Goal: Task Accomplishment & Management: Manage account settings

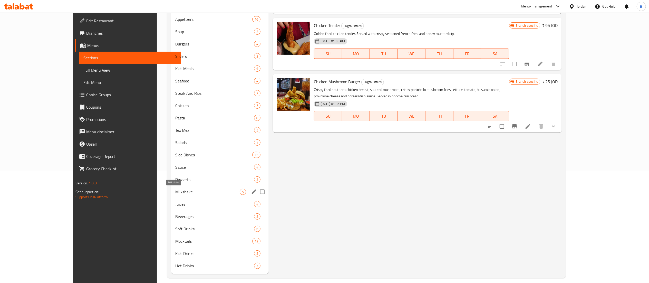
scroll to position [118, 0]
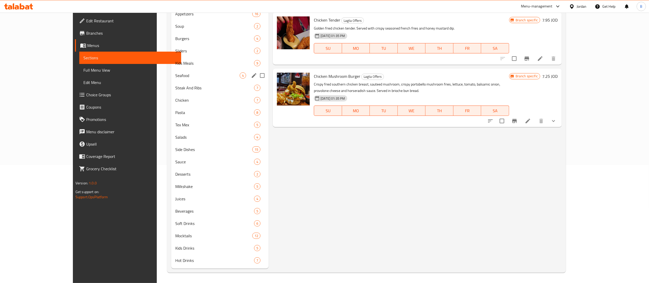
click at [175, 76] on span "Seafood" at bounding box center [207, 75] width 64 height 6
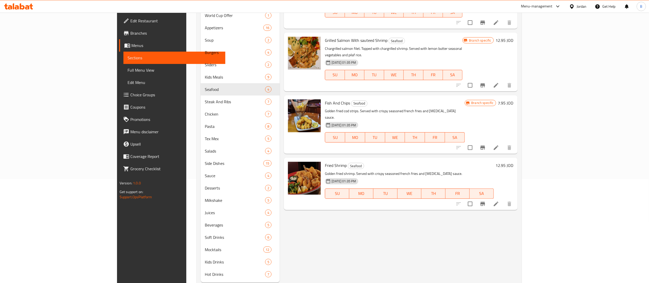
scroll to position [15, 0]
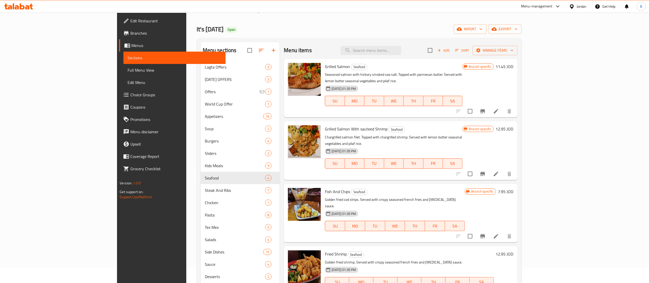
click at [450, 52] on span "Add" at bounding box center [443, 50] width 14 height 6
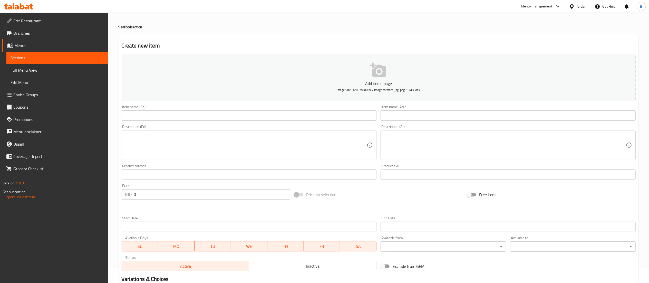
drag, startPoint x: 179, startPoint y: 107, endPoint x: 176, endPoint y: 113, distance: 5.9
click at [179, 107] on div "Item name (En)   * Item name (En) *" at bounding box center [249, 113] width 255 height 16
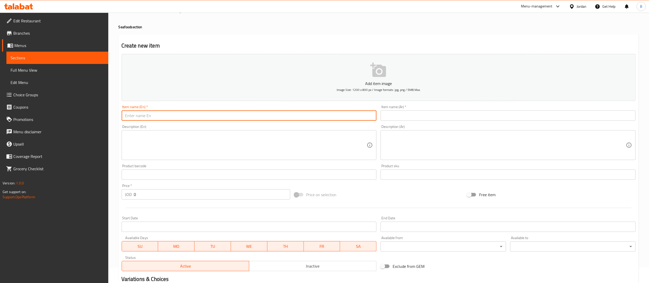
click at [176, 115] on input "text" at bounding box center [249, 115] width 255 height 10
paste input "Grilled Salmon & Grilled Shrimp"
type input "Grilled Salmon & Grilled Shrimp"
click at [425, 106] on div "Item name (Ar)   * Item name (Ar) *" at bounding box center [507, 113] width 255 height 16
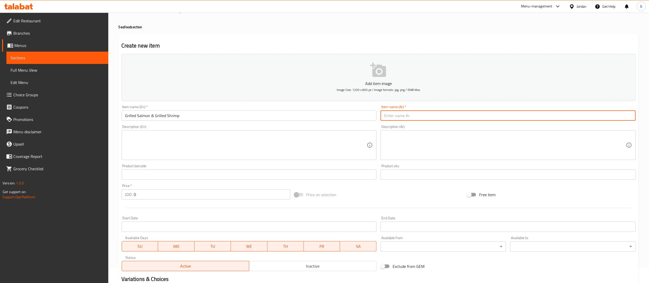
click at [423, 113] on input "text" at bounding box center [507, 115] width 255 height 10
paste input "سمك السلمون المشوي والروبيان المشوي"
type input "سمك السلمون المشوي والروبيان المشوي"
click at [172, 131] on div "Description (En)" at bounding box center [249, 145] width 255 height 30
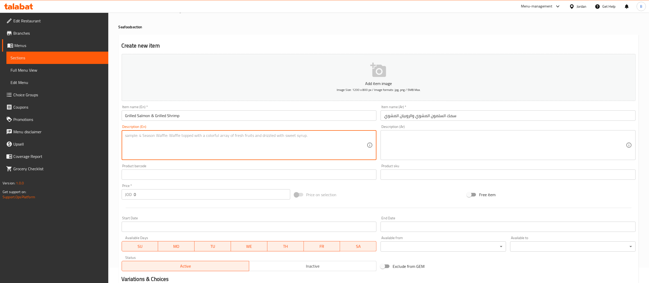
click at [178, 140] on textarea at bounding box center [246, 145] width 242 height 24
paste textarea "Seasoned with sea salt and black pepper, topped with herb-butter, served with g…"
type textarea "Seasoned with sea salt and black pepper, topped with herb-butter, served with g…"
click at [439, 138] on textarea at bounding box center [505, 145] width 242 height 24
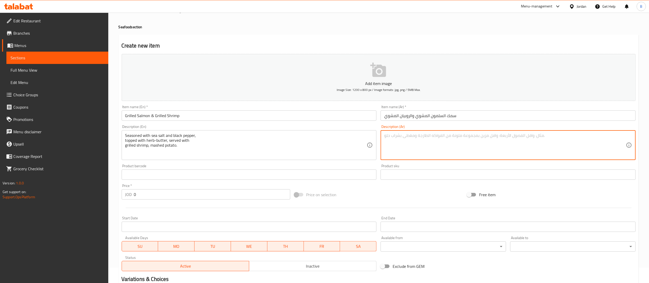
paste textarea "متبل بملح البحر والفلفل الأسود، ومغطى بزبدة الأعشاب، ويقدم مع الجمبري المشوي وا…"
type textarea "متبل بملح البحر والفلفل الأسود، ومغطى بزبدة الأعشاب، ويقدم مع الجمبري المشوي وا…"
drag, startPoint x: 182, startPoint y: 195, endPoint x: 0, endPoint y: 178, distance: 182.9
click at [0, 178] on div "Edit Restaurant Branches Menus Sections Full Menu View Edit Menu Choice Groups …" at bounding box center [324, 172] width 649 height 350
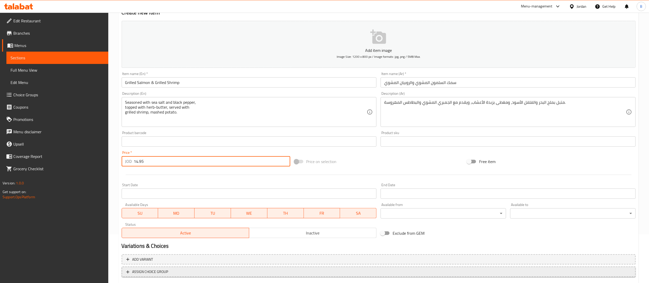
scroll to position [79, 0]
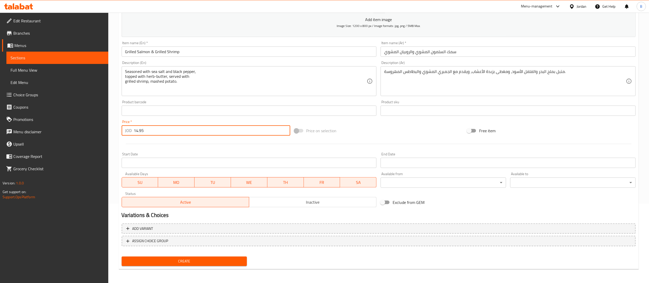
type input "14.95"
click at [192, 261] on span "Create" at bounding box center [184, 261] width 117 height 6
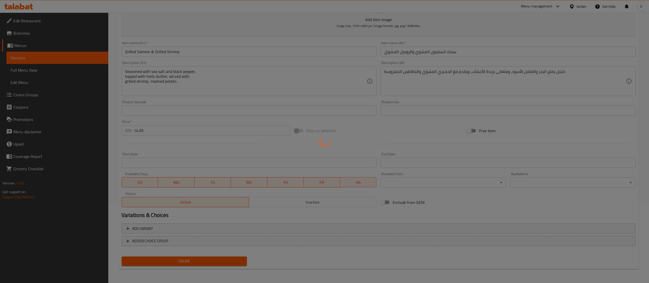
type input "0"
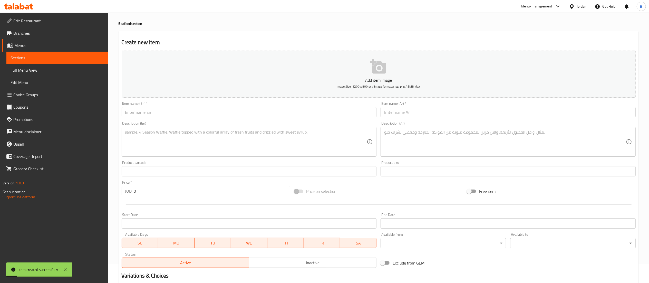
scroll to position [0, 0]
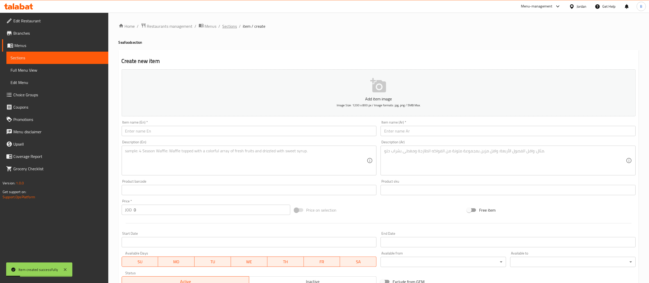
click at [235, 24] on span "Sections" at bounding box center [229, 26] width 15 height 6
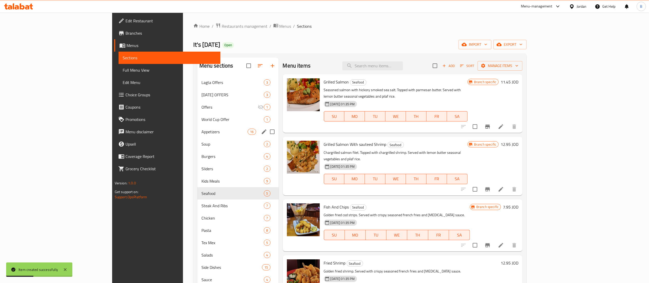
click at [197, 128] on div "Appetizers 16" at bounding box center [237, 131] width 81 height 12
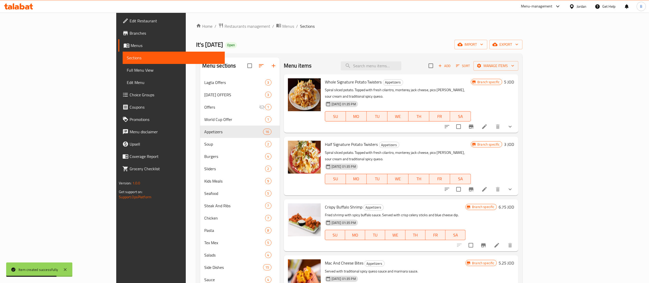
click at [442, 68] on icon "button" at bounding box center [439, 65] width 5 height 5
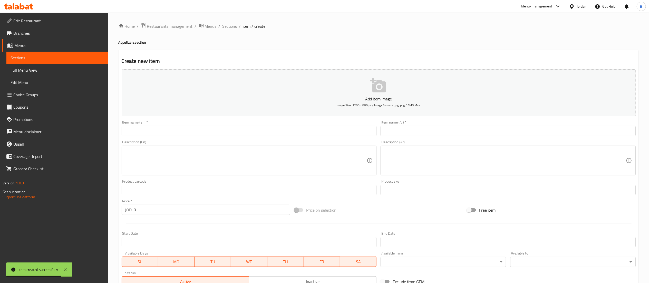
click at [198, 131] on input "text" at bounding box center [249, 131] width 255 height 10
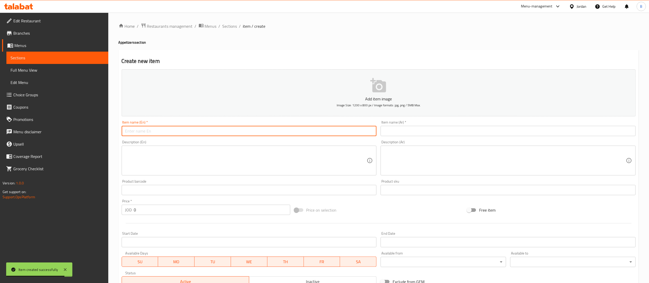
paste input "Mozzarella Sticks"
type input "Mozzarella Sticks"
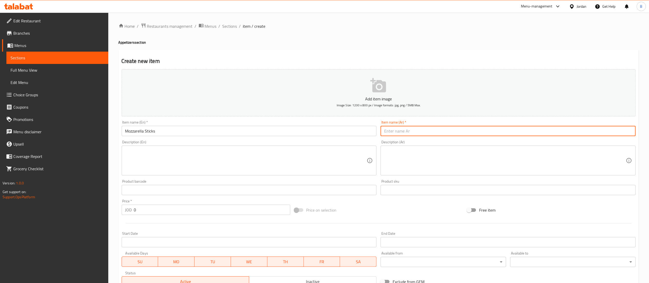
click at [429, 132] on input "text" at bounding box center [507, 131] width 255 height 10
paste input "أصابع الموزاريلا"
type input "أصابع الموزاريلا"
click at [271, 170] on textarea at bounding box center [246, 160] width 242 height 24
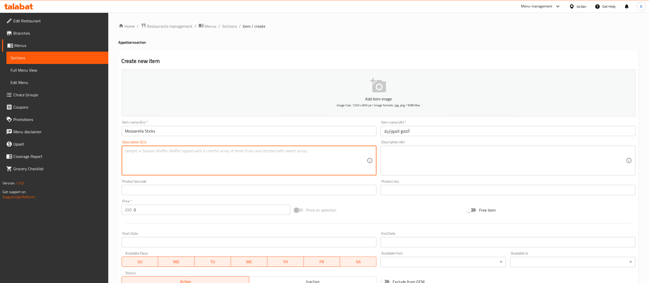
paste textarea "Breaded mozzarella sticks are deep-fried to golden brown to perfection"
type textarea "Breaded mozzarella sticks are deep-fried to golden brown to perfection"
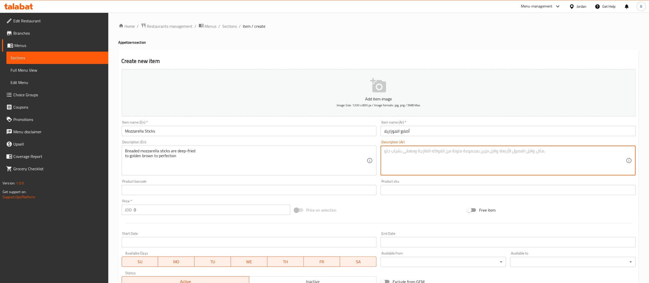
click at [438, 166] on textarea at bounding box center [505, 160] width 242 height 24
paste textarea "أصابع الموزاريلا المقلية تُقلى حتى تكتسب اللون البني الذهبي المثالي"
type textarea "أصابع الموزاريلا المقلية تُقلى حتى تكتسب اللون البني الذهبي المثالي"
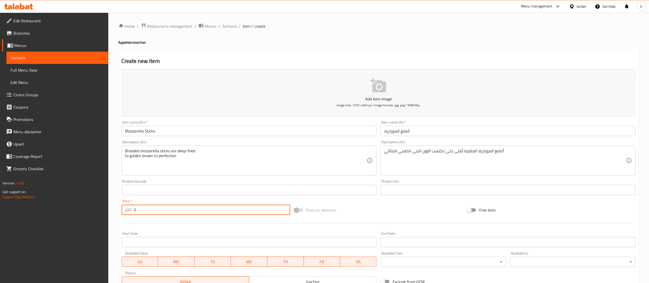
drag, startPoint x: 145, startPoint y: 205, endPoint x: 0, endPoint y: 202, distance: 144.9
click at [1, 199] on div "Edit Restaurant Branches Menus Sections Full Menu View Edit Menu Choice Groups …" at bounding box center [324, 188] width 649 height 350
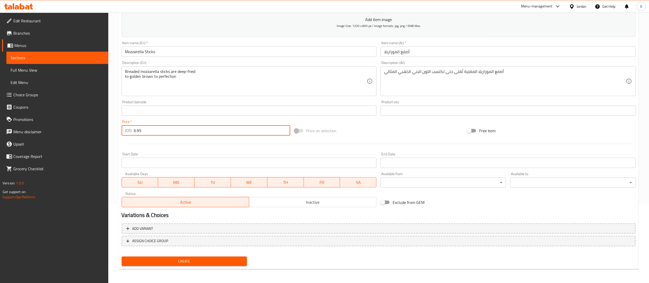
type input "6.95"
click at [180, 261] on span "Create" at bounding box center [184, 261] width 117 height 6
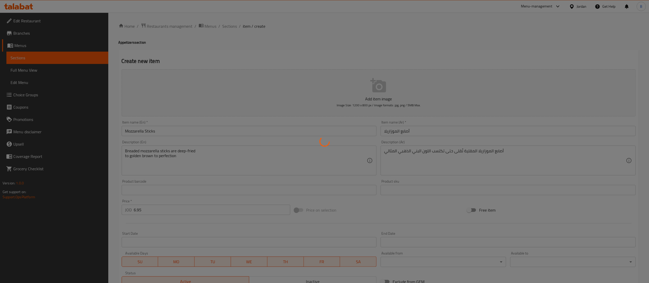
type input "0"
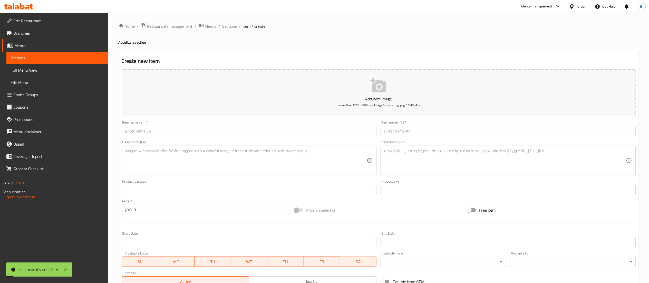
click at [227, 24] on span "Sections" at bounding box center [229, 26] width 15 height 6
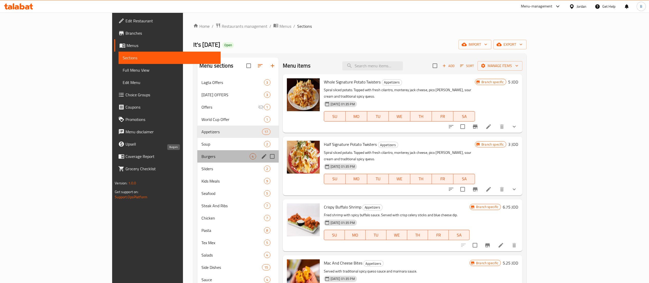
click at [201, 156] on span "Burgers" at bounding box center [225, 156] width 48 height 6
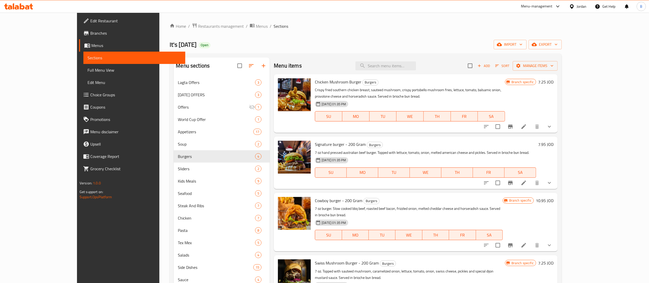
click at [490, 66] on span "Add" at bounding box center [483, 66] width 14 height 6
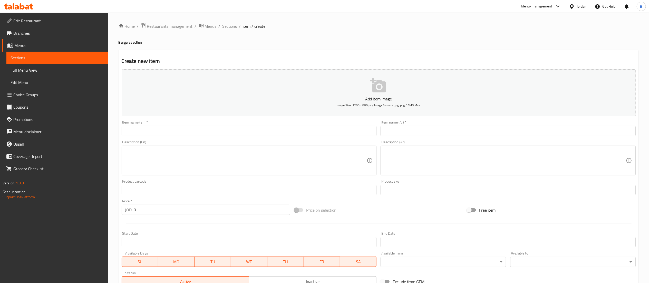
click at [235, 128] on input "text" at bounding box center [249, 131] width 255 height 10
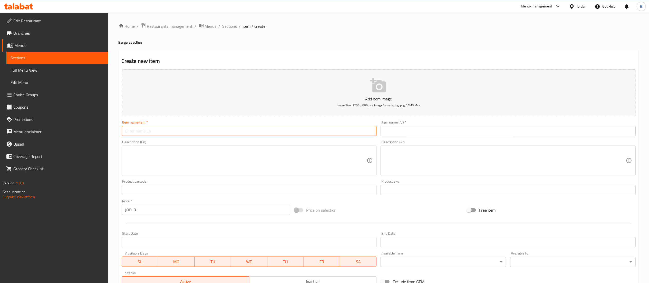
paste input "Memphis BBQ Slider"
type input "Memphis BBQ Slider"
click at [409, 130] on input "text" at bounding box center [507, 131] width 255 height 10
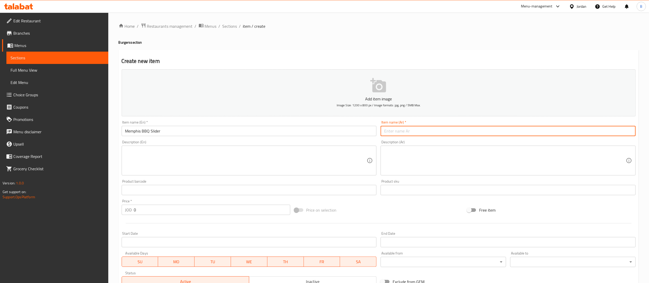
paste input "شطيرة ممفيس باربيكيو"
type input "شطيرة ممفيس باربيكيو"
click at [263, 174] on div "Description (En)" at bounding box center [249, 160] width 255 height 30
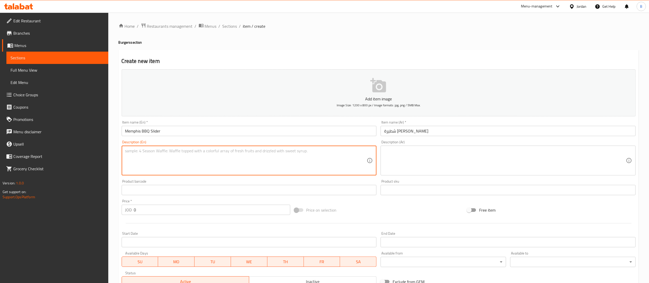
paste textarea "Potato waffles stuffed with colby cheese and slow cooked BBQ beef."
type textarea "Potato waffles stuffed with colby cheese and slow cooked BBQ beef."
click at [412, 155] on textarea at bounding box center [505, 160] width 242 height 24
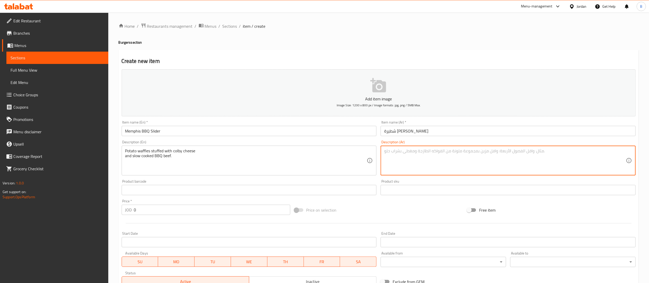
paste textarea "فطائر البطاطس المحشوة بجبنة كولبي ولحم البقر المشوي على نار هادئة."
type textarea "فطائر البطاطس المحشوة بجبنة كولبي ولحم البقر المشوي على نار هادئة."
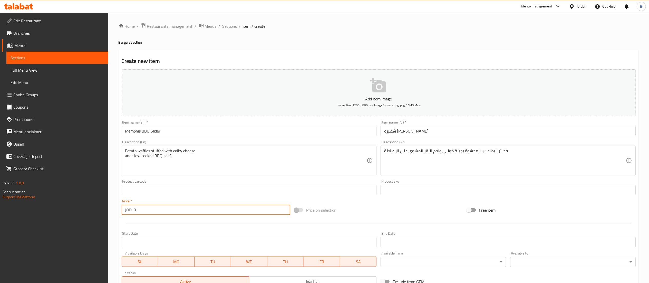
drag, startPoint x: 163, startPoint y: 209, endPoint x: 28, endPoint y: 200, distance: 136.0
click at [28, 200] on div "Edit Restaurant Branches Menus Sections Full Menu View Edit Menu Choice Groups …" at bounding box center [324, 188] width 649 height 350
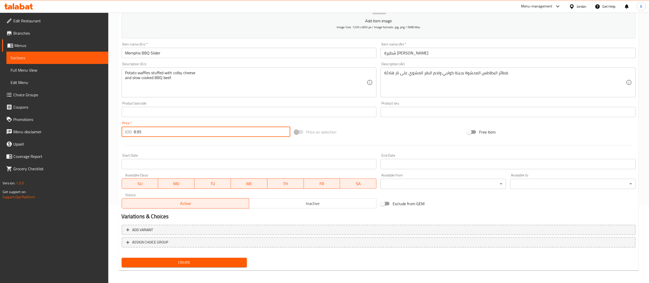
scroll to position [79, 0]
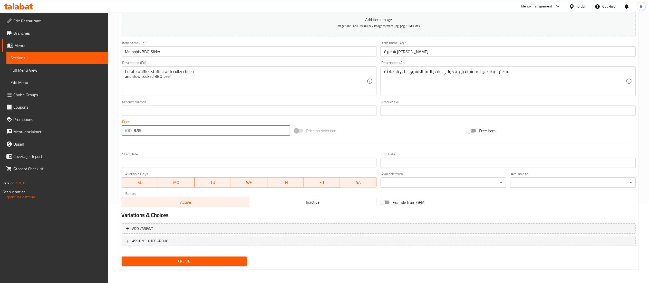
type input "8.95"
drag, startPoint x: 180, startPoint y: 258, endPoint x: 193, endPoint y: 260, distance: 13.4
click at [180, 258] on span "Create" at bounding box center [184, 261] width 117 height 6
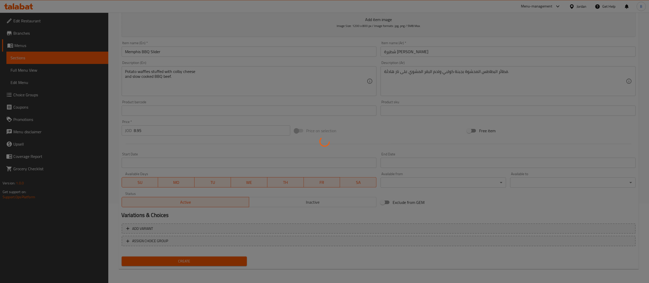
type input "0"
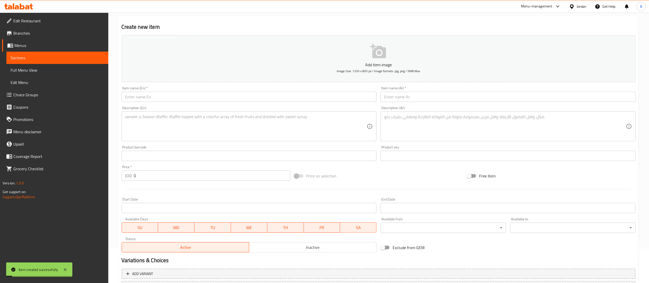
scroll to position [0, 0]
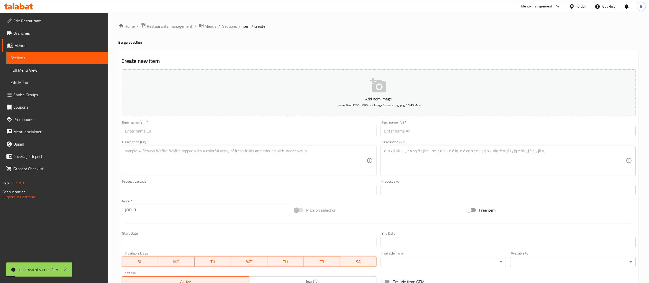
click at [225, 25] on span "Sections" at bounding box center [229, 26] width 15 height 6
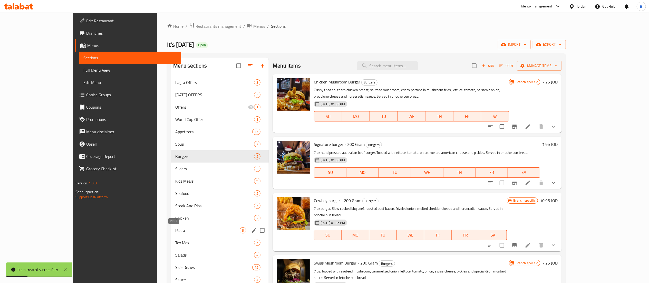
click at [175, 228] on span "Pasta" at bounding box center [207, 230] width 64 height 6
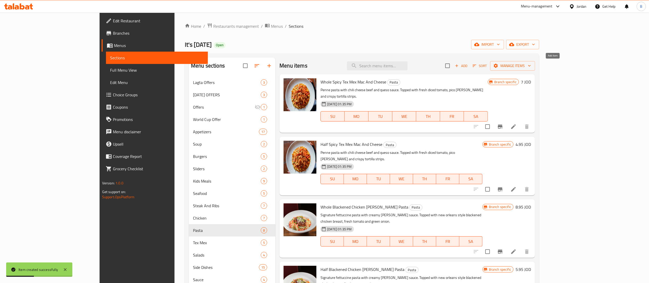
click at [469, 63] on button "Add" at bounding box center [461, 66] width 16 height 8
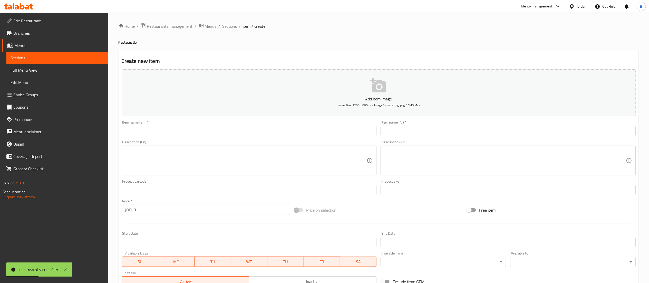
click at [254, 124] on div "Item name (En)   * Item name (En) *" at bounding box center [249, 128] width 255 height 16
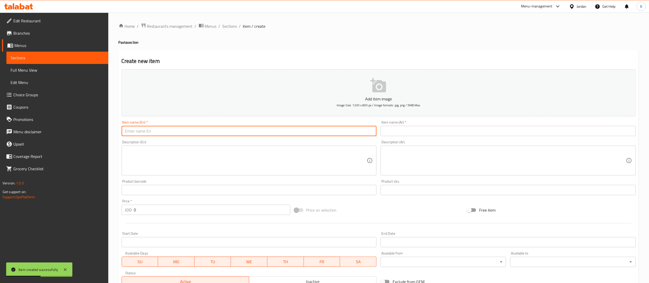
click at [255, 128] on input "text" at bounding box center [249, 131] width 255 height 10
paste input "CiLantro Pesto Pasta"
type input "CiLantro Pesto Pasta"
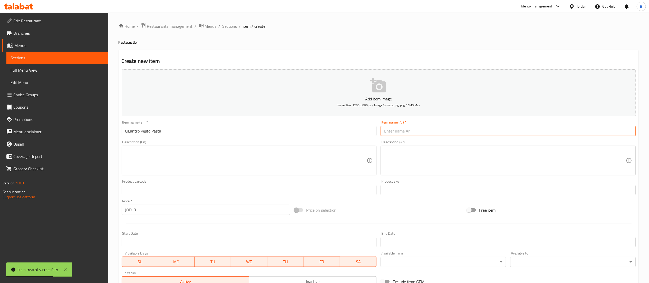
click at [439, 127] on input "text" at bounding box center [507, 131] width 255 height 10
paste input "معكرونة بيستو الكزبرة"
type input "معكرونة بيستو الكزبرة"
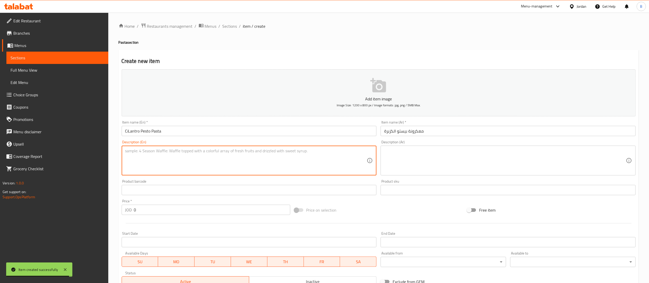
click at [261, 168] on textarea at bounding box center [246, 160] width 242 height 24
paste textarea "Penne pasta topped with grilled shrimp in a savory cilantro pesto saauce and sp…"
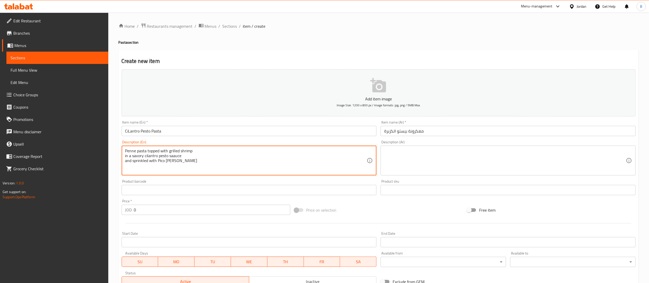
type textarea "Penne pasta topped with grilled shrimp in a savory cilantro pesto saauce and sp…"
click at [415, 154] on textarea at bounding box center [505, 160] width 242 height 24
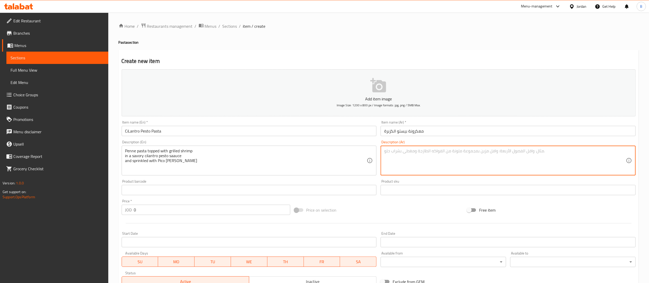
paste textarea "معكرونة بيني مغطاة بالروبيان المشوي في صلصة بيستو الكزبرة اللذيذة ومرشوشة بصلصة…"
type textarea "معكرونة بيني مغطاة بالروبيان المشوي في صلصة بيستو الكزبرة اللذيذة ومرشوشة بصلصة…"
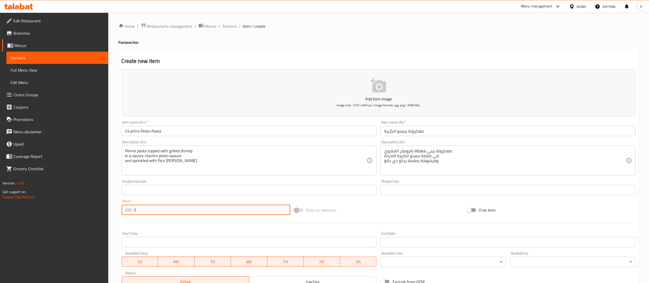
drag, startPoint x: 159, startPoint y: 213, endPoint x: 53, endPoint y: 211, distance: 105.9
click at [53, 211] on div "Edit Restaurant Branches Menus Sections Full Menu View Edit Menu Choice Groups …" at bounding box center [324, 188] width 649 height 350
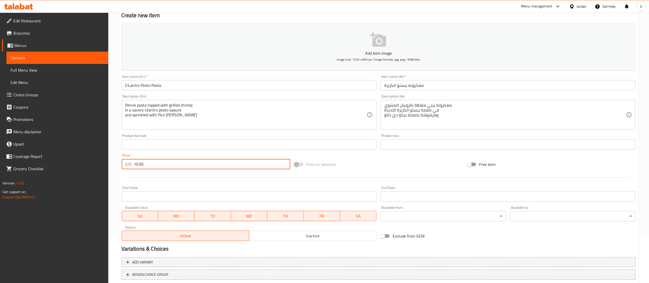
scroll to position [79, 0]
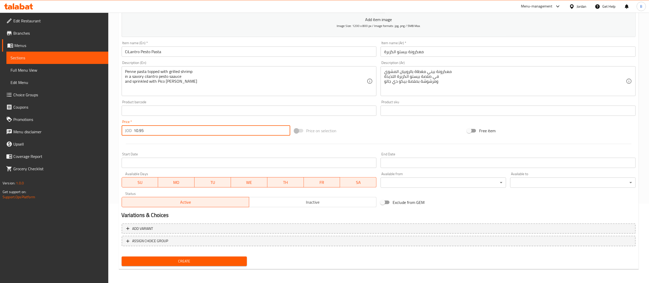
type input "10.95"
click at [215, 262] on span "Create" at bounding box center [184, 261] width 117 height 6
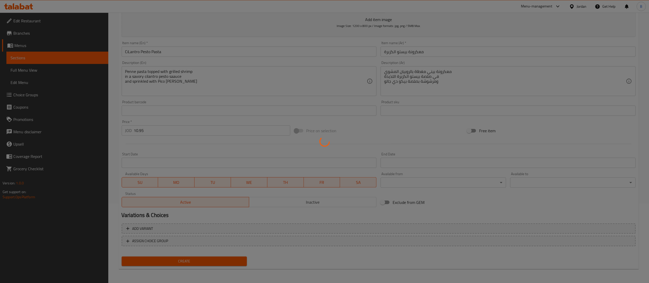
type input "0"
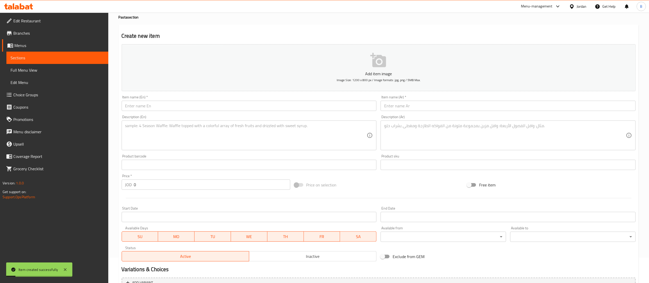
scroll to position [0, 0]
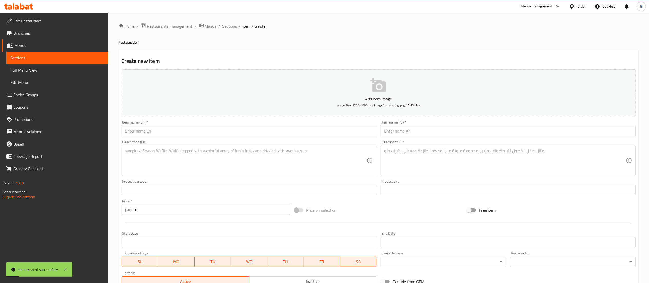
click at [231, 30] on div "Home / Restaurants management / Menus / Sections / item / create Pasta section …" at bounding box center [378, 187] width 520 height 329
drag, startPoint x: 231, startPoint y: 27, endPoint x: 232, endPoint y: 33, distance: 6.7
click at [231, 27] on span "Sections" at bounding box center [229, 26] width 15 height 6
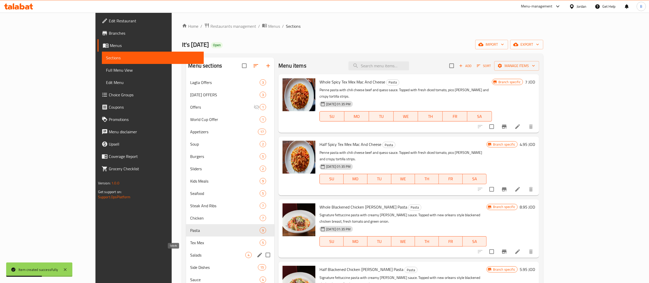
click at [186, 258] on div "Salads 4" at bounding box center [230, 254] width 88 height 12
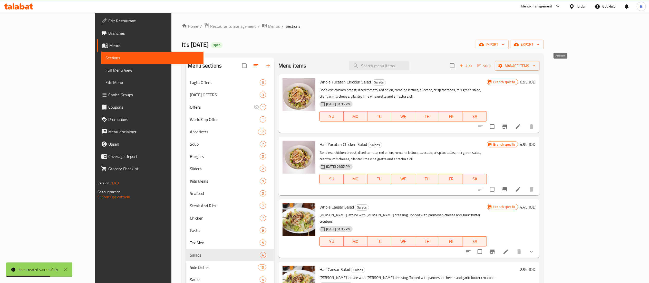
click at [472, 69] on span "Add" at bounding box center [466, 66] width 14 height 6
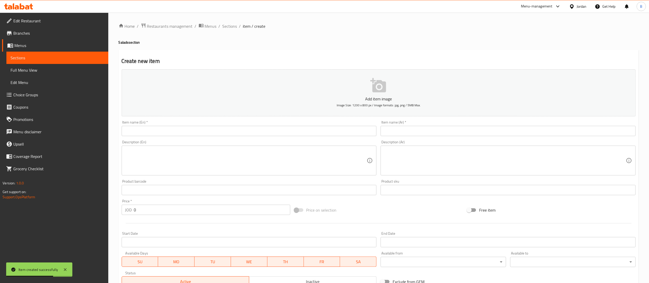
click at [252, 132] on input "text" at bounding box center [249, 131] width 255 height 10
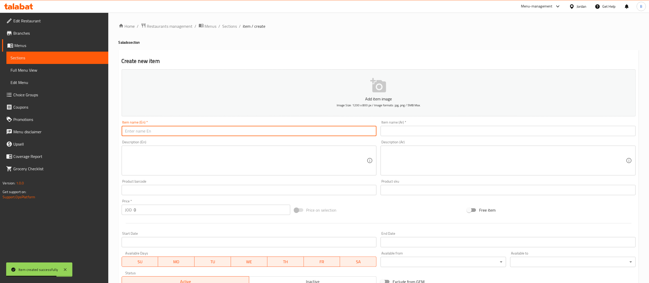
paste input "Quesadilla Explosion Salad"
drag, startPoint x: 192, startPoint y: 129, endPoint x: 0, endPoint y: 129, distance: 192.1
click at [0, 129] on div "Edit Restaurant Branches Menus Sections Full Menu View Edit Menu Choice Groups …" at bounding box center [324, 188] width 649 height 350
paste input "text"
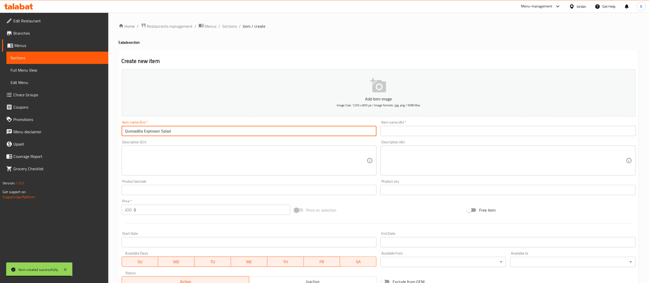
type input "Quesadilla Explosion Salad"
drag, startPoint x: 451, startPoint y: 130, endPoint x: 447, endPoint y: 136, distance: 7.0
click at [451, 130] on input "text" at bounding box center [507, 131] width 255 height 10
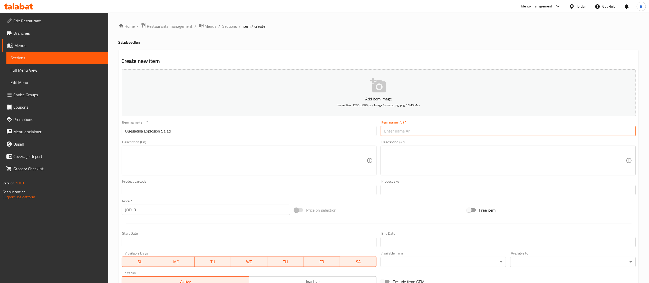
paste input "سلطة كيساديا إكسبلوجن"
type input "سلطة كيساديا إكسبلوجن"
click at [234, 170] on textarea at bounding box center [246, 160] width 242 height 24
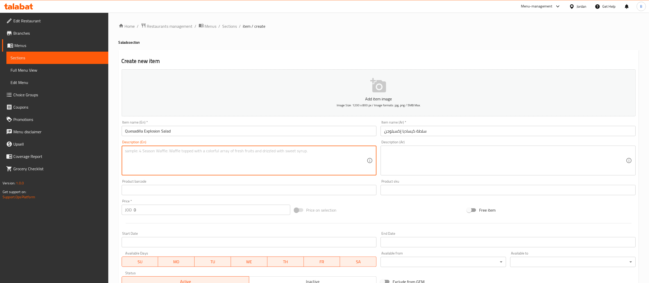
paste textarea "Grilled chicken breast with cheese, tomatos, corn & black bean salsa, tortilla …"
type textarea "Grilled chicken breast with cheese, tomatos, corn & black bean salsa, tortilla …"
click at [434, 165] on textarea at bounding box center [505, 160] width 242 height 24
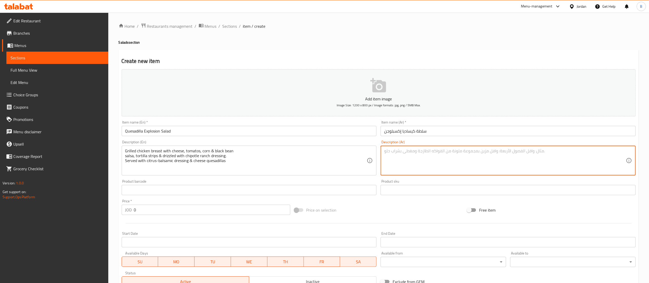
paste textarea "صدر دجاج مشوي مع جبن، طماطم، ذرة، وصلصة فاصوليا سوداء، وشرائح تورتيلا، ومُرشوش …"
type textarea "صدر دجاج مشوي مع جبن، طماطم، ذرة، وصلصة فاصوليا سوداء، وشرائح تورتيلا، ومُرشوش …"
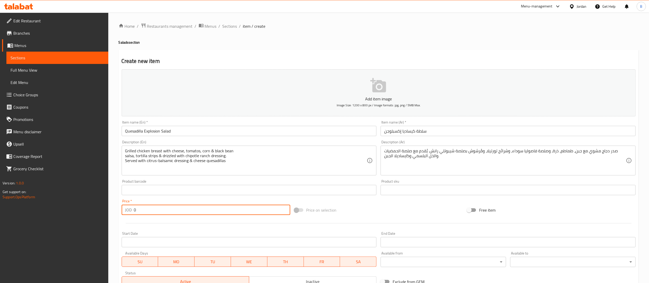
drag, startPoint x: 168, startPoint y: 213, endPoint x: 55, endPoint y: 212, distance: 113.4
click at [57, 211] on div "Edit Restaurant Branches Menus Sections Full Menu View Edit Menu Choice Groups …" at bounding box center [324, 188] width 649 height 350
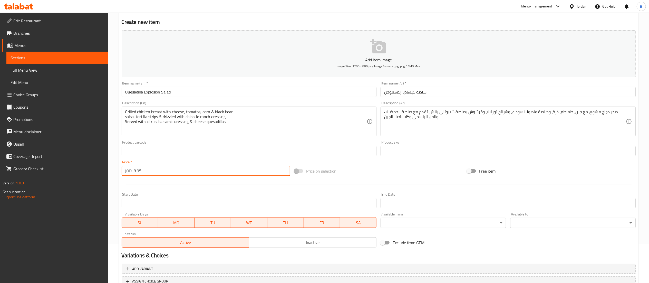
scroll to position [79, 0]
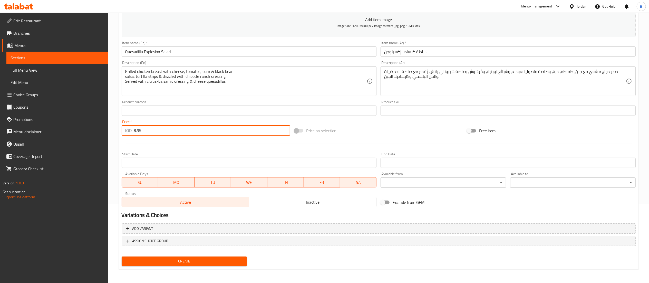
type input "8.95"
click at [196, 253] on div "Add variant ASSIGN CHOICE GROUP" at bounding box center [378, 237] width 518 height 33
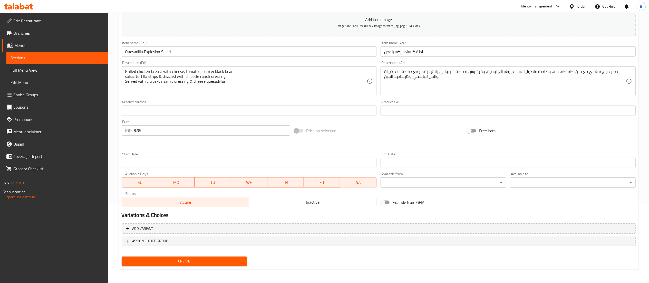
click at [197, 261] on span "Create" at bounding box center [184, 261] width 117 height 6
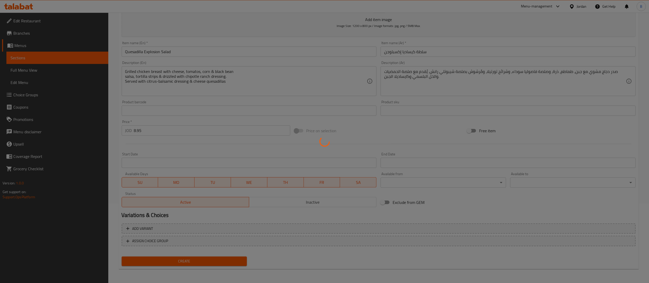
type input "0"
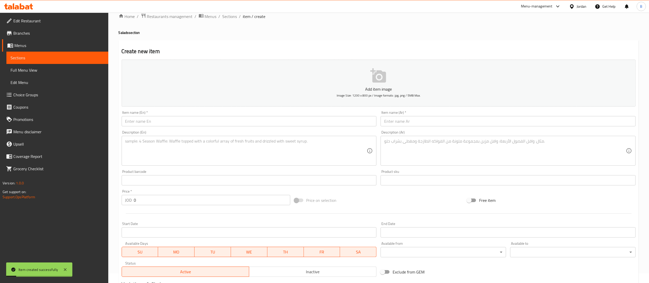
scroll to position [0, 0]
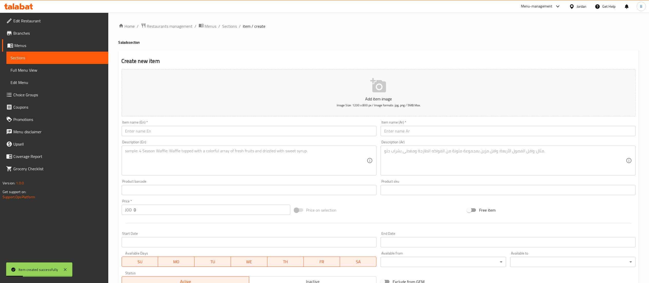
drag, startPoint x: 226, startPoint y: 25, endPoint x: 225, endPoint y: 30, distance: 5.2
click at [226, 25] on span "Sections" at bounding box center [229, 26] width 15 height 6
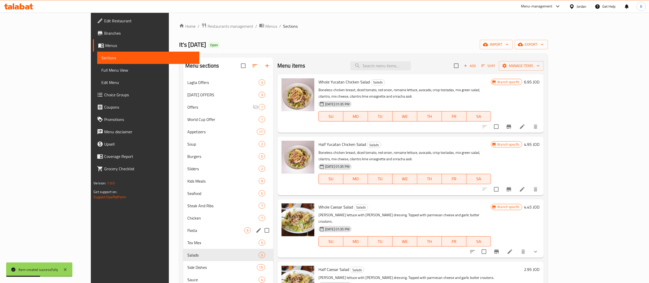
click at [183, 234] on div "Pasta 9" at bounding box center [228, 230] width 90 height 12
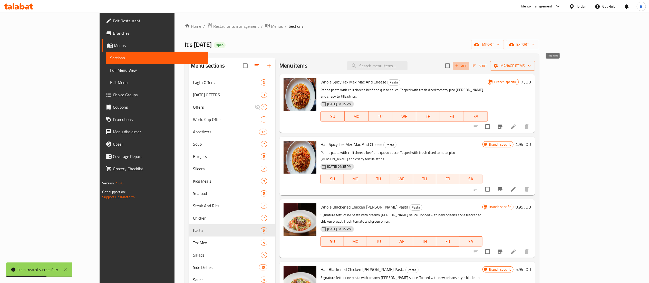
click at [468, 65] on span "Add" at bounding box center [461, 66] width 14 height 6
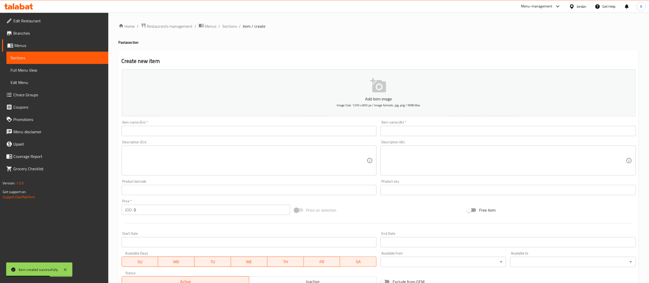
click at [243, 129] on input "text" at bounding box center [249, 131] width 255 height 10
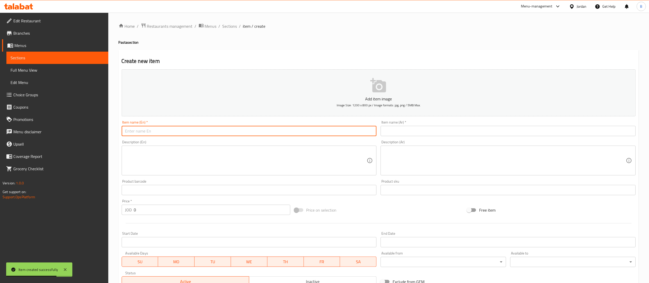
paste input "Chicken Bellagio Pasta"
type input "Chicken Bellagio Pasta"
click at [413, 130] on input "text" at bounding box center [507, 131] width 255 height 10
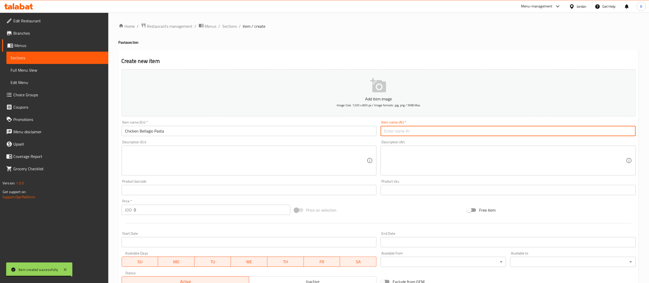
paste input "معكرونة دجاج بيلاجيو"
type input "معكرونة دجاج بيلاجيو"
click at [258, 172] on textarea at bounding box center [246, 160] width 242 height 24
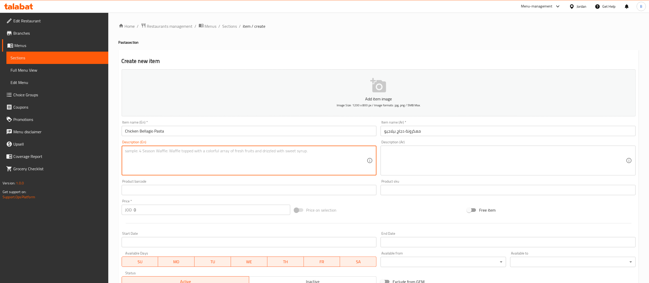
paste textarea "Spaghetti pasta toasted in basial oil topped with parmesan cheese sauce, fried …"
type textarea "Spaghetti pasta toasted in basial oil topped with parmesan cheese sauce, fried …"
click at [428, 166] on textarea at bounding box center [505, 160] width 242 height 24
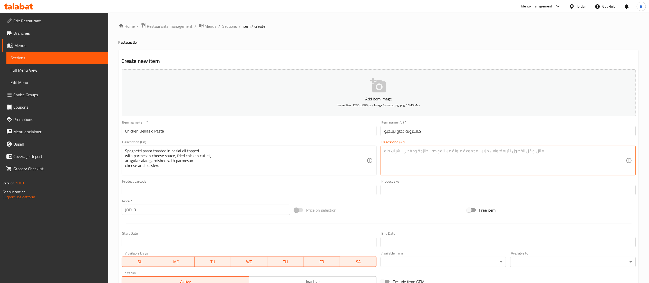
paste textarea "معكرونة سباغيتي ممزوجة بزيت الريحان، مغطاة بصلصة جبن البارميزان، وشرائح دجاج مق…"
type textarea "معكرونة سباغيتي ممزوجة بزيت الريحان، مغطاة بصلصة جبن البارميزان، وشرائح دجاج مق…"
drag, startPoint x: 161, startPoint y: 211, endPoint x: 8, endPoint y: 211, distance: 153.3
click at [24, 211] on div "Edit Restaurant Branches Menus Sections Full Menu View Edit Menu Choice Groups …" at bounding box center [324, 188] width 649 height 350
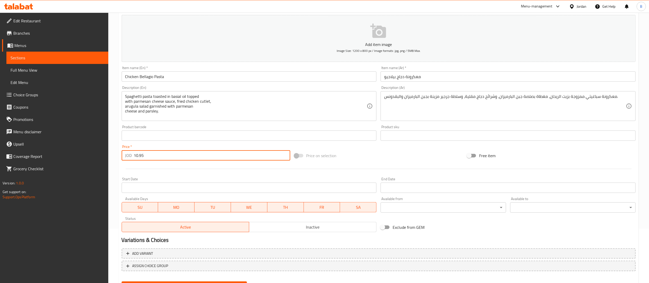
scroll to position [79, 0]
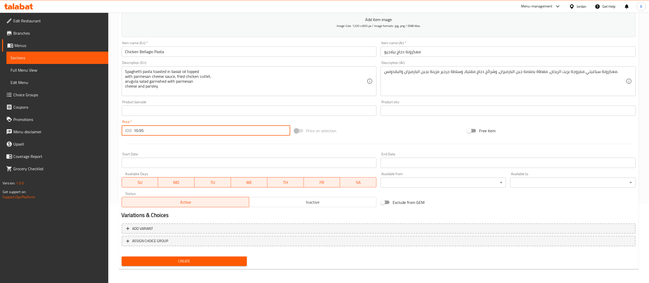
type input "10.95"
click at [217, 271] on div "Home / Restaurants management / Menus / Sections / item / create Pasta section …" at bounding box center [378, 108] width 520 height 329
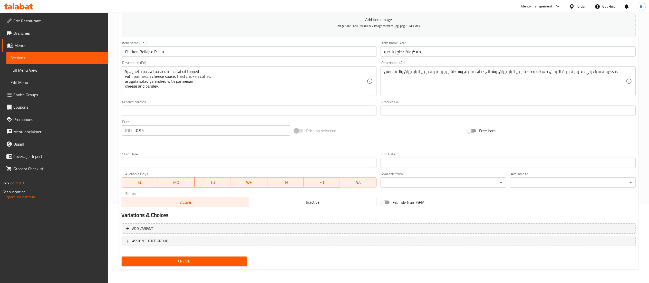
click at [227, 262] on span "Create" at bounding box center [184, 261] width 117 height 6
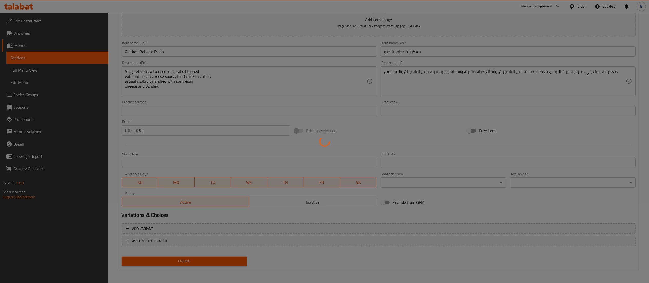
type input "0"
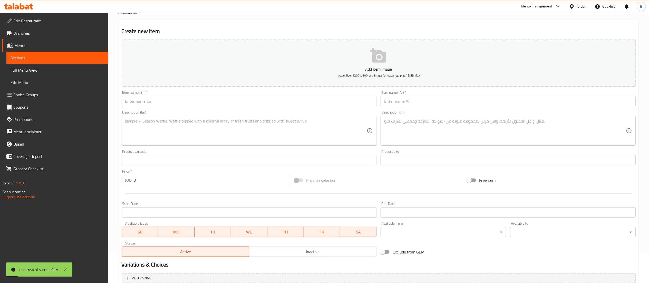
scroll to position [0, 0]
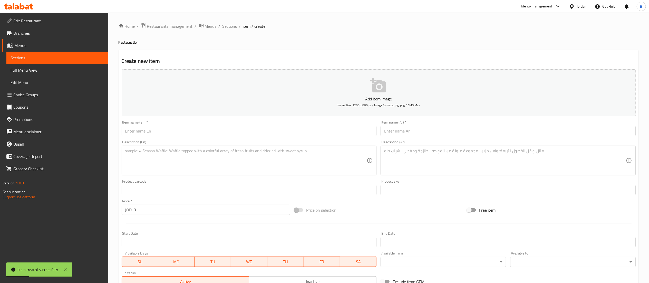
click at [230, 21] on div "Home / Restaurants management / Menus / Sections / item / create Pasta section …" at bounding box center [378, 188] width 540 height 350
click at [225, 26] on span "Sections" at bounding box center [229, 26] width 15 height 6
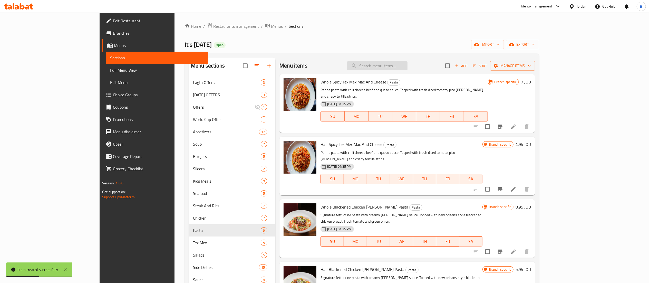
click at [407, 63] on input "search" at bounding box center [377, 65] width 61 height 9
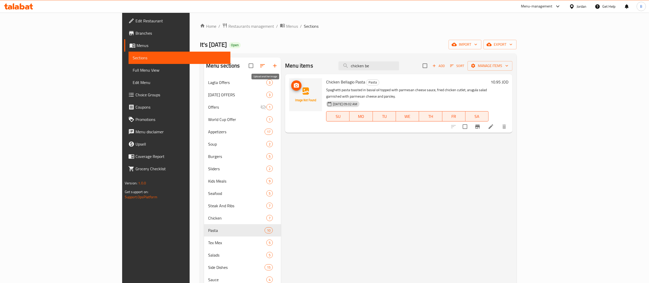
click at [293, 86] on icon "upload picture" at bounding box center [296, 85] width 6 height 6
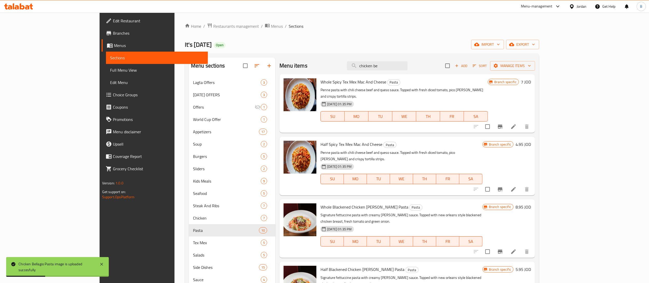
drag, startPoint x: 413, startPoint y: 66, endPoint x: 194, endPoint y: 65, distance: 218.7
click at [227, 65] on div "Menu sections Lagta Offers 3 RAMADAN OFFERS 3 Offers 1 World Cup Offer 1 Appeti…" at bounding box center [362, 221] width 346 height 328
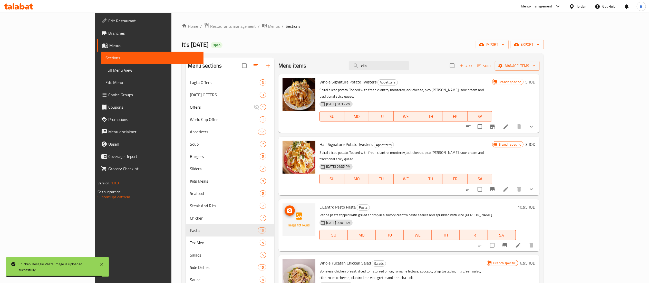
click at [286, 207] on icon "upload picture" at bounding box center [289, 210] width 6 height 6
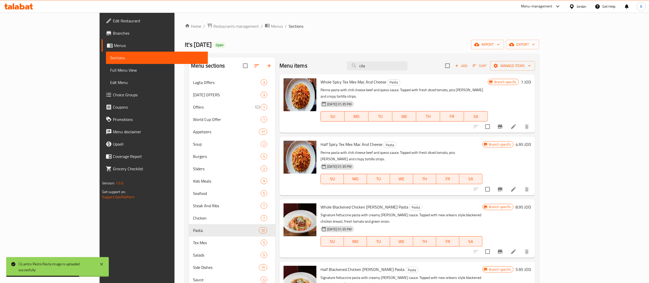
drag, startPoint x: 409, startPoint y: 69, endPoint x: 365, endPoint y: 67, distance: 43.9
click at [365, 67] on div "Menu items cila Add Sort Manage items" at bounding box center [406, 65] width 255 height 17
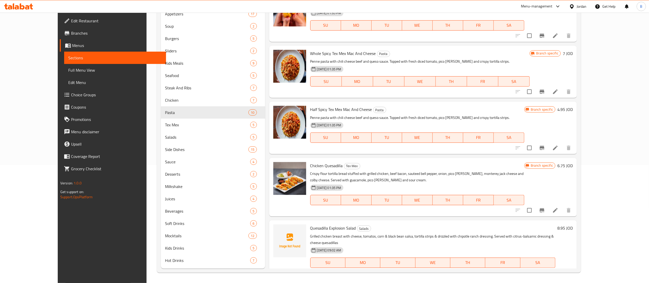
scroll to position [139, 0]
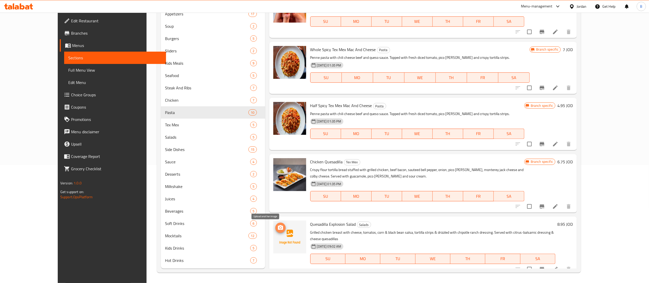
click at [279, 227] on circle "upload picture" at bounding box center [280, 228] width 2 height 2
click at [275, 228] on span "upload picture" at bounding box center [280, 227] width 10 height 6
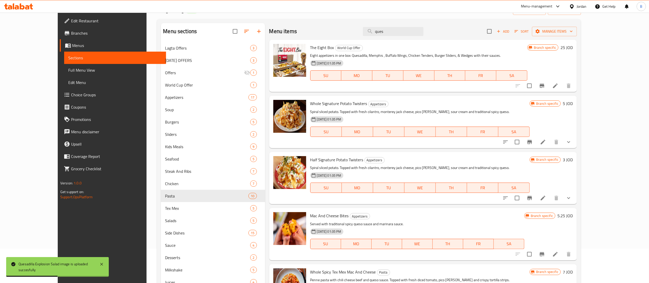
scroll to position [0, 0]
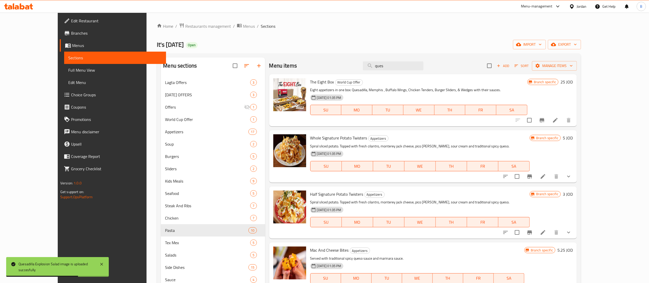
drag, startPoint x: 420, startPoint y: 69, endPoint x: 143, endPoint y: 69, distance: 276.9
click at [177, 69] on div "Menu sections Lagta Offers 3 RAMADAN OFFERS 3 Offers 1 World Cup Offer 1 Appeti…" at bounding box center [369, 221] width 416 height 328
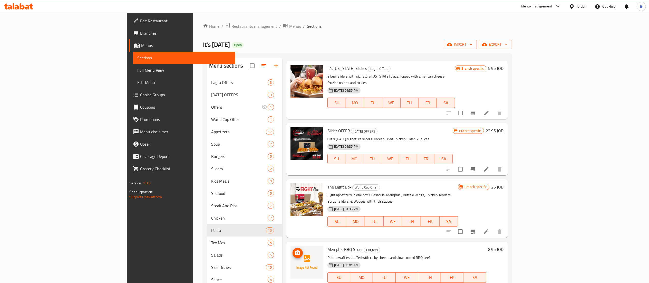
scroll to position [20, 0]
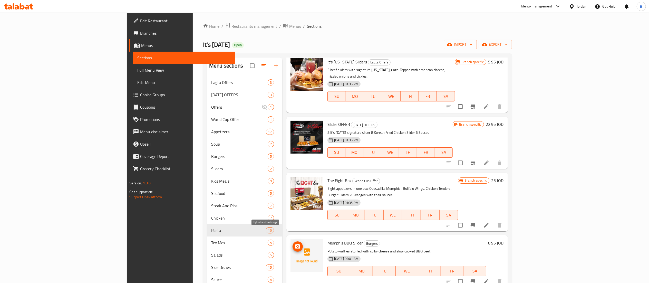
click at [295, 244] on icon "upload picture" at bounding box center [297, 246] width 5 height 5
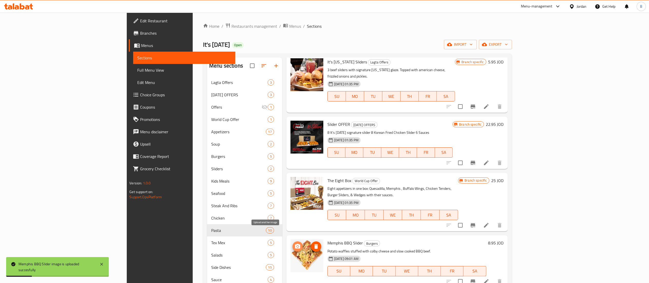
click at [294, 243] on icon "upload picture" at bounding box center [297, 246] width 6 height 6
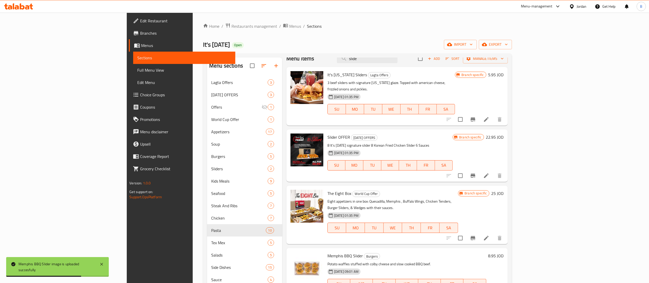
scroll to position [0, 0]
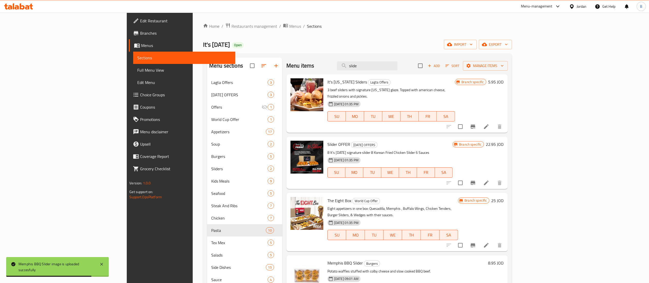
drag, startPoint x: 335, startPoint y: 68, endPoint x: 193, endPoint y: 80, distance: 142.3
click at [286, 68] on div "Menu items slide Add Sort Manage items" at bounding box center [396, 65] width 221 height 17
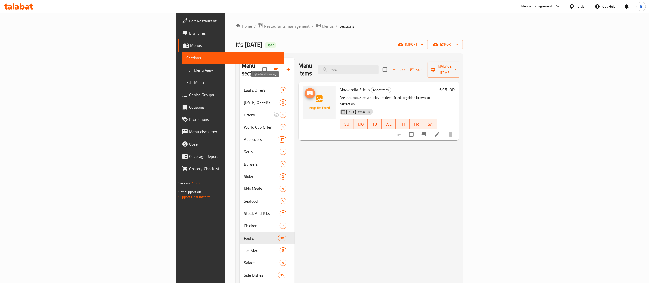
click at [305, 88] on button "upload picture" at bounding box center [310, 93] width 10 height 10
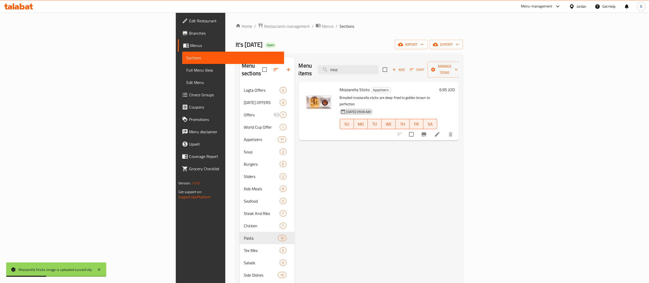
click at [235, 35] on div "Home / Restaurants management / Menus / Sections It's Friday Open import export…" at bounding box center [348, 210] width 227 height 375
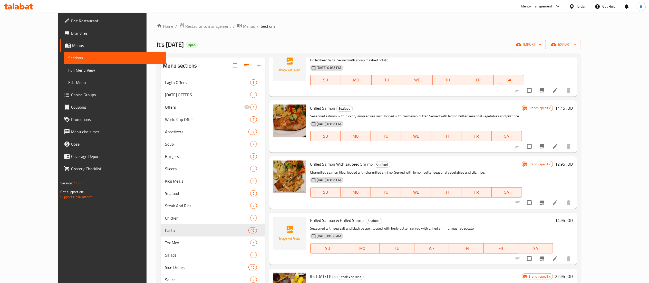
scroll to position [256, 0]
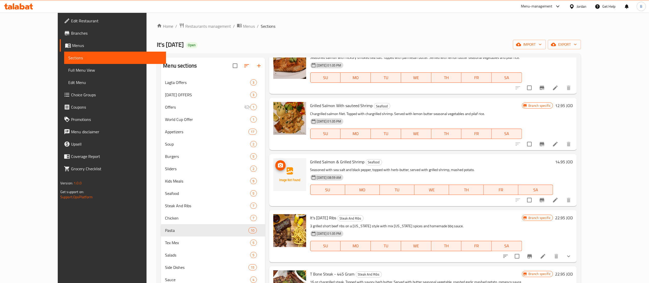
type input "grill"
click at [278, 166] on icon "upload picture" at bounding box center [280, 165] width 5 height 5
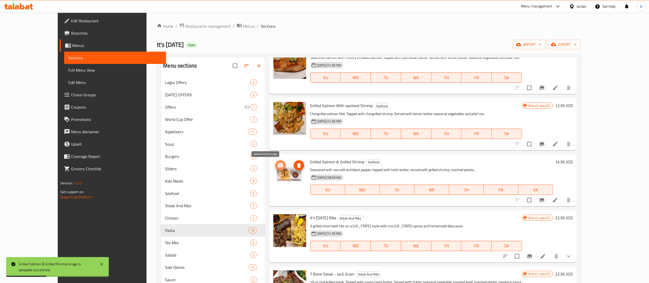
click at [279, 165] on circle "upload picture" at bounding box center [280, 165] width 2 height 2
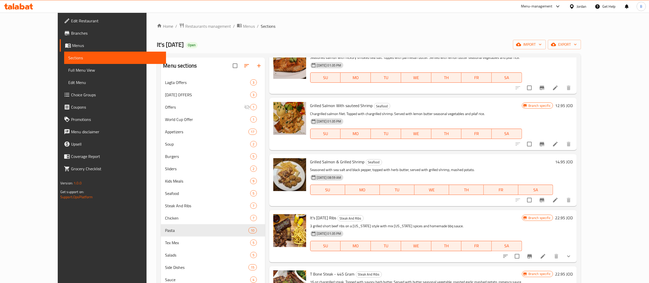
click at [25, 8] on icon at bounding box center [27, 7] width 4 height 4
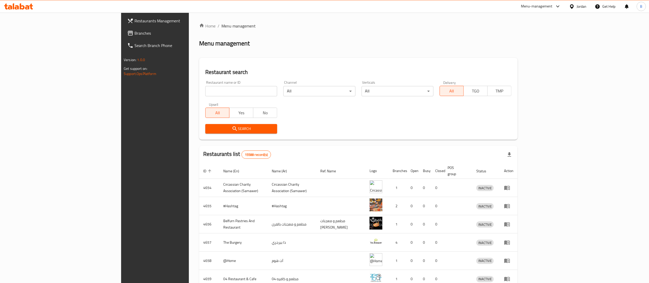
click at [205, 92] on input "search" at bounding box center [241, 91] width 72 height 10
paste input "688003"
type input "688003"
click button "Search" at bounding box center [241, 128] width 72 height 9
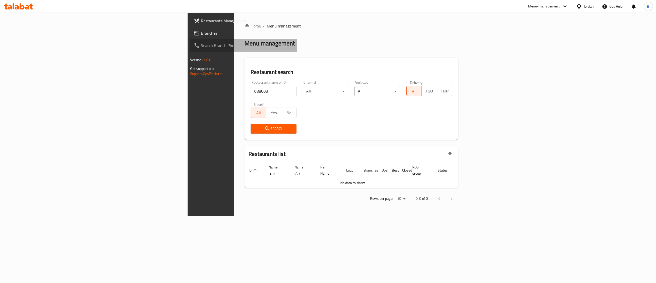
click at [190, 39] on link "Search Branch Phone" at bounding box center [244, 45] width 108 height 12
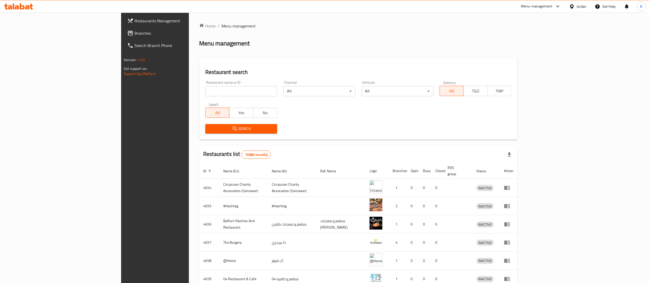
click at [134, 34] on span "Branches" at bounding box center [179, 33] width 91 height 6
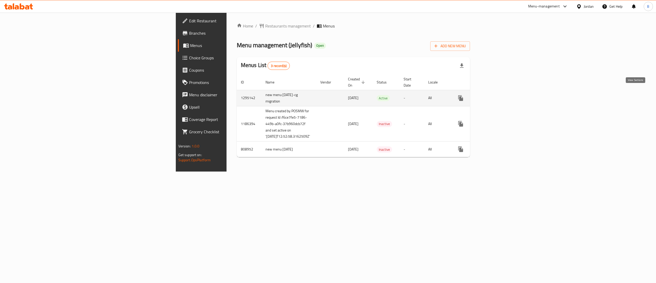
click at [501, 95] on icon "enhanced table" at bounding box center [498, 98] width 6 height 6
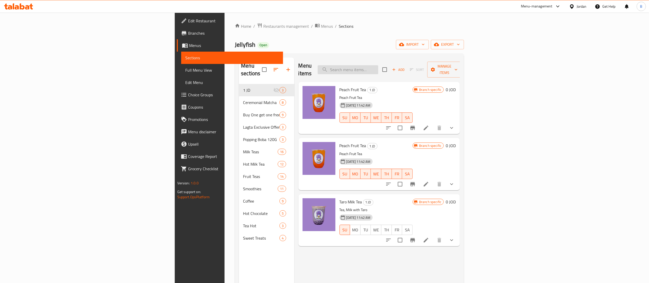
click at [378, 65] on input "search" at bounding box center [347, 69] width 61 height 9
type input "water"
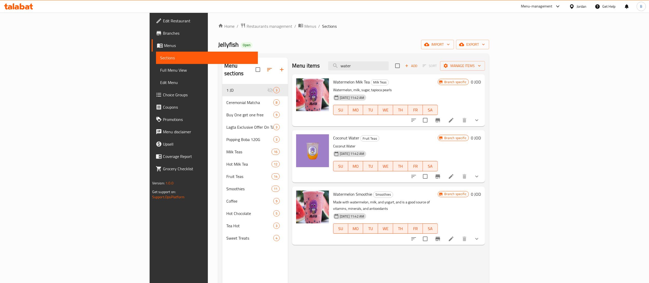
click at [458, 117] on li at bounding box center [451, 119] width 14 height 9
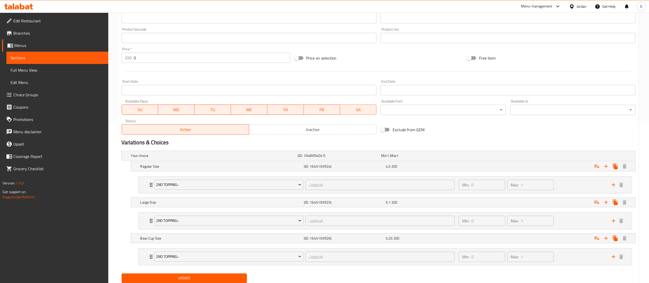
scroll to position [178, 0]
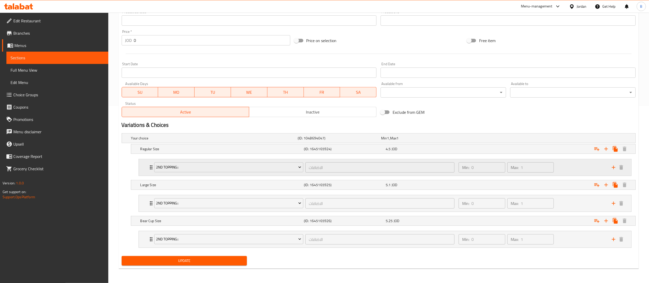
click at [585, 168] on div "Min: 0 ​ Max: 1 ​" at bounding box center [531, 167] width 153 height 16
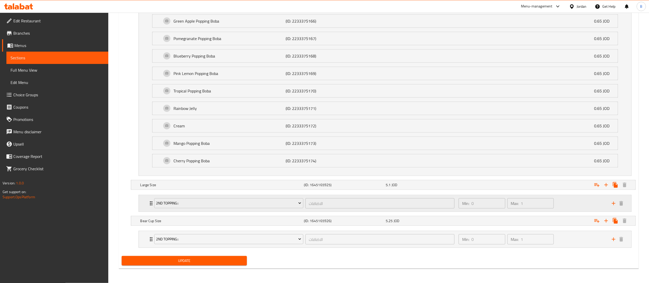
scroll to position [523, 0]
click at [580, 204] on div "Min: 0 ​ Max: 1 ​" at bounding box center [531, 203] width 153 height 16
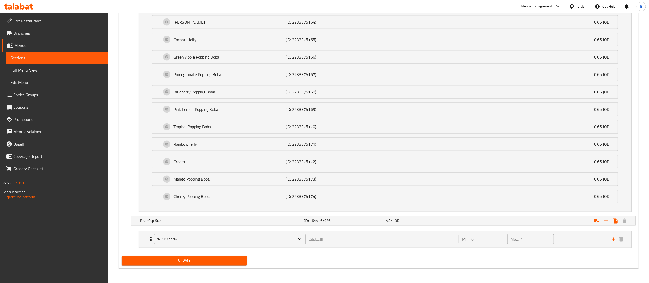
scroll to position [868, 0]
click at [585, 241] on div "Min: 0 ​ Max: 1 ​" at bounding box center [531, 239] width 153 height 16
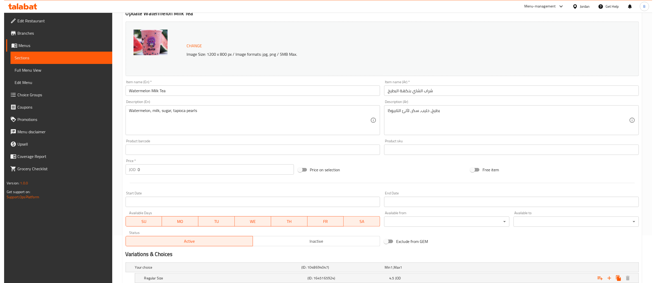
scroll to position [0, 0]
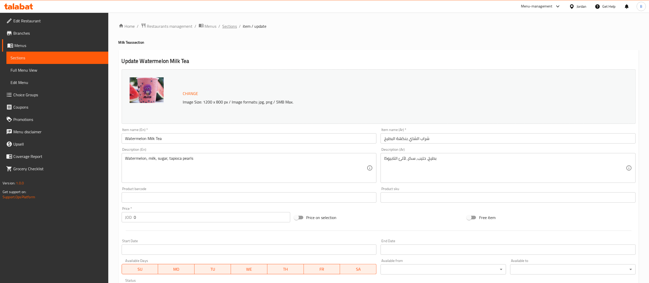
click at [234, 23] on span "Sections" at bounding box center [229, 26] width 15 height 6
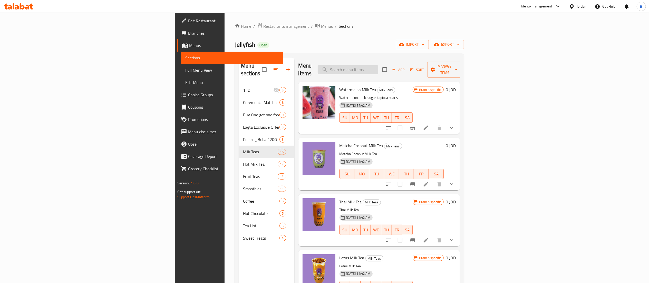
click at [378, 65] on input "search" at bounding box center [347, 69] width 61 height 9
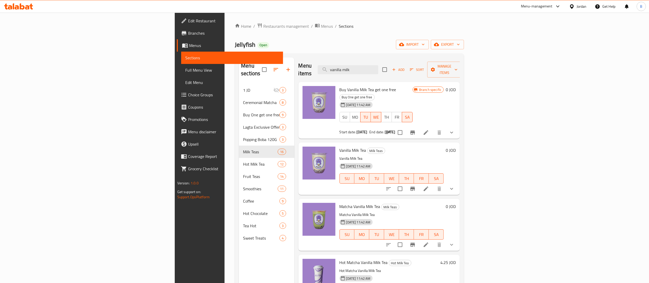
type input "vanilla milk"
click at [433, 184] on li at bounding box center [426, 188] width 14 height 9
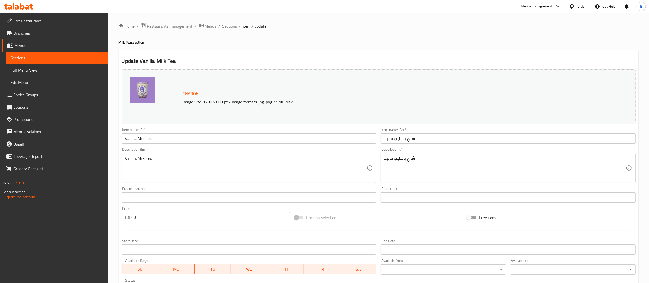
click at [233, 24] on span "Sections" at bounding box center [229, 26] width 15 height 6
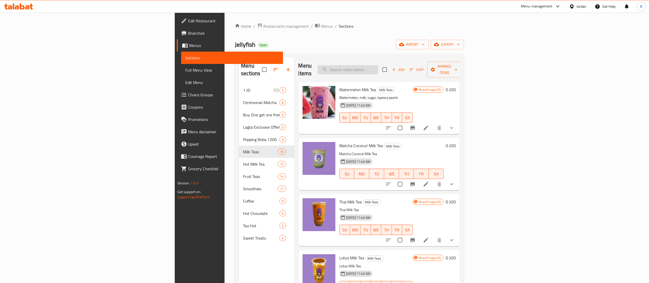
click at [378, 65] on input "search" at bounding box center [347, 69] width 61 height 9
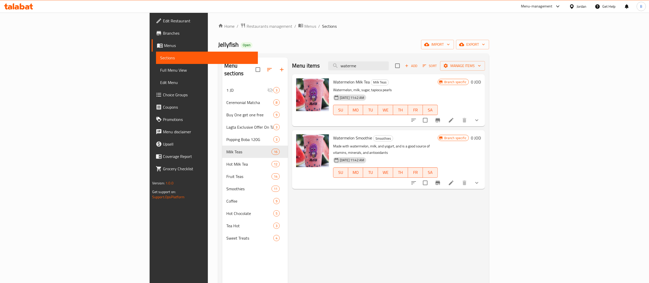
type input "waterme"
click at [458, 119] on li at bounding box center [451, 119] width 14 height 9
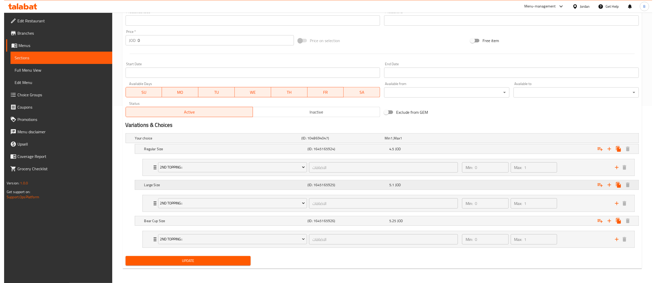
scroll to position [178, 0]
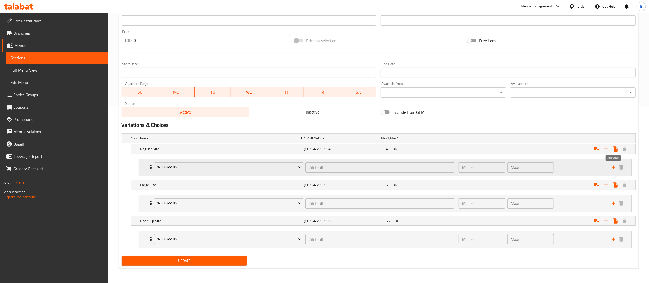
click at [614, 168] on icon "add" at bounding box center [613, 167] width 6 height 6
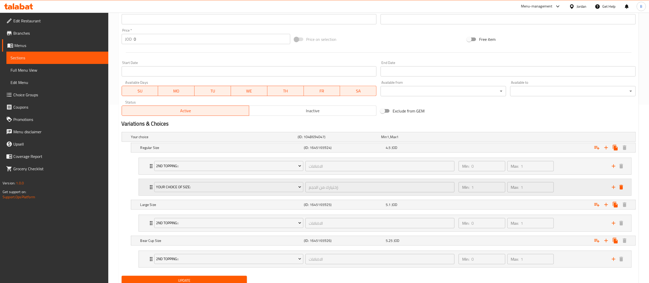
click at [220, 193] on div "Your Choice Of Size:" at bounding box center [228, 187] width 151 height 12
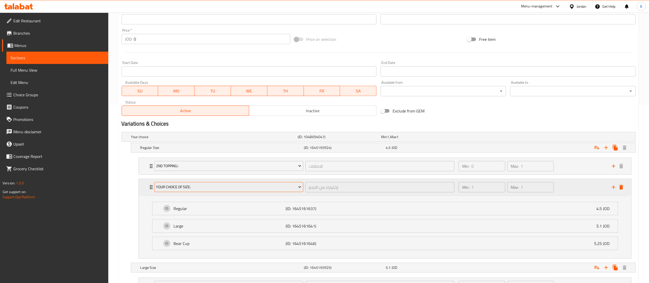
click at [247, 192] on button "Your Choice Of Size:" at bounding box center [228, 187] width 149 height 10
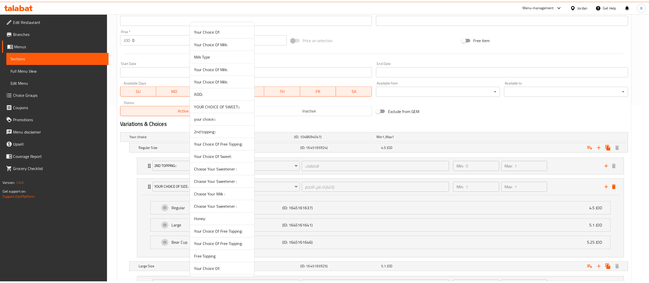
scroll to position [308, 0]
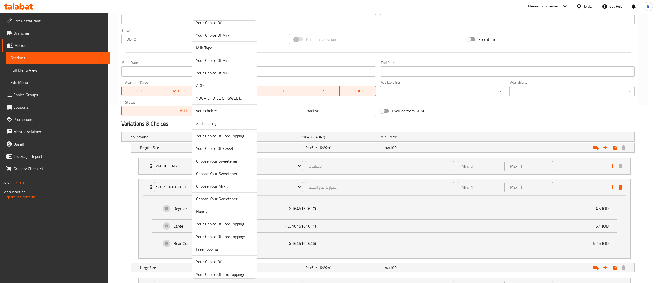
click at [229, 225] on span "Your Choice Of Free Topping:" at bounding box center [224, 224] width 57 height 6
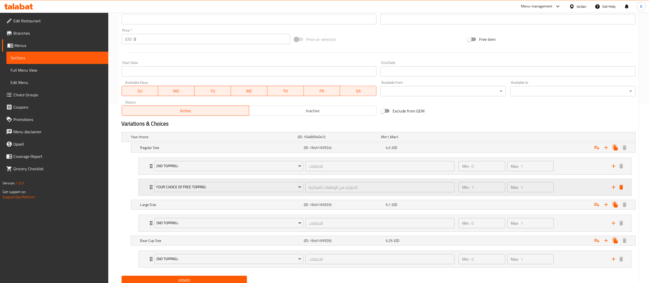
click at [572, 182] on div "Min: 1 ​ Max: 1 ​" at bounding box center [531, 187] width 153 height 16
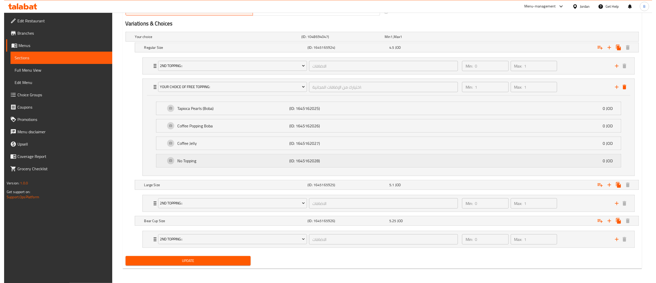
scroll to position [280, 0]
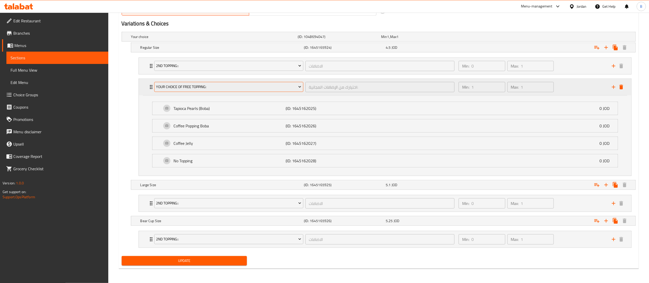
click at [229, 85] on span "Your Choice Of Free Topping:" at bounding box center [228, 87] width 145 height 6
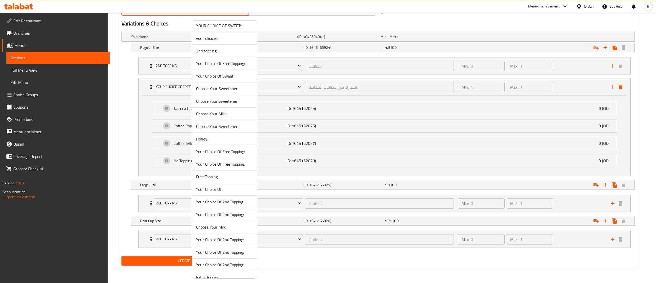
scroll to position [505, 0]
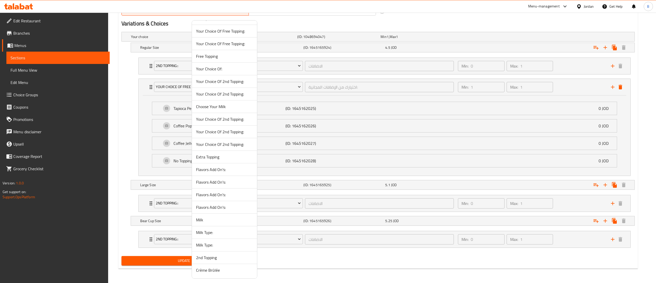
click at [294, 117] on div at bounding box center [328, 141] width 656 height 283
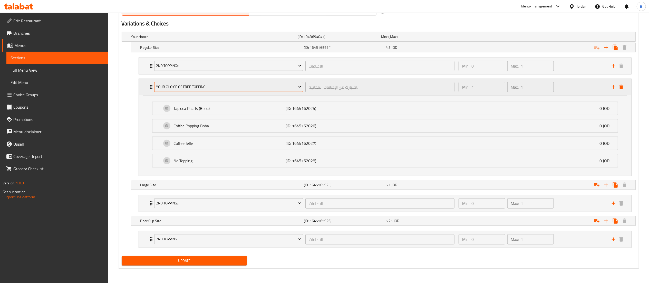
click at [231, 84] on span "Your Choice Of Free Topping:" at bounding box center [228, 87] width 145 height 6
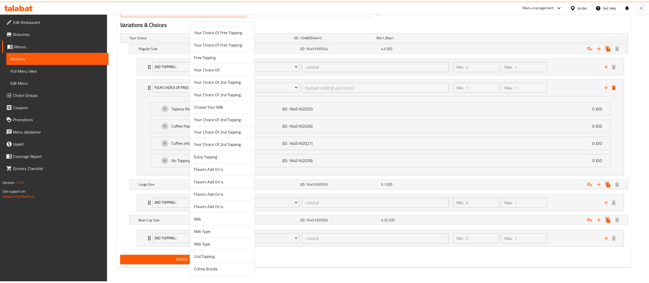
scroll to position [454, 0]
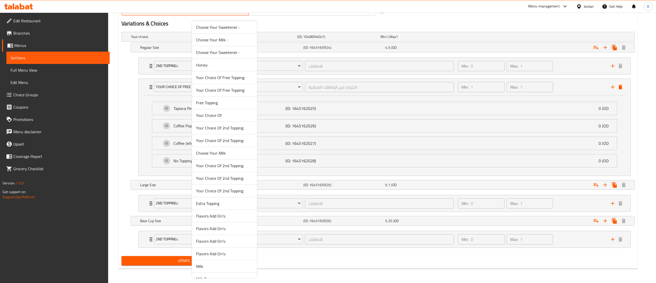
click at [563, 67] on div at bounding box center [328, 141] width 656 height 283
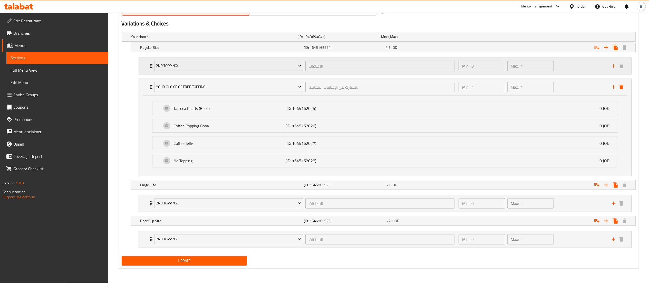
click at [590, 63] on div "Min: 0 ​ Max: 1 ​" at bounding box center [531, 66] width 153 height 16
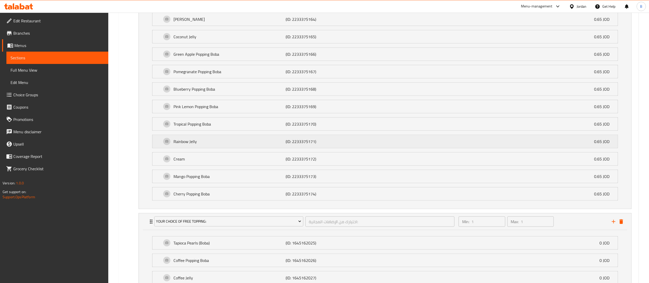
scroll to position [537, 0]
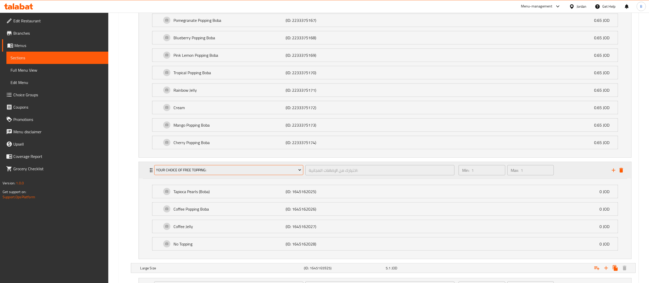
click at [232, 172] on span "Your Choice Of Free Topping:" at bounding box center [228, 170] width 145 height 6
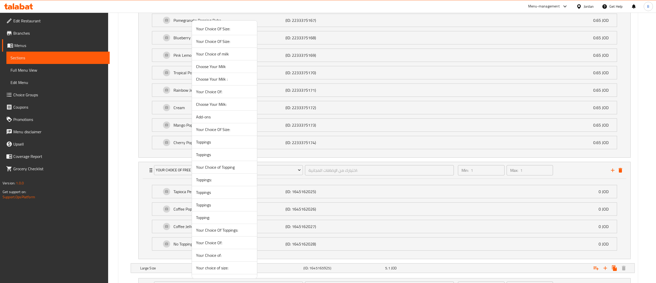
click at [221, 169] on span "Your Choice of Topping" at bounding box center [224, 167] width 57 height 6
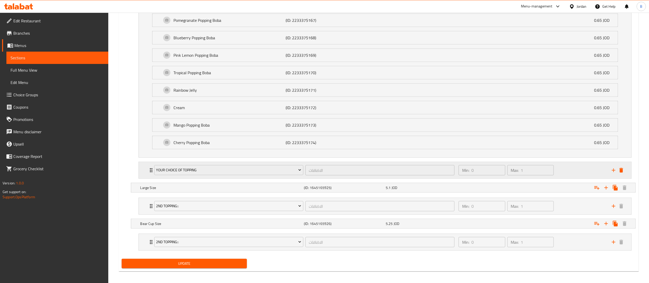
click at [585, 175] on div "Min: 0 ​ Max: 1 ​" at bounding box center [531, 170] width 153 height 16
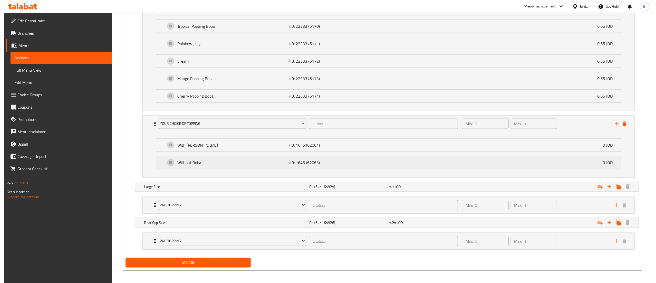
scroll to position [588, 0]
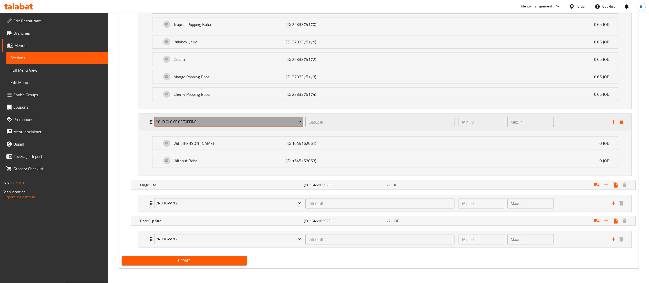
click at [241, 125] on span "Your Choice of Topping" at bounding box center [228, 121] width 145 height 6
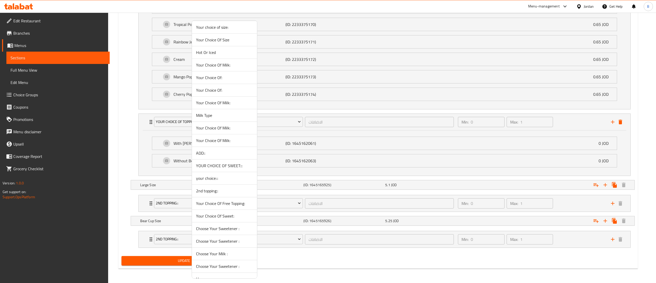
scroll to position [256, 0]
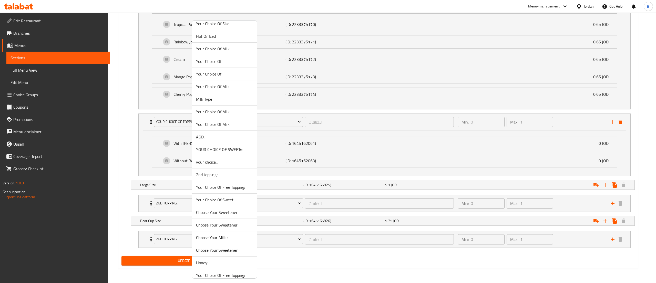
click at [236, 188] on span "Your Choice Of Free Topping:" at bounding box center [224, 187] width 57 height 6
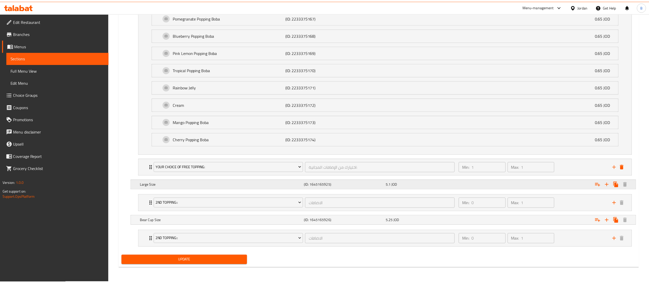
scroll to position [545, 0]
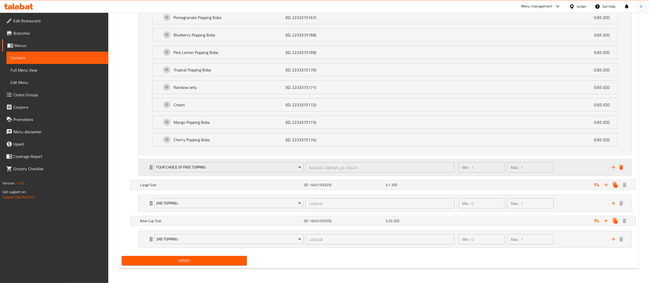
click at [568, 166] on div "Min: 1 ​ Max: 1 ​" at bounding box center [531, 167] width 153 height 16
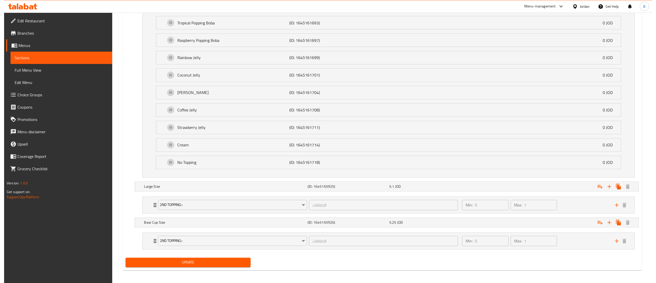
scroll to position [925, 0]
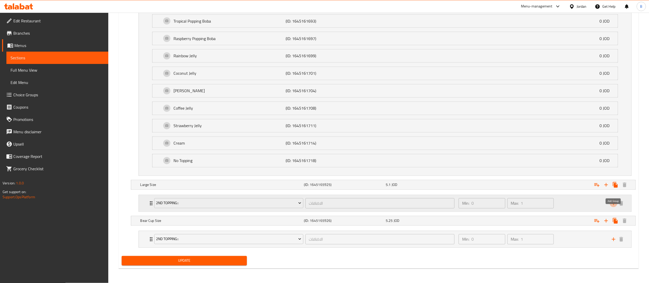
click at [612, 203] on icon "add" at bounding box center [613, 203] width 6 height 6
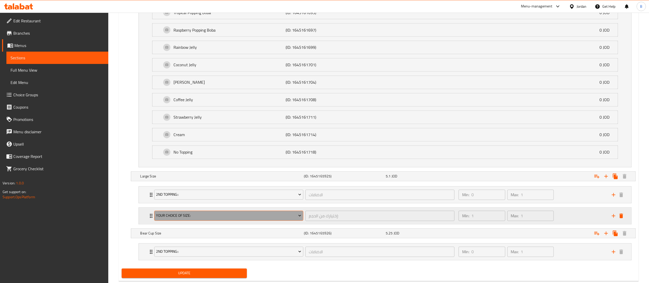
click at [220, 219] on span "Your Choice Of Size:" at bounding box center [228, 215] width 145 height 6
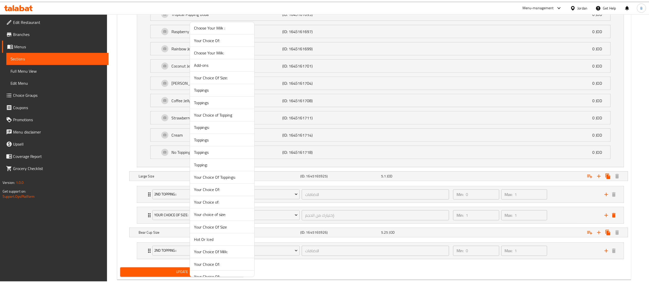
scroll to position [359, 0]
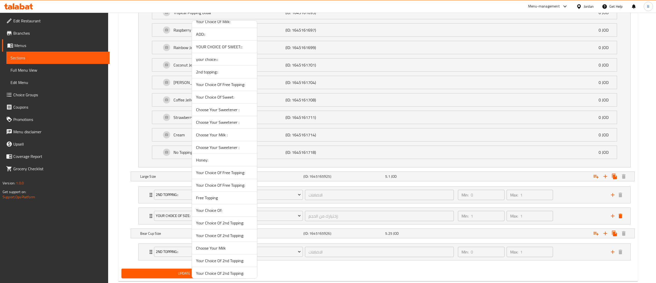
click at [239, 175] on span "Your Choice Of Free Topping:" at bounding box center [224, 172] width 57 height 6
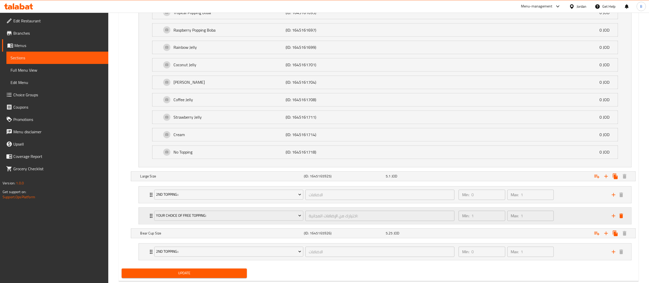
drag, startPoint x: 581, startPoint y: 226, endPoint x: 555, endPoint y: 221, distance: 26.2
click at [581, 224] on div "Min: 1 ​ Max: 1 ​" at bounding box center [531, 215] width 153 height 16
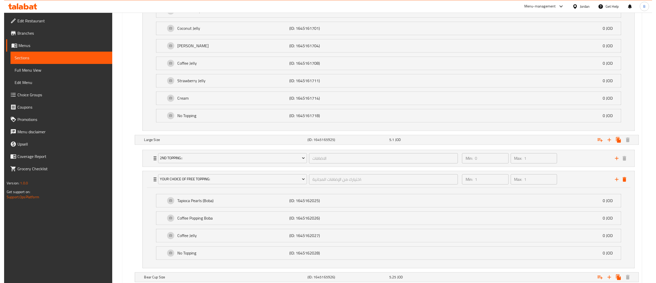
scroll to position [1027, 0]
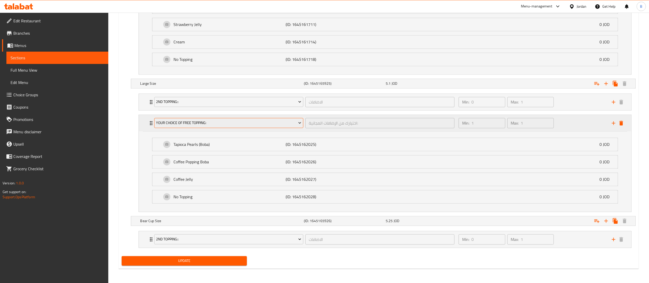
click at [208, 122] on span "Your Choice Of Free Topping:" at bounding box center [228, 122] width 145 height 6
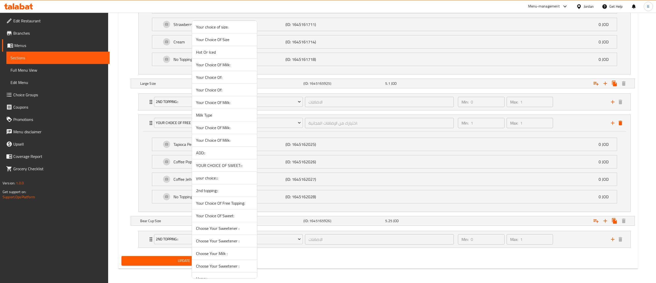
scroll to position [256, 0]
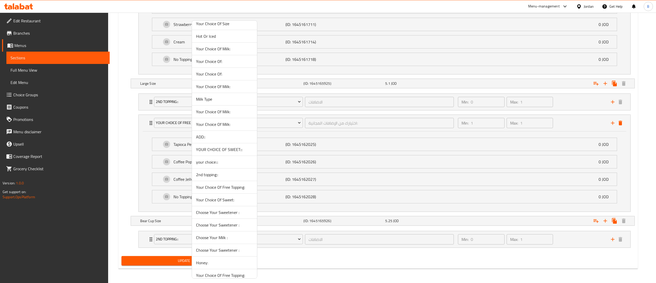
click at [228, 190] on span "Your Choice Of Free Topping:" at bounding box center [224, 187] width 57 height 6
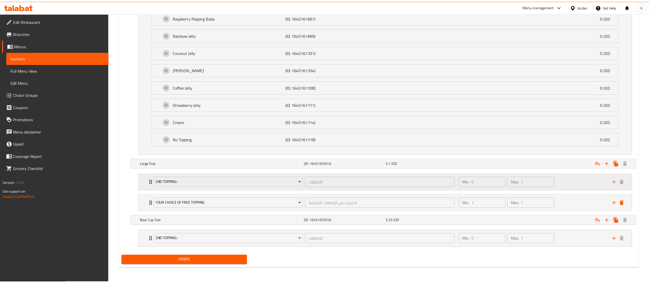
scroll to position [946, 0]
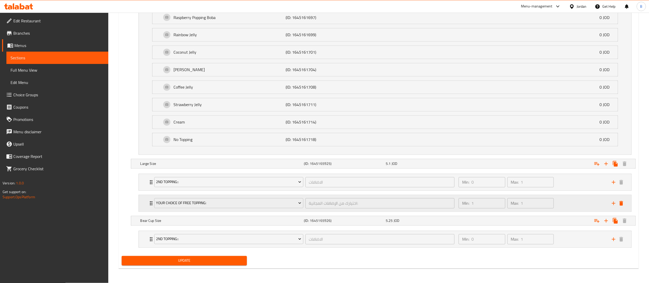
click at [578, 200] on div "Min: 1 ​ Max: 1 ​" at bounding box center [531, 203] width 153 height 16
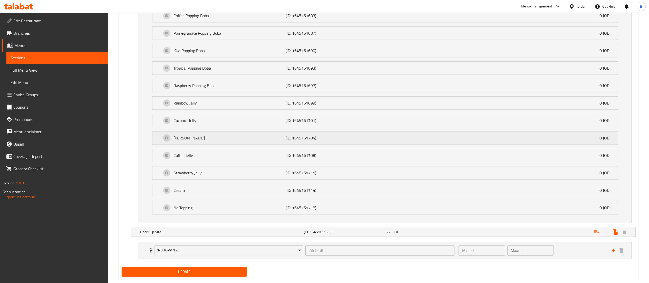
scroll to position [1327, 0]
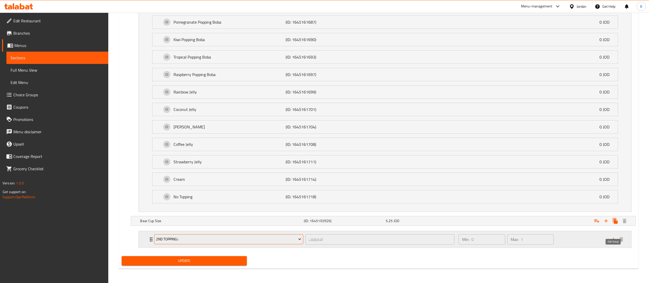
click at [613, 240] on icon "add" at bounding box center [613, 239] width 4 height 4
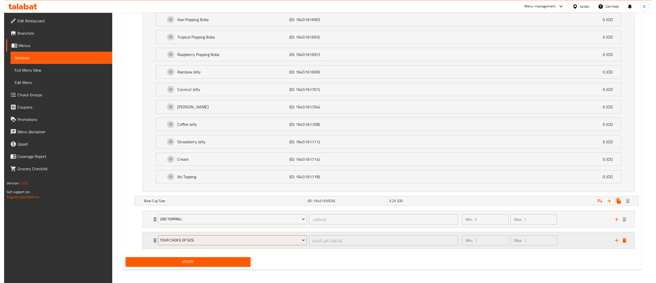
scroll to position [1348, 0]
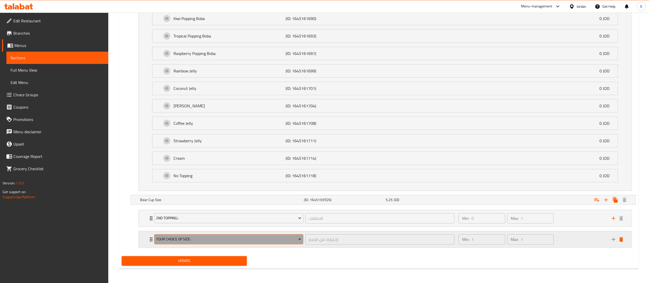
click at [215, 238] on span "Your Choice Of Size:" at bounding box center [228, 239] width 145 height 6
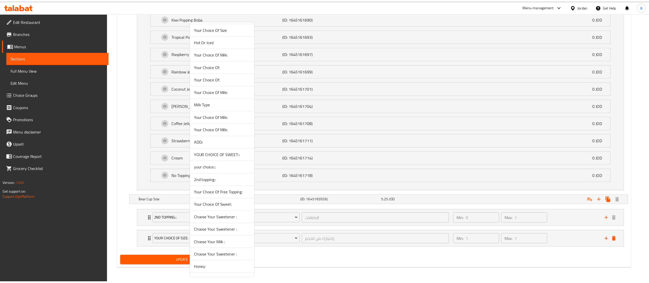
scroll to position [359, 0]
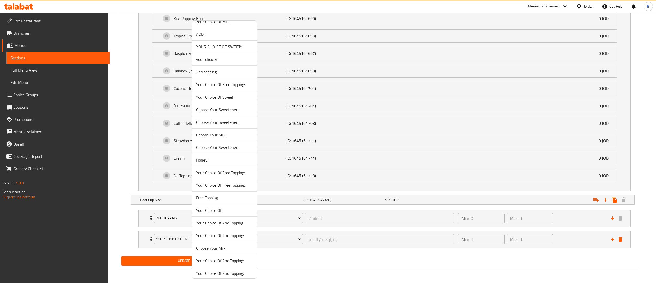
click at [227, 87] on span "Your Choice Of Free Topping:" at bounding box center [224, 84] width 57 height 6
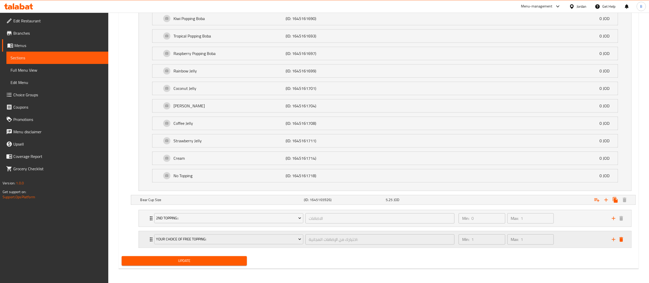
click at [579, 238] on div "Min: 1 ​ Max: 1 ​" at bounding box center [531, 239] width 153 height 16
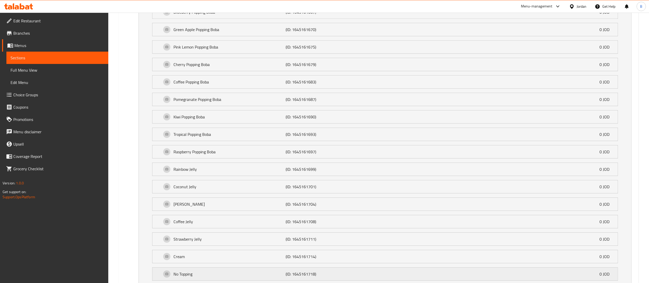
scroll to position [1728, 0]
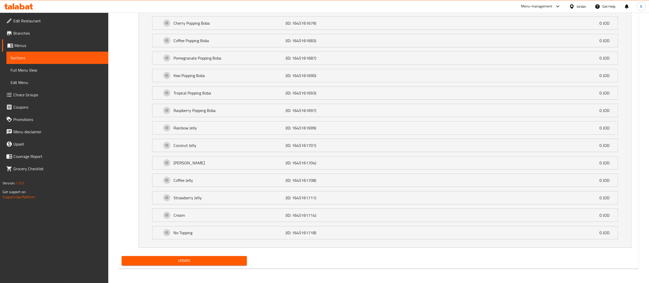
click at [202, 260] on span "Update" at bounding box center [184, 260] width 117 height 6
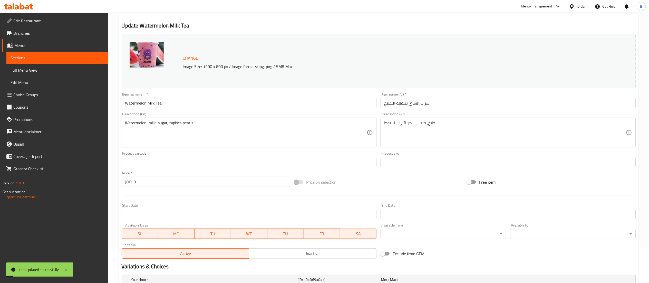
scroll to position [0, 0]
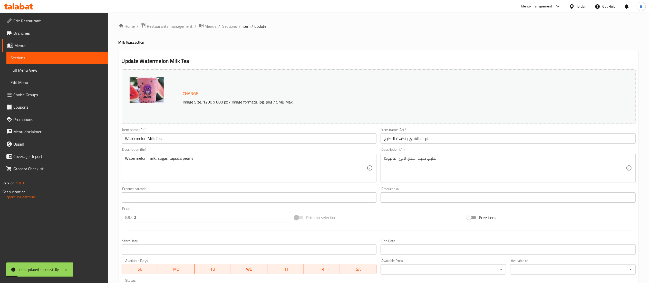
click at [231, 24] on span "Sections" at bounding box center [229, 26] width 15 height 6
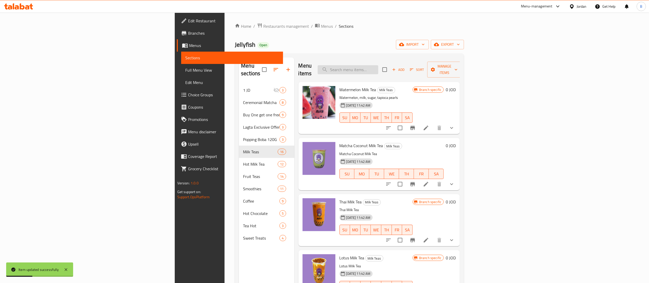
click at [378, 65] on input "search" at bounding box center [347, 69] width 61 height 9
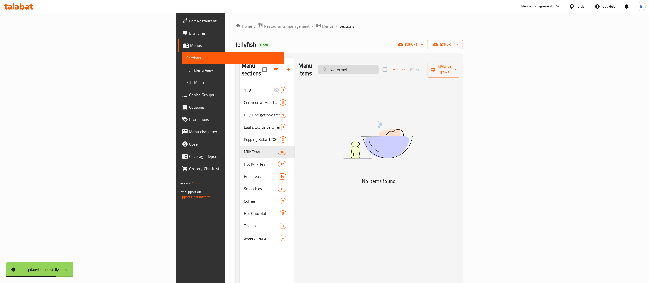
type input "watermelo"
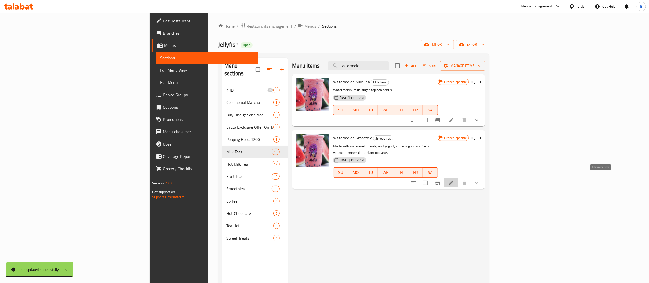
click at [453, 180] on icon at bounding box center [451, 182] width 5 height 5
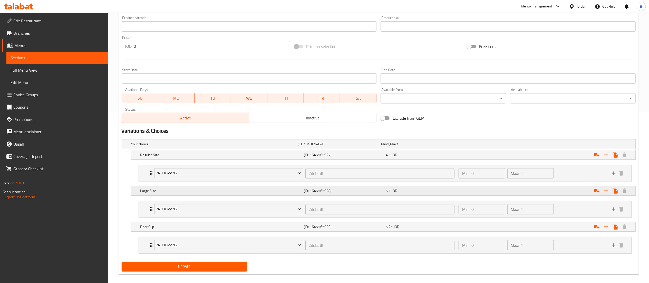
scroll to position [178, 0]
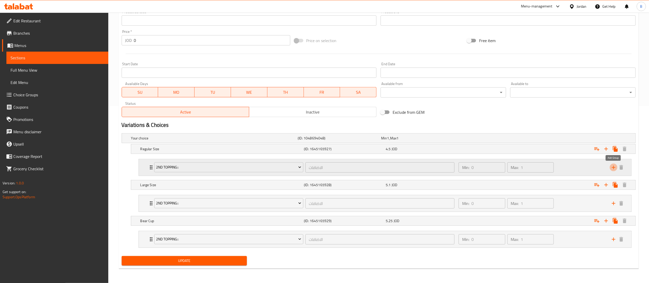
click at [612, 167] on icon "add" at bounding box center [613, 167] width 6 height 6
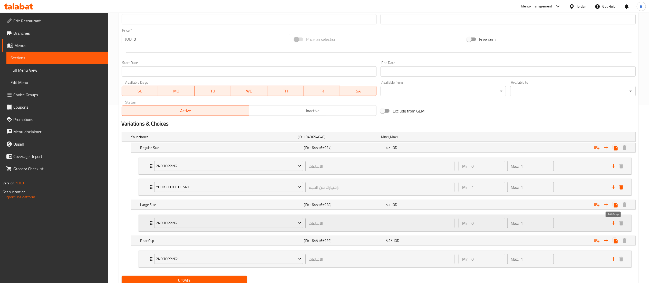
click at [612, 225] on icon "add" at bounding box center [613, 223] width 6 height 6
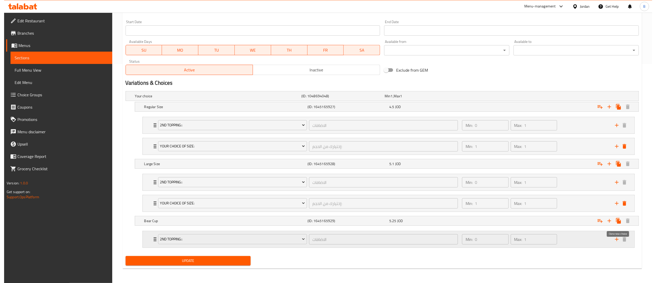
scroll to position [221, 0]
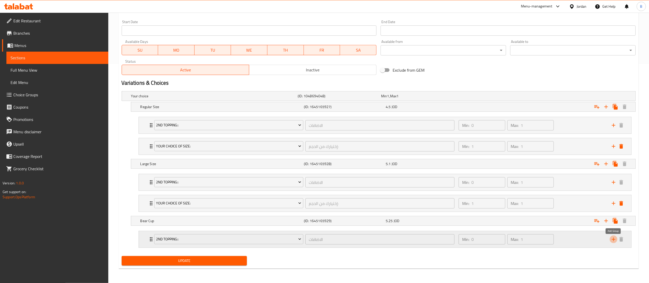
click at [613, 240] on icon "add" at bounding box center [613, 239] width 6 height 6
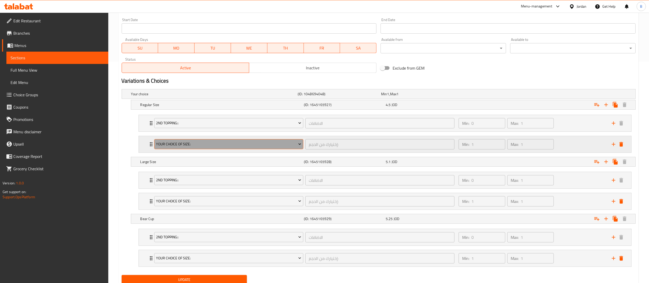
click at [214, 142] on span "Your Choice Of Size:" at bounding box center [228, 144] width 145 height 6
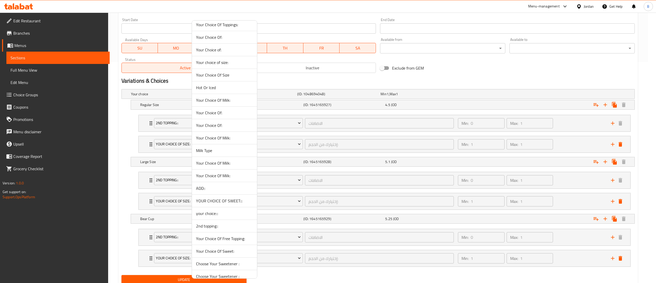
scroll to position [308, 0]
click at [233, 227] on span "Your Choice Of Free Topping:" at bounding box center [224, 224] width 57 height 6
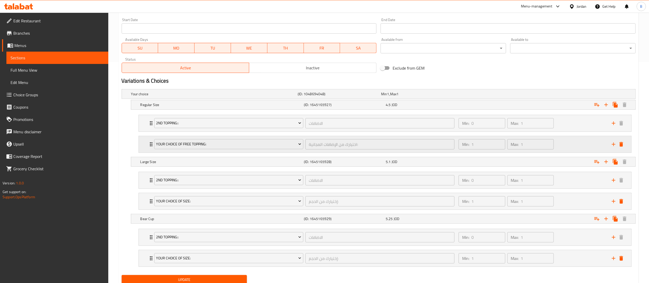
click at [571, 144] on div "Min: 1 ​ Max: 1 ​" at bounding box center [531, 144] width 153 height 16
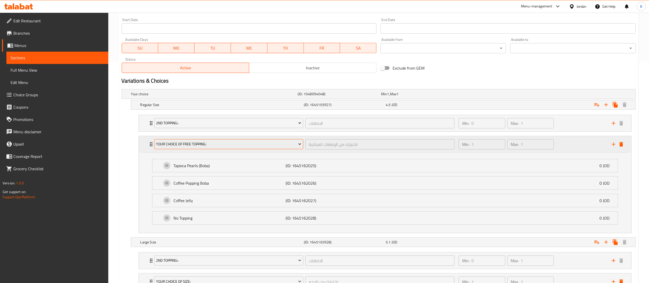
click at [223, 144] on span "Your Choice Of Free Topping:" at bounding box center [228, 144] width 145 height 6
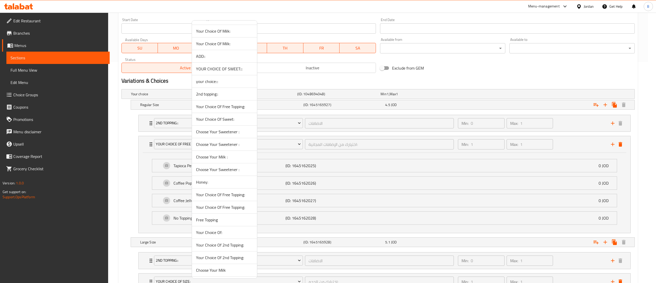
scroll to position [359, 0]
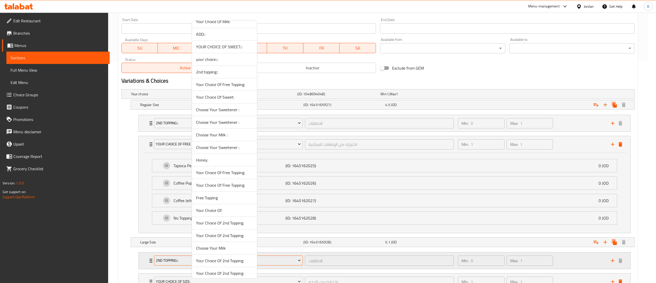
drag, startPoint x: 227, startPoint y: 187, endPoint x: 273, endPoint y: 180, distance: 46.5
click at [227, 187] on span "Your Choice Of Free Topping:" at bounding box center [224, 185] width 57 height 6
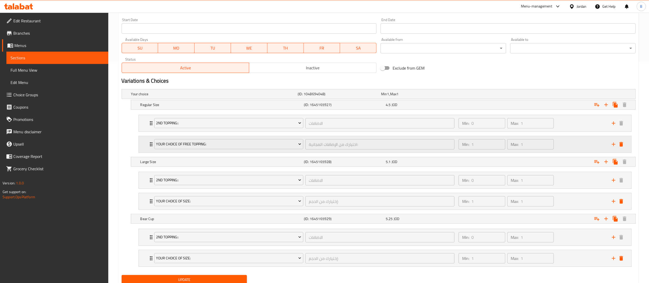
click at [563, 142] on div "Min: 1 ​ Max: 1 ​" at bounding box center [531, 144] width 153 height 16
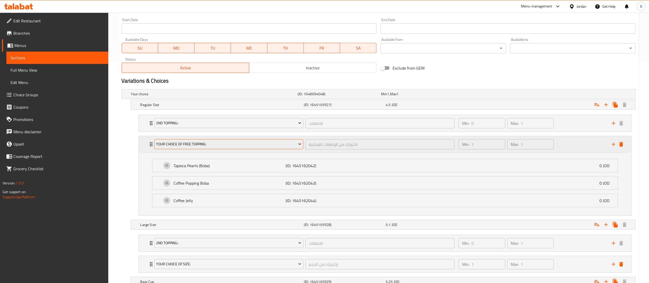
click at [219, 145] on span "Your Choice Of Free Topping:" at bounding box center [228, 144] width 145 height 6
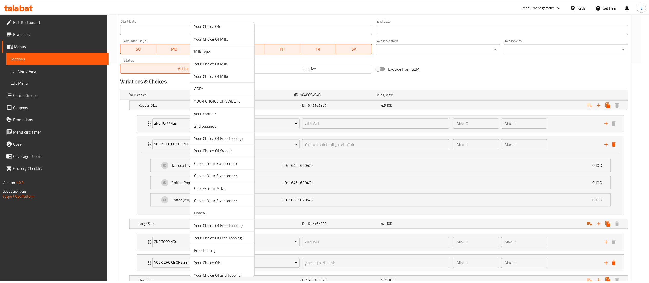
scroll to position [308, 0]
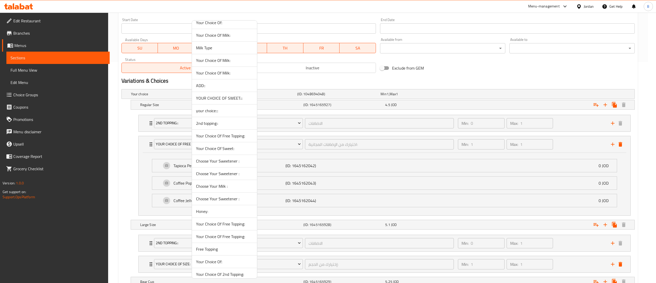
click at [229, 139] on span "Your Choice Of Free Topping:" at bounding box center [224, 136] width 57 height 6
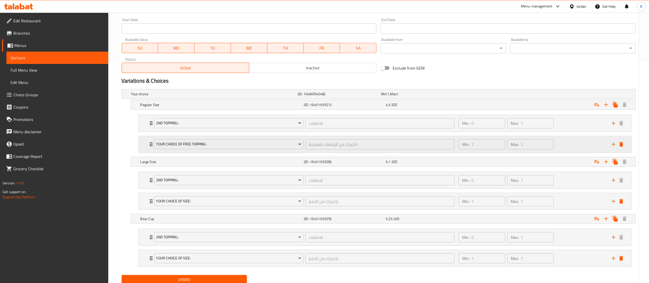
click at [584, 138] on div "Min: 1 ​ Max: 1 ​" at bounding box center [531, 144] width 153 height 16
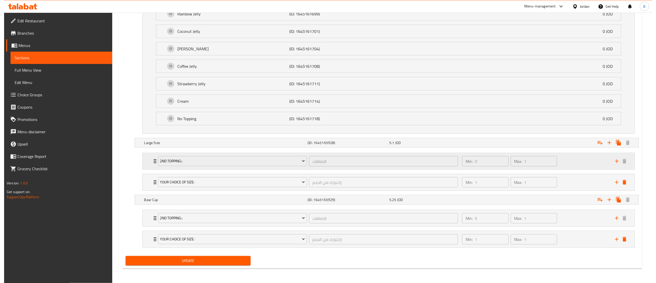
scroll to position [623, 0]
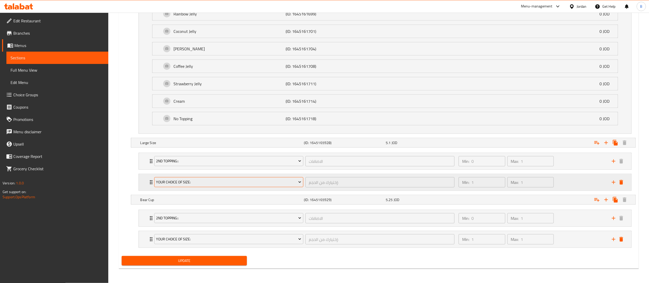
click at [255, 179] on span "Your Choice Of Size:" at bounding box center [228, 182] width 145 height 6
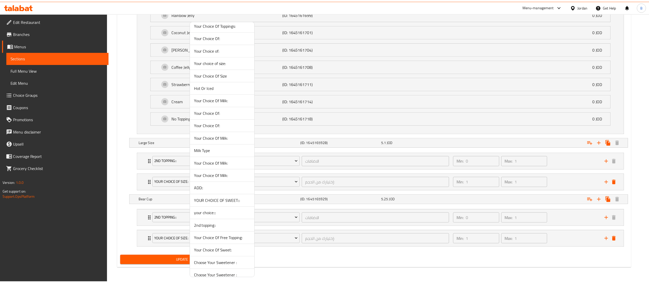
scroll to position [256, 0]
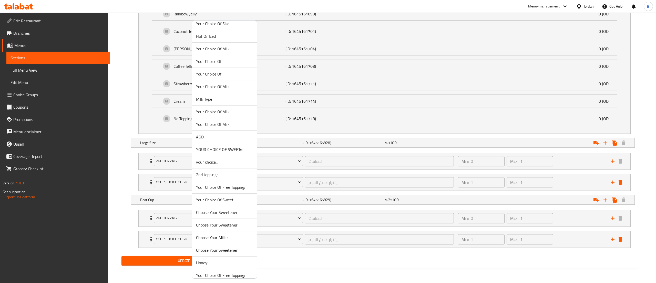
click at [237, 190] on span "Your Choice Of Free Topping:" at bounding box center [224, 187] width 57 height 6
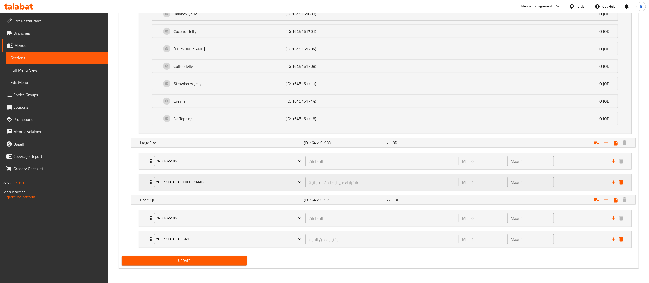
click at [581, 183] on div "Min: 1 ​ Max: 1 ​" at bounding box center [531, 182] width 153 height 16
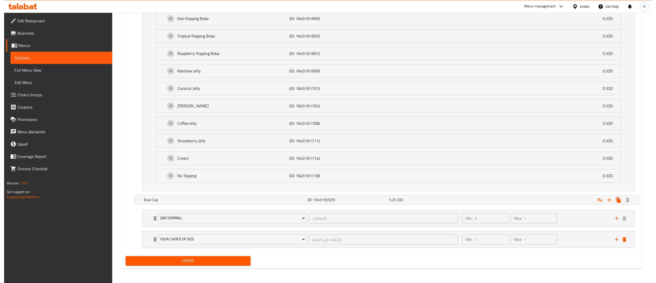
scroll to position [1003, 0]
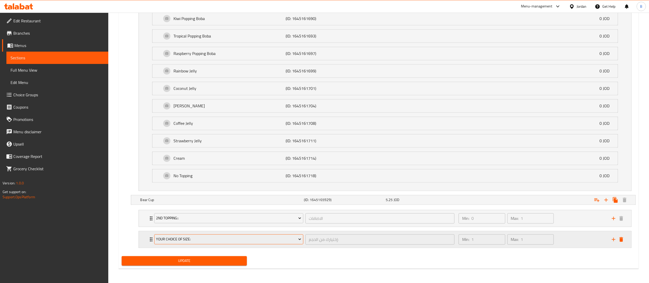
click at [253, 236] on span "Your Choice Of Size:" at bounding box center [228, 239] width 145 height 6
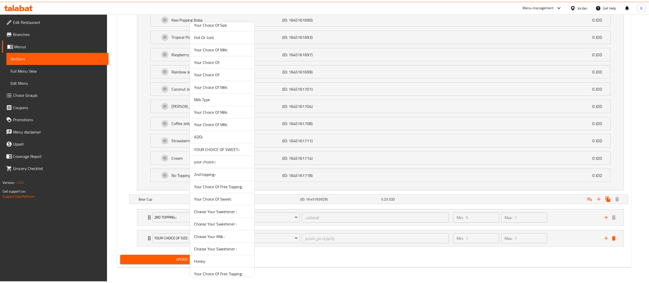
scroll to position [308, 0]
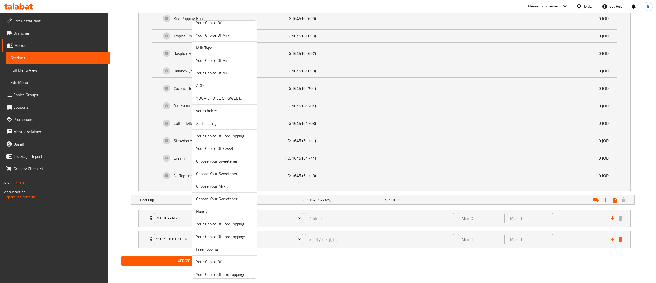
click at [231, 137] on span "Your Choice Of Free Topping:" at bounding box center [224, 136] width 57 height 6
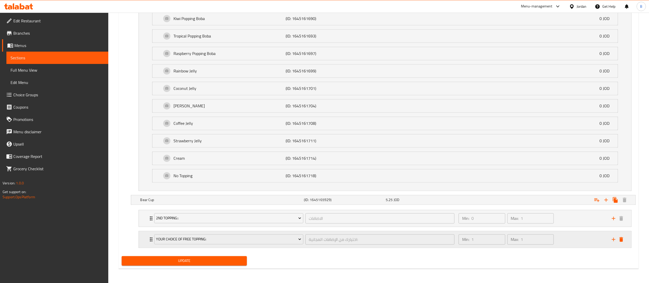
click at [572, 236] on div "Min: 1 ​ Max: 1 ​" at bounding box center [531, 239] width 153 height 16
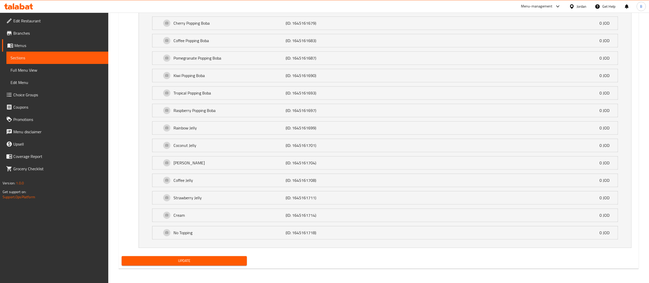
scroll to position [1383, 0]
click at [205, 256] on button "Update" at bounding box center [184, 260] width 125 height 9
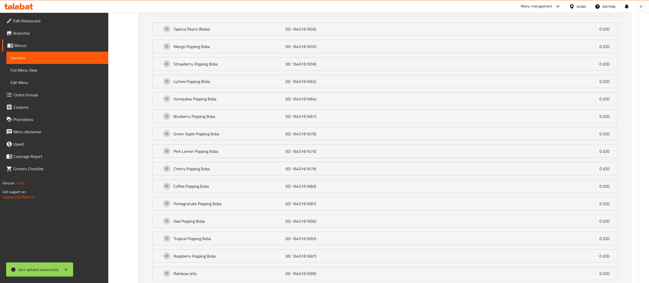
scroll to position [0, 0]
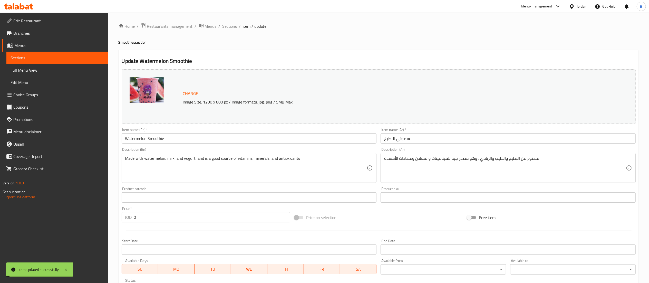
click at [232, 29] on span "Sections" at bounding box center [229, 26] width 15 height 6
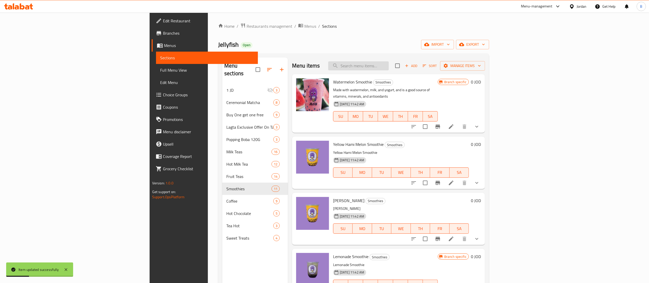
click at [388, 64] on input "search" at bounding box center [358, 65] width 61 height 9
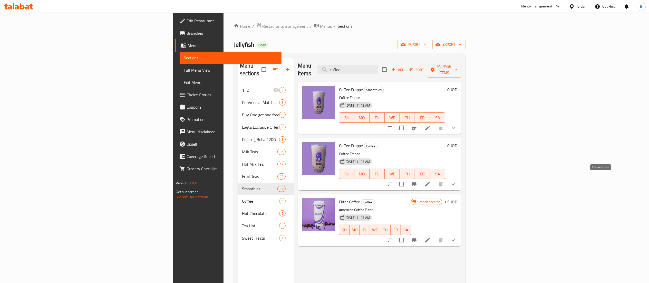
type input "coffee"
click at [430, 181] on icon at bounding box center [427, 184] width 6 height 6
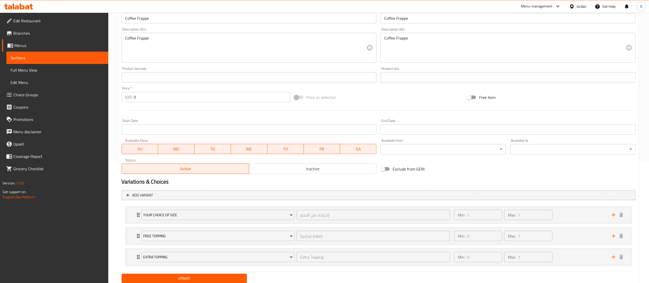
scroll to position [138, 0]
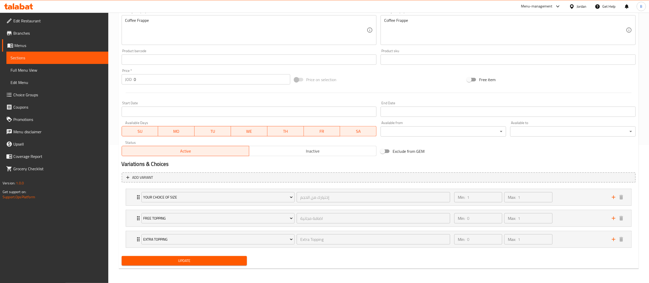
click at [43, 90] on link "Choice Groups" at bounding box center [55, 94] width 106 height 12
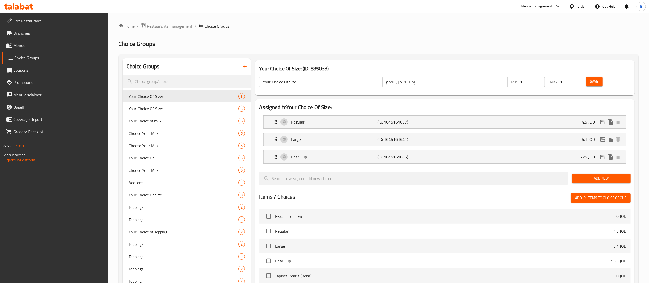
click at [246, 65] on icon "button" at bounding box center [245, 66] width 6 height 6
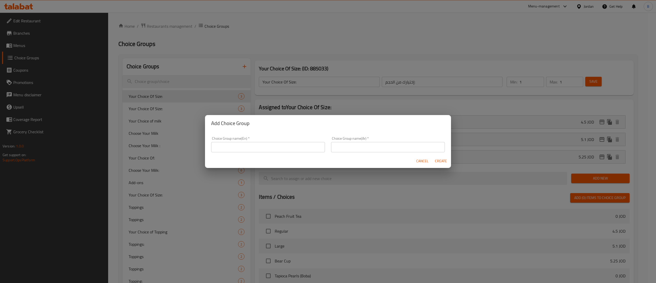
click at [307, 150] on input "text" at bounding box center [268, 147] width 114 height 10
type input "ADD FLAVOR"
drag, startPoint x: 294, startPoint y: 146, endPoint x: 170, endPoint y: 146, distance: 123.3
click at [170, 146] on div "Add Choice Group Choice Group name(En)   * ADD FLAVOR Choice Group name(En) * C…" at bounding box center [328, 141] width 656 height 283
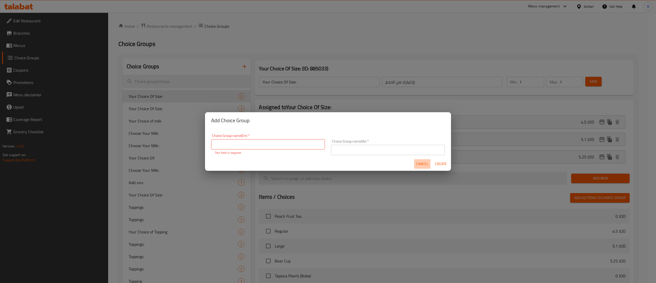
click at [430, 162] on button "Cancel" at bounding box center [422, 163] width 16 height 9
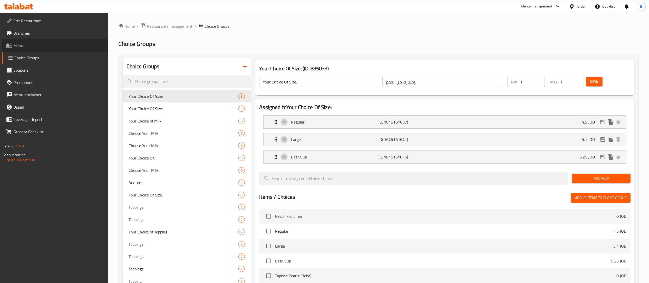
click at [24, 47] on span "Menus" at bounding box center [58, 45] width 91 height 6
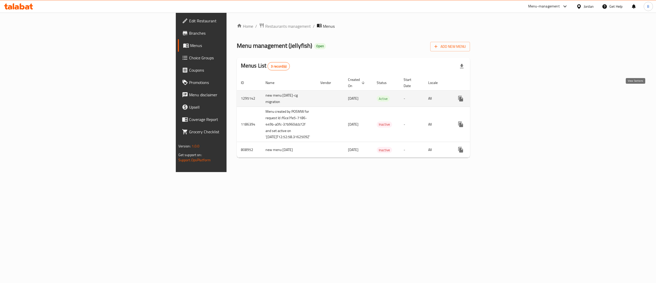
click at [504, 92] on link "enhanced table" at bounding box center [498, 98] width 12 height 12
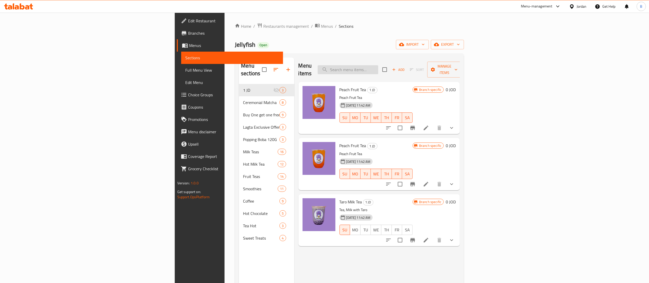
drag, startPoint x: 406, startPoint y: 61, endPoint x: 409, endPoint y: 61, distance: 3.1
click at [407, 61] on div "Menu items Add Sort Manage items" at bounding box center [379, 69] width 162 height 24
click at [378, 65] on input "search" at bounding box center [347, 69] width 61 height 9
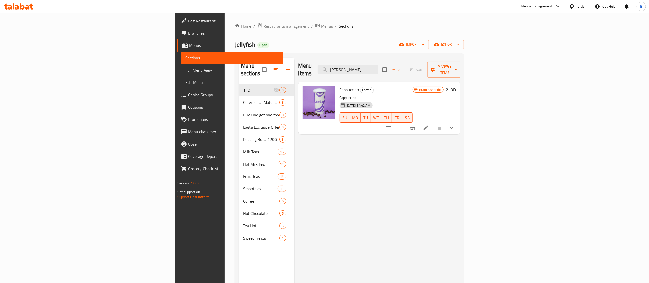
type input "CAPP"
click at [429, 125] on icon at bounding box center [426, 128] width 6 height 6
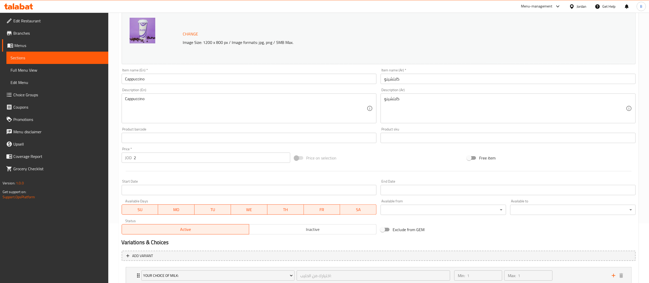
scroll to position [138, 0]
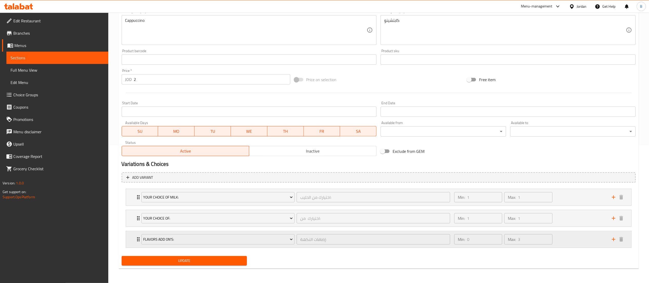
click at [578, 241] on div "Min: 0 ​ Max: 3 ​" at bounding box center [529, 239] width 157 height 16
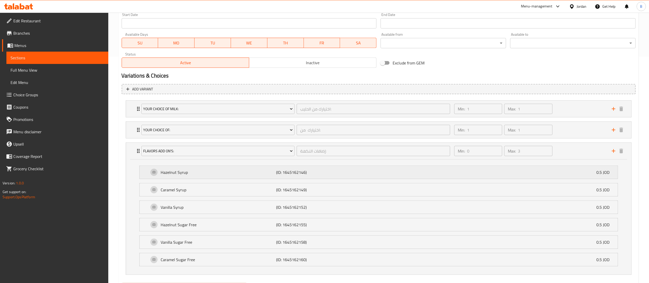
scroll to position [241, 0]
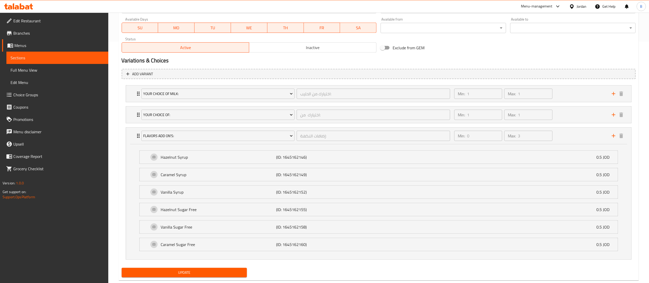
click at [38, 95] on span "Choice Groups" at bounding box center [58, 95] width 91 height 6
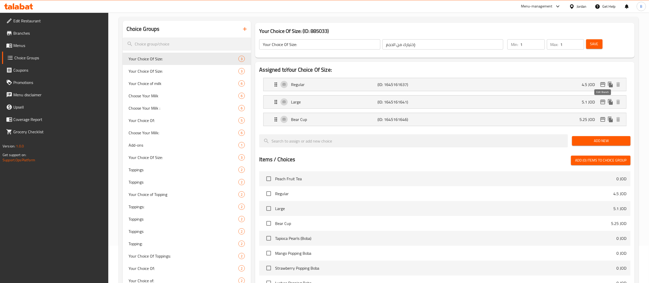
scroll to position [22, 0]
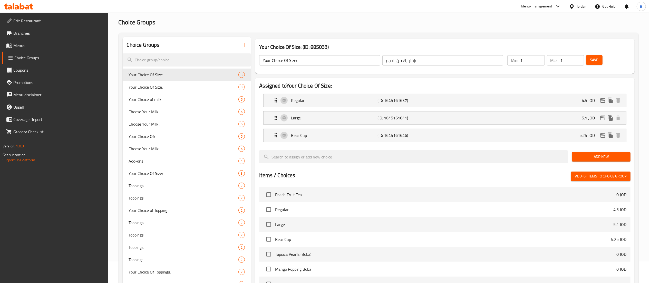
click at [48, 44] on span "Menus" at bounding box center [58, 45] width 91 height 6
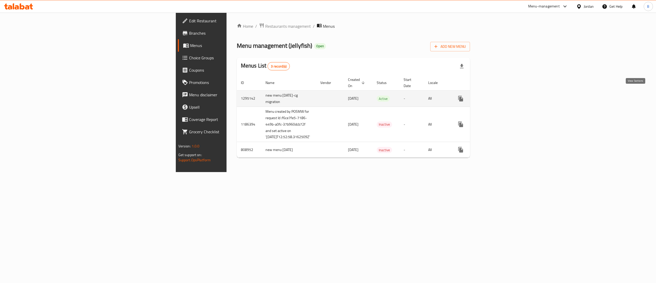
click at [501, 95] on icon "enhanced table" at bounding box center [498, 98] width 6 height 6
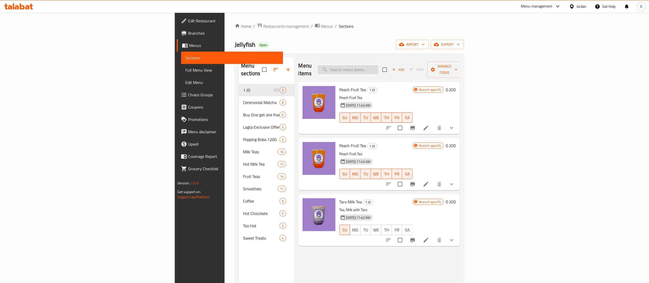
click at [378, 66] on input "search" at bounding box center [347, 69] width 61 height 9
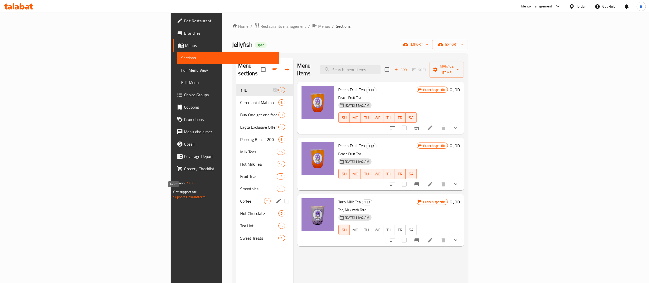
click at [240, 198] on span "Coffee" at bounding box center [252, 201] width 24 height 6
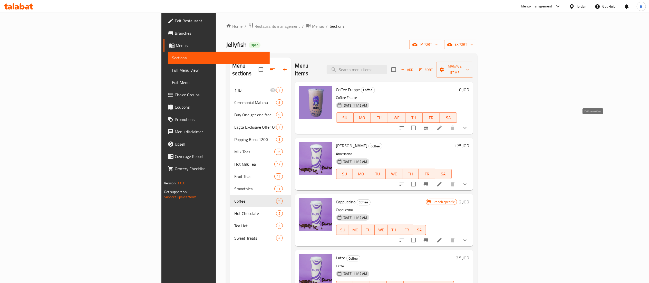
click at [442, 125] on icon at bounding box center [439, 128] width 6 height 6
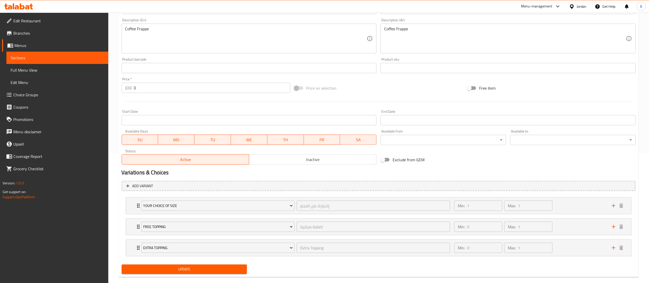
scroll to position [138, 0]
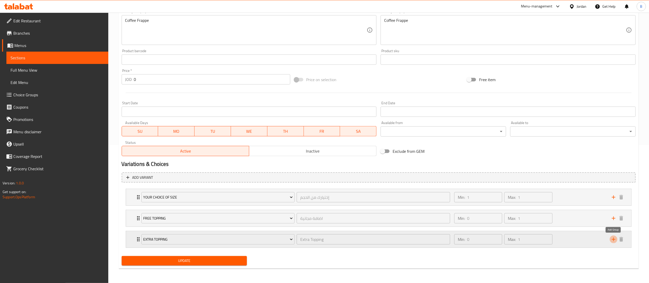
click at [612, 240] on icon "add" at bounding box center [613, 239] width 6 height 6
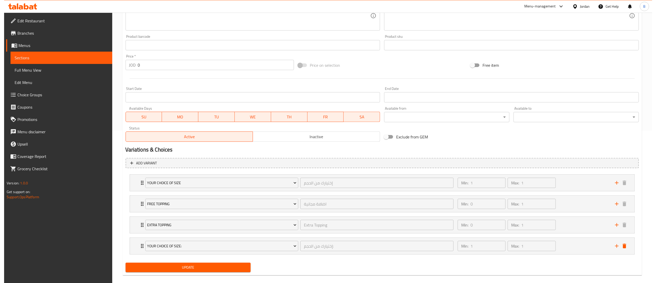
scroll to position [160, 0]
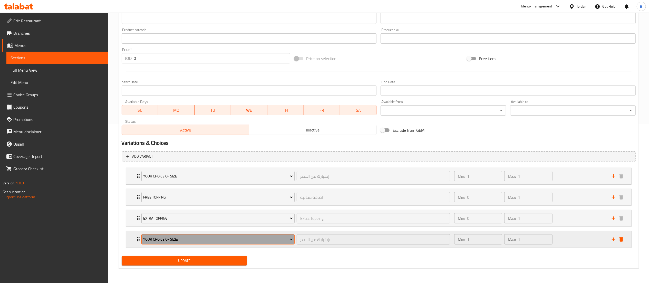
click at [165, 241] on span "Your Choice Of Size:" at bounding box center [218, 239] width 150 height 6
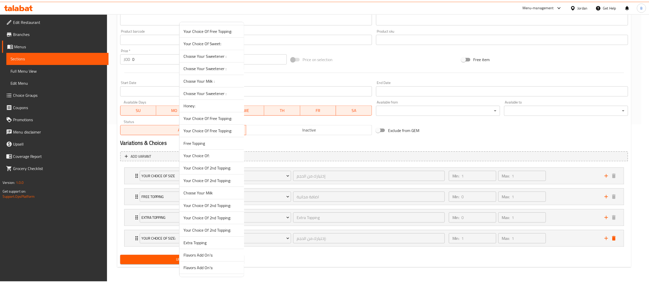
scroll to position [462, 0]
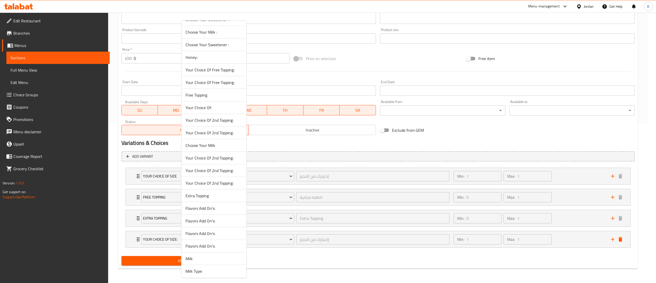
click at [218, 211] on span "Flavors Add On's:" at bounding box center [214, 208] width 57 height 6
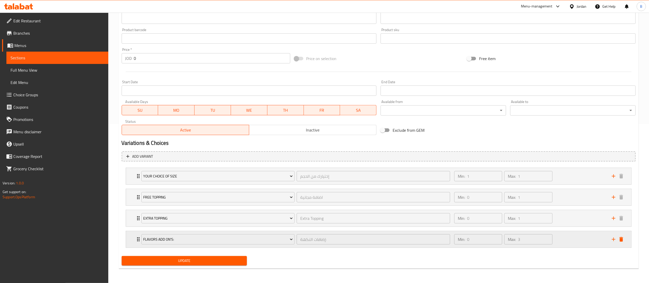
click at [575, 237] on div "Min: 0 ​ Max: 3 ​" at bounding box center [529, 239] width 157 height 16
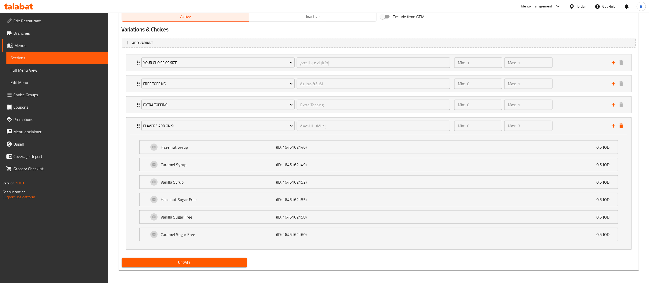
scroll to position [276, 0]
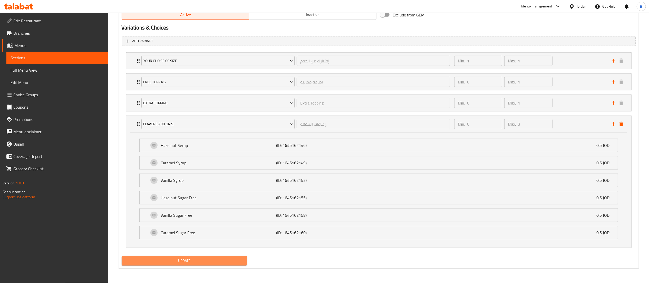
click at [222, 260] on span "Update" at bounding box center [184, 260] width 117 height 6
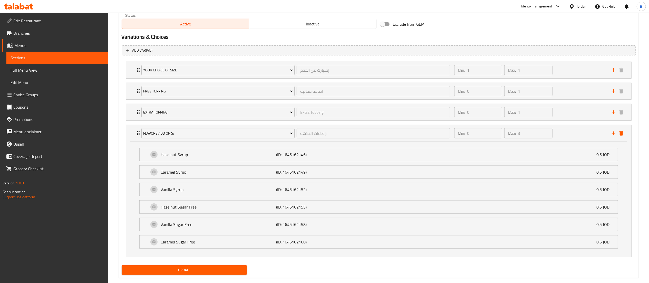
scroll to position [0, 0]
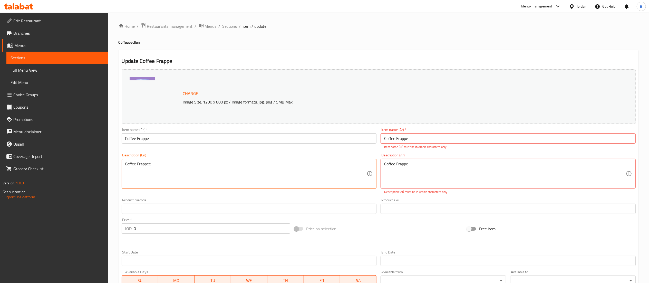
type textarea "Coffee Frappee"
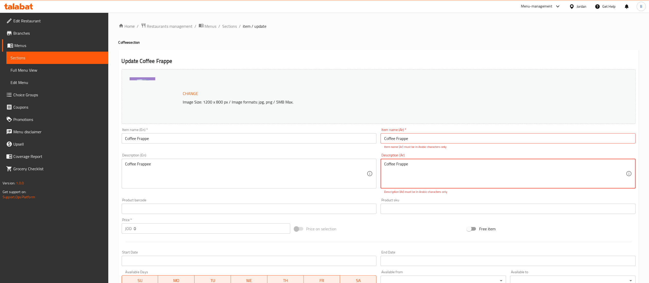
drag, startPoint x: 424, startPoint y: 167, endPoint x: 257, endPoint y: 160, distance: 167.3
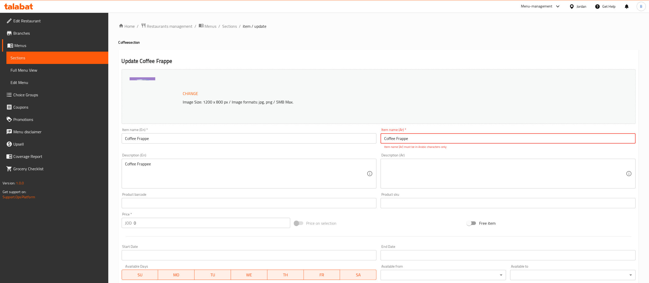
drag, startPoint x: 430, startPoint y: 143, endPoint x: 229, endPoint y: 118, distance: 203.0
click at [235, 120] on div "Change Image Size: 1200 x 800 px / Image formats: jpg, png / 5MB Max. Item name…" at bounding box center [378, 184] width 518 height 234
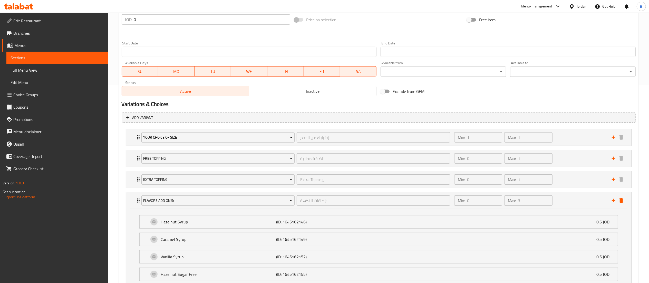
scroll to position [276, 0]
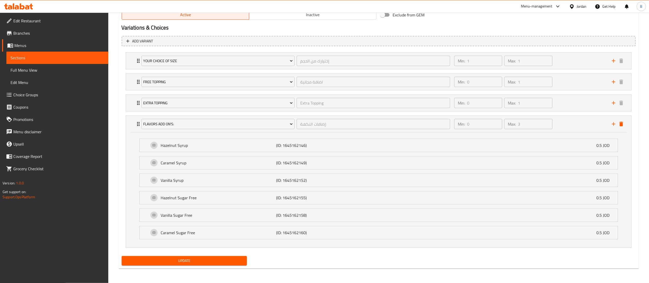
type input "كوفي فرابيه"
click at [213, 263] on span "Update" at bounding box center [184, 260] width 117 height 6
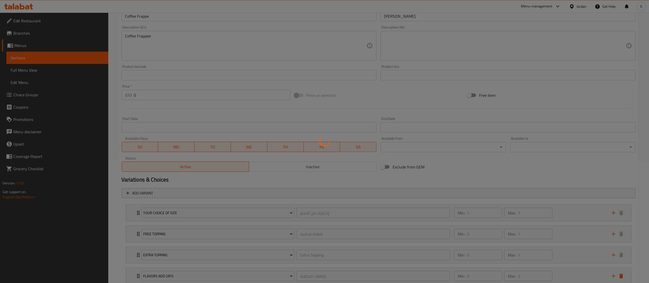
scroll to position [0, 0]
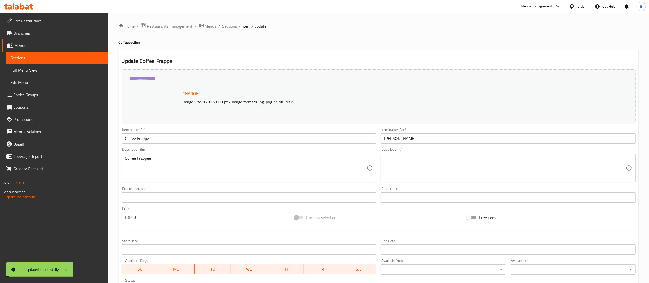
click at [224, 23] on span "Sections" at bounding box center [229, 26] width 15 height 6
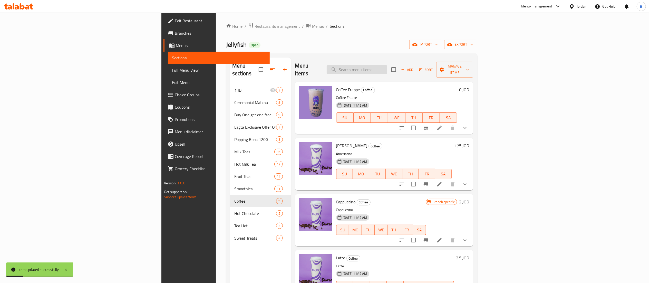
click at [387, 69] on input "search" at bounding box center [356, 69] width 61 height 9
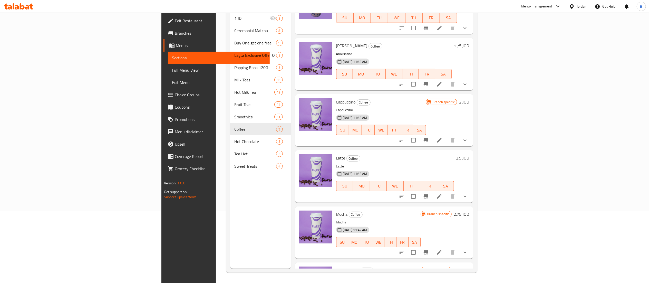
scroll to position [51, 0]
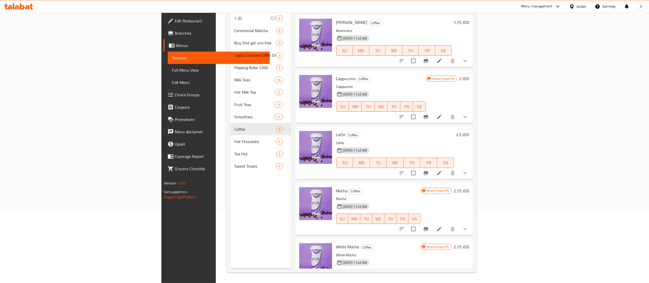
click at [442, 114] on icon at bounding box center [439, 117] width 6 height 6
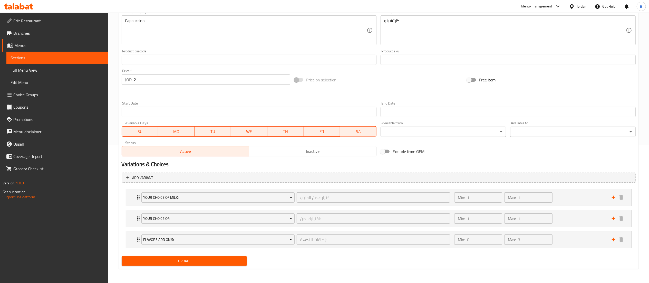
scroll to position [138, 0]
click at [564, 200] on div "Min: 1 ​ Max: 1 ​" at bounding box center [529, 197] width 157 height 16
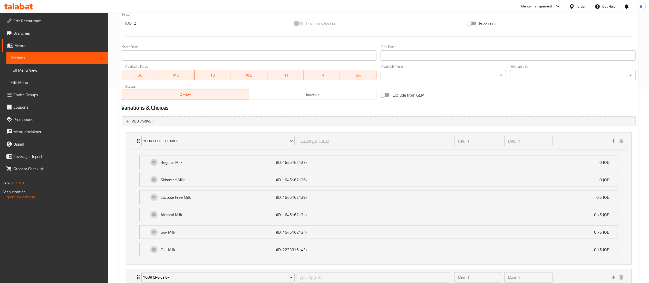
scroll to position [241, 0]
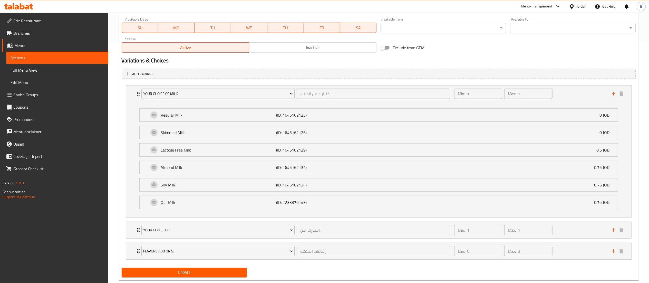
drag, startPoint x: 48, startPoint y: 96, endPoint x: 89, endPoint y: 101, distance: 41.3
click at [48, 96] on span "Choice Groups" at bounding box center [58, 95] width 91 height 6
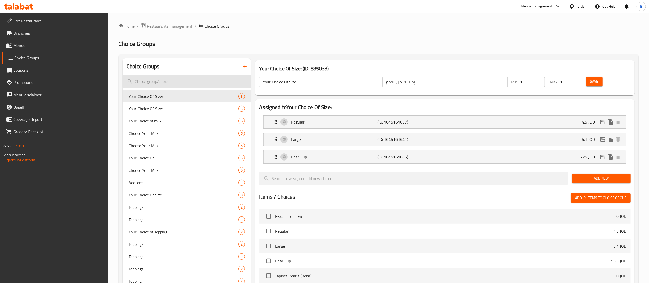
click at [200, 82] on input "search" at bounding box center [187, 81] width 128 height 13
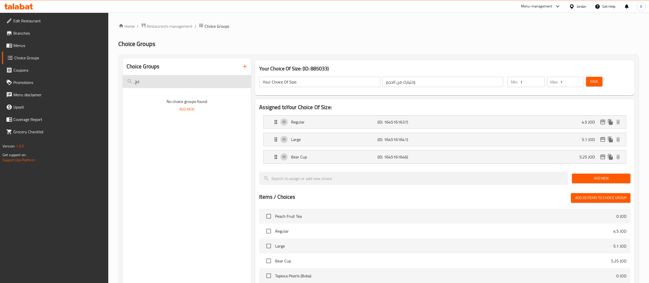
type input "غ"
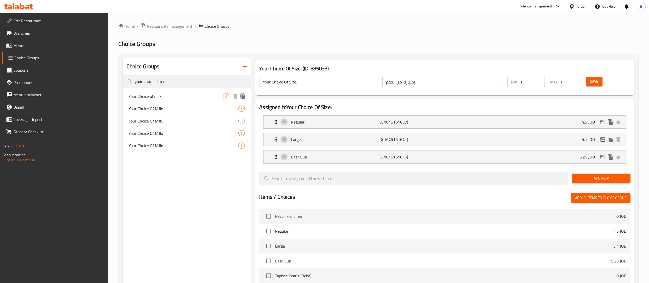
type input "your choice of mi"
click at [188, 96] on span "Your Choice of milk" at bounding box center [176, 96] width 94 height 6
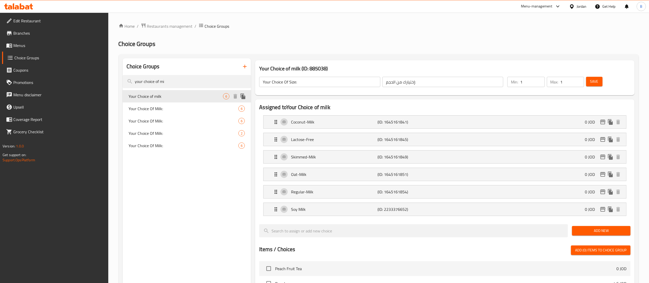
type input "Your Choice of milk"
type input "اختر نوع الحليب :"
click at [190, 106] on span "Your Choice Of Milk:" at bounding box center [176, 108] width 94 height 6
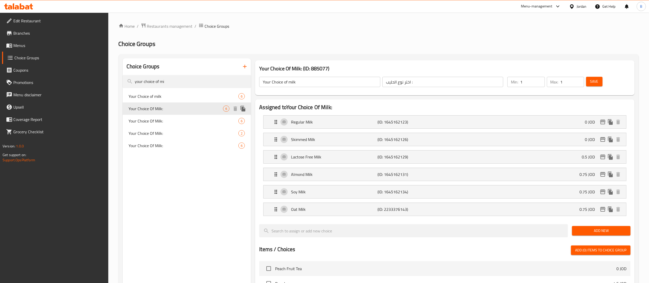
type input "Your Choice Of Milk:"
type input "اختيارك من الحليب:"
click at [349, 177] on p "Almond Milk" at bounding box center [334, 174] width 86 height 6
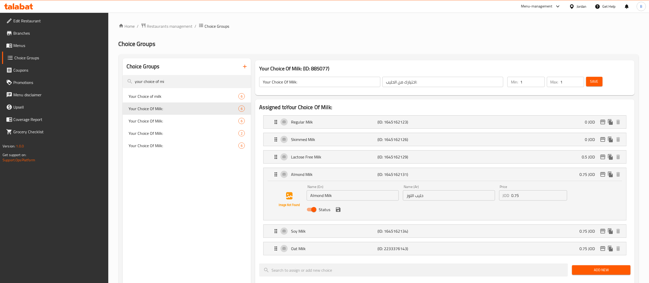
drag, startPoint x: 355, startPoint y: 199, endPoint x: 144, endPoint y: 192, distance: 211.7
click at [159, 190] on div "Choice Groups your choice of mi Your Choice of milk 6 Your Choice Of Milk: 6 Yo…" at bounding box center [380, 283] width 514 height 451
type input "Coconut Milk"
drag, startPoint x: 414, startPoint y: 196, endPoint x: 346, endPoint y: 193, distance: 67.8
click at [346, 193] on div "Name (En) Coconut Milk Name (En) Name (Ar) حليب اللوز Name (Ar) Price JOD 0.75 …" at bounding box center [448, 200] width 288 height 34
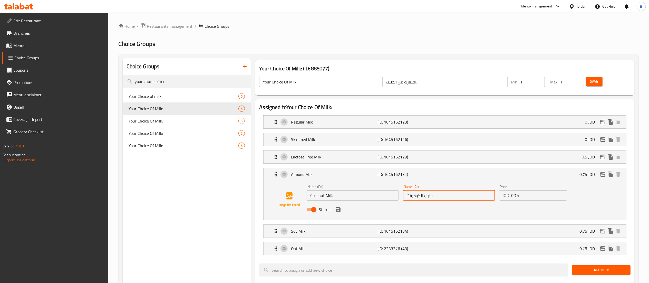
click at [336, 211] on icon "save" at bounding box center [338, 209] width 5 height 5
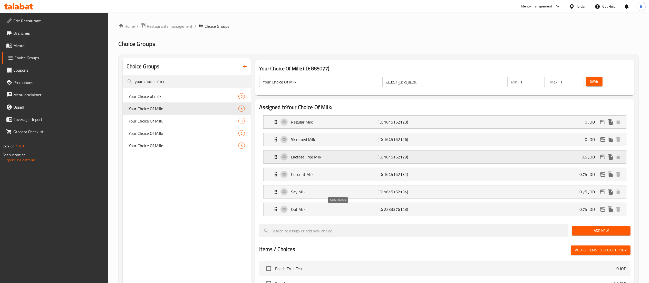
type input "حليب الكوكونت"
click at [596, 78] on span "Save" at bounding box center [594, 81] width 8 height 6
drag, startPoint x: 28, startPoint y: 49, endPoint x: 34, endPoint y: 47, distance: 6.7
click at [28, 49] on link "Menus" at bounding box center [55, 45] width 106 height 12
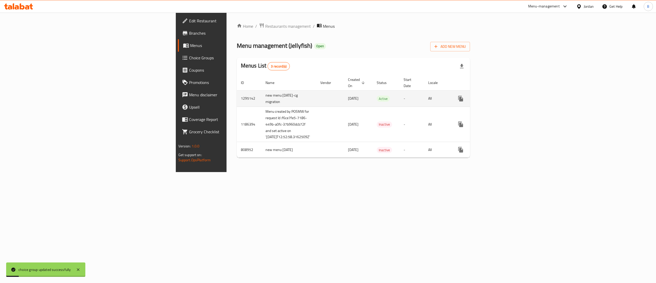
click at [500, 96] on icon "enhanced table" at bounding box center [498, 98] width 5 height 5
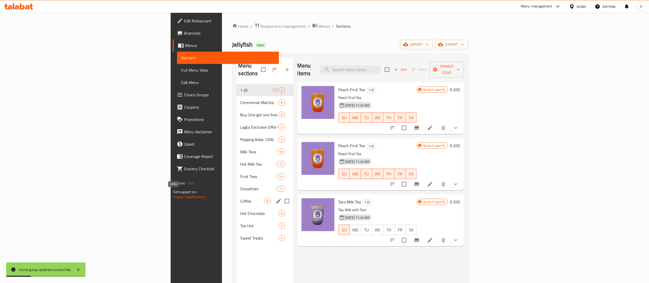
click at [240, 198] on span "Coffee" at bounding box center [252, 201] width 24 height 6
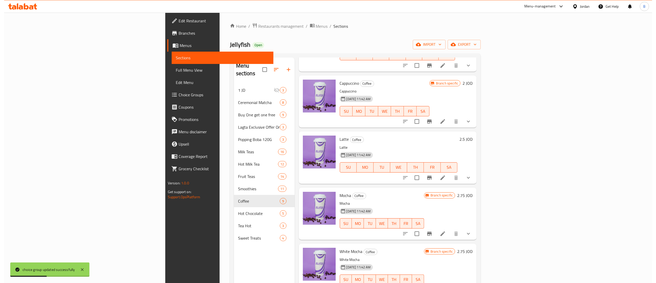
scroll to position [103, 0]
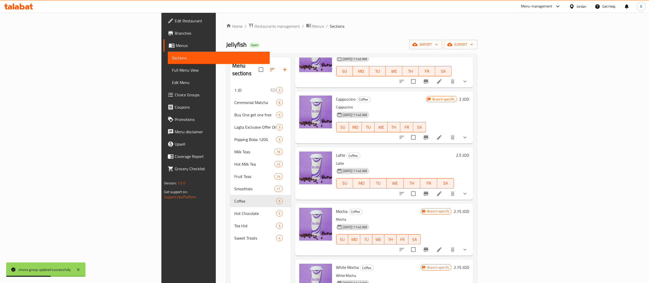
click at [446, 189] on li at bounding box center [439, 193] width 14 height 9
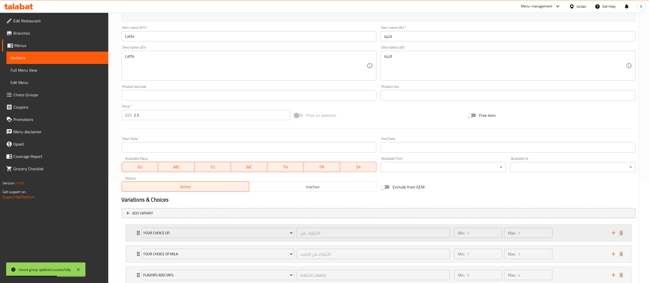
scroll to position [138, 0]
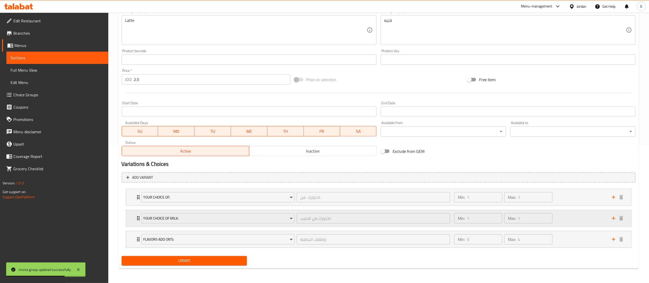
click at [573, 216] on div "Min: 1 ​ Max: 1 ​" at bounding box center [529, 218] width 157 height 16
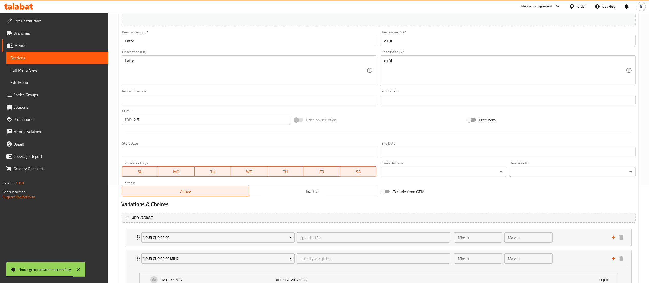
scroll to position [0, 0]
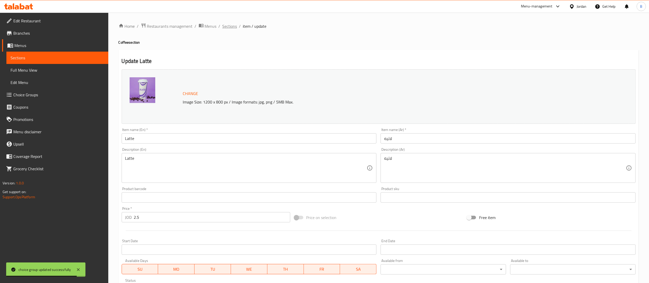
click at [230, 28] on span "Sections" at bounding box center [229, 26] width 15 height 6
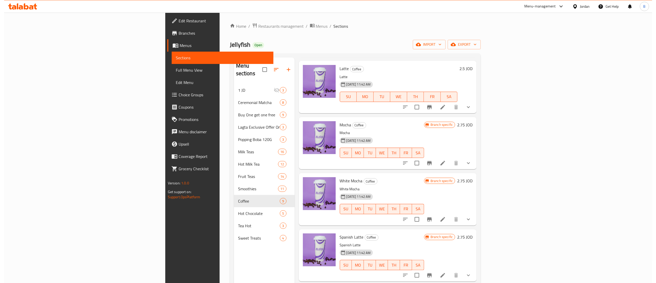
scroll to position [205, 0]
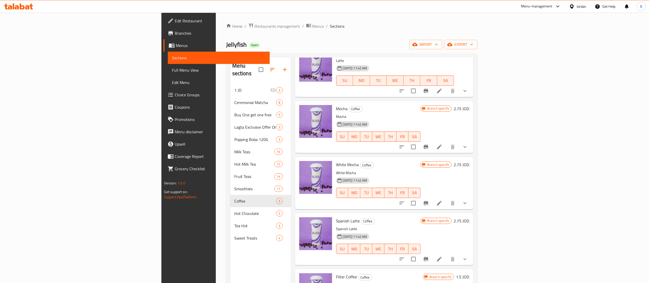
click at [442, 144] on icon at bounding box center [439, 147] width 6 height 6
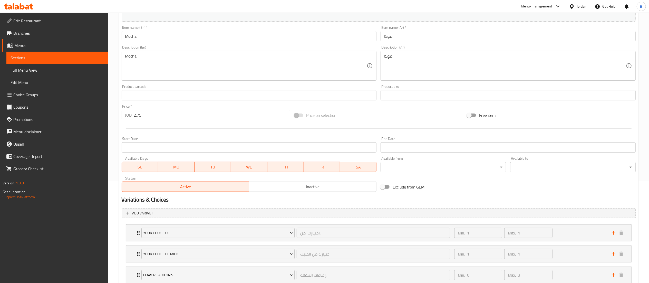
scroll to position [138, 0]
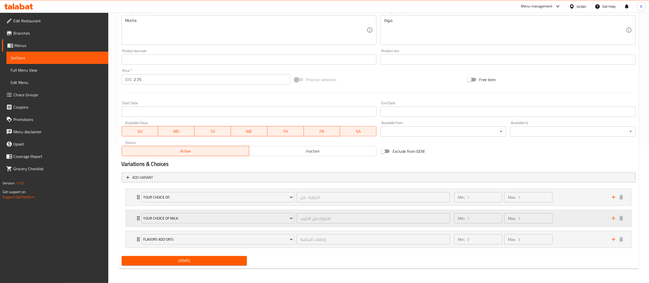
click at [583, 214] on div "Min: 1 ​ Max: 1 ​" at bounding box center [529, 218] width 157 height 16
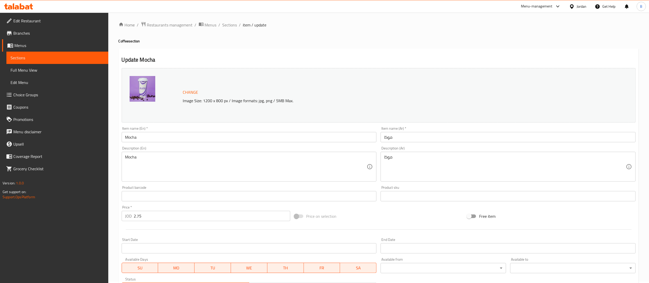
scroll to position [0, 0]
click at [226, 27] on span "Sections" at bounding box center [229, 26] width 15 height 6
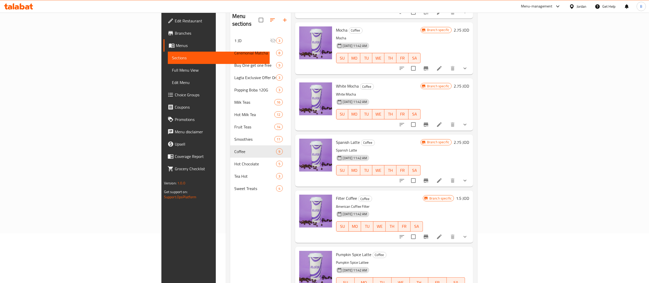
scroll to position [51, 0]
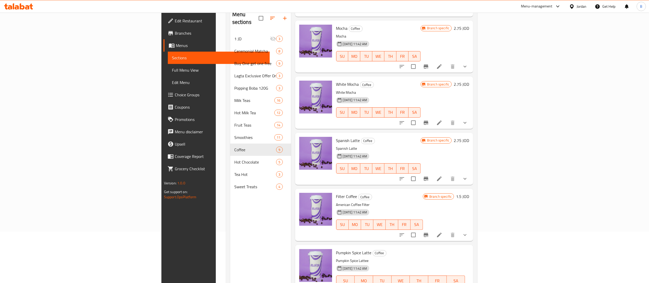
click at [441, 120] on icon at bounding box center [439, 122] width 5 height 5
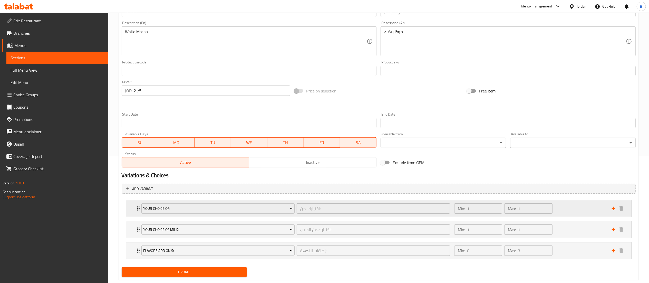
scroll to position [138, 0]
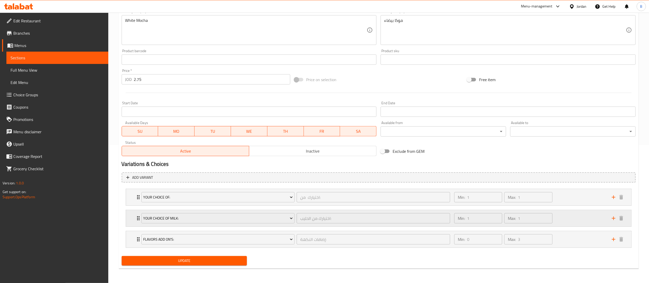
click at [575, 222] on div "Min: 1 ​ Max: 1 ​" at bounding box center [529, 218] width 157 height 16
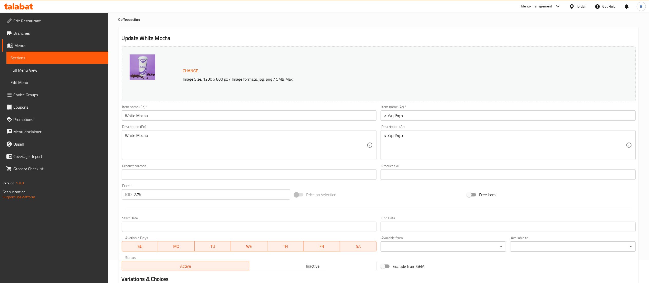
scroll to position [0, 0]
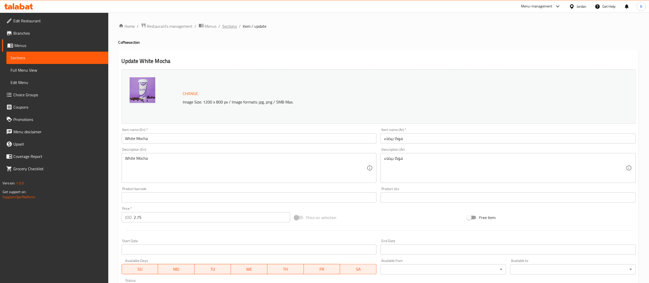
click at [225, 29] on span "Sections" at bounding box center [229, 26] width 15 height 6
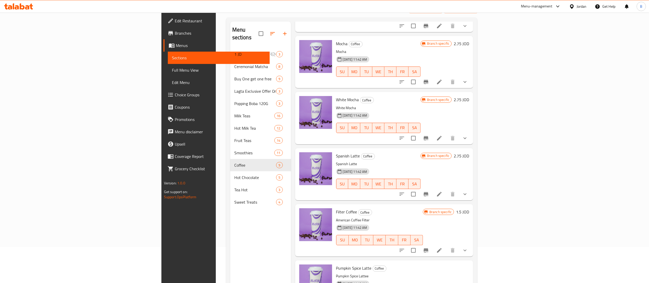
scroll to position [72, 0]
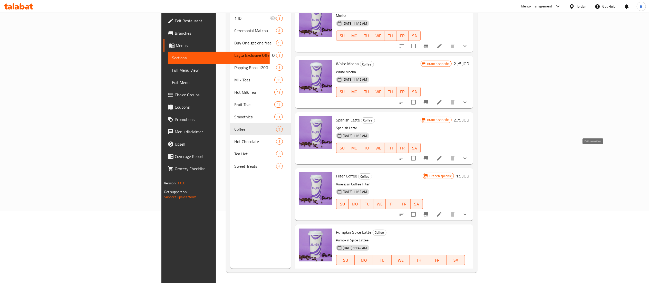
click at [442, 155] on icon at bounding box center [439, 158] width 6 height 6
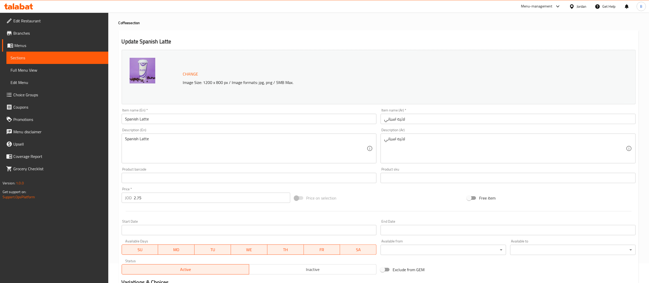
scroll to position [138, 0]
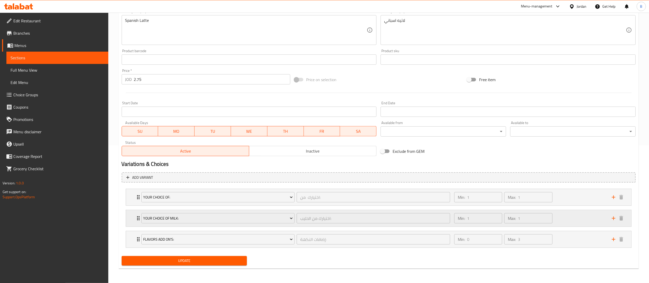
click at [586, 217] on div "Min: 1 ​ Max: 1 ​" at bounding box center [529, 218] width 157 height 16
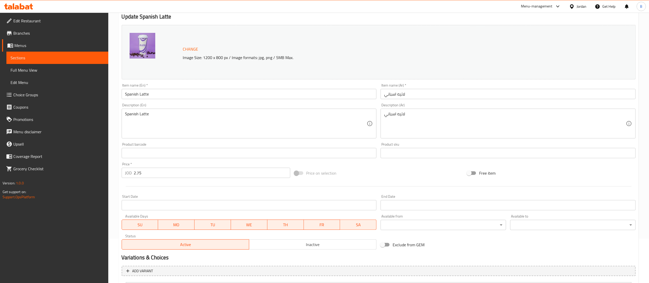
scroll to position [0, 0]
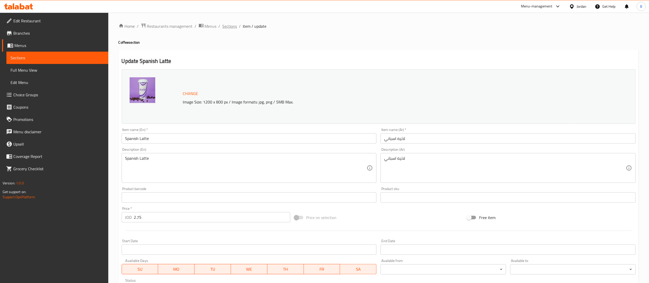
click at [228, 28] on span "Sections" at bounding box center [229, 26] width 15 height 6
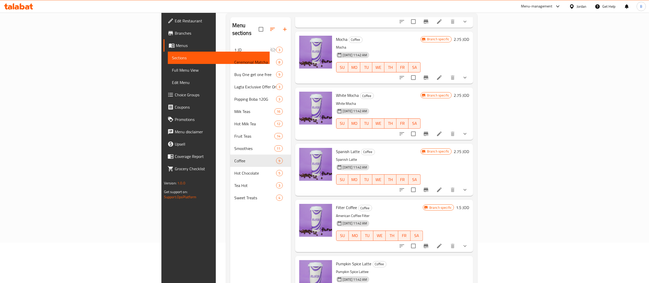
scroll to position [72, 0]
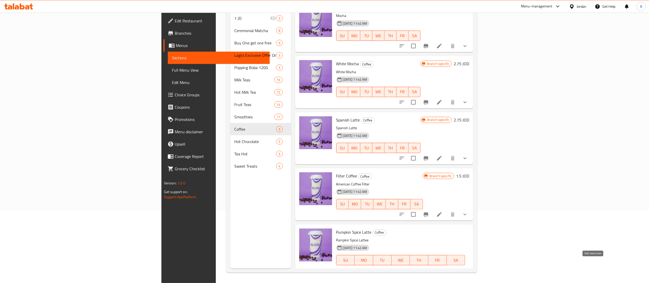
click at [442, 274] on icon at bounding box center [439, 277] width 6 height 6
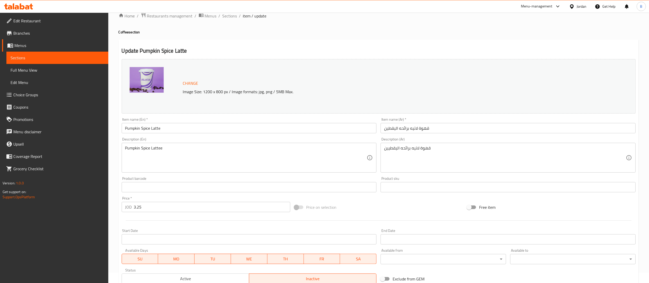
scroll to position [117, 0]
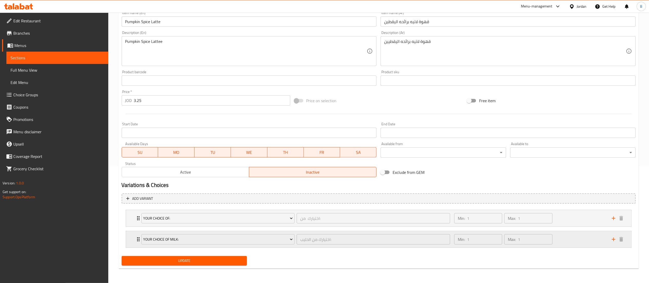
click at [571, 236] on div "Min: 1 ​ Max: 1 ​" at bounding box center [529, 239] width 157 height 16
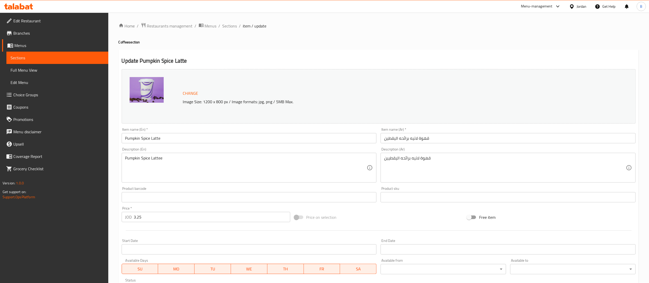
scroll to position [0, 0]
click at [226, 28] on span "Sections" at bounding box center [229, 26] width 15 height 6
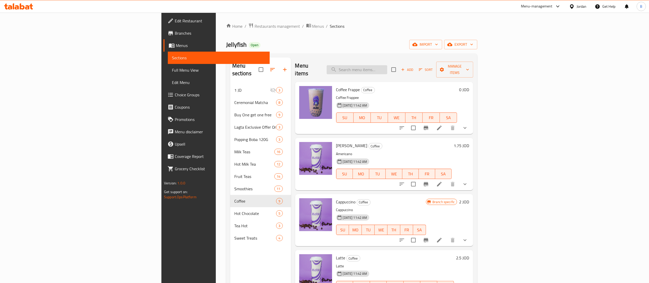
click at [387, 68] on input "search" at bounding box center [356, 69] width 61 height 9
type input "ا"
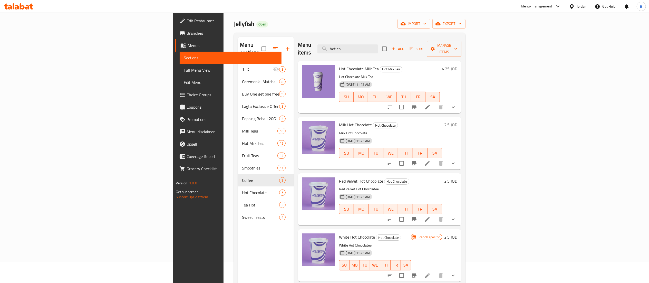
type input "hot ch"
click at [456, 160] on icon "show more" at bounding box center [453, 163] width 6 height 6
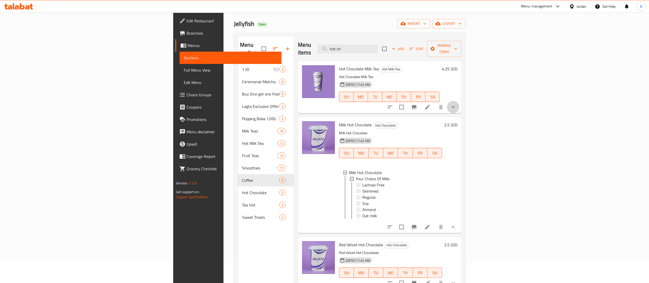
click at [459, 101] on button "show more" at bounding box center [453, 107] width 12 height 12
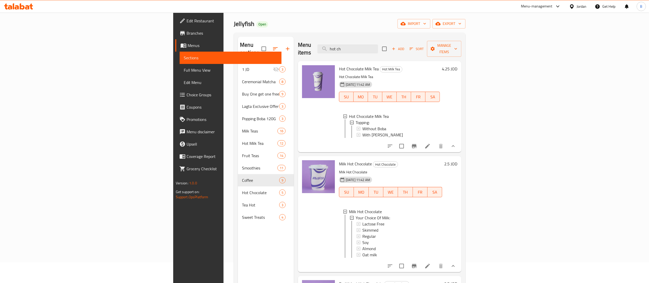
drag, startPoint x: 424, startPoint y: 44, endPoint x: 355, endPoint y: 44, distance: 69.0
click at [355, 44] on div "Menu items hot ch Add Sort Manage items" at bounding box center [379, 49] width 163 height 24
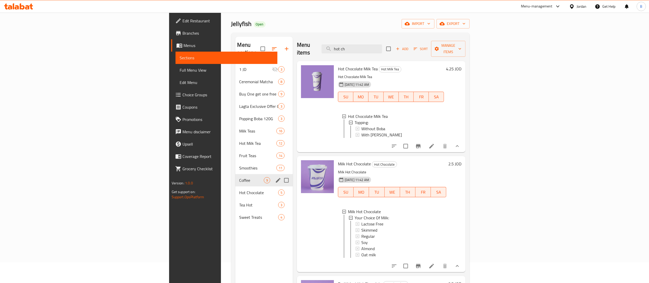
click at [235, 178] on div "Coffee 9" at bounding box center [263, 180] width 57 height 12
click at [239, 189] on span "Hot Chocolate" at bounding box center [251, 192] width 24 height 6
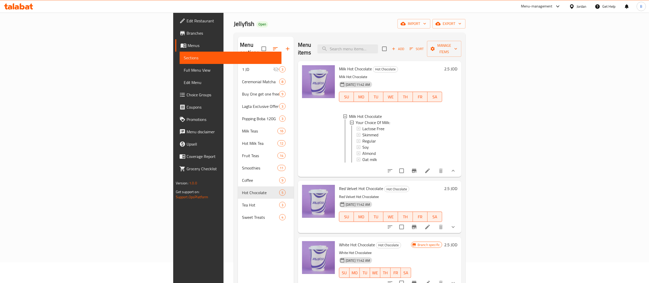
scroll to position [1, 0]
click at [461, 129] on div "Milk Hot Chocolate Hot Chocolate Milk Hot Chocolate 18-06-2025 11:42 AM SU MO T…" at bounding box center [379, 119] width 163 height 116
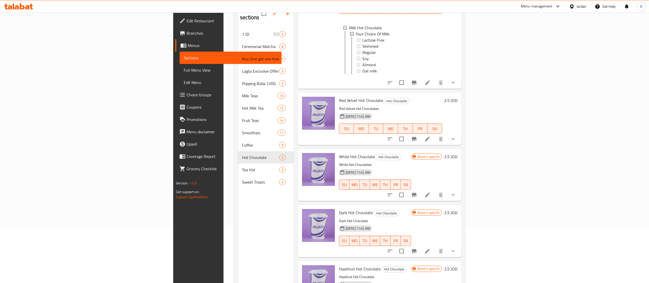
scroll to position [72, 0]
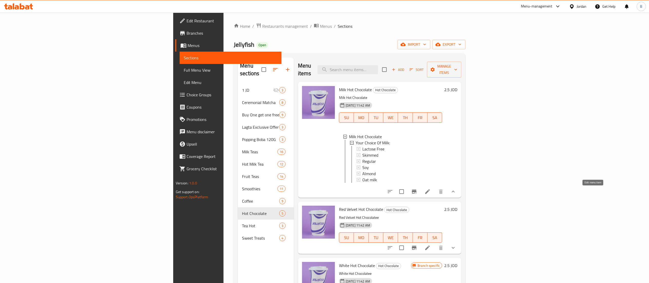
click at [430, 193] on icon at bounding box center [427, 191] width 6 height 6
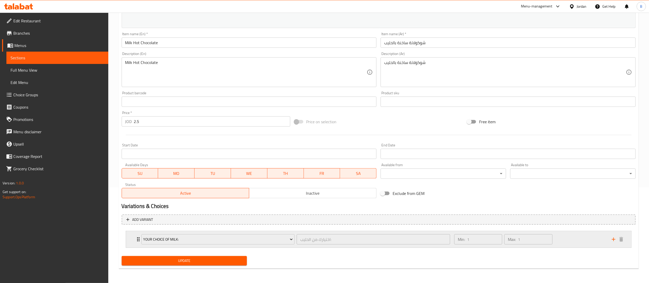
click at [560, 237] on div "Min: 1 ​ Max: 1 ​" at bounding box center [529, 239] width 157 height 16
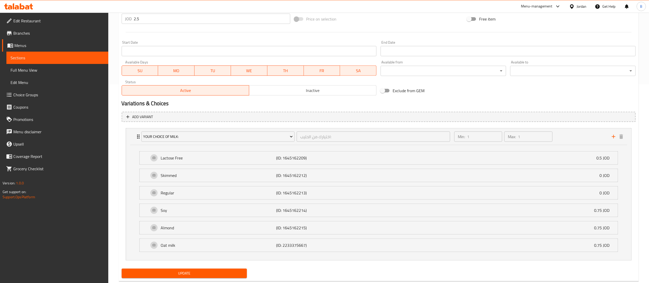
drag, startPoint x: 30, startPoint y: 92, endPoint x: 89, endPoint y: 73, distance: 62.6
click at [30, 92] on span "Choice Groups" at bounding box center [58, 95] width 91 height 6
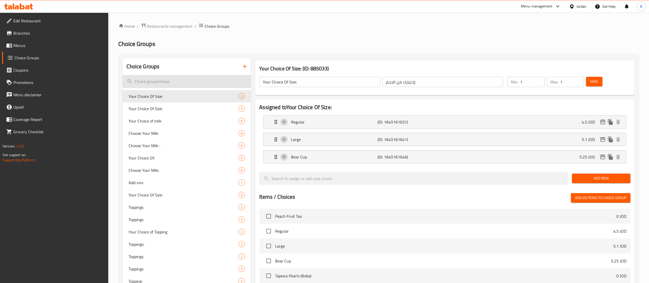
click at [188, 82] on input "search" at bounding box center [187, 81] width 128 height 13
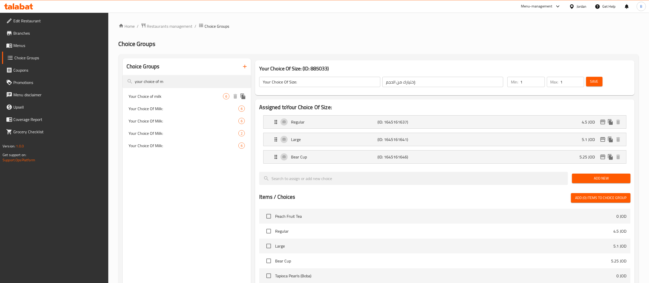
type input "your choice of m"
click at [194, 99] on div "Your Choice of milk 6" at bounding box center [187, 96] width 128 height 12
type input "Your Choice of milk"
type input "اختر نوع الحليب :"
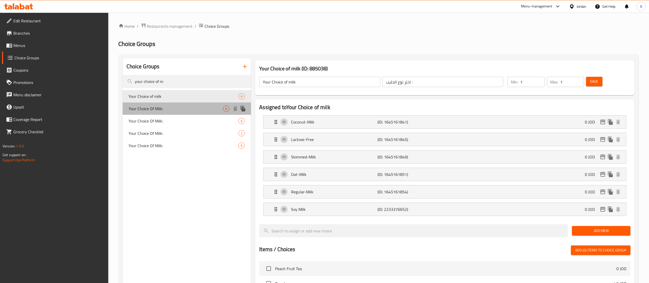
click at [192, 108] on span "Your Choice Of Milk:" at bounding box center [176, 108] width 94 height 6
type input "Your Choice Of Milk:"
type input "اختيارك من الحليب:"
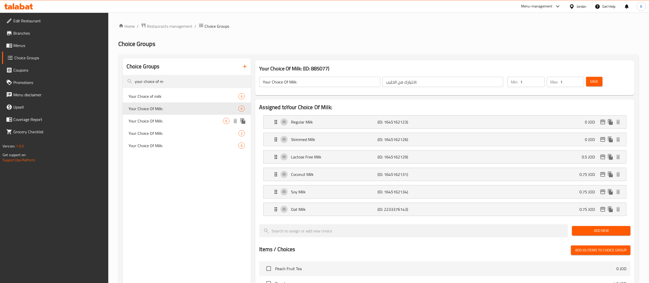
click at [188, 122] on span "Your Choice Of Milk:" at bounding box center [176, 121] width 94 height 6
type input "Your Choice Of Milk:"
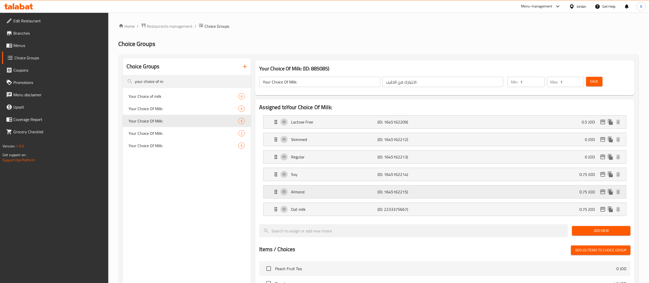
click at [330, 192] on p "Almond" at bounding box center [334, 191] width 86 height 6
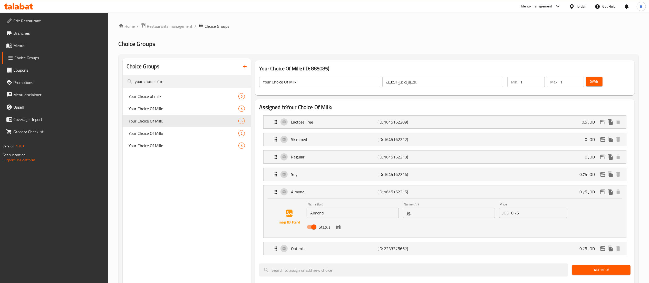
click at [336, 220] on div "Status" at bounding box center [448, 227] width 288 height 14
drag, startPoint x: 337, startPoint y: 217, endPoint x: 156, endPoint y: 208, distance: 181.3
click at [159, 208] on div "Choice Groups your choice of m Your Choice of milk 6 Your Choice Of Milk: 6 You…" at bounding box center [380, 283] width 514 height 451
type input "Coconut Milk"
drag, startPoint x: 389, startPoint y: 215, endPoint x: 207, endPoint y: 235, distance: 183.0
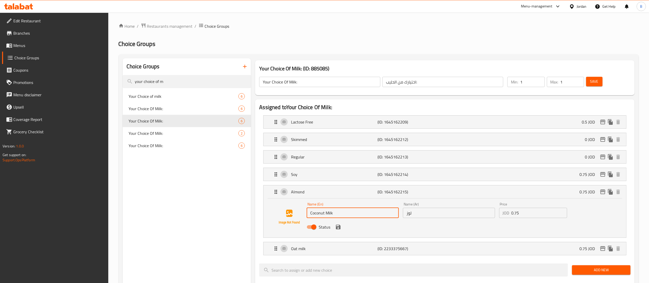
click at [207, 236] on div "Choice Groups your choice of m Your Choice of milk 6 Your Choice Of Milk: 6 You…" at bounding box center [380, 283] width 514 height 451
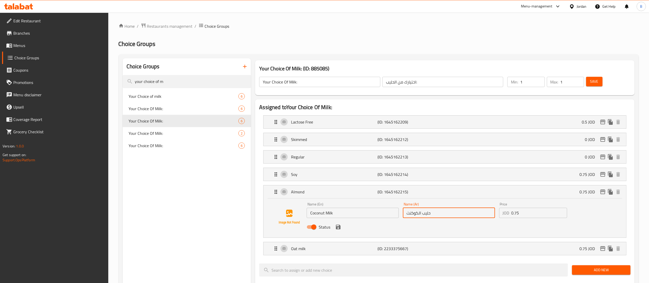
click at [339, 228] on icon "save" at bounding box center [338, 226] width 5 height 5
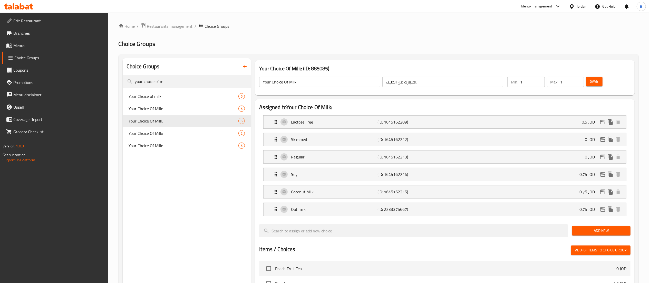
type input "حليب الكوكنت"
click at [595, 84] on span "Save" at bounding box center [594, 81] width 8 height 6
click at [22, 47] on span "Menus" at bounding box center [58, 45] width 91 height 6
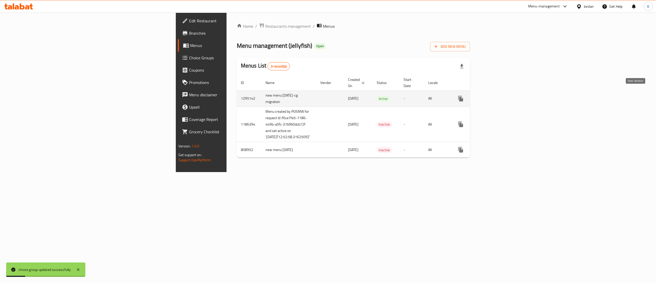
click at [501, 95] on icon "enhanced table" at bounding box center [498, 98] width 6 height 6
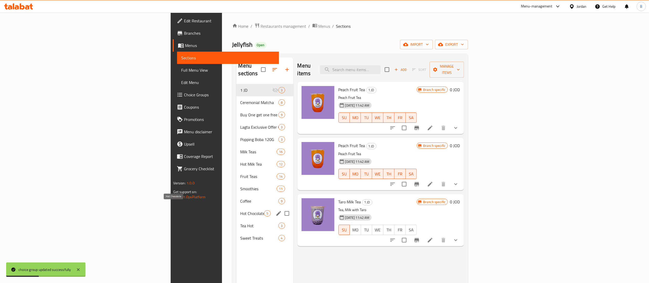
click at [240, 210] on span "Hot Chocolate" at bounding box center [252, 213] width 24 height 6
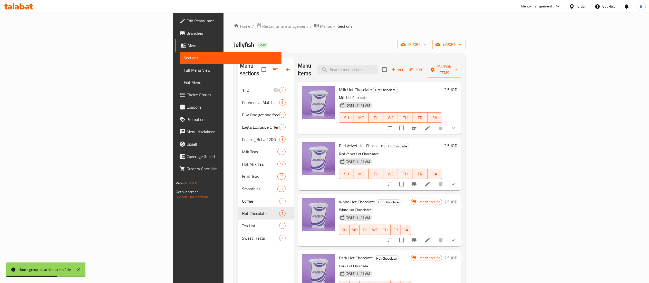
click at [434, 179] on li at bounding box center [427, 183] width 14 height 9
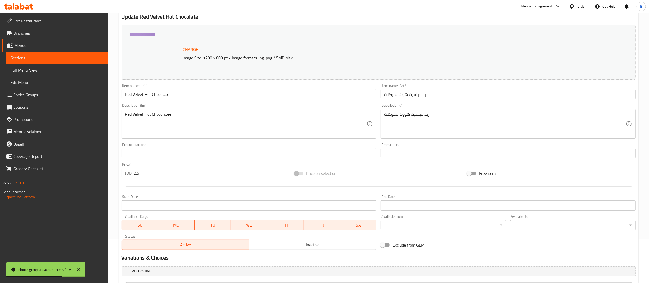
scroll to position [96, 0]
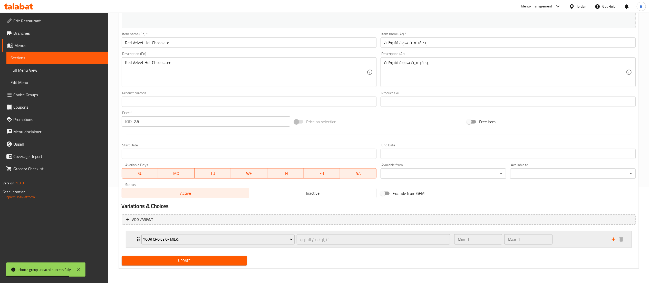
click at [557, 234] on div "Min: 1 ​ Max: 1 ​" at bounding box center [529, 239] width 157 height 16
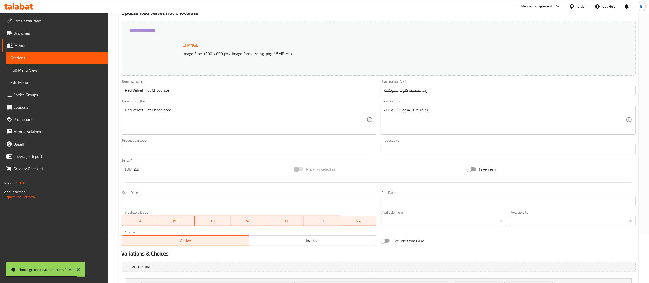
scroll to position [0, 0]
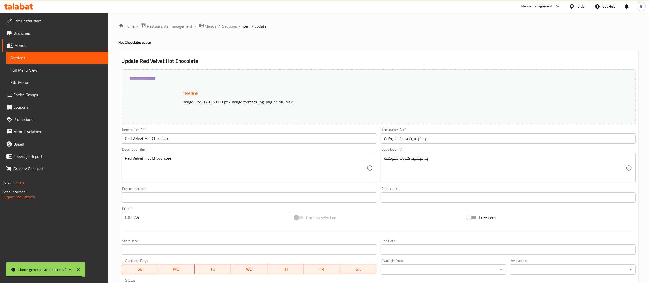
click at [236, 28] on span "Sections" at bounding box center [229, 26] width 15 height 6
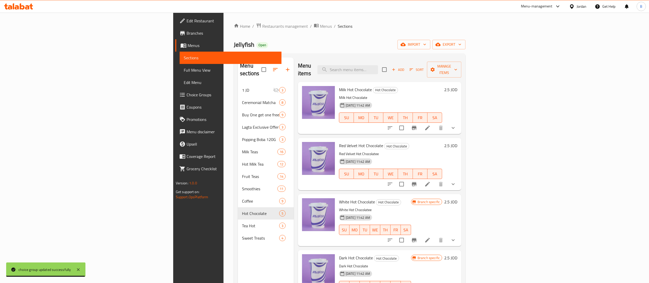
click at [337, 25] on span "Sections" at bounding box center [344, 26] width 15 height 6
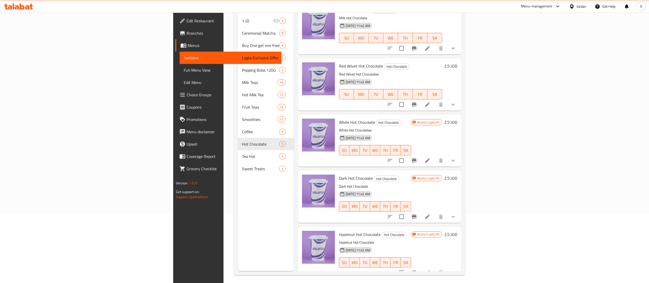
scroll to position [72, 0]
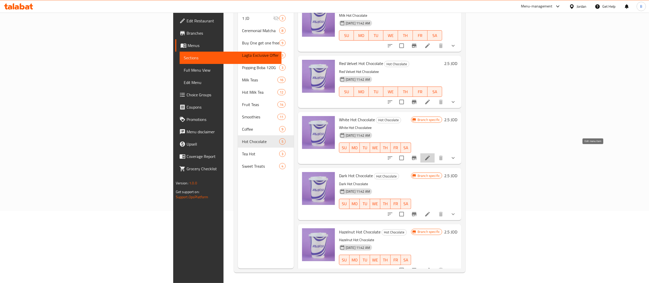
click at [430, 155] on icon at bounding box center [427, 158] width 6 height 6
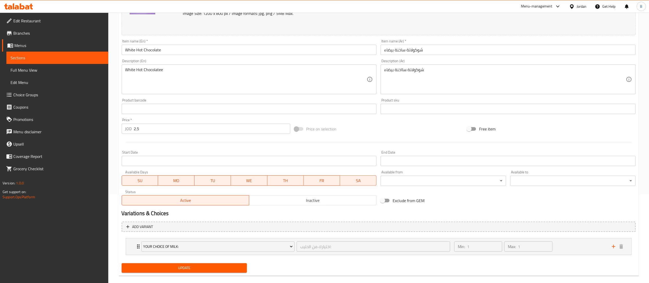
scroll to position [96, 0]
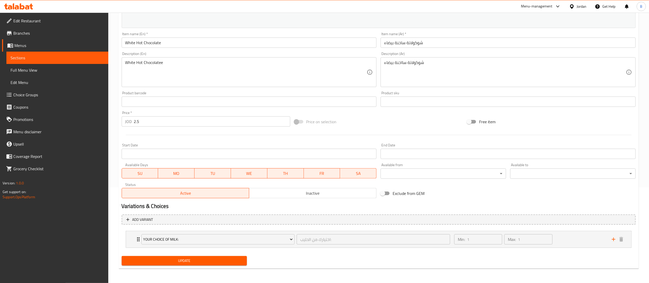
click at [563, 231] on div "Your Choice Of Milk: اختيارك من الحليب: ​ Min: 1 ​ Max: 1 ​ Lactose Free (ID: 1…" at bounding box center [378, 239] width 505 height 17
click at [576, 246] on div "Min: 1 ​ Max: 1 ​" at bounding box center [529, 239] width 157 height 16
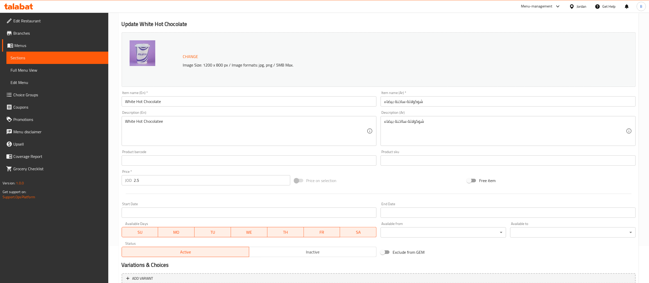
scroll to position [0, 0]
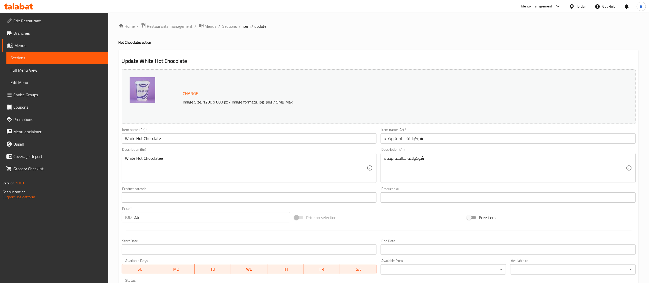
click at [230, 24] on span "Sections" at bounding box center [229, 26] width 15 height 6
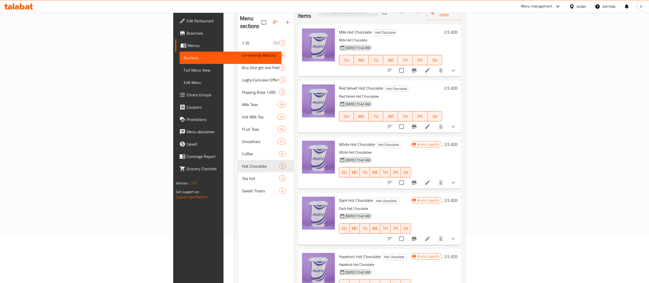
scroll to position [72, 0]
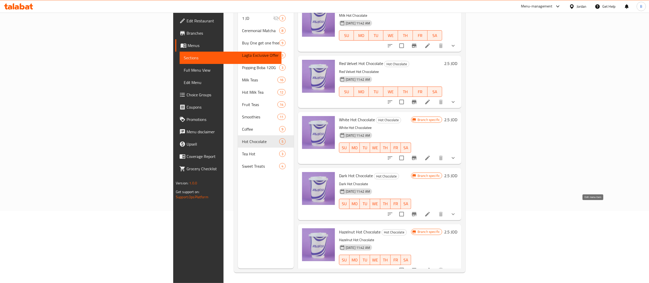
click at [430, 211] on icon at bounding box center [427, 214] width 6 height 6
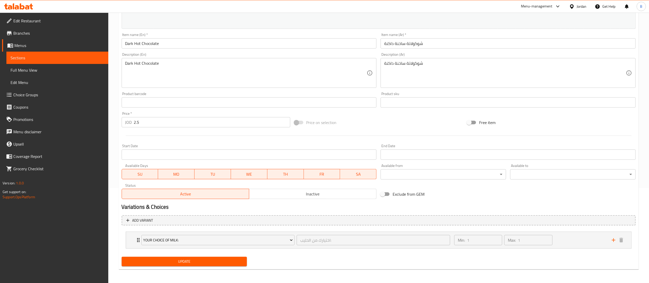
scroll to position [96, 0]
drag, startPoint x: 566, startPoint y: 233, endPoint x: 559, endPoint y: 233, distance: 7.7
click at [567, 234] on div "Min: 1 ​ Max: 1 ​" at bounding box center [529, 239] width 157 height 16
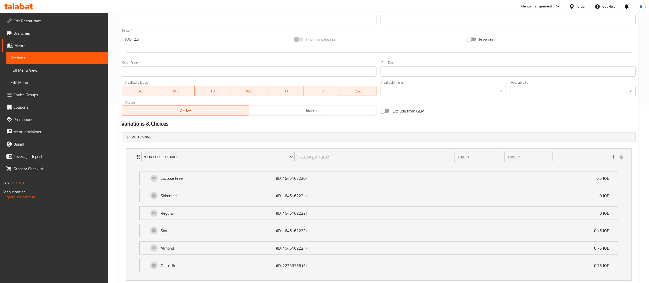
scroll to position [198, 0]
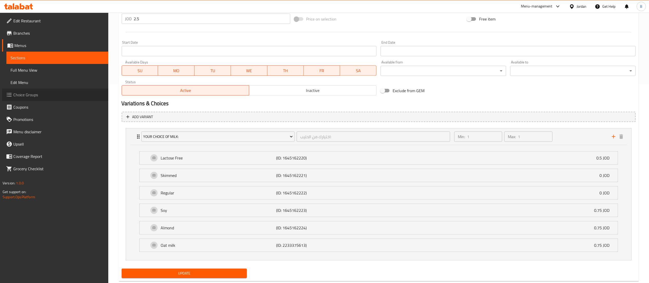
click at [28, 96] on span "Choice Groups" at bounding box center [58, 95] width 91 height 6
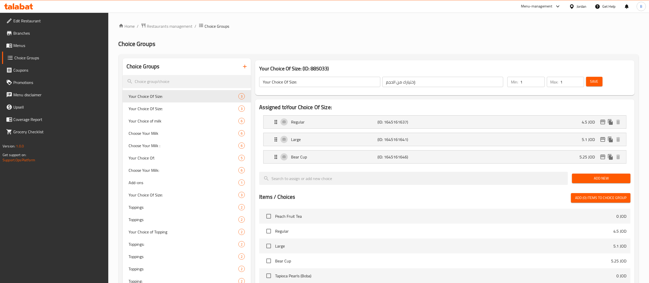
click at [208, 74] on div "Choice Groups" at bounding box center [187, 66] width 128 height 17
click at [208, 81] on input "search" at bounding box center [187, 81] width 128 height 13
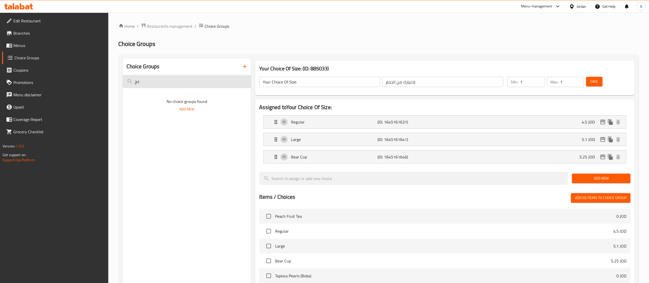
type input "غ"
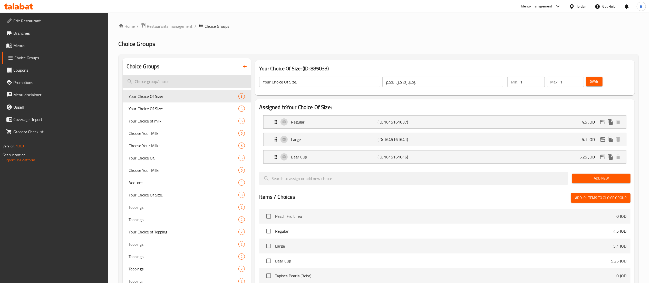
type input "c"
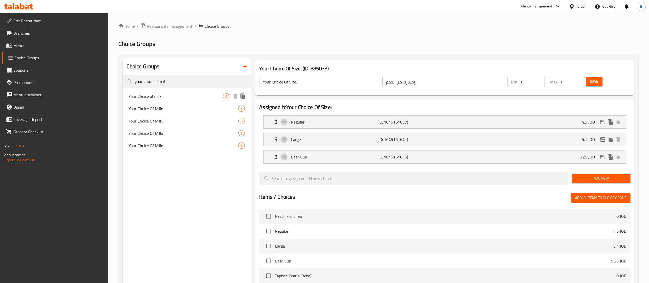
type input "your choice of mil"
click at [182, 101] on div "Your Choice of milk 6" at bounding box center [187, 96] width 128 height 12
type input "Your Choice of milk"
type input "اختر نوع الحليب :"
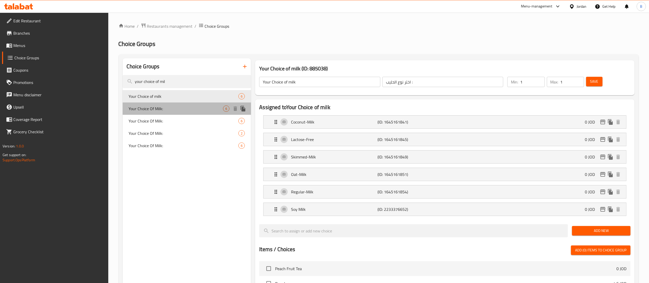
click at [182, 108] on span "Your Choice Of Milk:" at bounding box center [176, 108] width 94 height 6
type input "Your Choice Of Milk:"
type input "اختيارك من الحليب:"
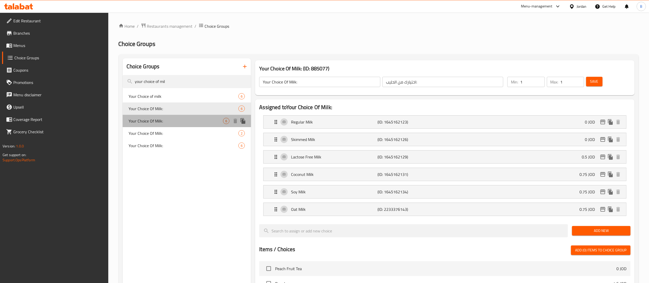
click at [182, 115] on div "Your Choice Of Milk: 6" at bounding box center [187, 121] width 128 height 12
type input "Your Choice Of Milk:"
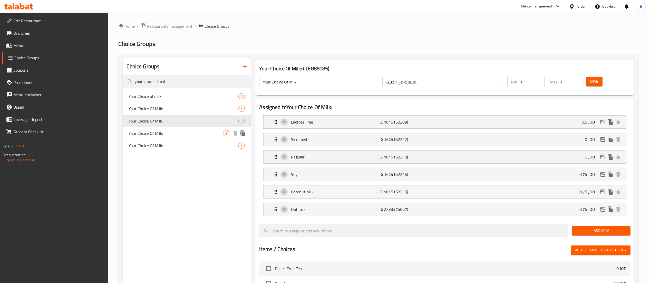
click at [190, 133] on span "Your Choice Of Milk:" at bounding box center [176, 133] width 94 height 6
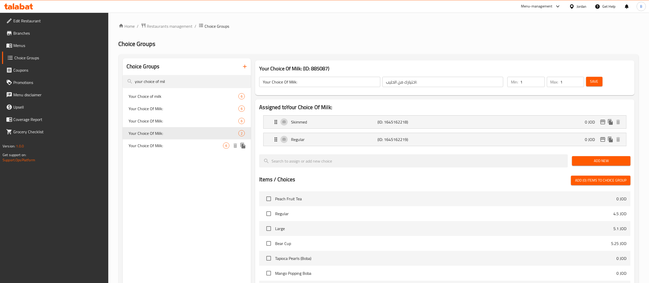
click at [188, 150] on div "Your Choice Of Milk: 6" at bounding box center [187, 145] width 128 height 12
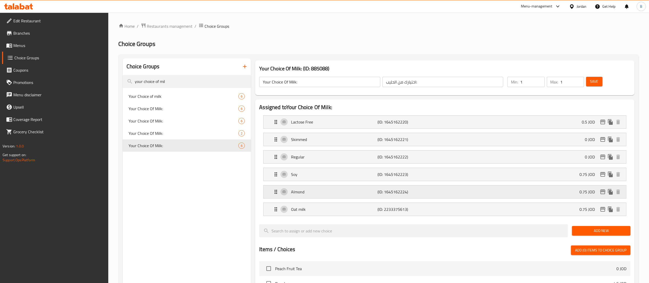
click at [336, 195] on p "Almond" at bounding box center [334, 191] width 86 height 6
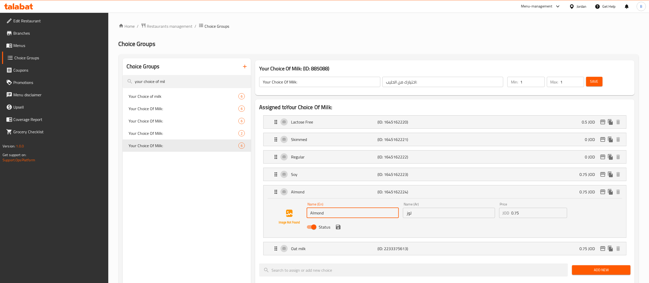
drag, startPoint x: 336, startPoint y: 210, endPoint x: 175, endPoint y: 181, distance: 164.5
click at [203, 185] on div "Choice Groups your choice of mil Your Choice of milk 6 Your Choice Of Milk: 6 Y…" at bounding box center [380, 283] width 514 height 451
type input "Coconut Milk"
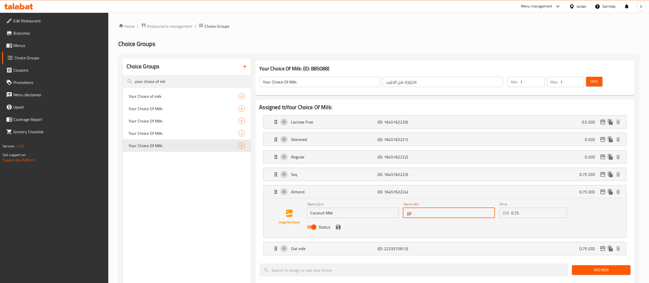
drag, startPoint x: 423, startPoint y: 217, endPoint x: 323, endPoint y: 211, distance: 99.4
click at [340, 212] on div "Name (En) Coconut Milk Name (En) Name (Ar) لوز Name (Ar) Price JOD 0.75 Price S…" at bounding box center [448, 217] width 288 height 34
click at [336, 228] on icon "save" at bounding box center [338, 226] width 5 height 5
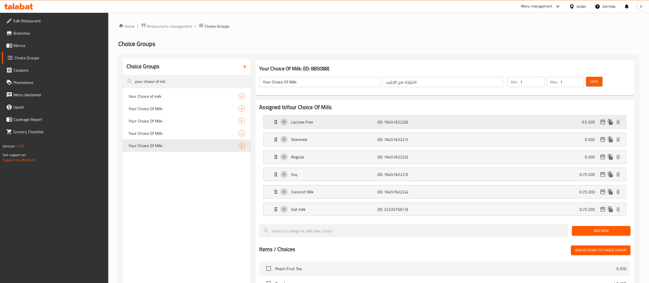
type input "حليل الكوكنت"
click at [597, 77] on button "Save" at bounding box center [594, 81] width 16 height 9
drag, startPoint x: 32, startPoint y: 49, endPoint x: 112, endPoint y: 52, distance: 80.3
click at [32, 49] on link "Menus" at bounding box center [55, 45] width 106 height 12
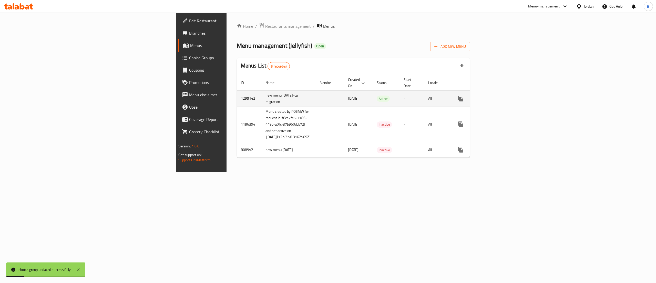
click at [500, 96] on icon "enhanced table" at bounding box center [498, 98] width 5 height 5
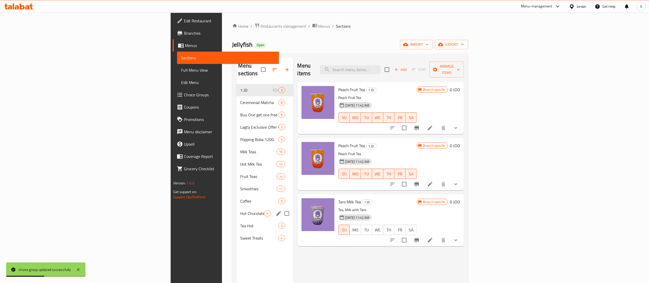
click at [240, 210] on span "Hot Chocolate" at bounding box center [252, 213] width 24 height 6
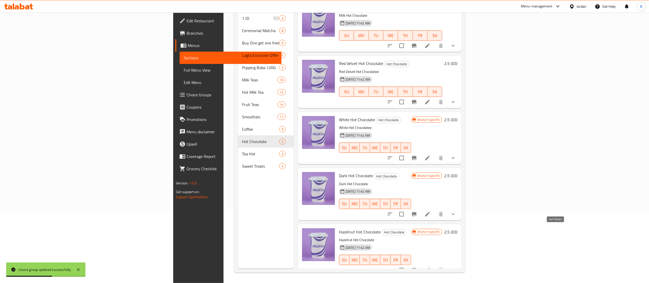
scroll to position [72, 0]
click at [430, 267] on icon at bounding box center [427, 270] width 6 height 6
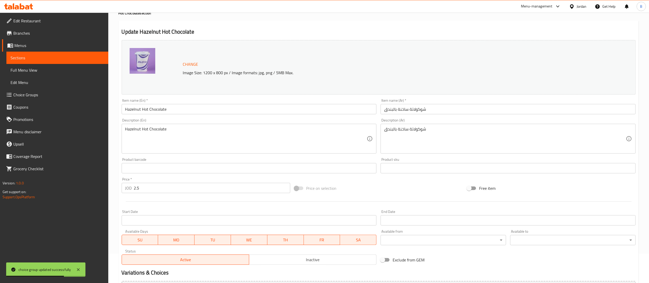
scroll to position [96, 0]
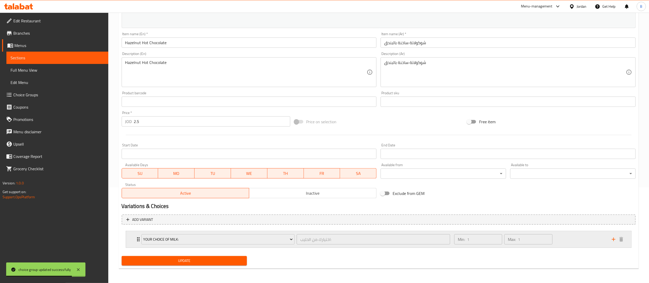
click at [578, 236] on div "Min: 1 ​ Max: 1 ​" at bounding box center [529, 239] width 157 height 16
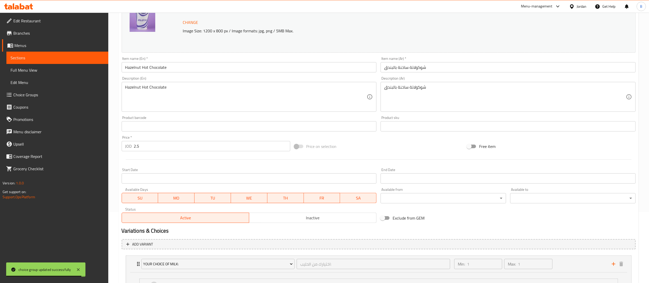
scroll to position [0, 0]
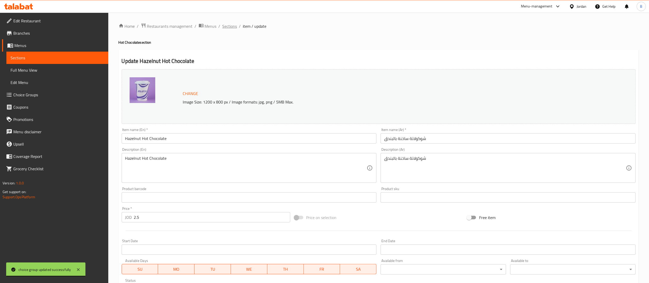
click at [229, 27] on span "Sections" at bounding box center [229, 26] width 15 height 6
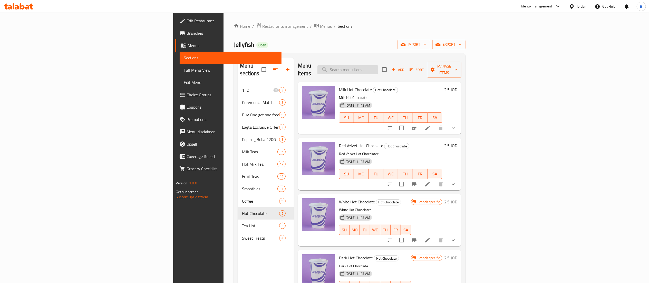
click at [378, 65] on input "search" at bounding box center [347, 69] width 61 height 9
type input "matcha"
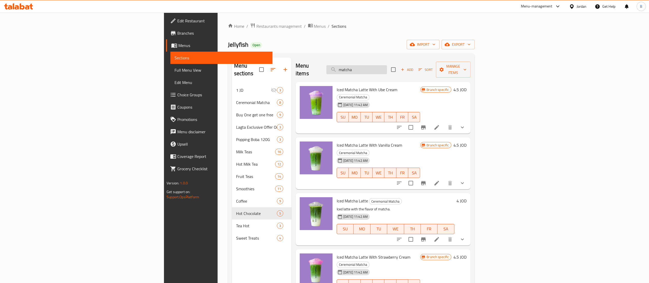
click at [387, 65] on input "matcha" at bounding box center [356, 69] width 61 height 9
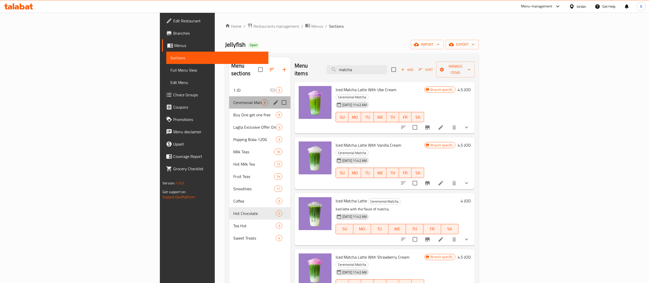
click at [229, 96] on div "Ceremonial Matcha 8" at bounding box center [259, 102] width 61 height 12
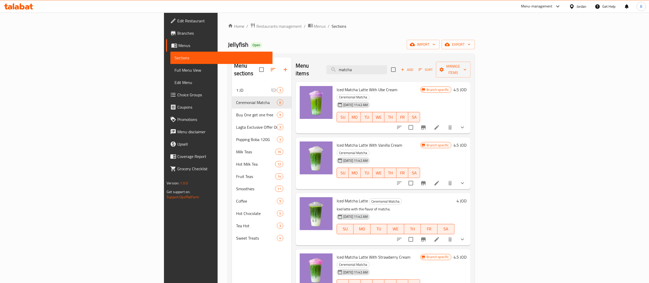
drag, startPoint x: 433, startPoint y: 68, endPoint x: 247, endPoint y: 61, distance: 186.1
click at [314, 61] on div "Menu items matcha Add Sort Manage items" at bounding box center [382, 69] width 175 height 24
click at [444, 123] on li at bounding box center [436, 127] width 14 height 9
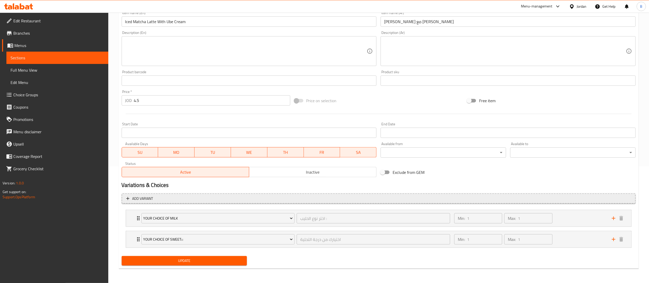
scroll to position [117, 0]
click at [577, 220] on div "Min: 1 ​ Max: 1 ​" at bounding box center [529, 218] width 157 height 16
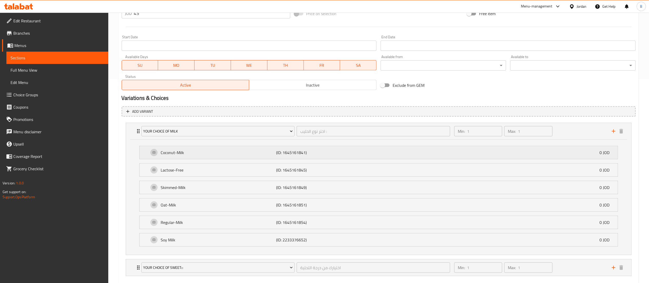
scroll to position [220, 0]
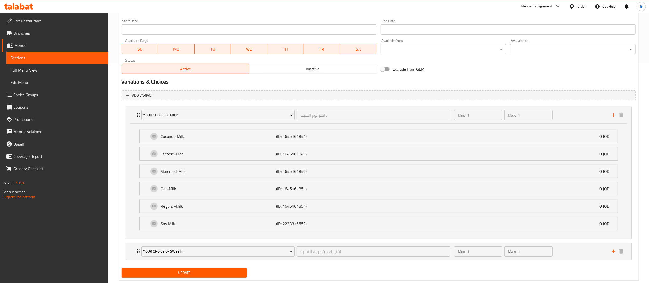
click at [42, 94] on span "Choice Groups" at bounding box center [58, 95] width 91 height 6
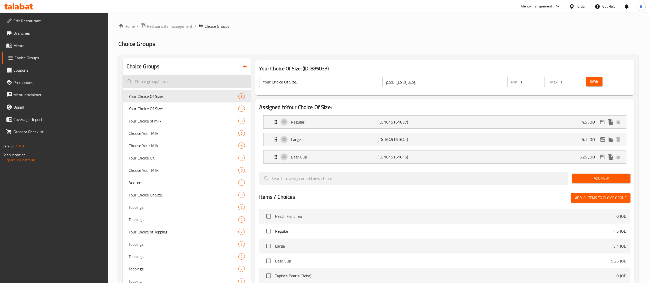
click at [197, 78] on input "search" at bounding box center [187, 81] width 128 height 13
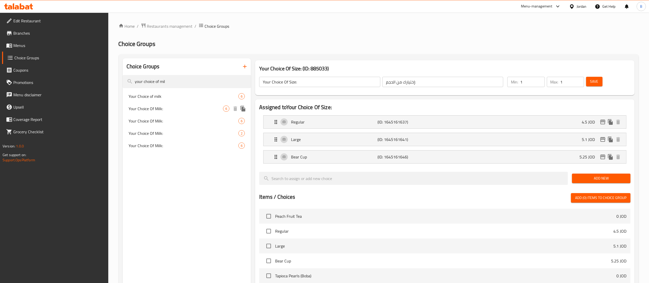
type input "your choice of mil"
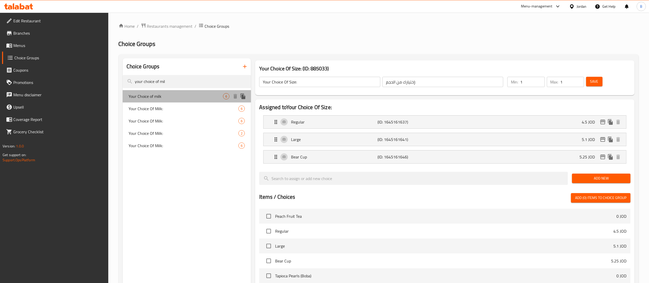
click at [163, 95] on span "Your Choice of milk" at bounding box center [176, 96] width 94 height 6
type input "Your Choice of milk"
type input "اختر نوع الحليب :"
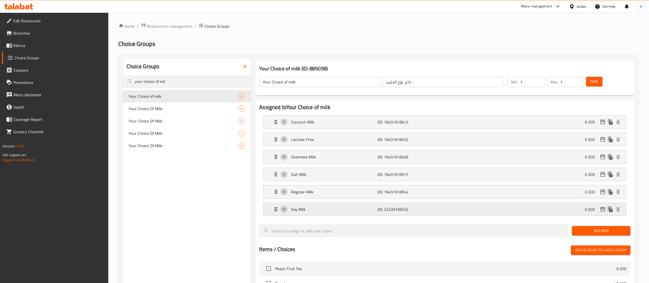
click at [334, 211] on p "Soy Milk" at bounding box center [334, 209] width 86 height 6
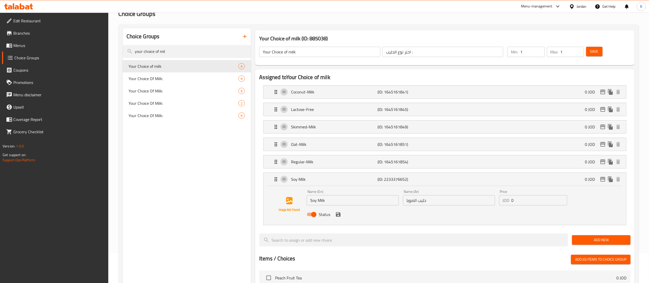
scroll to position [51, 0]
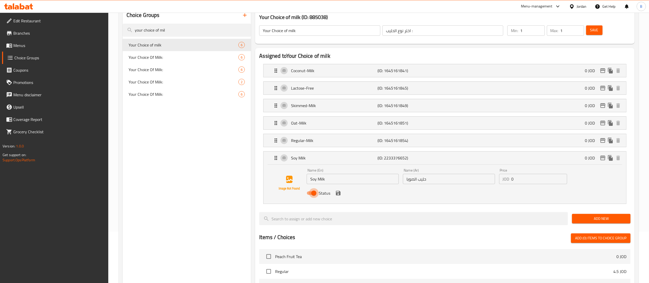
click at [312, 194] on input "Status" at bounding box center [313, 193] width 29 height 10
checkbox input "false"
click at [338, 194] on icon "save" at bounding box center [338, 193] width 6 height 6
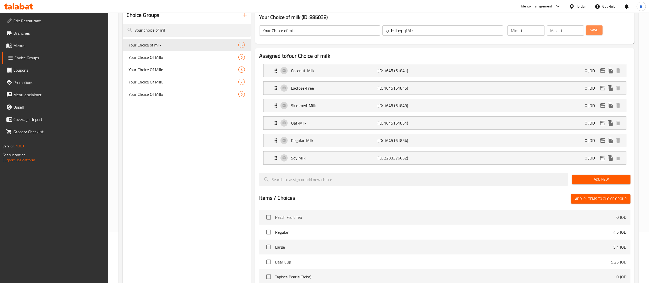
click at [590, 33] on span "Save" at bounding box center [594, 30] width 8 height 6
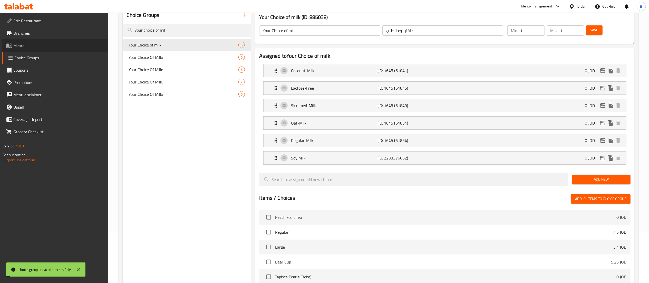
click at [22, 45] on span "Menus" at bounding box center [58, 45] width 91 height 6
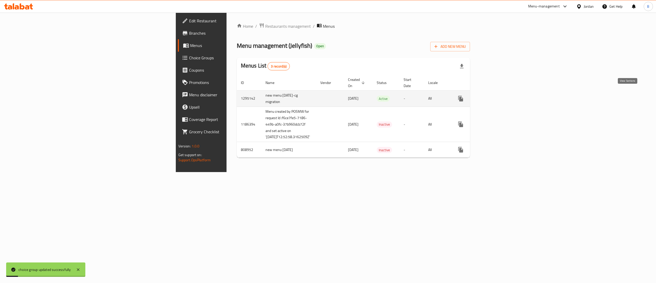
click at [504, 94] on link "enhanced table" at bounding box center [498, 98] width 12 height 12
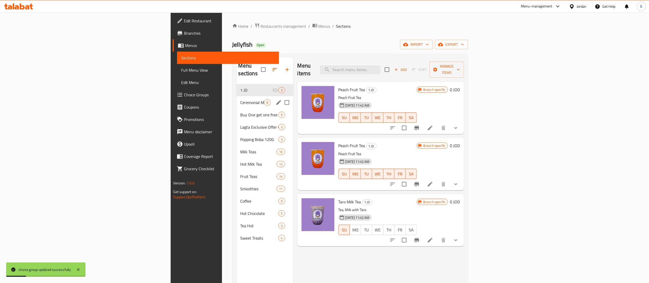
click at [240, 99] on span "Ceremonial Matcha" at bounding box center [252, 102] width 24 height 6
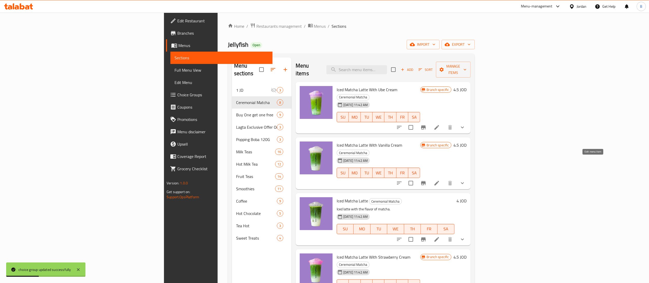
click at [439, 181] on icon at bounding box center [436, 183] width 5 height 5
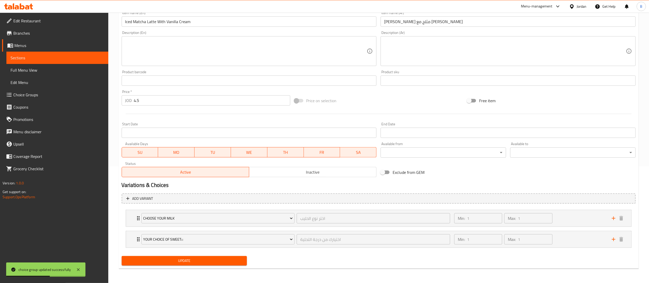
scroll to position [117, 0]
click at [566, 223] on div "Min: 1 ​ Max: 1 ​" at bounding box center [529, 218] width 157 height 16
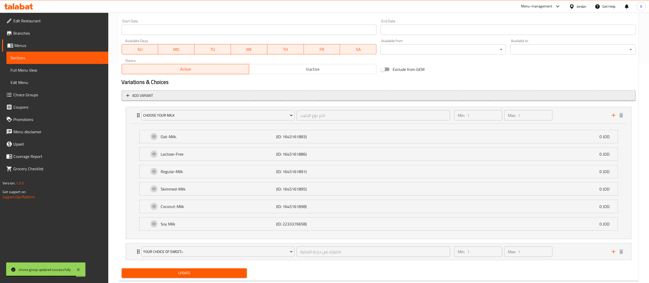
scroll to position [220, 0]
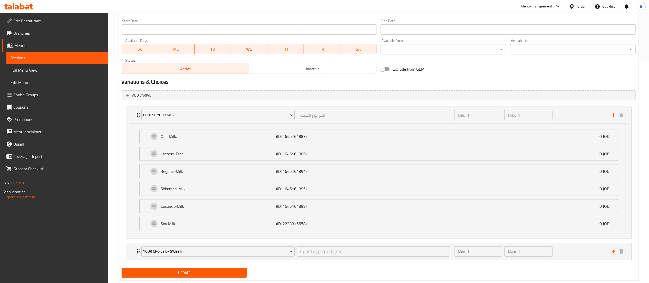
click at [43, 98] on link "Choice Groups" at bounding box center [55, 94] width 106 height 12
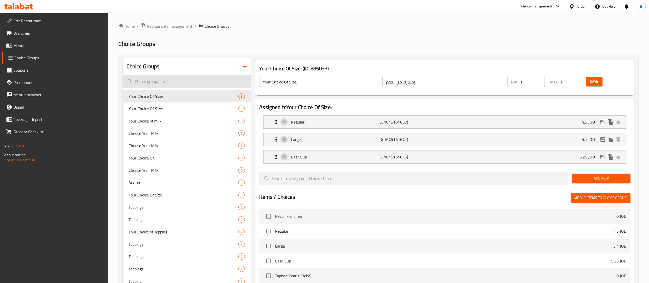
click at [174, 76] on input "search" at bounding box center [187, 81] width 128 height 13
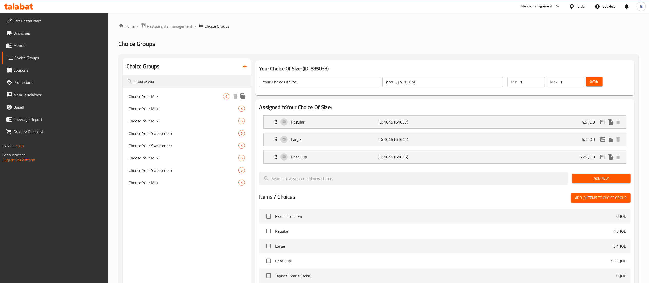
type input "choose you"
click at [178, 96] on span "Choose Your Milk" at bounding box center [176, 96] width 94 height 6
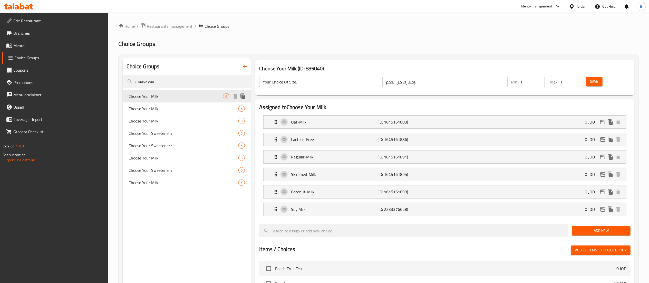
type input "Choose Your Milk"
type input "اختر نوع الحليب"
click at [330, 209] on p "Soy Milk" at bounding box center [334, 209] width 86 height 6
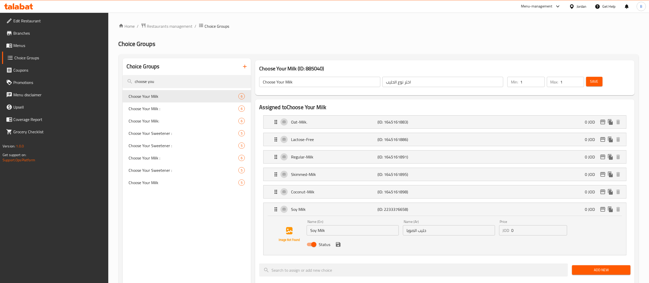
click at [313, 245] on input "Status" at bounding box center [313, 244] width 29 height 10
checkbox input "false"
click at [340, 246] on icon "save" at bounding box center [338, 244] width 5 height 5
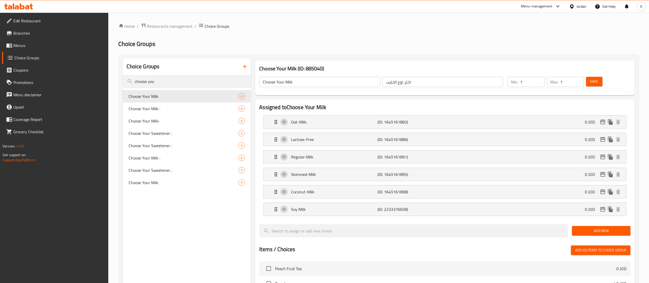
click at [589, 80] on button "Save" at bounding box center [594, 81] width 16 height 9
click at [31, 45] on span "Menus" at bounding box center [58, 45] width 91 height 6
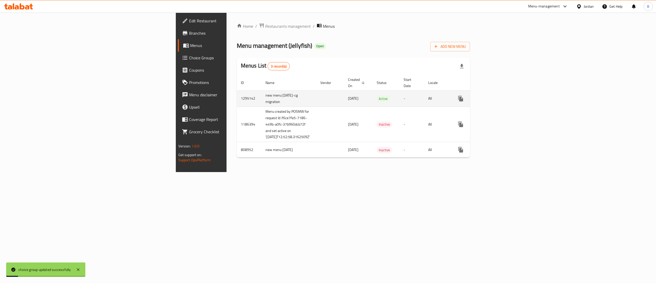
click at [504, 95] on link "enhanced table" at bounding box center [498, 98] width 12 height 12
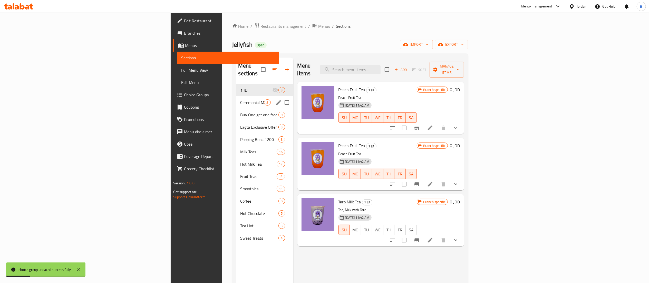
click at [240, 99] on span "Ceremonial Matcha" at bounding box center [252, 102] width 24 height 6
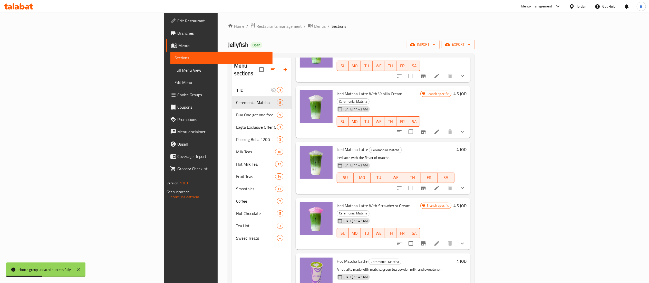
scroll to position [103, 0]
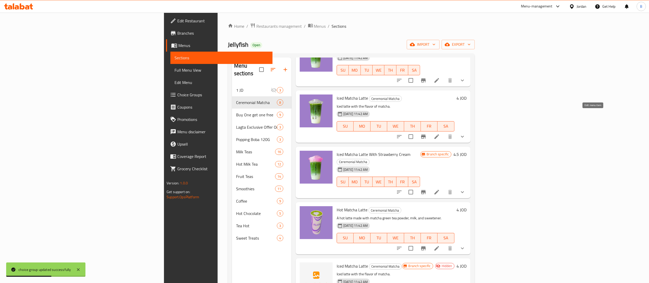
click at [440, 133] on icon at bounding box center [436, 136] width 6 height 6
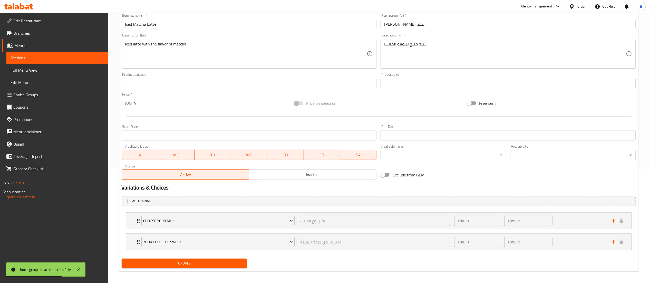
scroll to position [117, 0]
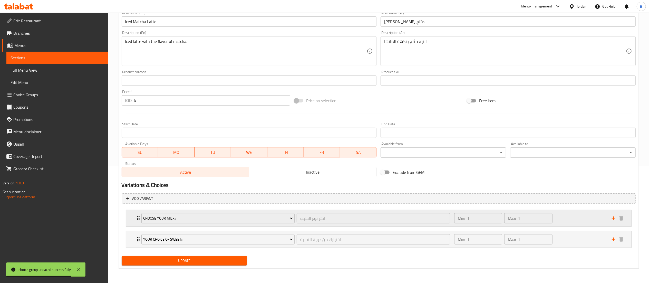
click at [569, 220] on div "Min: 1 ​ Max: 1 ​" at bounding box center [529, 218] width 157 height 16
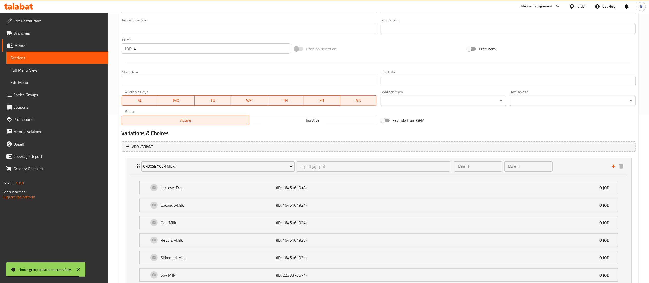
scroll to position [220, 0]
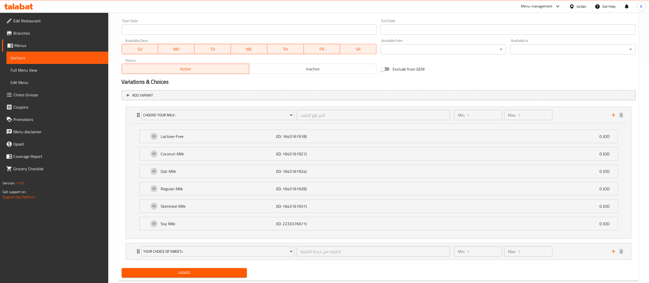
click at [43, 96] on span "Choice Groups" at bounding box center [58, 95] width 91 height 6
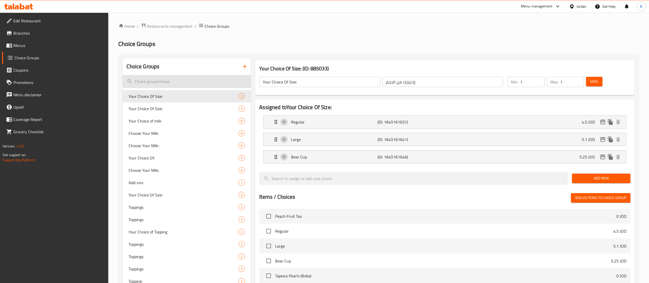
click at [184, 78] on input "search" at bounding box center [187, 81] width 128 height 13
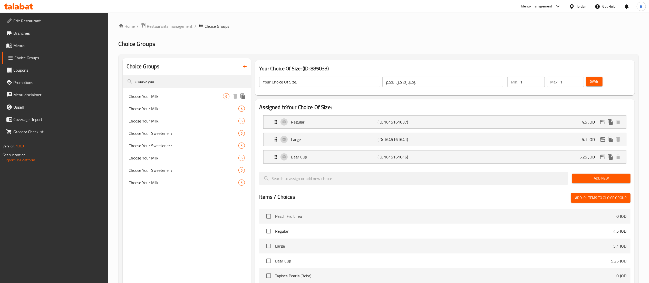
type input "choose you"
click at [178, 96] on span "Choose Your Milk" at bounding box center [176, 96] width 94 height 6
type input "Choose Your Milk"
type input "اختر نوع الحليب"
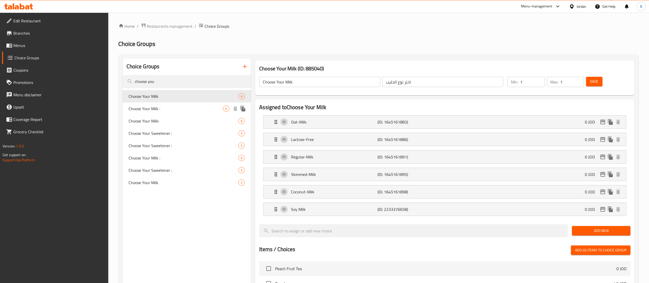
click at [182, 108] on span "Choose Your Milk :" at bounding box center [176, 108] width 94 height 6
type input "Choose Your Milk :"
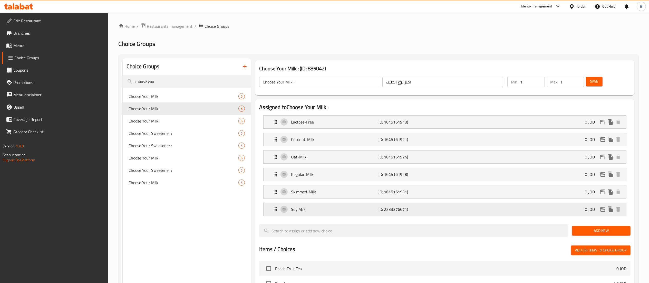
click at [321, 212] on p "Soy Milk" at bounding box center [334, 209] width 86 height 6
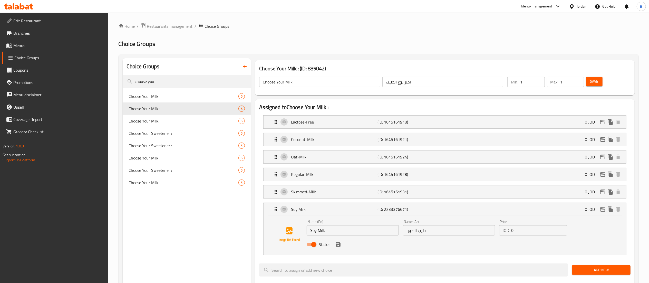
click at [311, 245] on input "Status" at bounding box center [313, 244] width 29 height 10
checkbox input "false"
click at [337, 246] on icon "save" at bounding box center [338, 244] width 6 height 6
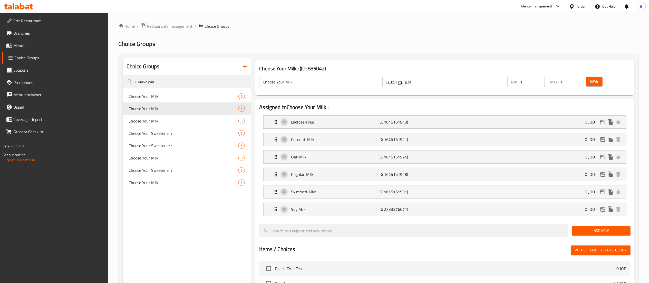
click at [599, 80] on button "Save" at bounding box center [594, 81] width 16 height 9
click at [30, 45] on span "Menus" at bounding box center [58, 45] width 91 height 6
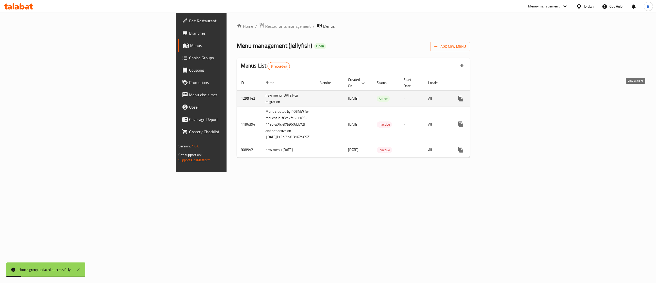
click at [501, 95] on icon "enhanced table" at bounding box center [498, 98] width 6 height 6
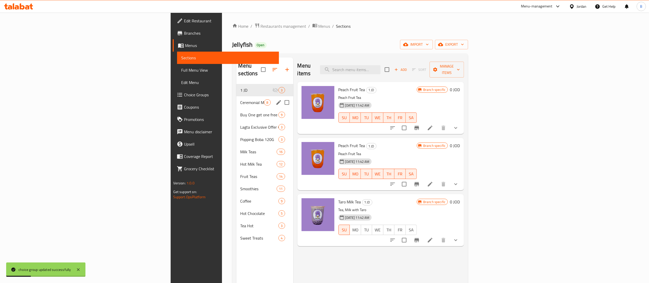
click at [236, 96] on div "Ceremonial Matcha 8" at bounding box center [264, 102] width 57 height 12
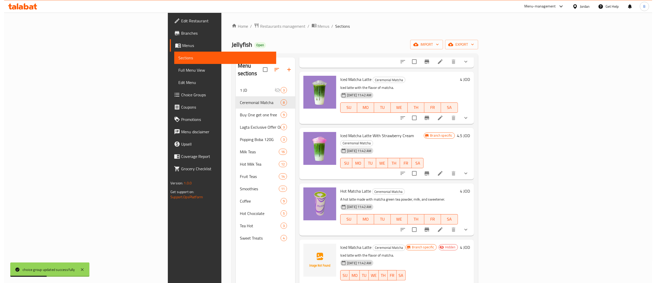
scroll to position [140, 0]
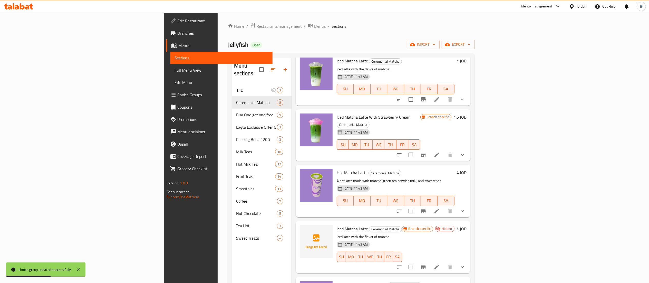
click at [444, 150] on li at bounding box center [436, 154] width 14 height 9
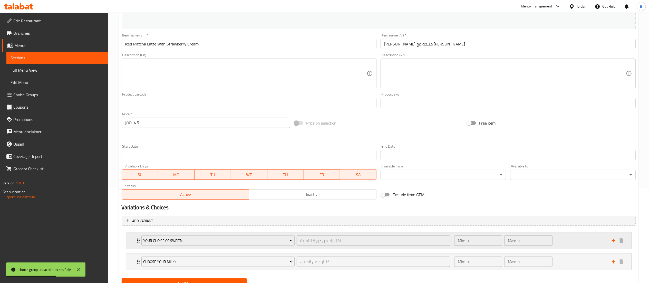
scroll to position [117, 0]
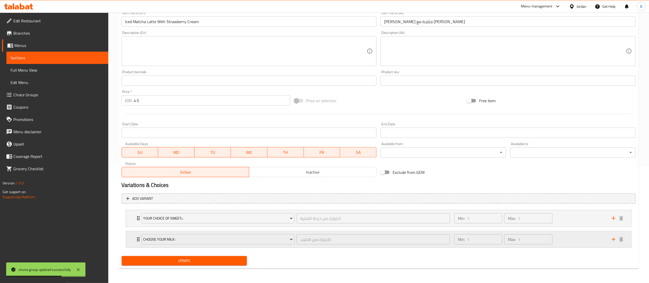
click at [573, 241] on div "Min: 1 ​ Max: 1 ​" at bounding box center [529, 239] width 157 height 16
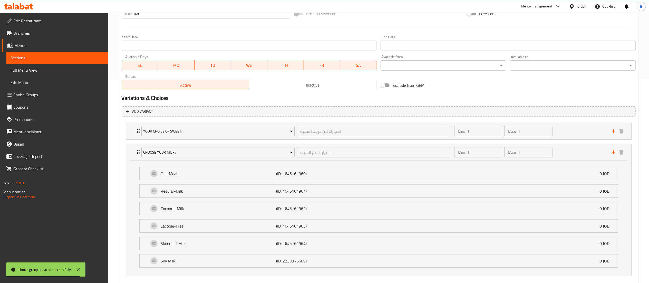
scroll to position [220, 0]
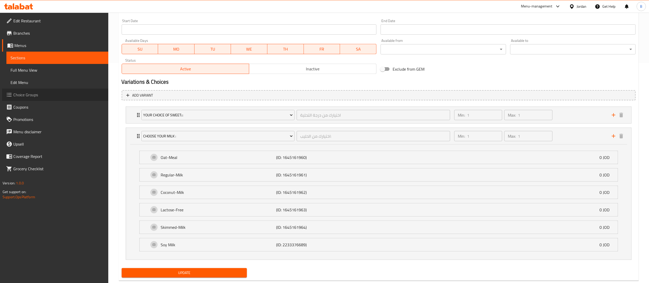
click at [31, 97] on span "Choice Groups" at bounding box center [58, 95] width 91 height 6
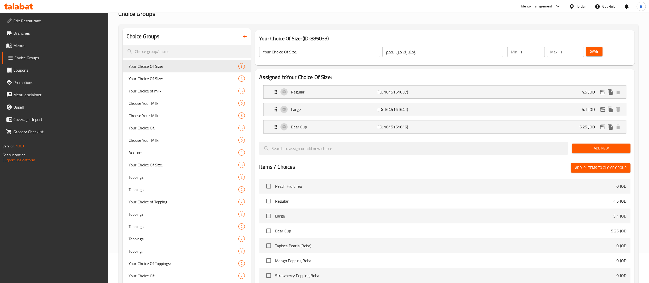
scroll to position [22, 0]
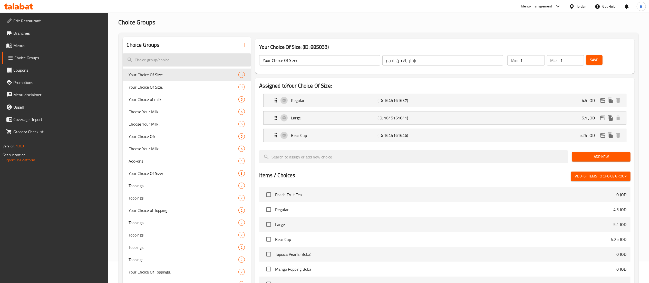
drag, startPoint x: 198, startPoint y: 62, endPoint x: 195, endPoint y: 62, distance: 3.1
click at [197, 62] on input "search" at bounding box center [187, 59] width 128 height 13
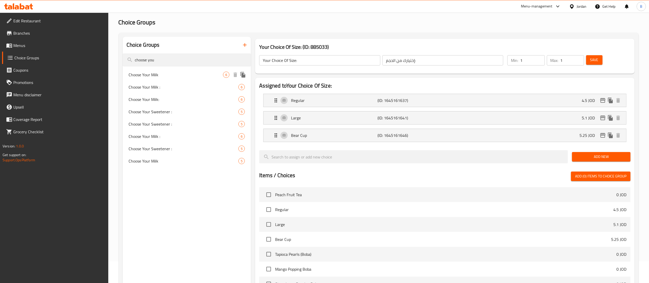
type input "choose you"
click at [199, 79] on div "Choose Your Milk 6" at bounding box center [187, 74] width 128 height 12
type input "Choose Your Milk"
type input "اختر نوع الحليب"
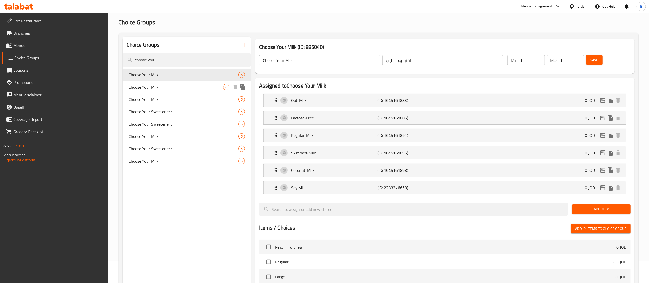
click at [195, 90] on span "Choose Your Milk :" at bounding box center [176, 87] width 94 height 6
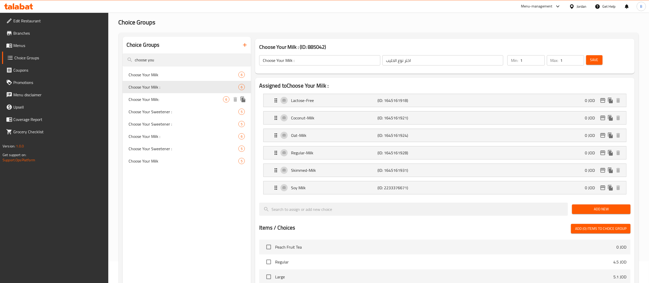
click at [190, 101] on span "Choose Your Milk:" at bounding box center [176, 99] width 94 height 6
type input "Choose Your Milk:"
type input "اخترنوع الحليب:"
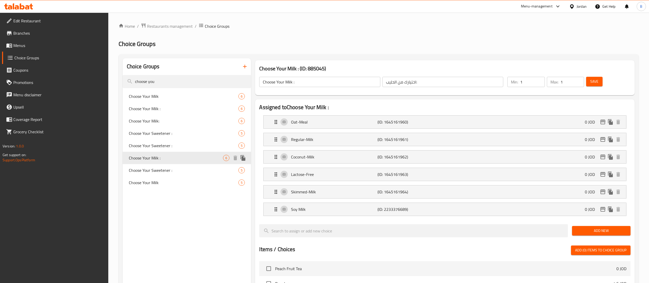
scroll to position [22, 0]
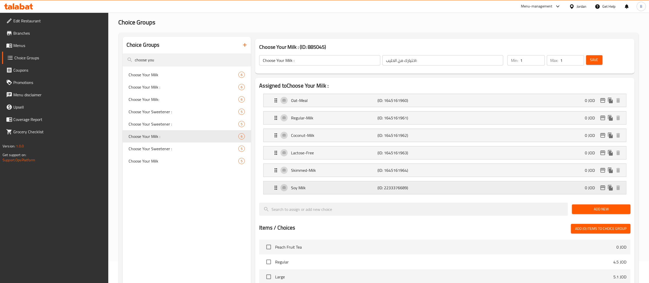
click at [330, 190] on p "Soy Milk" at bounding box center [334, 187] width 86 height 6
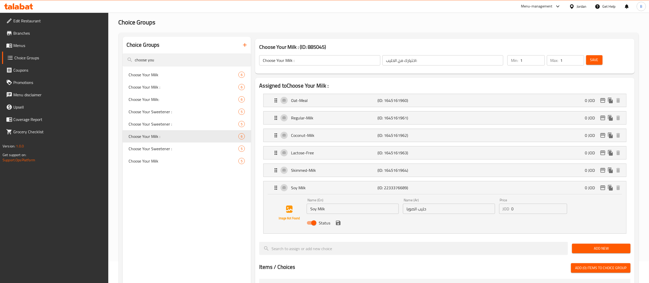
click at [310, 224] on input "Status" at bounding box center [313, 223] width 29 height 10
checkbox input "false"
click at [341, 226] on icon "save" at bounding box center [338, 223] width 6 height 6
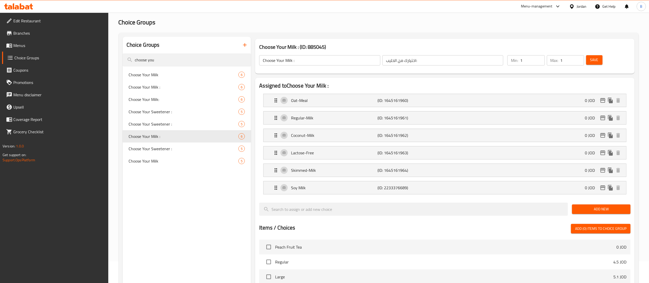
click at [593, 57] on span "Save" at bounding box center [594, 60] width 8 height 6
click at [25, 46] on span "Menus" at bounding box center [58, 45] width 91 height 6
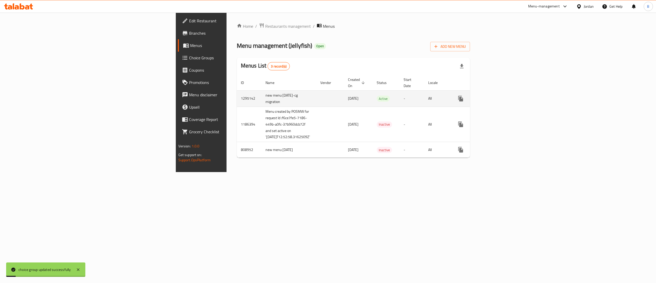
click at [504, 93] on link "enhanced table" at bounding box center [498, 98] width 12 height 12
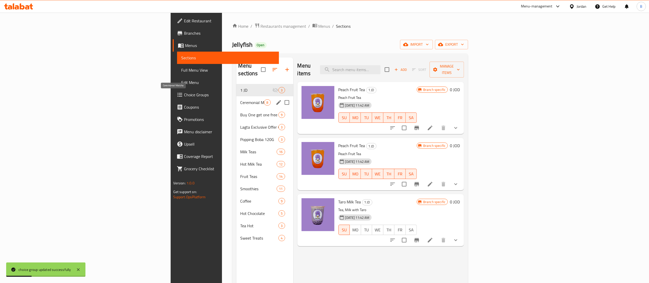
click at [240, 99] on span "Ceremonial Matcha" at bounding box center [252, 102] width 24 height 6
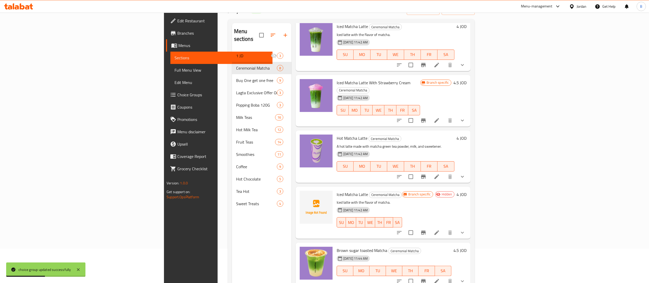
scroll to position [72, 0]
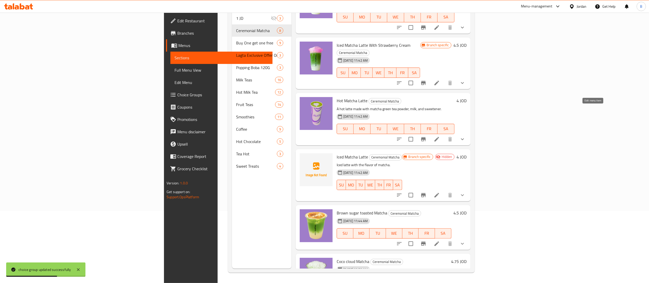
click at [440, 136] on icon at bounding box center [436, 139] width 6 height 6
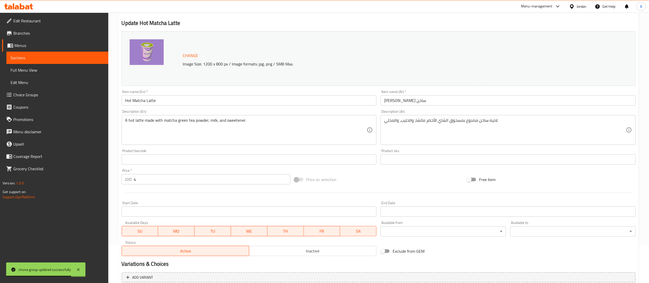
scroll to position [117, 0]
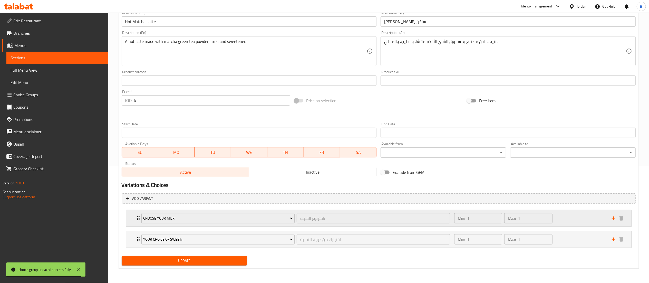
click at [570, 214] on div "Min: 1 ​ Max: 1 ​" at bounding box center [529, 218] width 157 height 16
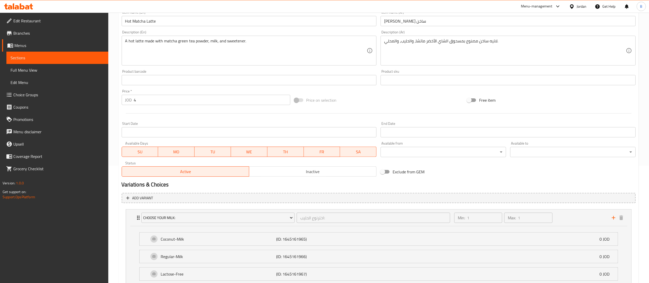
click at [39, 94] on span "Choice Groups" at bounding box center [58, 95] width 91 height 6
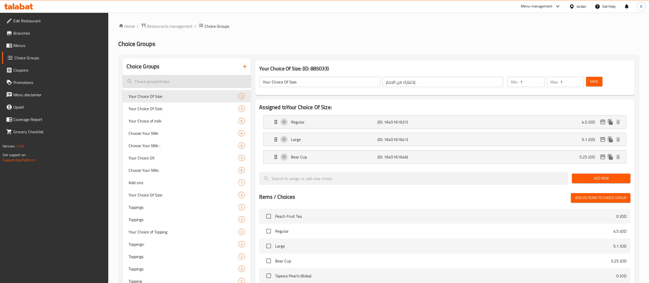
click at [185, 82] on input "search" at bounding box center [187, 81] width 128 height 13
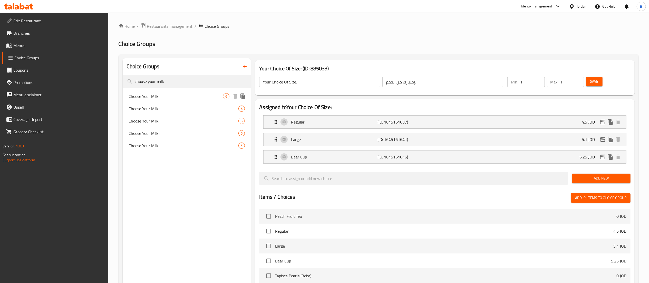
type input "choose your milk"
click at [172, 95] on span "Choose Your Milk" at bounding box center [176, 96] width 94 height 6
type input "Choose Your Milk"
type input "اختر نوع الحليب"
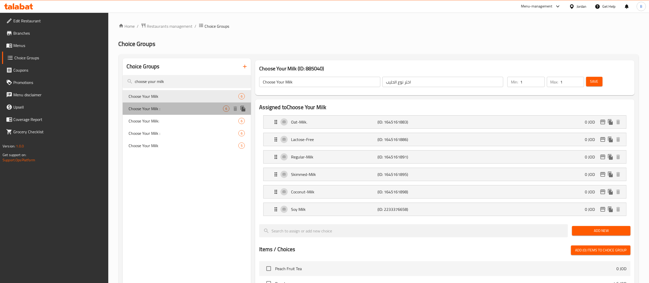
click at [173, 112] on div "Choose Your Milk : 6" at bounding box center [187, 108] width 128 height 12
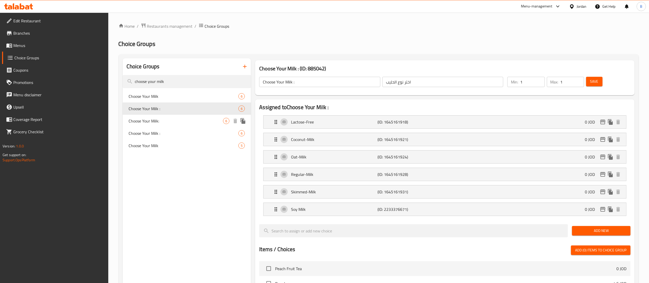
click at [173, 123] on span "Choose Your Milk:" at bounding box center [176, 121] width 94 height 6
type input "Choose Your Milk:"
type input "اخترنوع الحليب:"
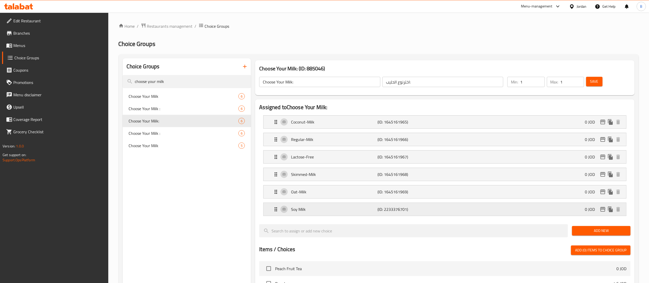
click at [338, 207] on div "Soy Milk (ID: 2233376701) 0 JOD" at bounding box center [446, 209] width 347 height 13
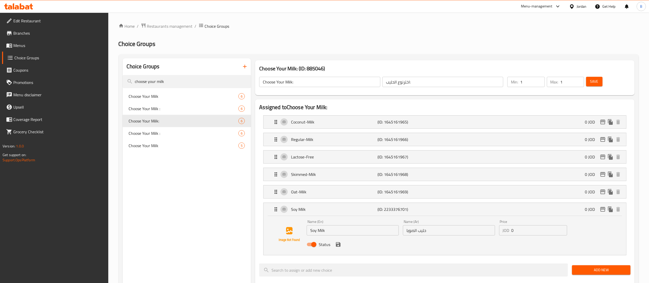
click at [310, 245] on input "Status" at bounding box center [313, 244] width 29 height 10
checkbox input "false"
click at [338, 245] on icon "save" at bounding box center [338, 244] width 5 height 5
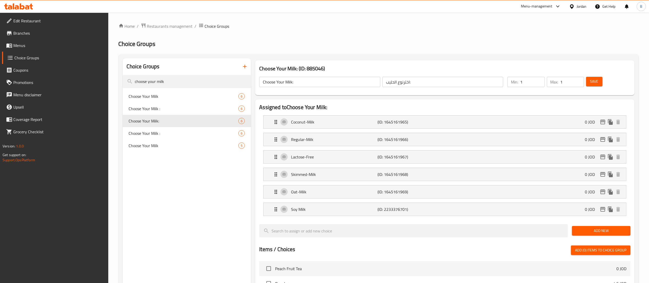
click at [591, 82] on span "Save" at bounding box center [594, 81] width 8 height 6
click at [31, 47] on span "Menus" at bounding box center [58, 45] width 91 height 6
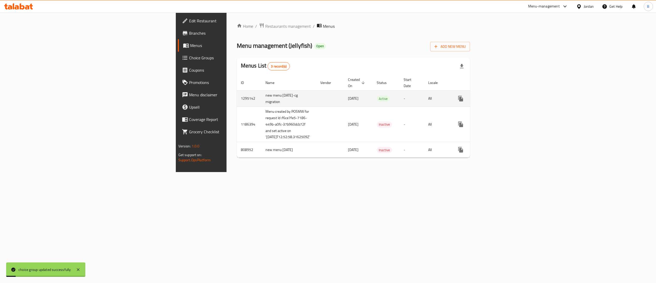
click at [501, 95] on icon "enhanced table" at bounding box center [498, 98] width 6 height 6
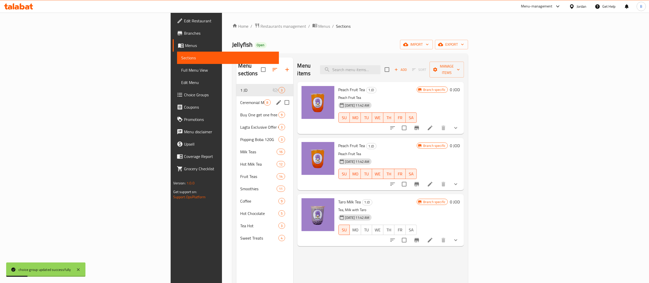
click at [236, 98] on div "Ceremonial Matcha 8" at bounding box center [264, 102] width 57 height 12
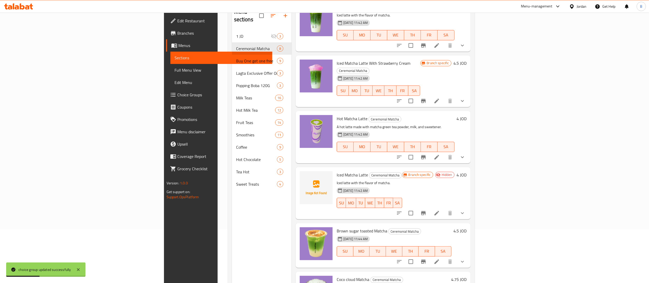
scroll to position [72, 0]
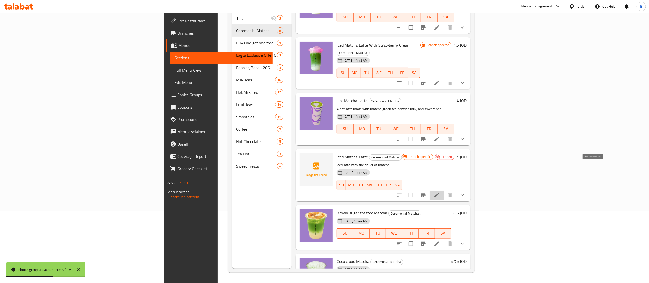
click at [440, 192] on icon at bounding box center [436, 195] width 6 height 6
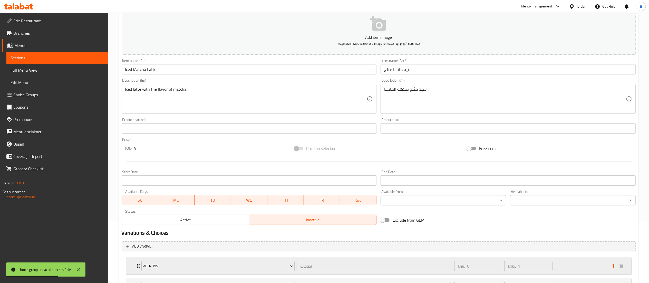
scroll to position [152, 0]
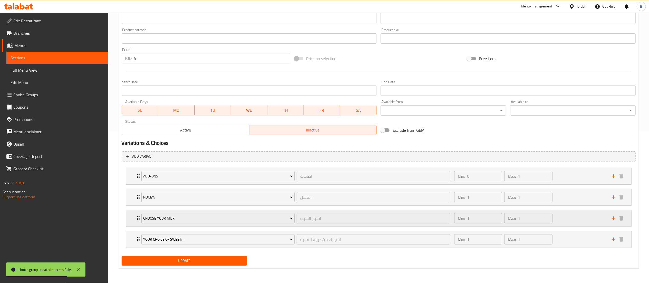
click at [573, 212] on div "Min: 1 ​ Max: 1 ​" at bounding box center [529, 218] width 157 height 16
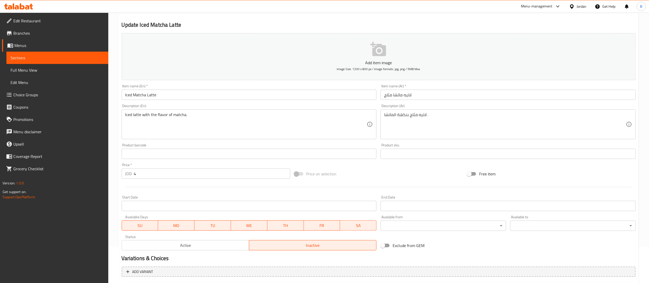
scroll to position [0, 0]
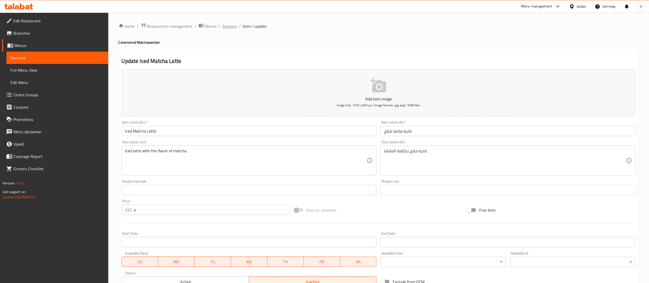
click at [225, 25] on span "Sections" at bounding box center [229, 26] width 15 height 6
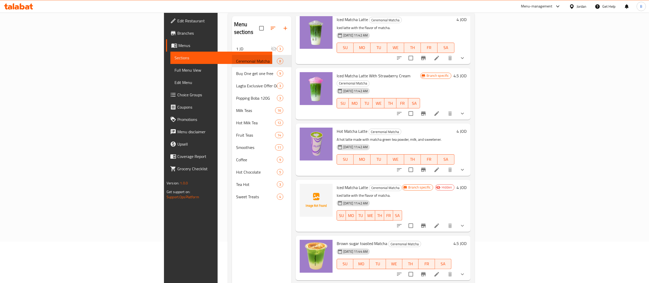
scroll to position [72, 0]
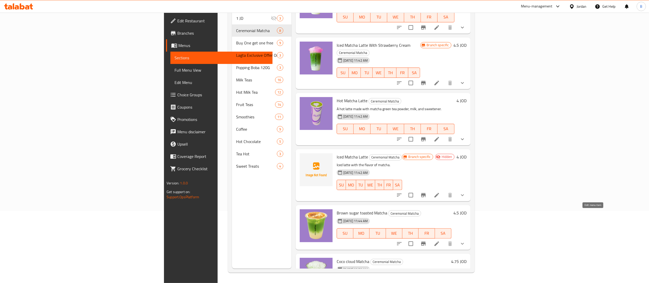
click at [440, 240] on icon at bounding box center [436, 243] width 6 height 6
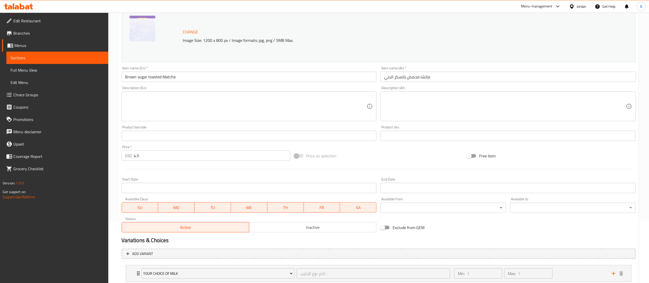
scroll to position [96, 0]
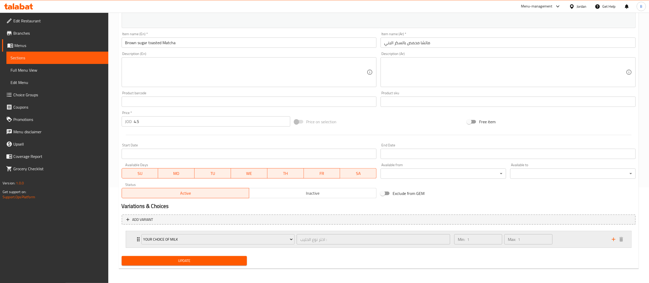
click at [578, 237] on div "Min: 1 ​ Max: 1 ​" at bounding box center [529, 239] width 157 height 16
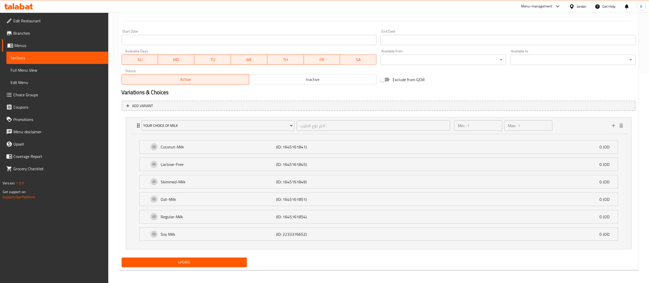
scroll to position [210, 0]
click at [38, 94] on span "Choice Groups" at bounding box center [58, 95] width 91 height 6
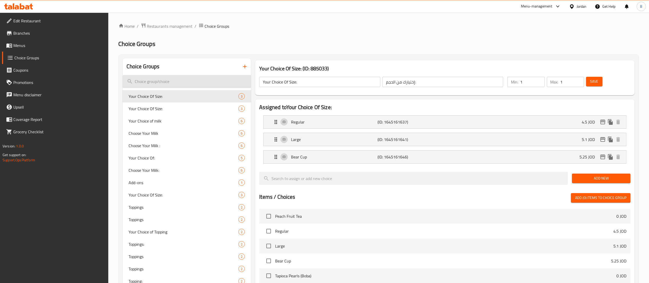
click at [201, 82] on input "search" at bounding box center [187, 81] width 128 height 13
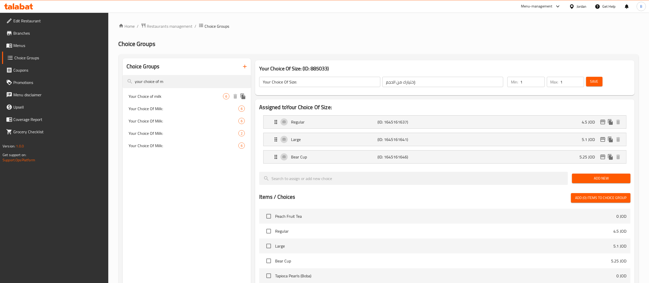
type input "your choice of m"
click at [197, 98] on span "Your Choice of milk" at bounding box center [176, 96] width 94 height 6
type input "Your Choice of milk"
type input "اختر نوع الحليب :"
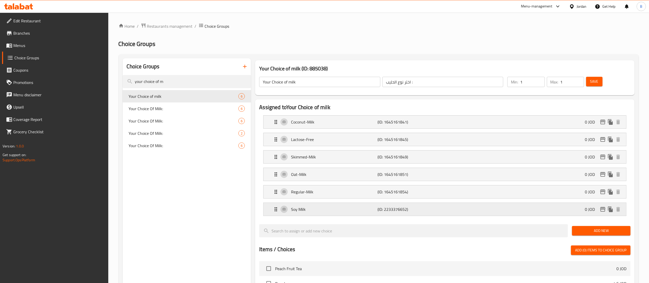
click at [329, 208] on p "Soy Milk" at bounding box center [334, 209] width 86 height 6
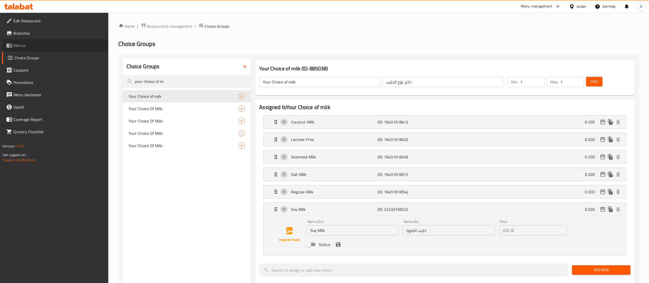
click at [27, 44] on span "Menus" at bounding box center [58, 45] width 91 height 6
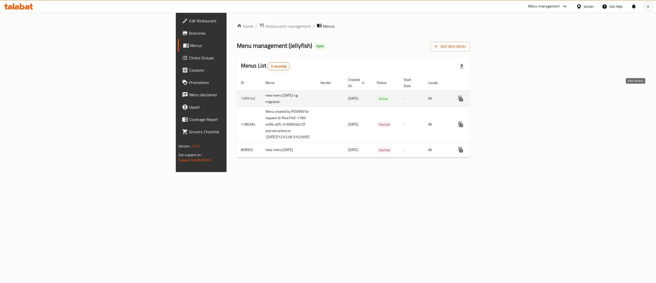
click at [504, 97] on link "enhanced table" at bounding box center [498, 98] width 12 height 12
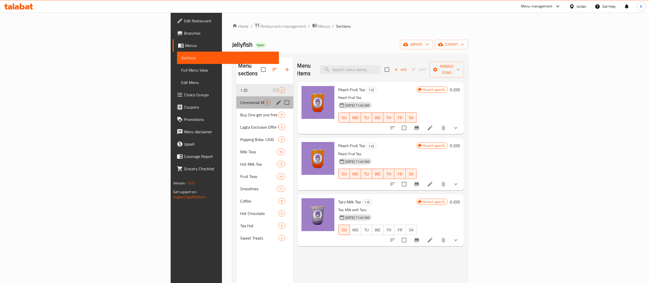
click at [236, 101] on div "Ceremonial Matcha 8" at bounding box center [264, 102] width 57 height 12
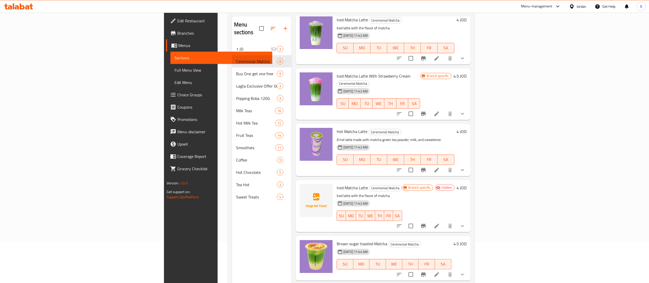
scroll to position [72, 0]
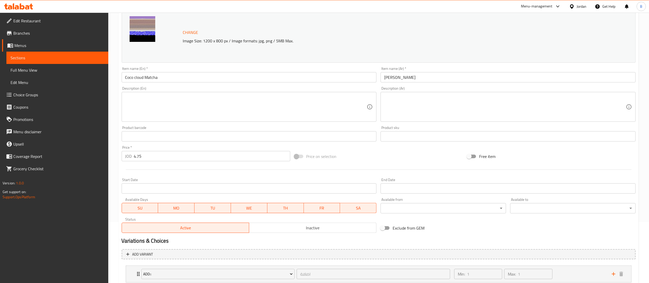
scroll to position [96, 0]
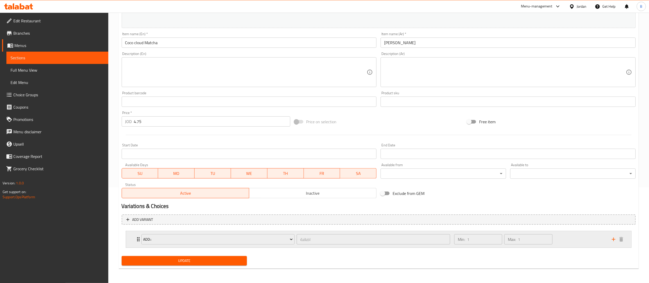
click at [577, 245] on div "Min: 1 ​ Max: 1 ​" at bounding box center [529, 239] width 157 height 16
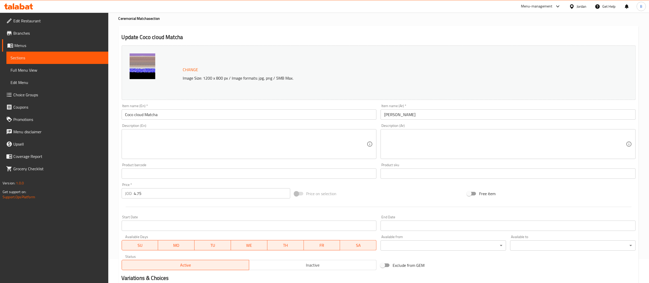
scroll to position [0, 0]
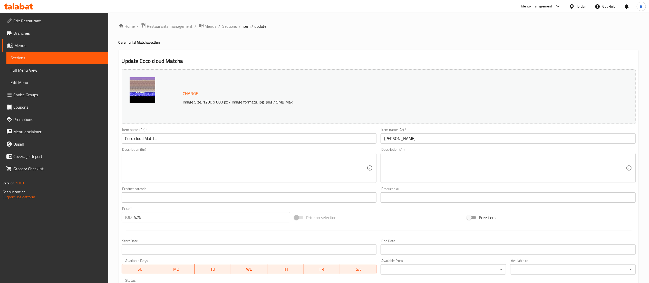
click at [223, 23] on span "Sections" at bounding box center [229, 26] width 15 height 6
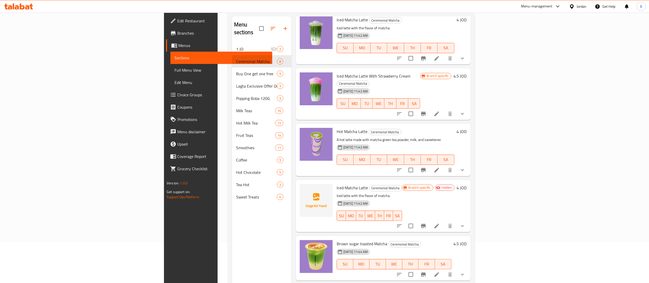
scroll to position [72, 0]
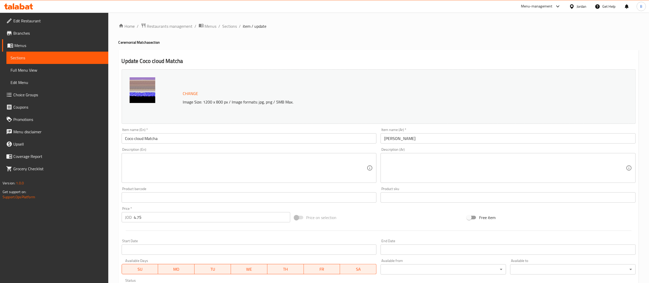
click at [222, 21] on div "Home / Restaurants management / Menus / Sections / item / update Ceremonial Mat…" at bounding box center [378, 196] width 540 height 366
click at [227, 27] on span "Sections" at bounding box center [229, 26] width 15 height 6
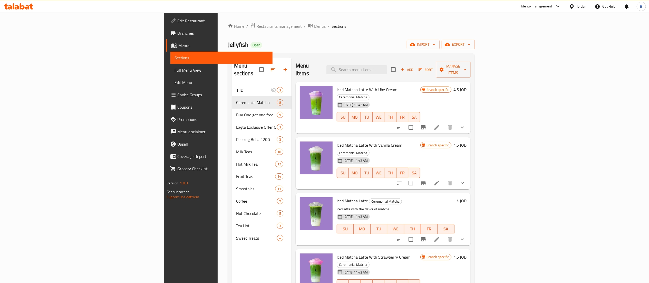
click at [466, 86] on h6 "4.5 JOD" at bounding box center [459, 89] width 13 height 7
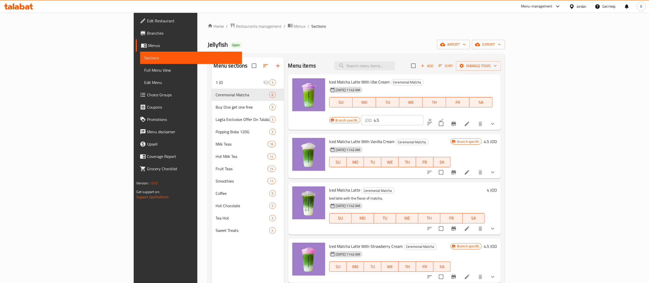
click at [423, 115] on input "4.5" at bounding box center [398, 120] width 50 height 10
drag, startPoint x: 571, startPoint y: 83, endPoint x: 493, endPoint y: 80, distance: 78.0
click at [493, 80] on div "Iced Matcha Latte With Ube Cream Ceremonial Matcha 18-06-2025 11:42 AM SU MO TU…" at bounding box center [413, 102] width 172 height 52
type input "4.75"
click at [447, 114] on button "ok" at bounding box center [440, 119] width 11 height 11
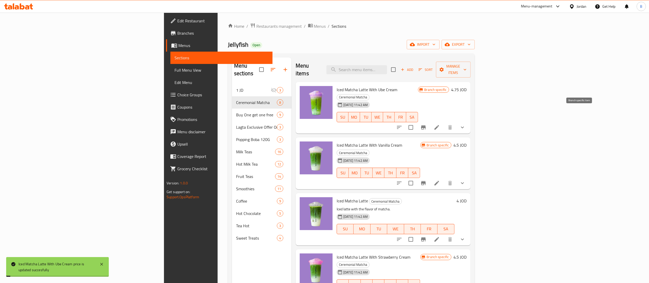
click at [425, 125] on icon "Branch-specific-item" at bounding box center [423, 127] width 5 height 4
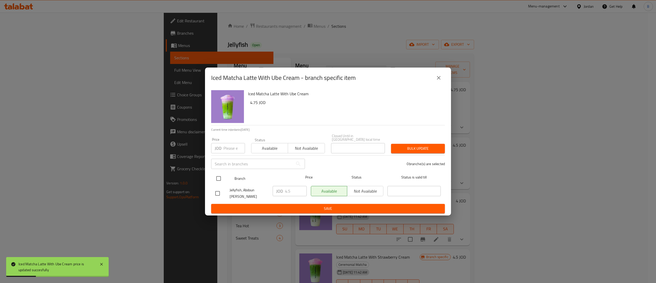
click at [220, 174] on input "checkbox" at bounding box center [218, 178] width 11 height 11
checkbox input "true"
drag, startPoint x: 296, startPoint y: 188, endPoint x: 246, endPoint y: 188, distance: 50.0
click at [265, 188] on div "Jellyfish, Abdoun Al Shamali JOD 4.5 ​ Available Not available ​" at bounding box center [328, 193] width 230 height 19
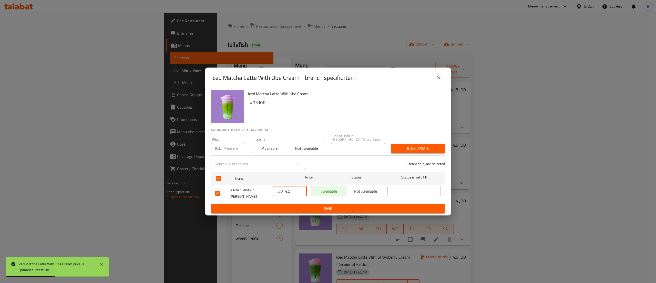
paste input "7"
type input "4.75"
click at [302, 208] on span "Save" at bounding box center [328, 208] width 226 height 6
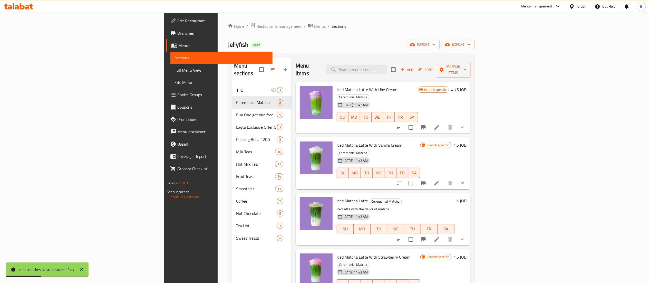
click at [466, 141] on h6 "4.5 JOD" at bounding box center [459, 144] width 13 height 7
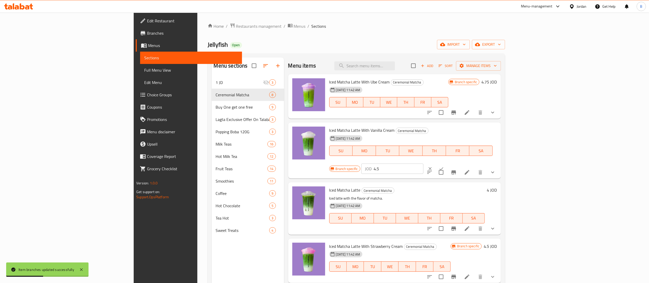
drag, startPoint x: 558, startPoint y: 132, endPoint x: 440, endPoint y: 132, distance: 118.7
click at [455, 132] on div "Iced Matcha Latte With Vanilla Cream Ceremonial Matcha 18-06-2025 11:42 AM SU M…" at bounding box center [413, 150] width 172 height 52
paste input "7"
type input "4.75"
click at [447, 163] on button "ok" at bounding box center [440, 168] width 11 height 11
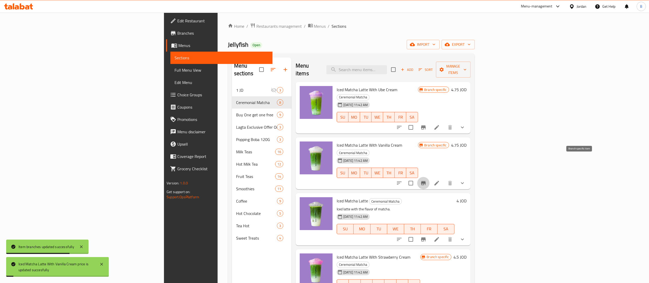
click at [425, 181] on icon "Branch-specific-item" at bounding box center [423, 183] width 5 height 4
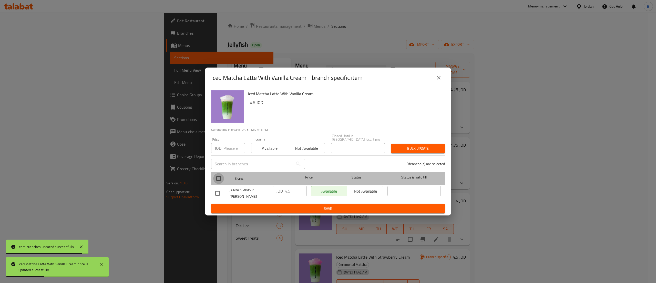
click at [217, 176] on input "checkbox" at bounding box center [218, 178] width 11 height 11
checkbox input "true"
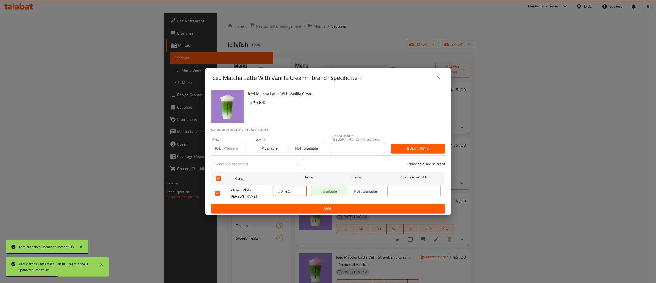
drag, startPoint x: 292, startPoint y: 192, endPoint x: 264, endPoint y: 191, distance: 28.2
click at [264, 191] on div "Jellyfish, Abdoun Al Shamali JOD 4.5 ​ Available Not available ​" at bounding box center [328, 193] width 230 height 19
paste input "7"
type input "4.75"
click at [306, 208] on span "Save" at bounding box center [328, 208] width 226 height 6
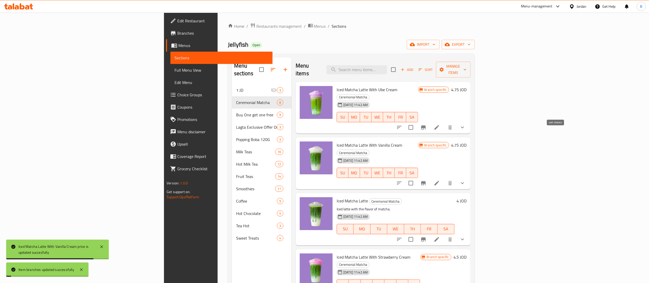
scroll to position [51, 0]
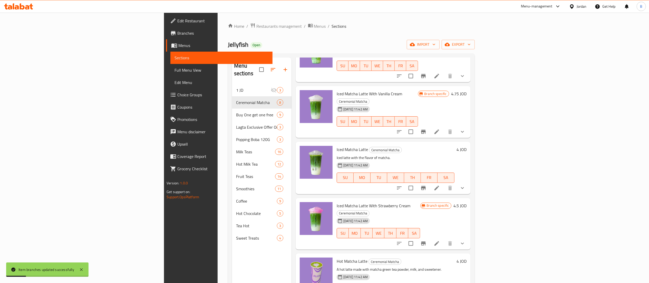
click at [466, 146] on h6 "4 JOD" at bounding box center [461, 149] width 10 height 7
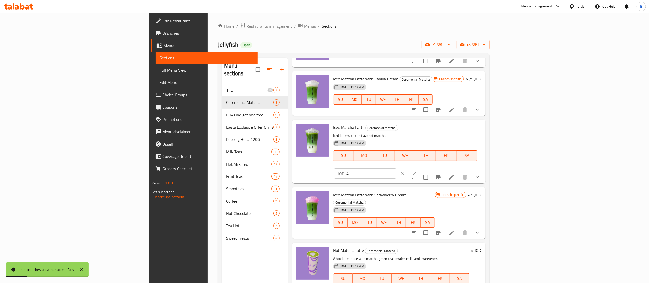
click at [396, 168] on input "4" at bounding box center [371, 173] width 50 height 10
drag, startPoint x: 575, startPoint y: 130, endPoint x: 457, endPoint y: 128, distance: 117.7
click at [483, 128] on div "Iced Matcha Latte Ceremonial Matcha Iced latte with the flavor of matcha. 18-06…" at bounding box center [407, 151] width 152 height 59
type input "4.50"
click at [420, 168] on button "ok" at bounding box center [413, 173] width 11 height 11
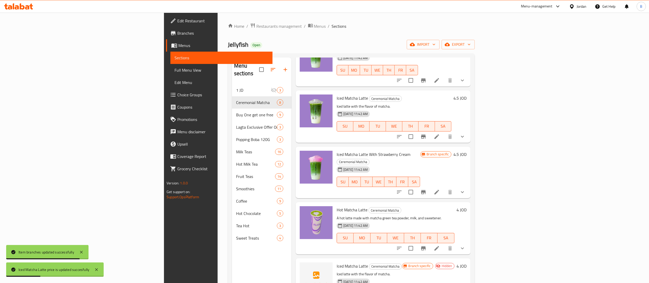
scroll to position [140, 0]
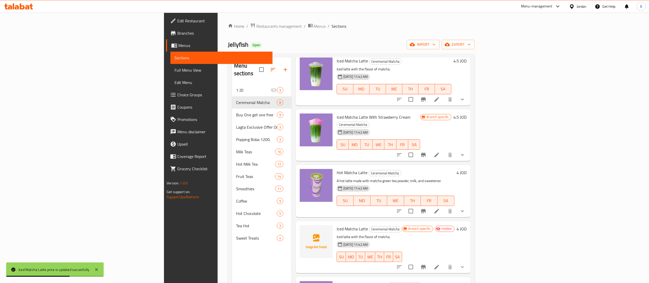
click at [466, 113] on h6 "4.5 JOD" at bounding box center [459, 116] width 13 height 7
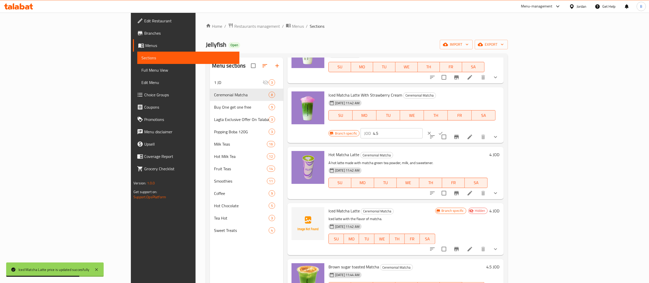
click at [422, 128] on input "4.5" at bounding box center [398, 133] width 50 height 10
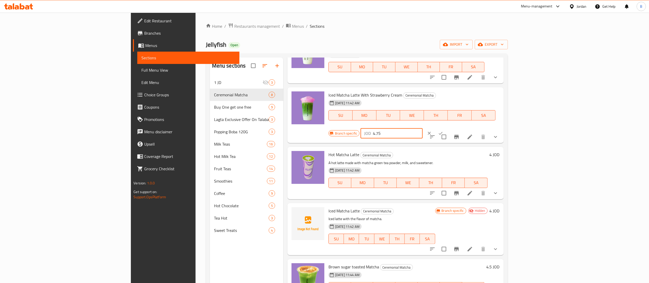
drag, startPoint x: 533, startPoint y: 94, endPoint x: 457, endPoint y: 93, distance: 75.9
click at [475, 94] on div "Iced Matcha Latte With Strawberry Cream Ceremonial Matcha 18-06-2025 11:42 AM S…" at bounding box center [413, 115] width 175 height 52
type input "4.75"
click at [443, 131] on icon "ok" at bounding box center [440, 133] width 5 height 5
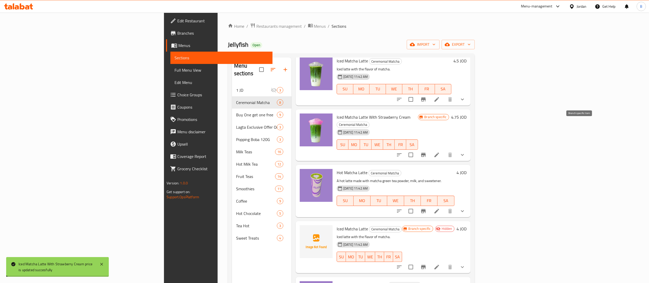
click at [425, 153] on icon "Branch-specific-item" at bounding box center [423, 155] width 5 height 4
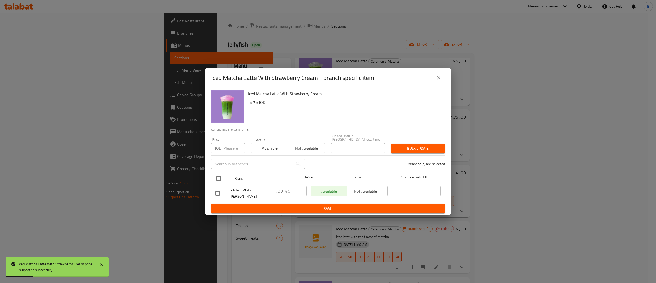
click at [215, 176] on input "checkbox" at bounding box center [218, 178] width 11 height 11
checkbox input "true"
drag, startPoint x: 293, startPoint y: 191, endPoint x: 229, endPoint y: 192, distance: 64.6
click at [233, 191] on div "Jellyfish, Abdoun Al Shamali JOD 4.5 ​ Available Not available ​" at bounding box center [328, 193] width 230 height 19
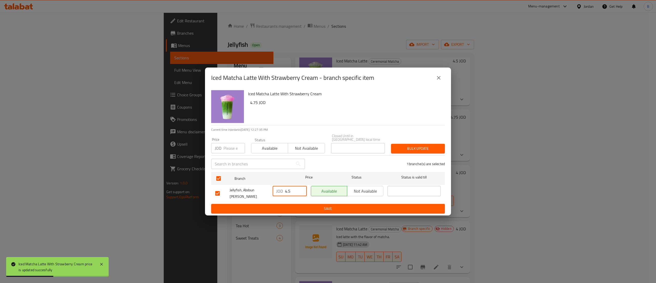
paste input "7"
type input "4.75"
click at [302, 206] on span "Save" at bounding box center [328, 208] width 226 height 6
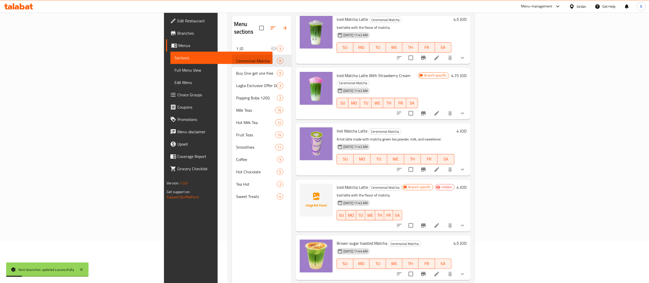
scroll to position [51, 0]
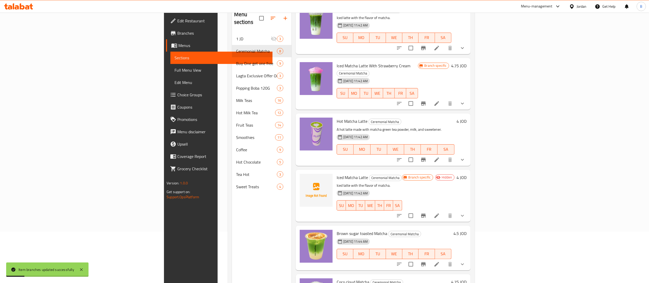
click at [466, 117] on h6 "4 JOD" at bounding box center [461, 120] width 10 height 7
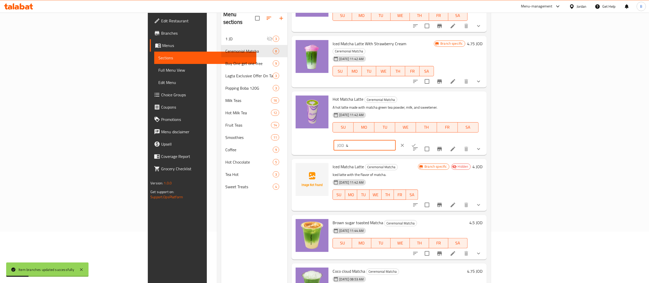
click at [395, 140] on input "4" at bounding box center [371, 145] width 50 height 10
type input "4.50"
click at [416, 143] on icon "ok" at bounding box center [413, 145] width 5 height 5
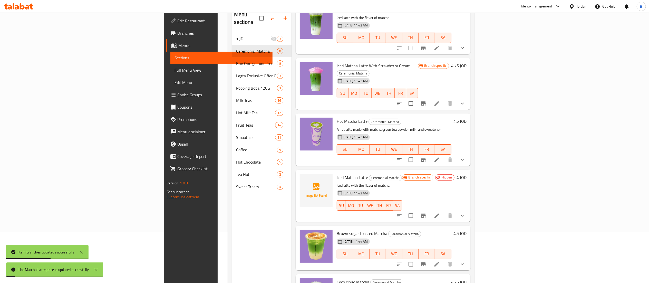
scroll to position [72, 0]
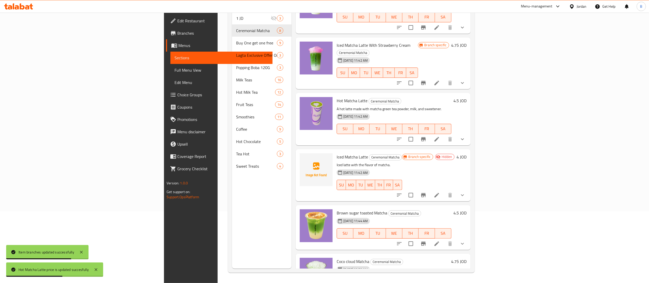
click at [466, 209] on h6 "4.5 JOD" at bounding box center [459, 212] width 13 height 7
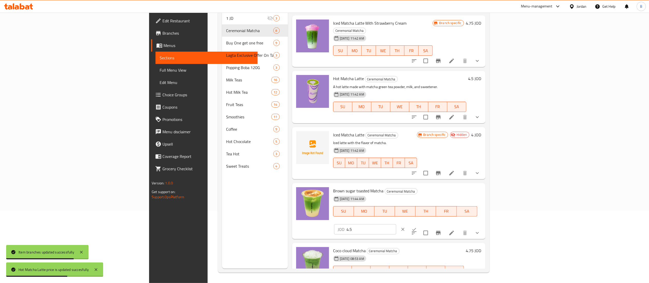
click at [396, 224] on input "4.5" at bounding box center [371, 229] width 50 height 10
type input "4"
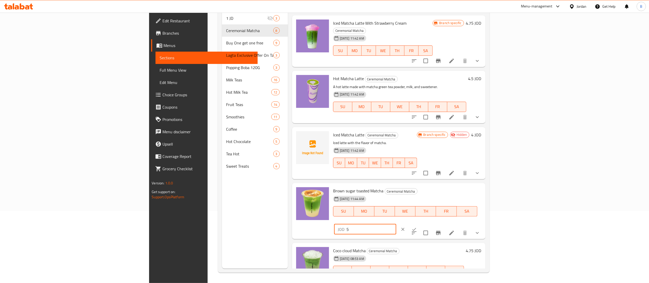
type input "5"
click at [416, 226] on icon "ok" at bounding box center [413, 228] width 5 height 5
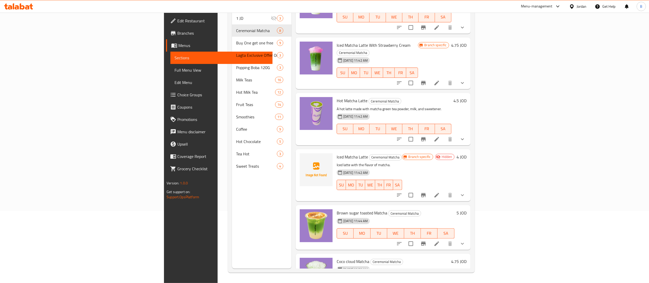
click at [466, 257] on div "4.75 JOD" at bounding box center [457, 275] width 17 height 36
click at [466, 257] on h6 "4.75 JOD" at bounding box center [458, 260] width 15 height 7
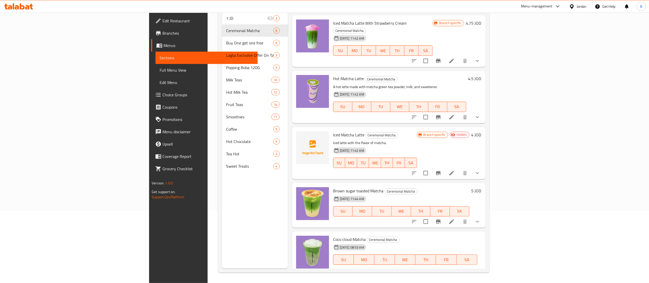
drag, startPoint x: 569, startPoint y: 232, endPoint x: 474, endPoint y: 244, distance: 95.7
click at [483, 233] on div "Coco cloud Matcha Ceremonial Matcha 03-08-2025 08:53 AM SU MO TU WE TH FR SA JO…" at bounding box center [407, 259] width 152 height 52
type input "5"
click at [416, 275] on icon "ok" at bounding box center [413, 277] width 5 height 5
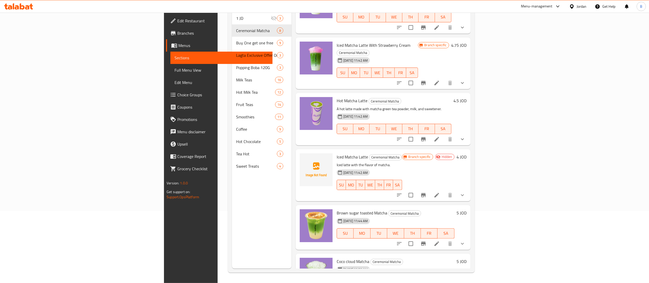
click at [25, 7] on icon at bounding box center [18, 6] width 29 height 6
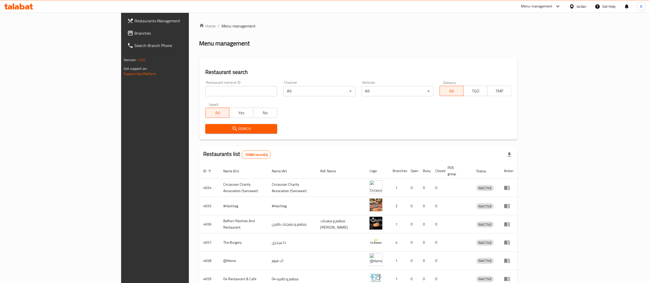
drag, startPoint x: 182, startPoint y: 92, endPoint x: 181, endPoint y: 94, distance: 2.6
click at [205, 92] on input "search" at bounding box center [241, 91] width 72 height 10
paste input "698774"
type input "698774"
click button "Search" at bounding box center [241, 128] width 72 height 9
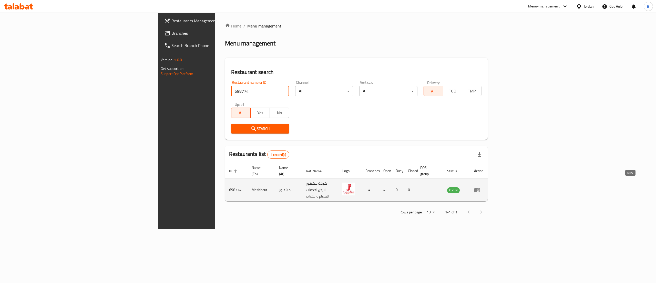
click at [480, 188] on icon "enhanced table" at bounding box center [478, 190] width 6 height 4
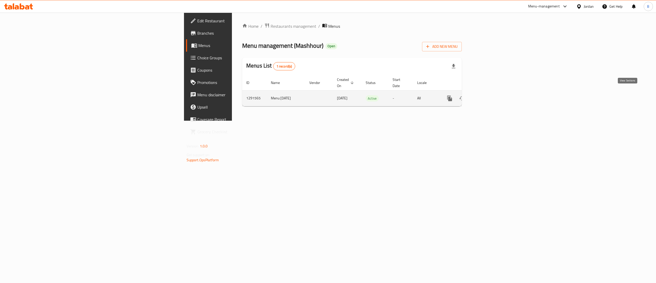
click at [489, 96] on icon "enhanced table" at bounding box center [487, 98] width 5 height 5
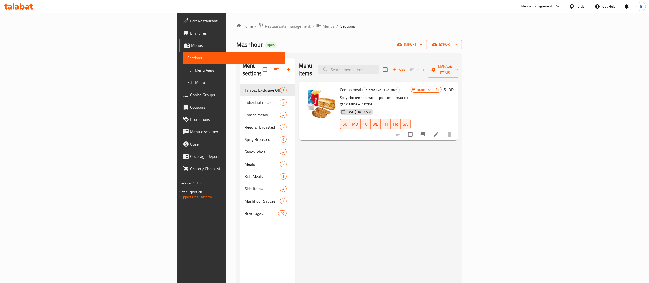
click at [453, 86] on h6 "5 JOD" at bounding box center [448, 89] width 10 height 7
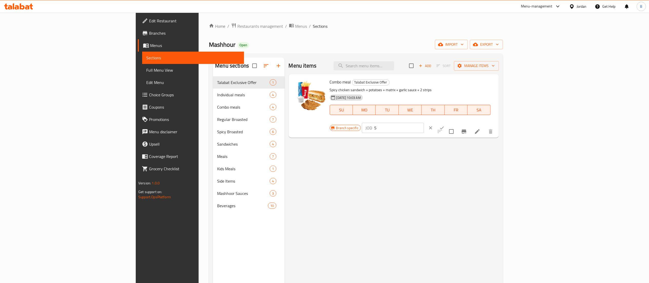
drag, startPoint x: 624, startPoint y: 84, endPoint x: 495, endPoint y: 85, distance: 129.5
click at [496, 84] on div "Combo meal Talabat Exclusive Offer Spicy chicken sandwich + potatoes + matrix +…" at bounding box center [411, 105] width 169 height 59
drag, startPoint x: 571, startPoint y: 87, endPoint x: 519, endPoint y: 87, distance: 52.3
click at [455, 122] on div "Branch specific JOD 4.55 ​" at bounding box center [392, 127] width 125 height 11
type input "4.55"
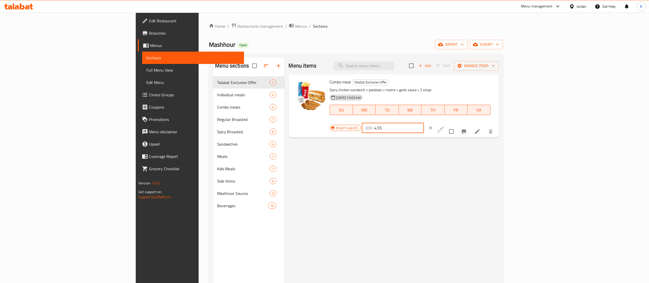
click at [496, 78] on div "Combo meal Talabat Exclusive Offer Spicy chicken sandwich + potatoes + matrix +…" at bounding box center [411, 105] width 169 height 59
click at [447, 122] on button "ok" at bounding box center [441, 127] width 11 height 11
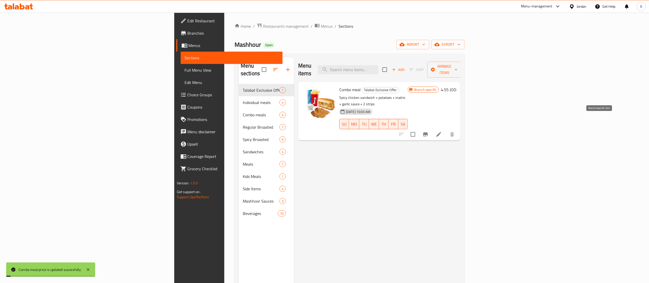
click at [427, 132] on icon "Branch-specific-item" at bounding box center [425, 134] width 5 height 4
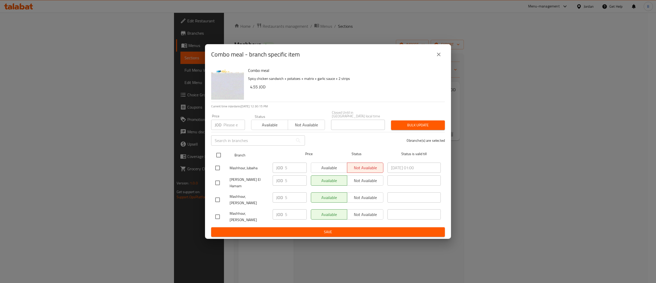
click at [223, 158] on input "checkbox" at bounding box center [218, 155] width 11 height 11
checkbox input "true"
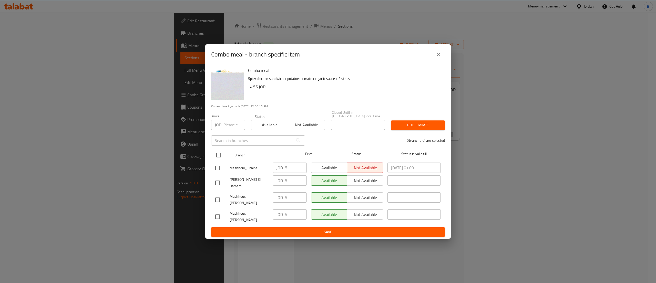
checkbox input "true"
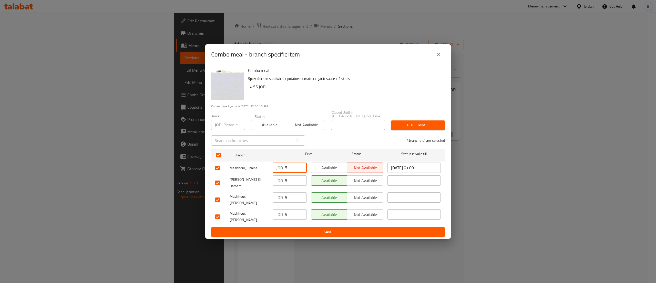
drag, startPoint x: 288, startPoint y: 173, endPoint x: 280, endPoint y: 172, distance: 8.8
click at [281, 172] on div "JOD 5 ​" at bounding box center [290, 167] width 34 height 10
paste input "4.5"
type input "4.55"
drag, startPoint x: 297, startPoint y: 186, endPoint x: 275, endPoint y: 187, distance: 21.9
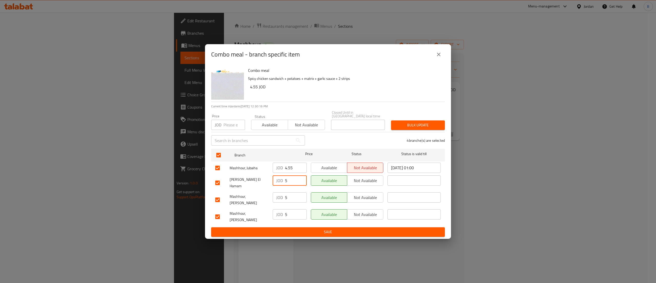
click at [275, 185] on div "JOD 5 ​" at bounding box center [290, 180] width 34 height 10
paste input "4.5"
type input "4.55"
drag, startPoint x: 294, startPoint y: 198, endPoint x: 259, endPoint y: 198, distance: 35.1
click at [262, 198] on div "Mashhour, [PERSON_NAME] JOD 5 ​ Available Not available ​" at bounding box center [328, 199] width 230 height 19
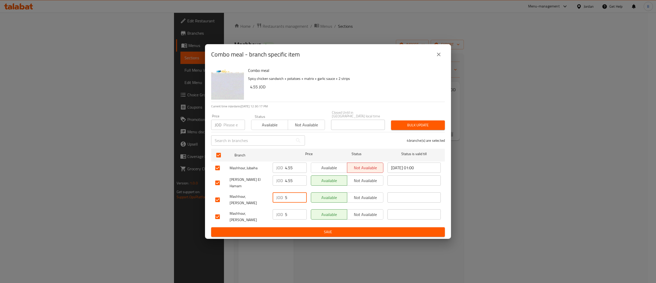
paste input "4.5"
type input "4.55"
drag, startPoint x: 295, startPoint y: 218, endPoint x: 278, endPoint y: 214, distance: 17.8
click at [278, 214] on div "JOD 5 ​" at bounding box center [290, 216] width 38 height 19
click at [291, 211] on input "5" at bounding box center [296, 214] width 22 height 10
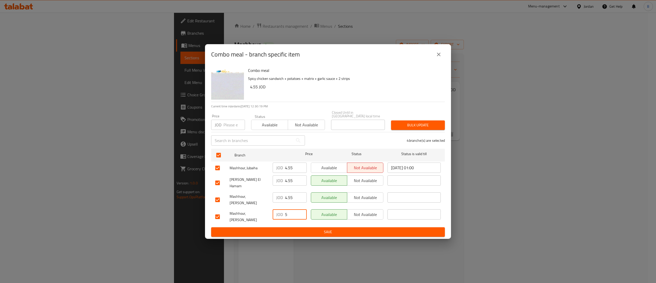
click at [291, 211] on input "5" at bounding box center [296, 214] width 22 height 10
drag, startPoint x: 291, startPoint y: 211, endPoint x: 258, endPoint y: 214, distance: 33.7
click at [256, 211] on div "Mashhour, [PERSON_NAME] 5 ​ Available Not available ​" at bounding box center [328, 216] width 230 height 19
paste input "4.5"
type input "4.55"
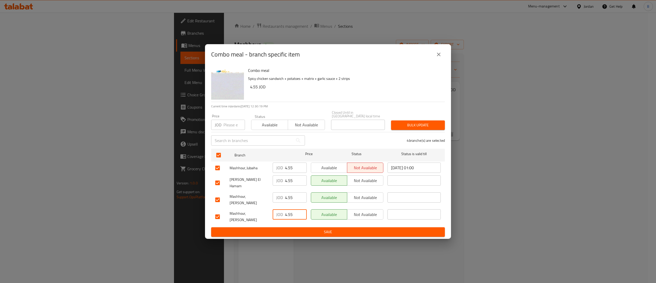
click at [288, 228] on span "Save" at bounding box center [328, 231] width 226 height 6
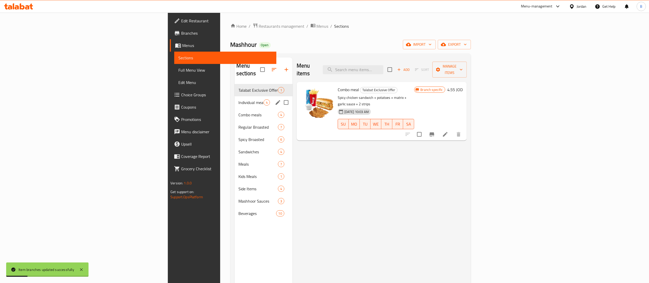
click at [238, 99] on span "Individual meals" at bounding box center [250, 102] width 25 height 6
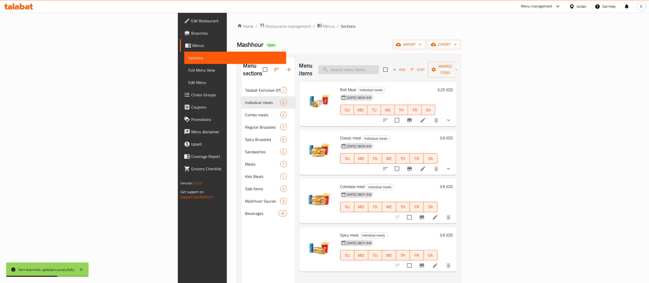
click at [379, 65] on input "search" at bounding box center [348, 69] width 61 height 9
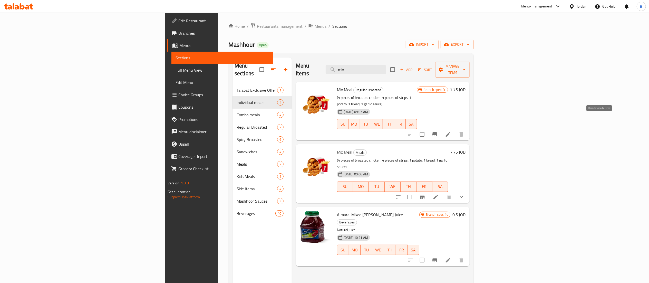
click at [437, 131] on icon "Branch-specific-item" at bounding box center [434, 134] width 6 height 6
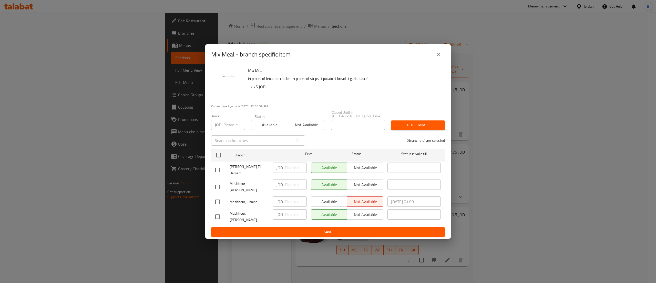
click at [442, 61] on button "close" at bounding box center [439, 54] width 12 height 12
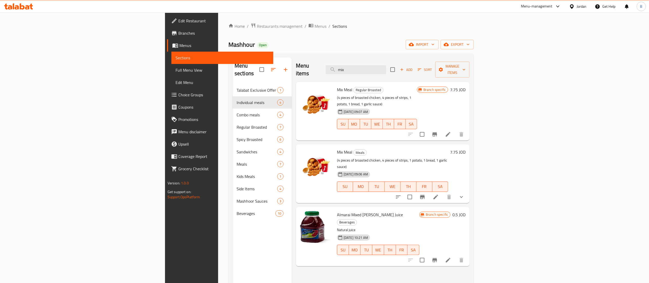
drag, startPoint x: 414, startPoint y: 65, endPoint x: 317, endPoint y: 67, distance: 96.2
click at [343, 65] on div "Menu items mix Add Sort Manage items" at bounding box center [383, 69] width 174 height 24
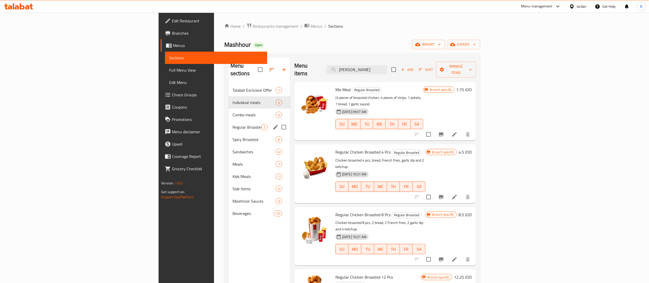
type input "[PERSON_NAME]"
click at [228, 124] on div "Regular Broasted 7" at bounding box center [259, 127] width 62 height 12
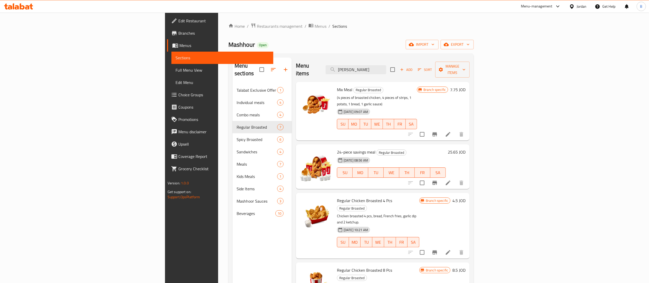
drag, startPoint x: 416, startPoint y: 68, endPoint x: 356, endPoint y: 65, distance: 60.1
click at [360, 68] on div "Menu items [PERSON_NAME] Add Sort Manage items" at bounding box center [383, 69] width 174 height 24
click at [465, 197] on h6 "4.5 JOD" at bounding box center [458, 200] width 13 height 7
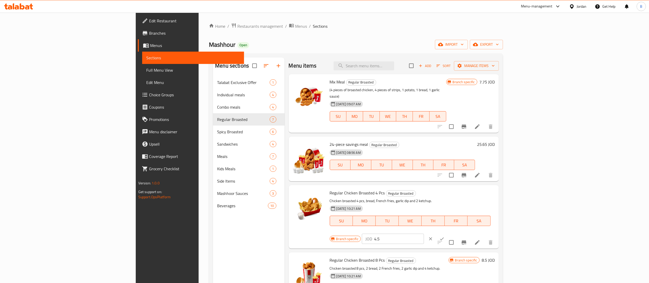
click at [424, 233] on input "4.5" at bounding box center [399, 238] width 50 height 10
type input "4.55"
click at [444, 236] on icon "ok" at bounding box center [441, 238] width 5 height 5
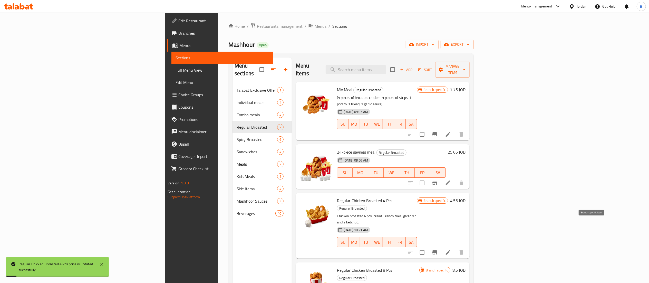
click at [437, 250] on icon "Branch-specific-item" at bounding box center [434, 252] width 5 height 4
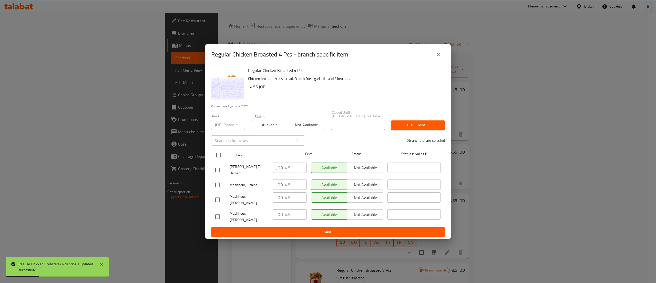
click at [216, 157] on input "checkbox" at bounding box center [218, 155] width 11 height 11
checkbox input "true"
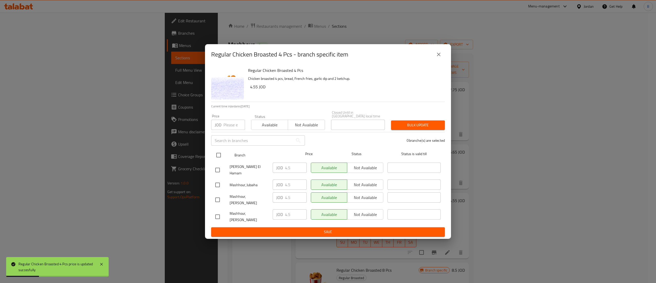
checkbox input "true"
click at [295, 169] on input "4.5" at bounding box center [296, 167] width 22 height 10
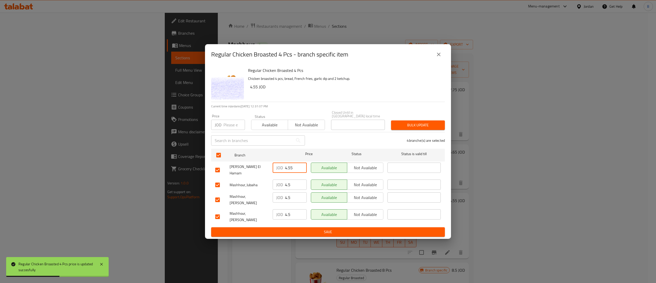
type input "4.55"
click at [296, 183] on input "4.5" at bounding box center [296, 184] width 22 height 10
type input "4.55"
click at [298, 199] on input "4.5" at bounding box center [296, 197] width 22 height 10
type input "4.55"
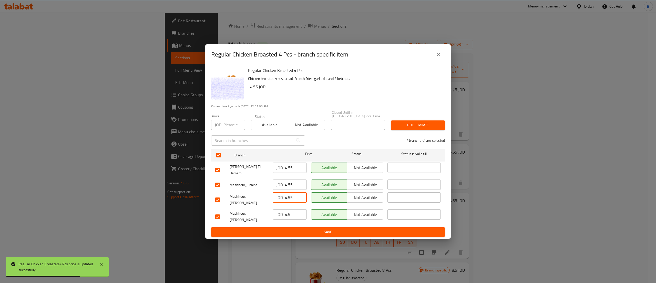
click at [298, 213] on input "4.5" at bounding box center [296, 214] width 22 height 10
type input "4.55"
click at [306, 228] on span "Save" at bounding box center [328, 231] width 226 height 6
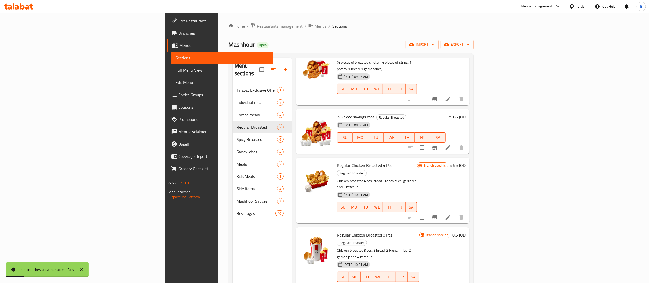
scroll to position [51, 0]
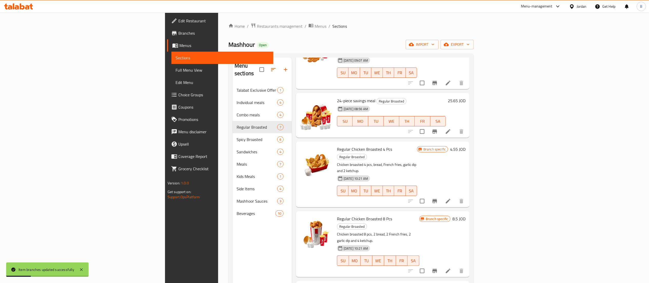
click at [465, 215] on h6 "8.5 JOD" at bounding box center [458, 218] width 13 height 7
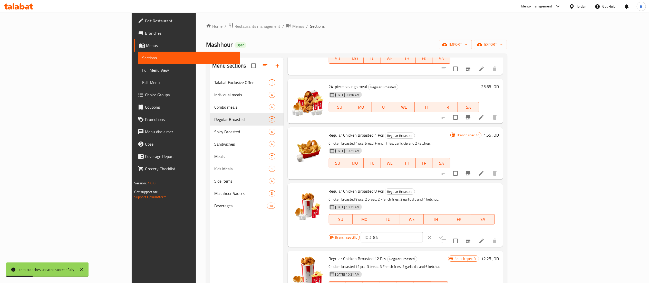
click at [423, 232] on input "8.5" at bounding box center [398, 237] width 50 height 10
drag, startPoint x: 574, startPoint y: 194, endPoint x: 471, endPoint y: 191, distance: 103.4
click at [471, 191] on div "Regular Chicken Broasted 8 Pcs Regular Broasted Chicken broasted 8 pcs, 2 bread…" at bounding box center [413, 214] width 174 height 59
type input "8.80"
click at [443, 234] on icon "ok" at bounding box center [440, 236] width 5 height 5
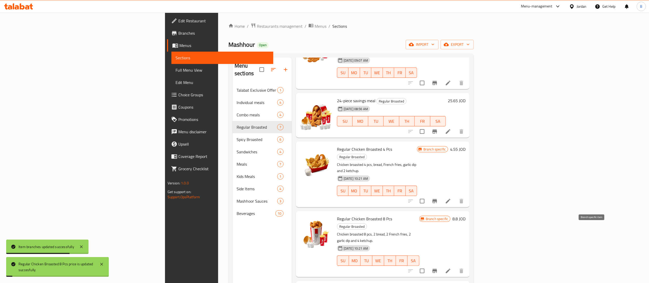
click at [437, 268] on icon "Branch-specific-item" at bounding box center [434, 270] width 5 height 4
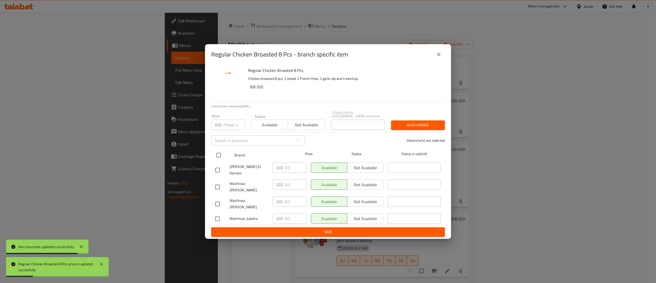
click at [218, 154] on input "checkbox" at bounding box center [218, 155] width 11 height 11
checkbox input "true"
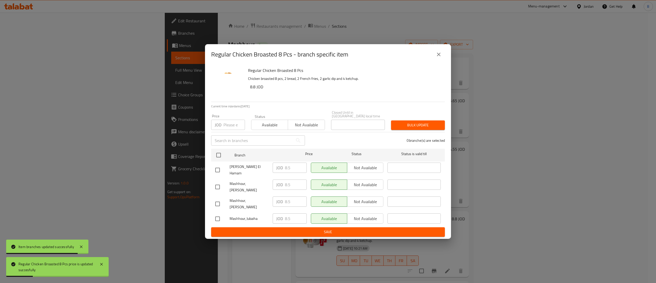
checkbox input "true"
drag, startPoint x: 295, startPoint y: 171, endPoint x: 264, endPoint y: 173, distance: 31.4
click at [269, 172] on div "[PERSON_NAME] El Hamam JOD 8.5 ​ Available Not available ​" at bounding box center [328, 169] width 230 height 19
paste input "80"
type input "8.80"
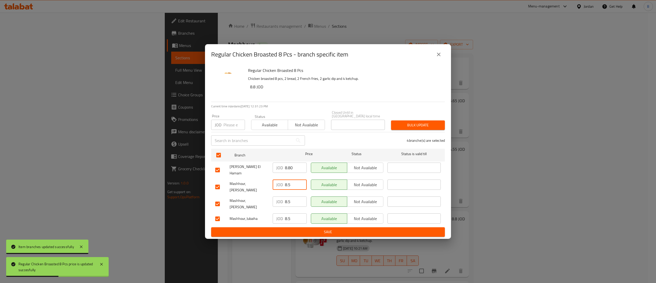
drag, startPoint x: 293, startPoint y: 188, endPoint x: 256, endPoint y: 198, distance: 38.9
click at [262, 196] on ul "Branch Price Status Status is valid till [PERSON_NAME] El Hamam JOD 8.80 ​ Avai…" at bounding box center [328, 186] width 234 height 81
paste input "80"
type input "8.80"
drag, startPoint x: 295, startPoint y: 204, endPoint x: 262, endPoint y: 207, distance: 33.0
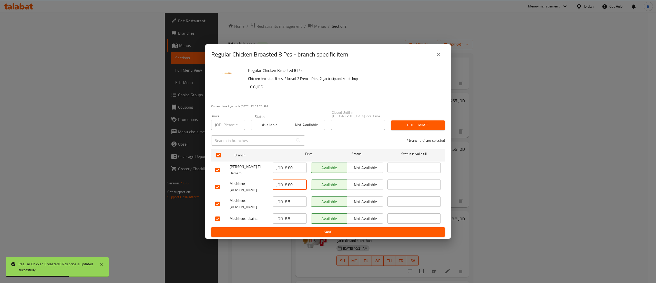
click at [277, 204] on div "JOD 8.5 ​" at bounding box center [290, 201] width 34 height 10
paste input "80"
type input "8.80"
click at [291, 218] on div "JOD 8.5 ​" at bounding box center [290, 218] width 38 height 15
click at [270, 211] on div "Mashhour, [PERSON_NAME] 8.5 ​ Available Not available ​" at bounding box center [328, 218] width 230 height 15
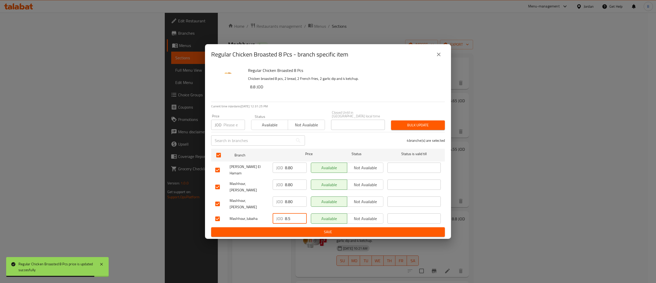
paste input "80"
type input "8.80"
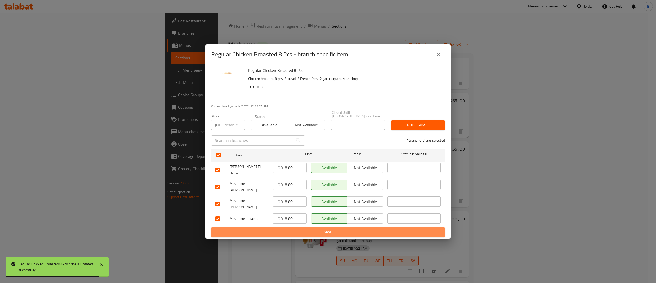
click at [291, 227] on button "Save" at bounding box center [328, 231] width 234 height 9
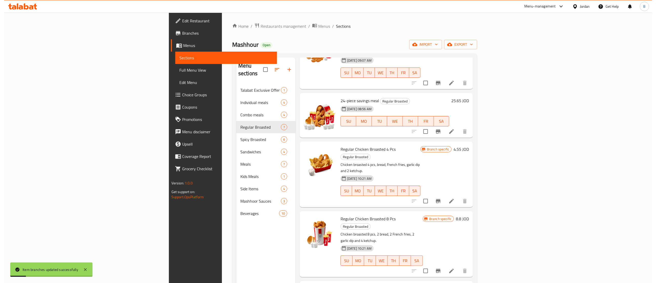
scroll to position [103, 0]
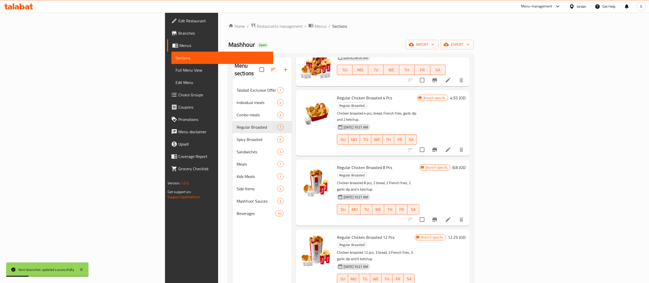
click at [465, 233] on h6 "12.25 JOD" at bounding box center [456, 236] width 18 height 7
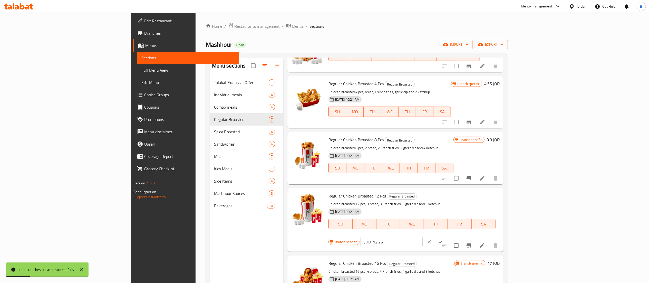
click at [422, 236] on input "12.25" at bounding box center [398, 241] width 50 height 10
drag, startPoint x: 451, startPoint y: 201, endPoint x: 439, endPoint y: 201, distance: 11.3
click at [440, 201] on div "Regular Chicken Broasted 12 Pcs Regular Broasted Chicken broasted 12 pcs, 3 bre…" at bounding box center [413, 219] width 175 height 59
type input "12.70"
click at [446, 236] on button "ok" at bounding box center [440, 241] width 11 height 11
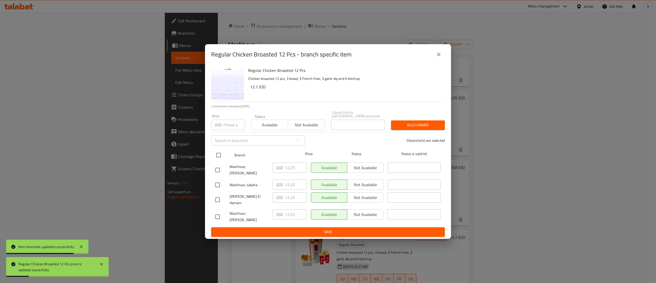
click at [220, 157] on input "checkbox" at bounding box center [218, 155] width 11 height 11
checkbox input "true"
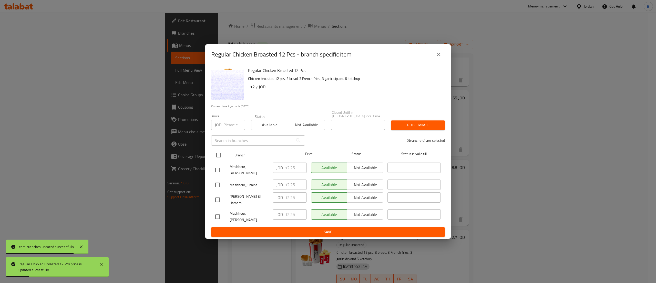
checkbox input "true"
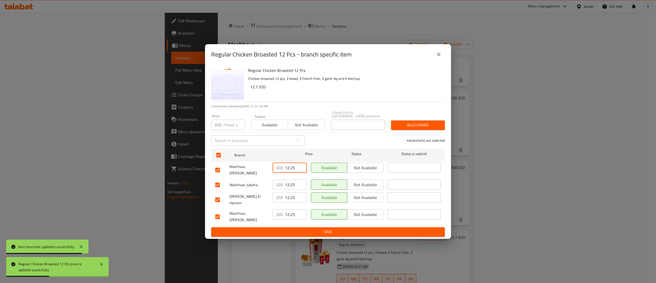
drag, startPoint x: 278, startPoint y: 170, endPoint x: 286, endPoint y: 178, distance: 11.4
click at [271, 170] on div "JOD 12.25 ​" at bounding box center [290, 169] width 38 height 19
paste input "70"
paste input "1270"
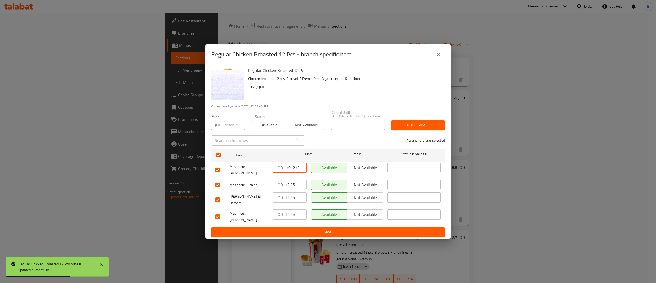
click at [289, 173] on input "12.701270" at bounding box center [296, 167] width 22 height 10
click at [289, 172] on input "12.701270" at bounding box center [296, 167] width 22 height 10
paste input "number"
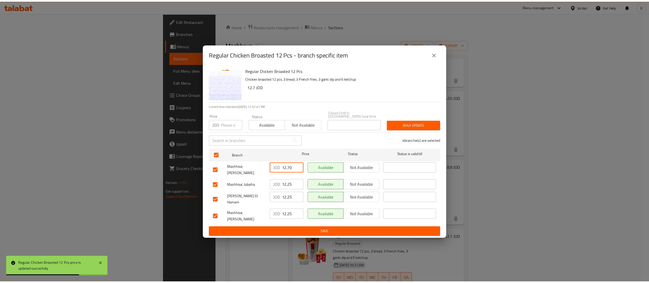
scroll to position [0, 0]
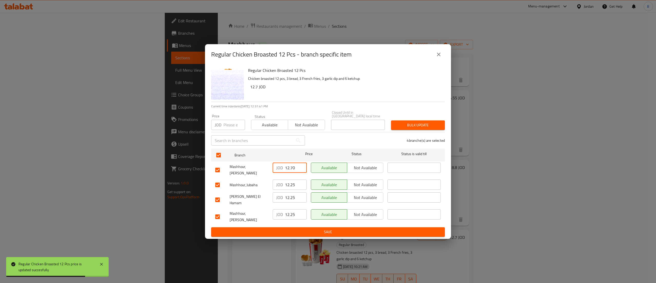
type input "12.70"
drag, startPoint x: 296, startPoint y: 184, endPoint x: 280, endPoint y: 187, distance: 15.7
click at [281, 187] on div "JOD 12.25 ​" at bounding box center [290, 184] width 34 height 10
paste input "70"
type input "12.70"
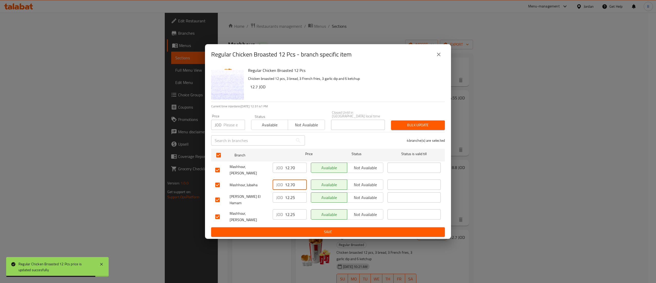
drag, startPoint x: 298, startPoint y: 196, endPoint x: 276, endPoint y: 199, distance: 21.8
click at [278, 198] on div "JOD 12.25 ​" at bounding box center [290, 197] width 34 height 10
paste input "70"
type input "12.70"
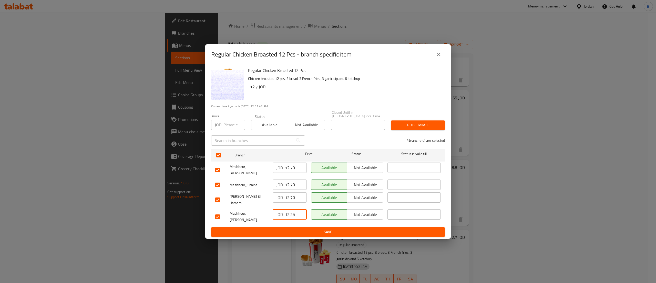
drag, startPoint x: 295, startPoint y: 213, endPoint x: 256, endPoint y: 219, distance: 38.7
click at [258, 217] on div "Mashhour, [PERSON_NAME] 12.25 ​ Available Not available ​" at bounding box center [328, 216] width 230 height 19
paste input "70"
type input "12.70"
click at [279, 228] on span "Save" at bounding box center [328, 231] width 226 height 6
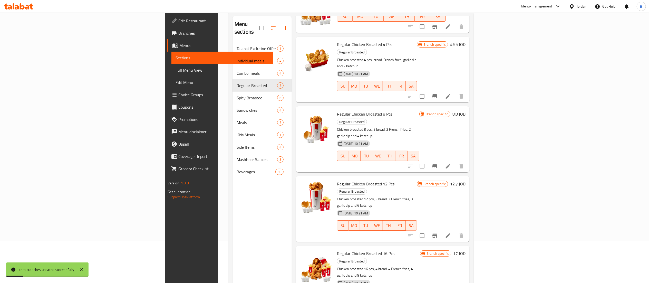
scroll to position [51, 0]
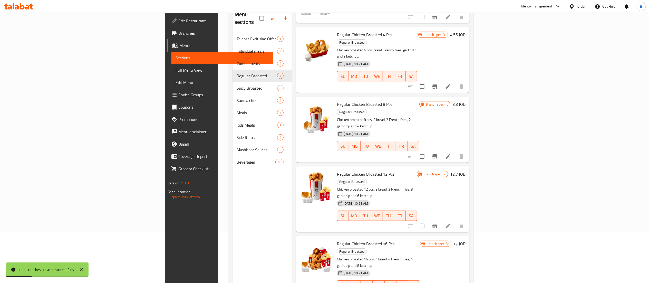
click at [465, 240] on h6 "17 JOD" at bounding box center [459, 243] width 12 height 7
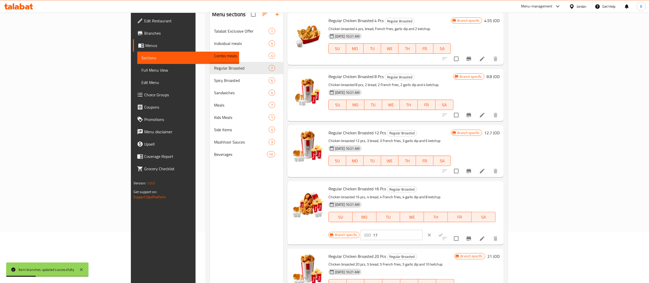
click at [422, 230] on input "17" at bounding box center [398, 235] width 50 height 10
drag, startPoint x: 564, startPoint y: 191, endPoint x: 564, endPoint y: 187, distance: 3.3
click at [422, 230] on input "17.55" at bounding box center [398, 235] width 50 height 10
drag, startPoint x: 564, startPoint y: 187, endPoint x: 553, endPoint y: 187, distance: 11.0
click at [422, 230] on input "17.55" at bounding box center [398, 235] width 50 height 10
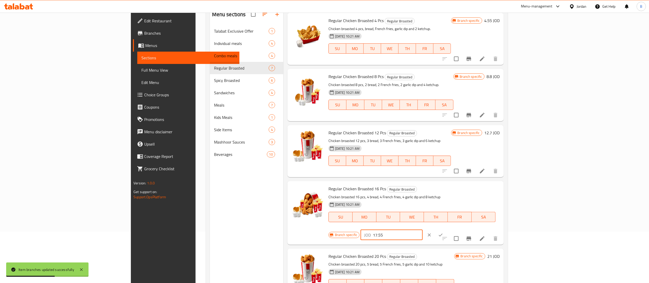
type input "17.55"
click at [422, 230] on div "JOD 17.55 ​" at bounding box center [391, 235] width 62 height 10
drag, startPoint x: 573, startPoint y: 189, endPoint x: 527, endPoint y: 193, distance: 46.0
click at [453, 229] on div "Branch specific JOD 17.55 ​" at bounding box center [390, 234] width 125 height 11
click at [443, 232] on icon "ok" at bounding box center [440, 234] width 5 height 5
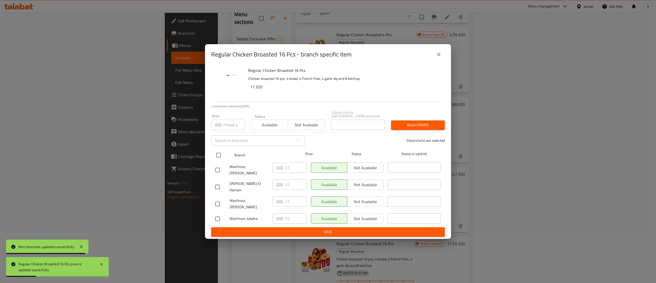
click at [216, 154] on input "checkbox" at bounding box center [218, 155] width 11 height 11
checkbox input "true"
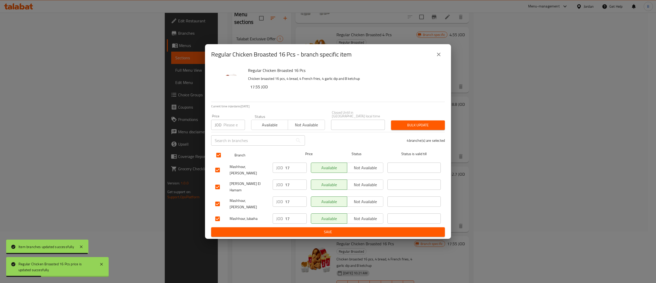
checkbox input "true"
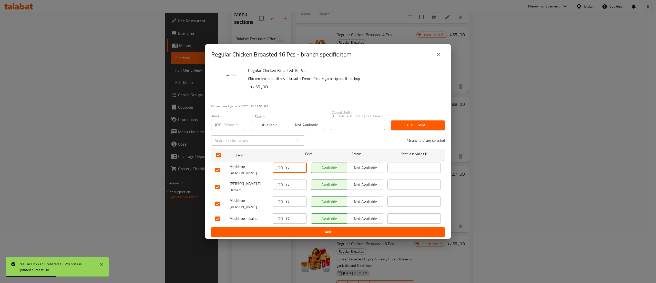
drag, startPoint x: 292, startPoint y: 170, endPoint x: 254, endPoint y: 172, distance: 38.0
click at [260, 170] on div "Mashhour, [PERSON_NAME] JOD 17 ​ Available Not available ​" at bounding box center [328, 169] width 230 height 19
paste input ".55"
type input "17.55"
drag, startPoint x: 290, startPoint y: 186, endPoint x: 270, endPoint y: 190, distance: 20.5
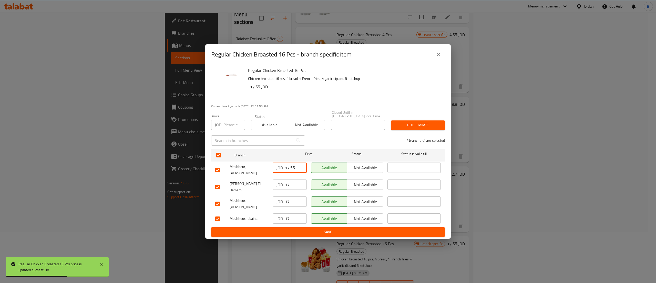
click at [270, 190] on div "[PERSON_NAME] El Hamam JOD 17 ​ Available Not available ​" at bounding box center [328, 186] width 230 height 19
paste input ".55"
type input "17.55"
drag, startPoint x: 295, startPoint y: 199, endPoint x: 274, endPoint y: 208, distance: 22.9
click at [282, 202] on div "JOD 17 ​" at bounding box center [290, 201] width 34 height 10
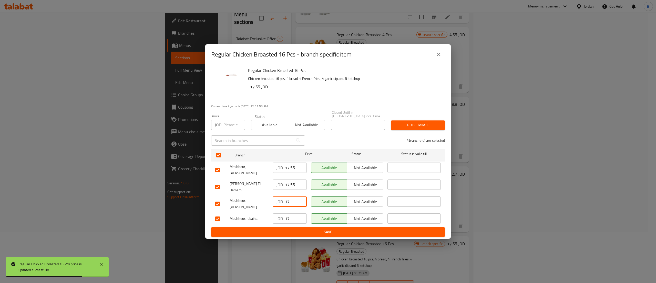
paste input ".55"
type input "17.55"
drag, startPoint x: 294, startPoint y: 215, endPoint x: 274, endPoint y: 215, distance: 19.5
click at [279, 215] on div "JOD 17 ​" at bounding box center [290, 218] width 34 height 10
paste input ".55"
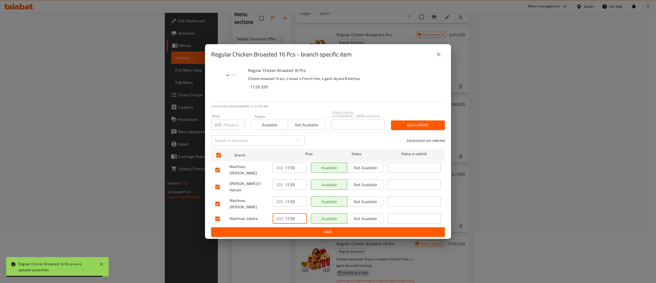
type input "17.55"
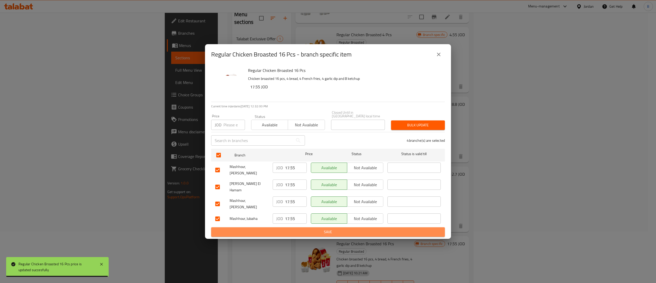
click at [296, 228] on span "Save" at bounding box center [328, 231] width 226 height 6
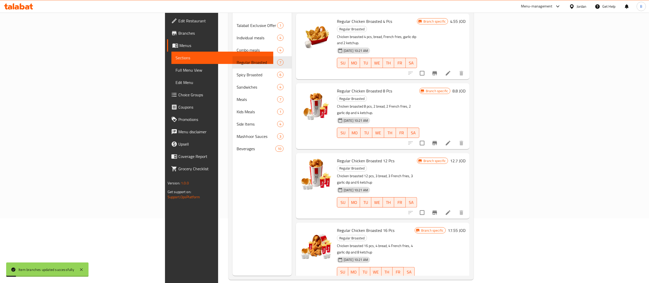
scroll to position [72, 0]
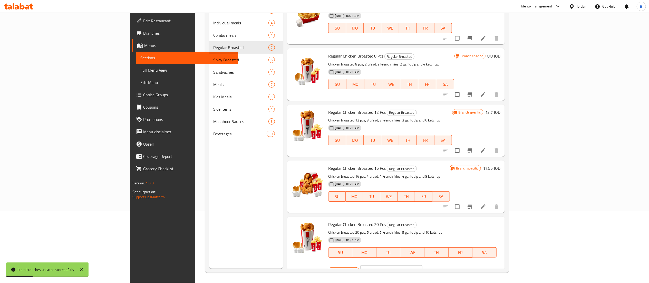
click at [422, 265] on input "21" at bounding box center [397, 270] width 50 height 10
drag, startPoint x: 564, startPoint y: 224, endPoint x: 511, endPoint y: 226, distance: 53.4
click at [453, 264] on div "Branch specific JOD 21.8 ​" at bounding box center [390, 269] width 125 height 11
type input "21.8"
click at [443, 267] on icon "ok" at bounding box center [439, 269] width 5 height 5
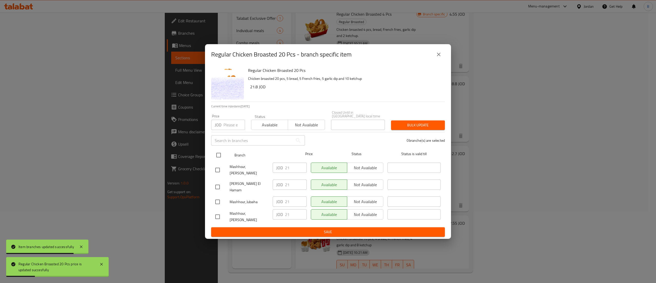
click at [222, 158] on input "checkbox" at bounding box center [218, 155] width 11 height 11
checkbox input "true"
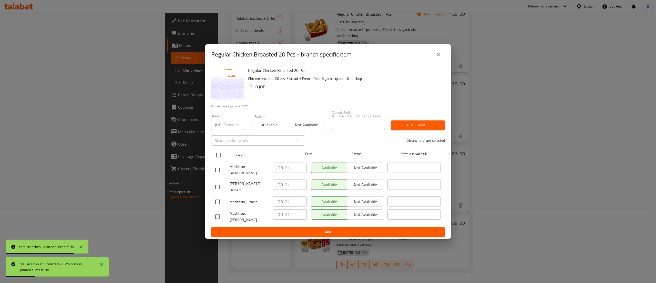
checkbox input "true"
drag, startPoint x: 292, startPoint y: 171, endPoint x: 282, endPoint y: 178, distance: 12.6
click at [272, 173] on div "JOD 21 ​" at bounding box center [290, 169] width 38 height 19
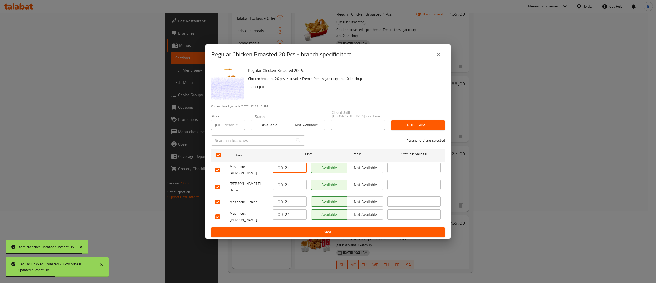
paste input ".8"
type input "21.8"
drag, startPoint x: 287, startPoint y: 182, endPoint x: 267, endPoint y: 191, distance: 22.5
click at [271, 182] on div "JOD 21 ​" at bounding box center [290, 186] width 38 height 19
paste input ".8"
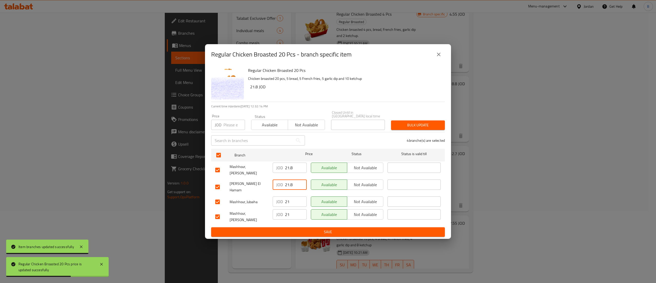
paste input "218"
click at [291, 184] on input "21.8218" at bounding box center [296, 184] width 22 height 10
paste input "number"
paste input "218"
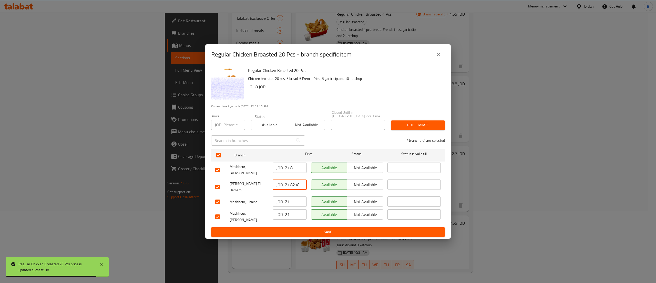
type input "21.8218"
paste input ".8"
drag, startPoint x: 292, startPoint y: 197, endPoint x: 265, endPoint y: 205, distance: 27.9
click at [282, 201] on div "JOD 21.8 ​" at bounding box center [290, 201] width 34 height 10
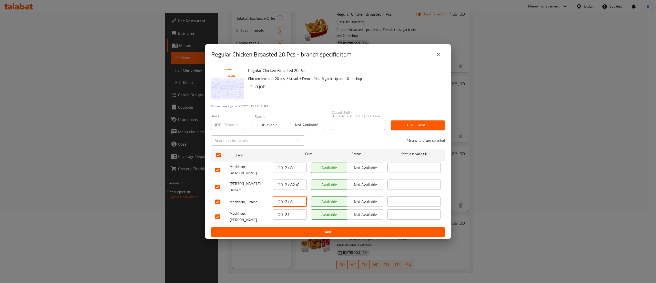
type input "21.8"
drag, startPoint x: 290, startPoint y: 215, endPoint x: 256, endPoint y: 215, distance: 33.8
click at [255, 215] on div "Mashhour, [PERSON_NAME] 21 ​ Available Not available ​" at bounding box center [328, 216] width 230 height 19
paste input ".8"
type input "21.8"
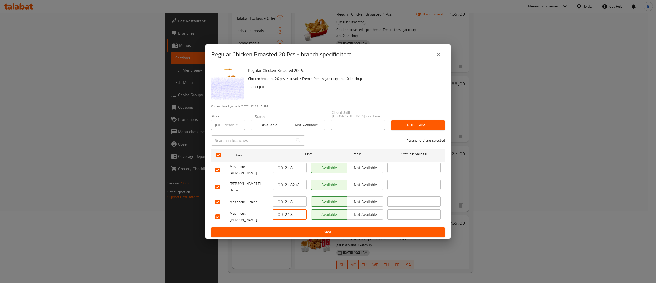
click at [293, 184] on input "21.8218" at bounding box center [296, 184] width 22 height 10
paste input "number"
type input "21.8"
click at [301, 229] on span "Save" at bounding box center [328, 231] width 226 height 6
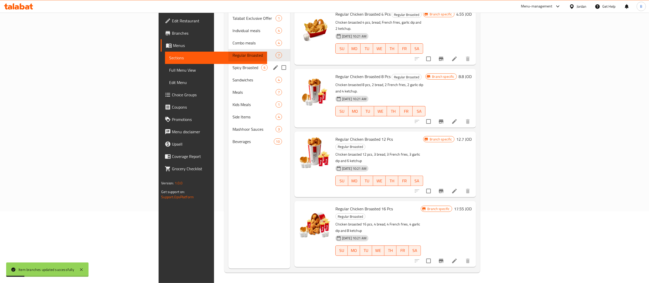
click at [228, 61] on div "Spicy Broasted 6" at bounding box center [259, 67] width 62 height 12
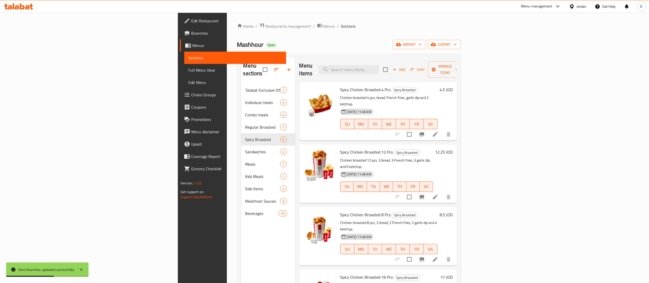
click at [452, 86] on h6 "4.5 JOD" at bounding box center [445, 89] width 13 height 7
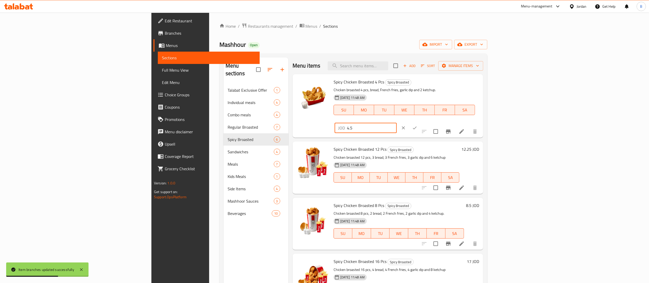
click at [396, 123] on input "4.5" at bounding box center [372, 128] width 50 height 10
type input "4.55"
click at [416, 126] on icon "ok" at bounding box center [415, 127] width 4 height 3
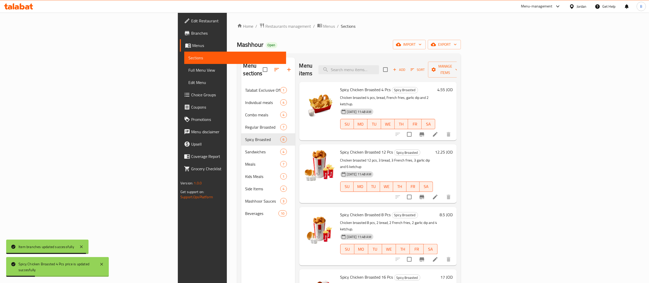
click at [452, 148] on h6 "12.25 JOD" at bounding box center [444, 151] width 18 height 7
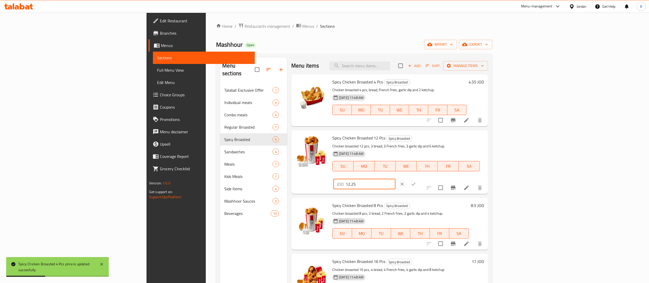
click at [395, 179] on input "12.25" at bounding box center [370, 184] width 50 height 10
type input "12.70"
click at [415, 182] on icon "ok" at bounding box center [413, 183] width 4 height 3
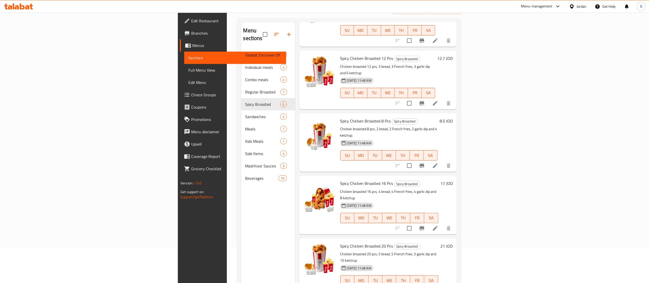
scroll to position [51, 0]
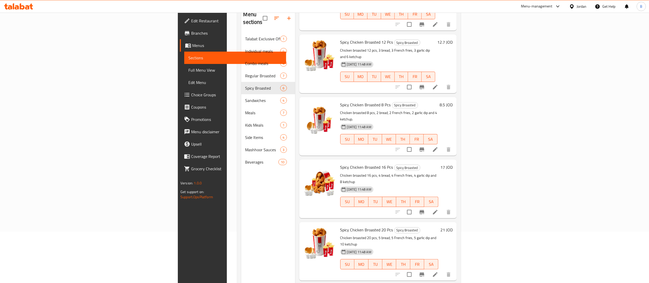
click at [452, 101] on div "8.5 JOD" at bounding box center [444, 104] width 15 height 7
click at [452, 101] on h6 "8.5 JOD" at bounding box center [445, 104] width 13 height 7
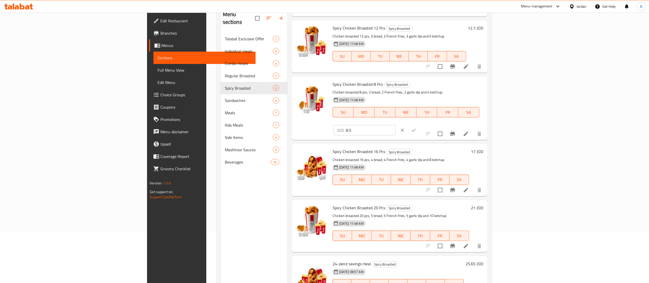
click at [395, 125] on input "8.5" at bounding box center [371, 130] width 50 height 10
type input "8.80"
click at [426, 124] on div "JOD 8.80 ​" at bounding box center [379, 129] width 93 height 11
click at [416, 127] on icon "ok" at bounding box center [413, 129] width 5 height 5
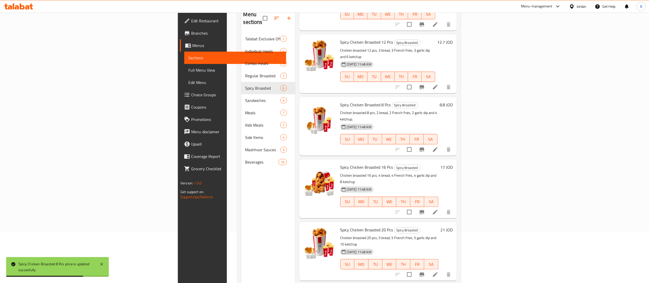
click at [452, 163] on h6 "17 JOD" at bounding box center [446, 166] width 12 height 7
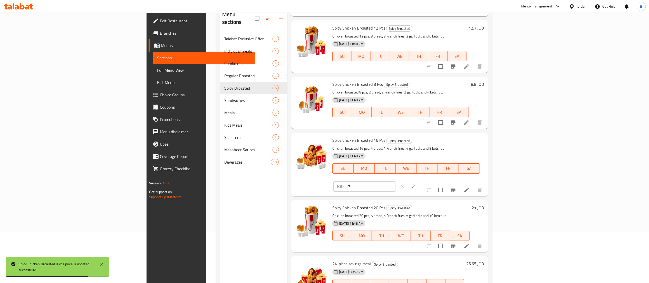
click at [395, 181] on input "17" at bounding box center [370, 186] width 50 height 10
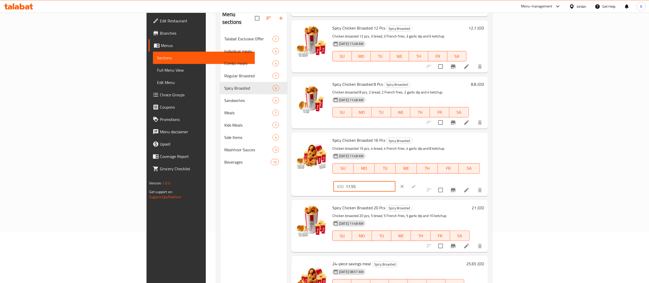
type input "17.55"
click at [416, 184] on icon "ok" at bounding box center [413, 186] width 5 height 5
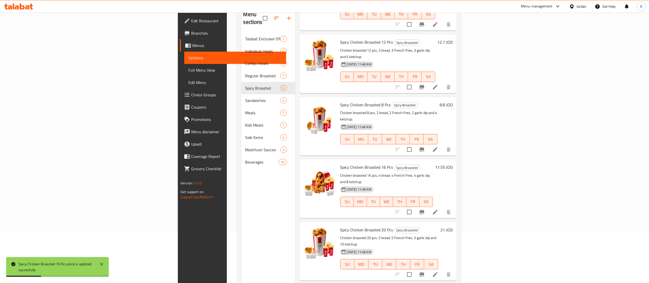
scroll to position [72, 0]
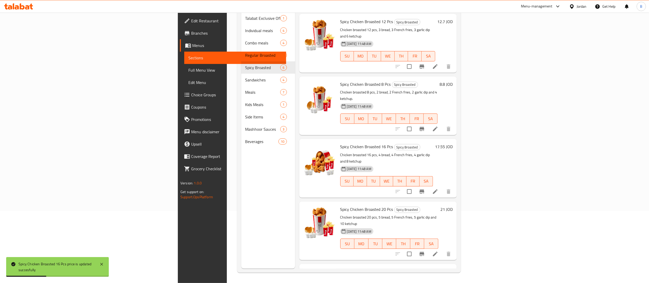
click at [452, 205] on h6 "21 JOD" at bounding box center [446, 208] width 12 height 7
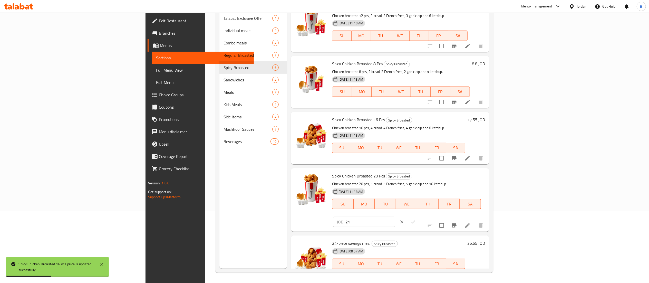
drag, startPoint x: 612, startPoint y: 174, endPoint x: 571, endPoint y: 178, distance: 42.0
click at [395, 216] on input "21" at bounding box center [370, 221] width 50 height 10
type input "21.8"
click at [419, 216] on button "ok" at bounding box center [412, 221] width 11 height 11
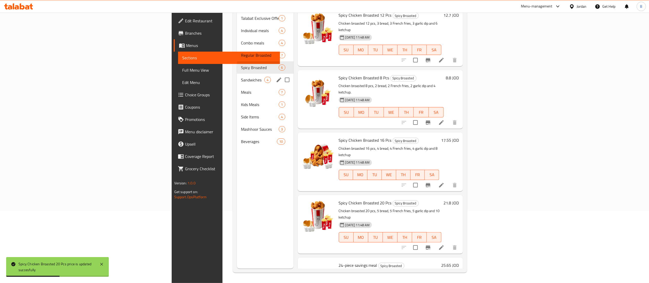
click at [237, 74] on div "Sandwiches 4" at bounding box center [265, 80] width 56 height 12
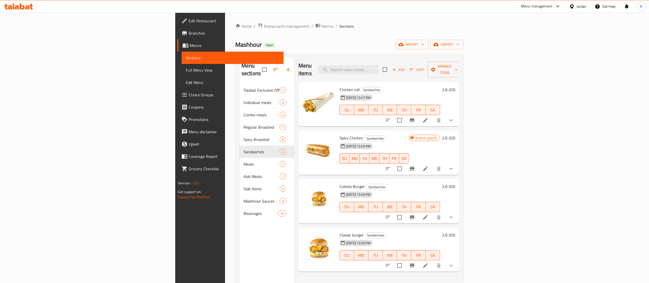
click at [415, 165] on icon "Branch-specific-item" at bounding box center [412, 168] width 6 height 6
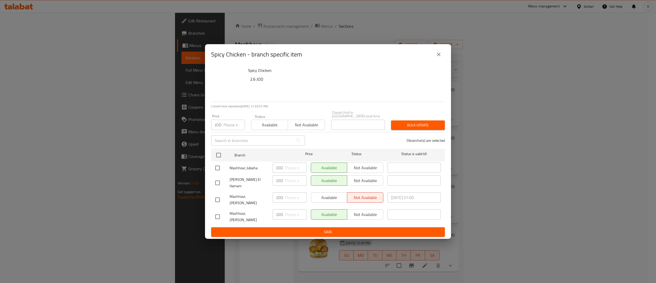
click at [443, 61] on button "close" at bounding box center [439, 54] width 12 height 12
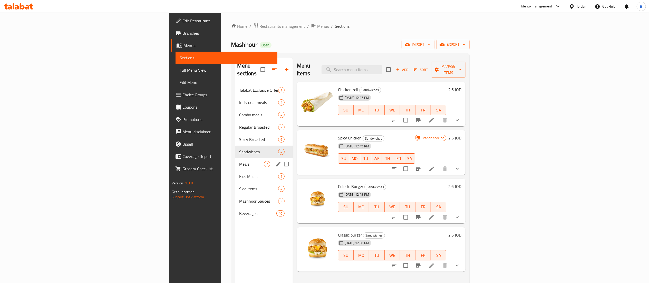
click at [239, 161] on span "Meals" at bounding box center [251, 164] width 24 height 6
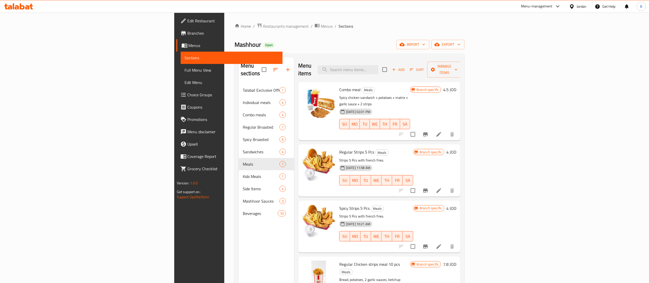
click at [456, 86] on h6 "4.5 JOD" at bounding box center [449, 89] width 13 height 7
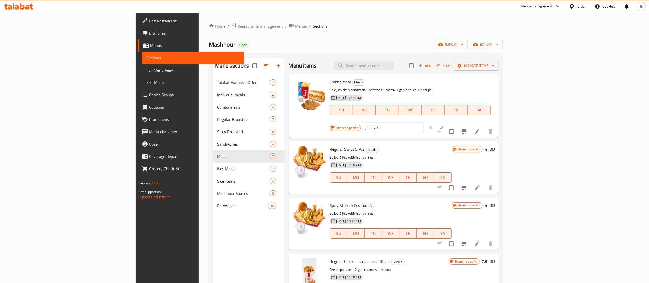
click at [424, 123] on input "4.5" at bounding box center [399, 128] width 50 height 10
drag, startPoint x: 564, startPoint y: 85, endPoint x: 522, endPoint y: 85, distance: 41.8
click at [455, 122] on div "Branch specific JOD 4.55 ​" at bounding box center [392, 127] width 125 height 11
type input "4.55"
click at [444, 126] on icon "ok" at bounding box center [442, 127] width 4 height 3
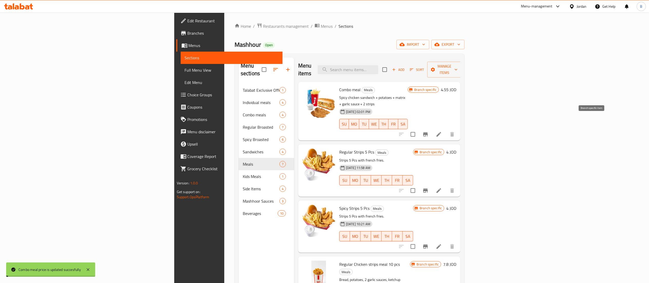
click at [428, 131] on icon "Branch-specific-item" at bounding box center [425, 134] width 6 height 6
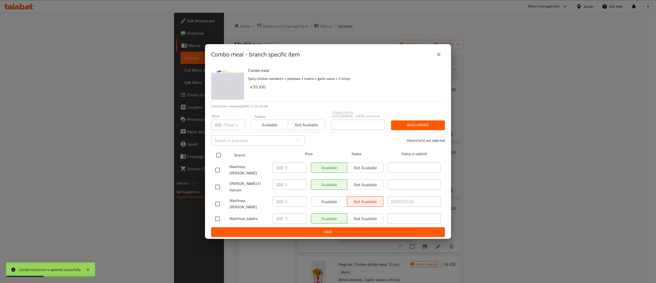
click at [216, 158] on input "checkbox" at bounding box center [218, 155] width 11 height 11
checkbox input "true"
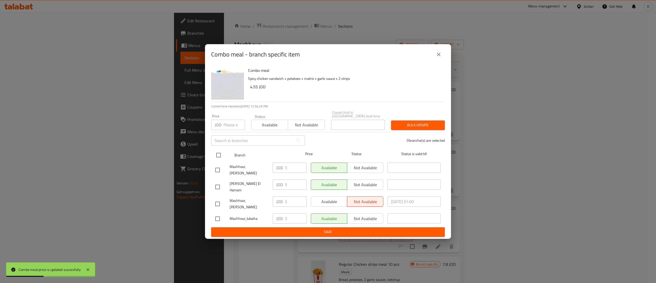
checkbox input "true"
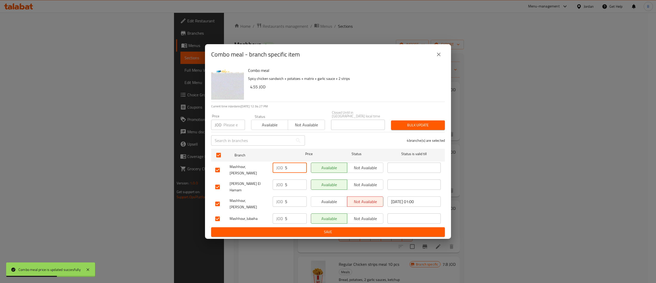
drag, startPoint x: 281, startPoint y: 169, endPoint x: 261, endPoint y: 176, distance: 21.6
click at [260, 169] on div "Mashhour, [PERSON_NAME] JOD 5 ​ Available Not available ​" at bounding box center [328, 169] width 230 height 19
paste input "4.5"
type input "4.55"
click at [273, 186] on div "JOD 5 ​" at bounding box center [290, 184] width 34 height 10
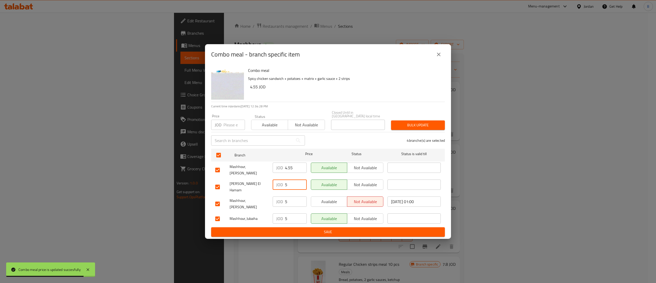
drag, startPoint x: 286, startPoint y: 183, endPoint x: 277, endPoint y: 192, distance: 13.2
click at [280, 183] on div "JOD 5 ​" at bounding box center [290, 184] width 34 height 10
paste input "4.5"
type input "4.55"
drag, startPoint x: 291, startPoint y: 198, endPoint x: 268, endPoint y: 202, distance: 23.4
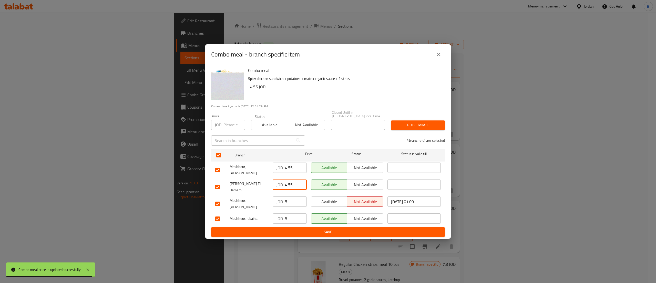
click at [272, 202] on div "JOD 5 ​" at bounding box center [290, 203] width 38 height 19
paste input "4.5"
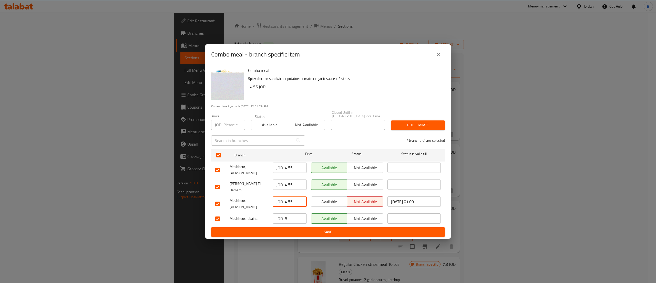
type input "4.55"
drag, startPoint x: 295, startPoint y: 215, endPoint x: 272, endPoint y: 216, distance: 22.6
click at [280, 215] on div "JOD 5 ​" at bounding box center [290, 218] width 34 height 10
paste input "4.5"
type input "4.55"
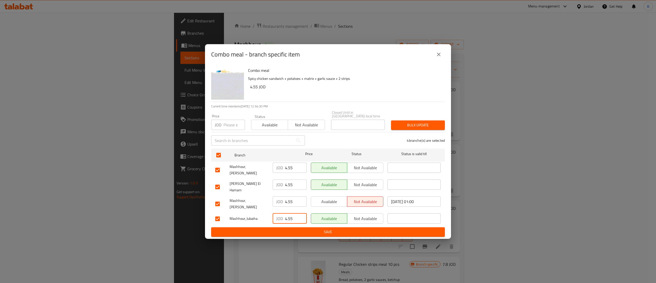
click at [306, 228] on span "Save" at bounding box center [328, 231] width 226 height 6
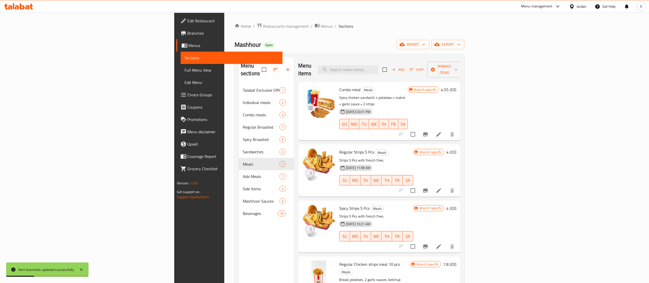
click at [428, 187] on icon "Branch-specific-item" at bounding box center [425, 190] width 6 height 6
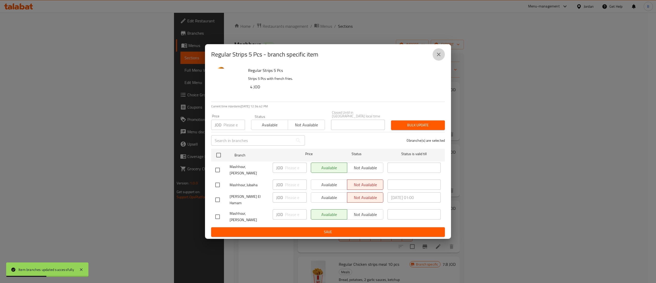
click at [442, 61] on button "close" at bounding box center [439, 54] width 12 height 12
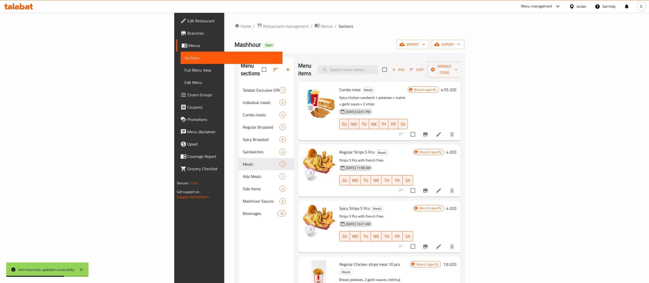
scroll to position [51, 0]
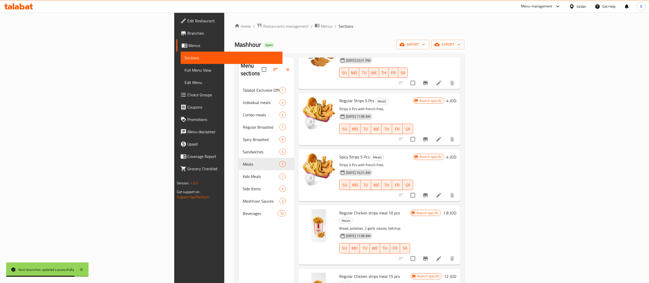
click at [431, 189] on button "Branch-specific-item" at bounding box center [425, 195] width 12 height 12
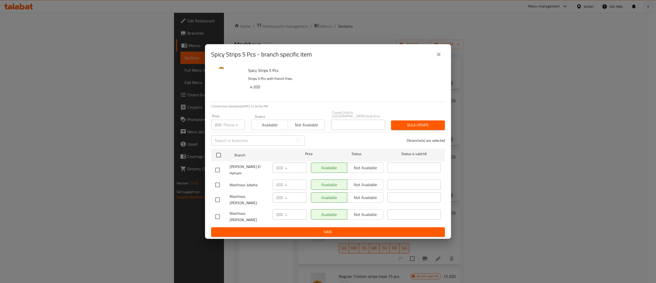
drag, startPoint x: 447, startPoint y: 59, endPoint x: 443, endPoint y: 58, distance: 4.2
click at [445, 58] on div "Spicy Strips 5 Pcs - branch specific item" at bounding box center [328, 54] width 246 height 21
click at [442, 58] on button "close" at bounding box center [439, 54] width 12 height 12
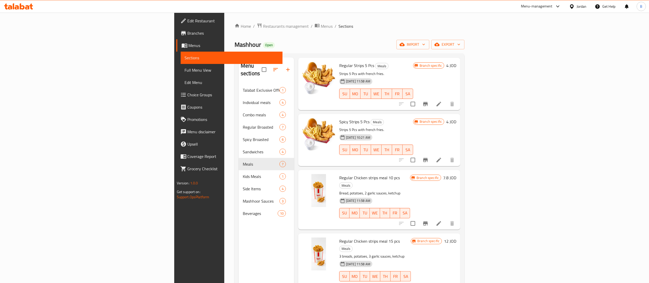
scroll to position [103, 0]
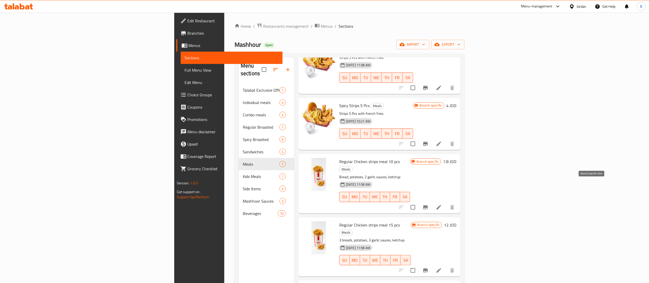
click at [428, 204] on icon "Branch-specific-item" at bounding box center [425, 207] width 6 height 6
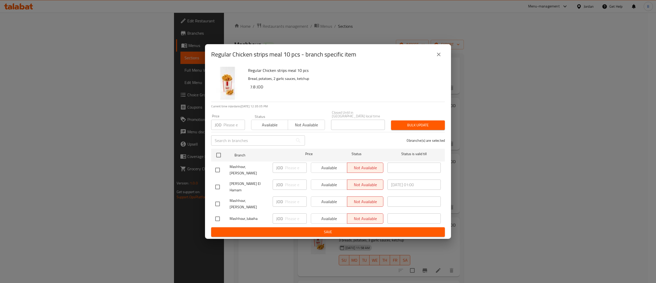
click at [435, 59] on button "close" at bounding box center [439, 54] width 12 height 12
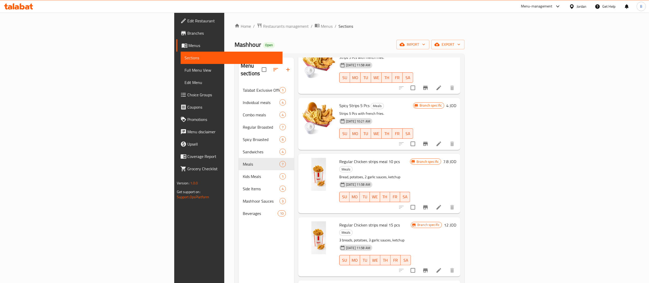
click at [446, 202] on li at bounding box center [438, 206] width 14 height 9
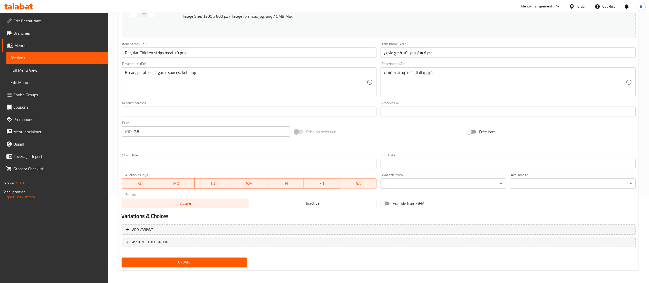
scroll to position [87, 0]
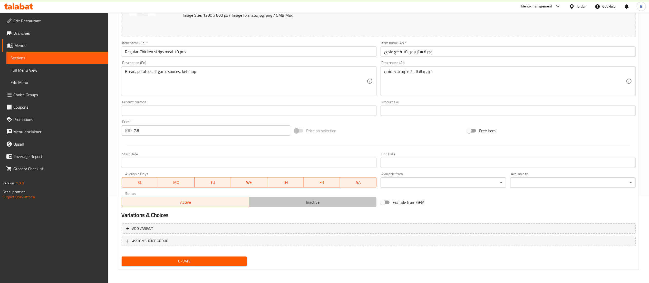
click at [304, 205] on span "Inactive" at bounding box center [312, 201] width 123 height 7
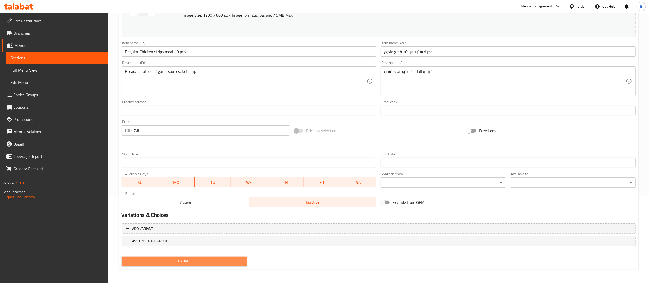
click at [207, 260] on span "Update" at bounding box center [184, 261] width 117 height 6
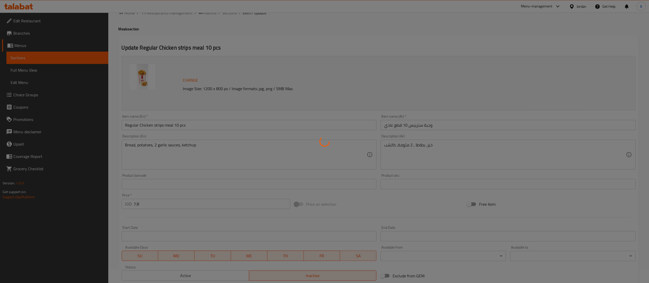
scroll to position [0, 0]
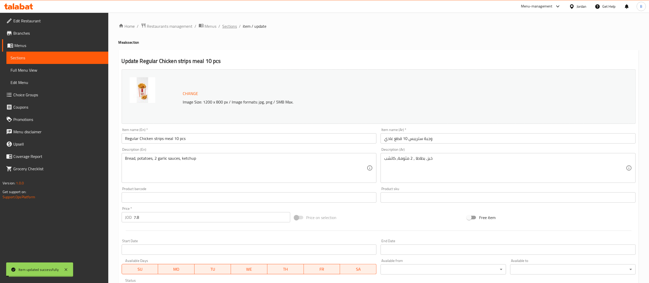
click at [229, 26] on span "Sections" at bounding box center [229, 26] width 15 height 6
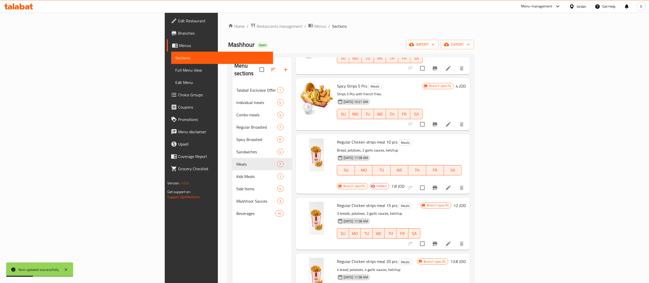
scroll to position [72, 0]
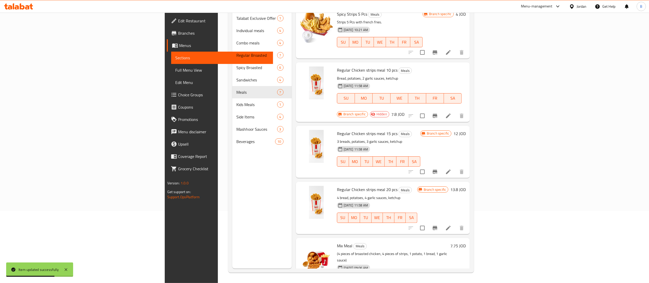
click at [451, 168] on icon at bounding box center [448, 171] width 6 height 6
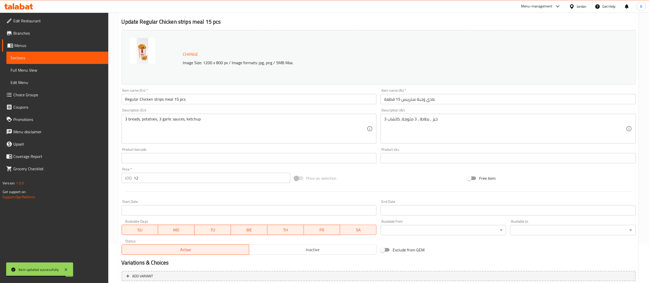
scroll to position [87, 0]
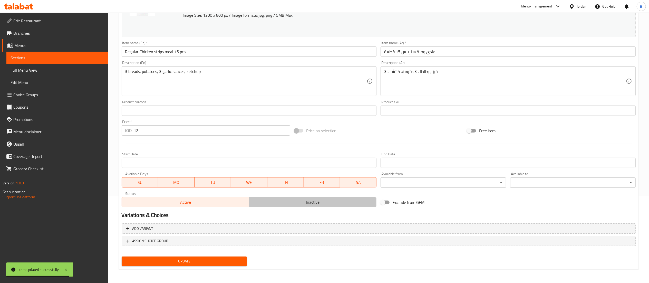
click at [283, 206] on button "Inactive" at bounding box center [312, 202] width 127 height 10
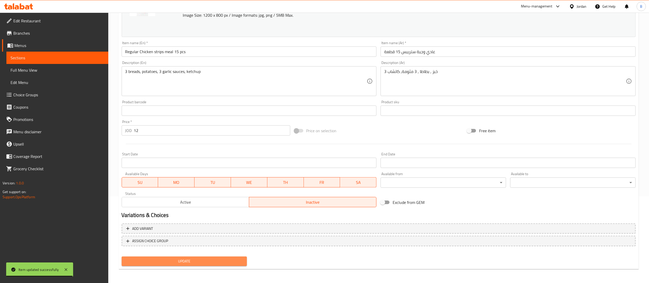
click at [215, 258] on span "Update" at bounding box center [184, 261] width 117 height 6
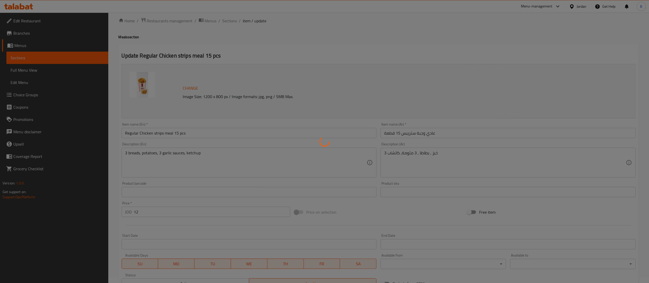
scroll to position [0, 0]
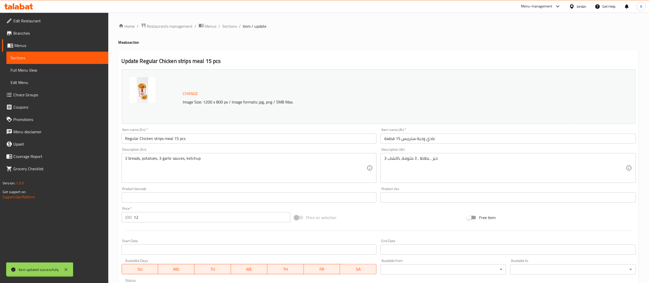
click at [228, 25] on span "Sections" at bounding box center [229, 26] width 15 height 6
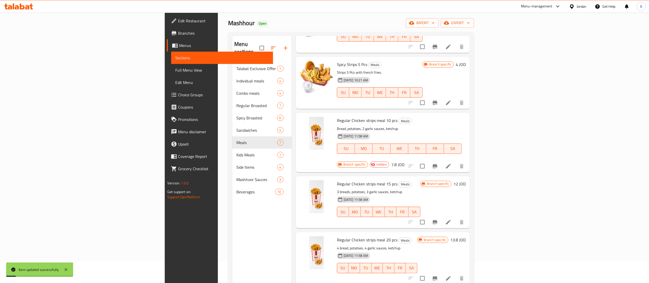
scroll to position [72, 0]
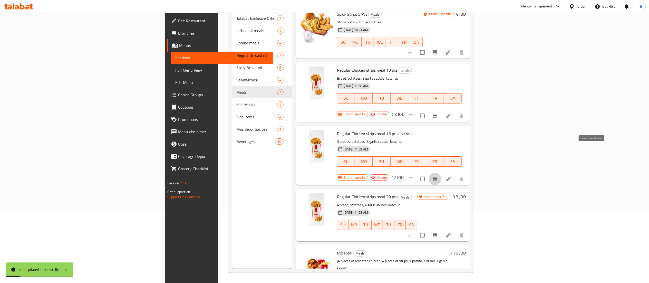
click at [441, 173] on button "Branch-specific-item" at bounding box center [435, 179] width 12 height 12
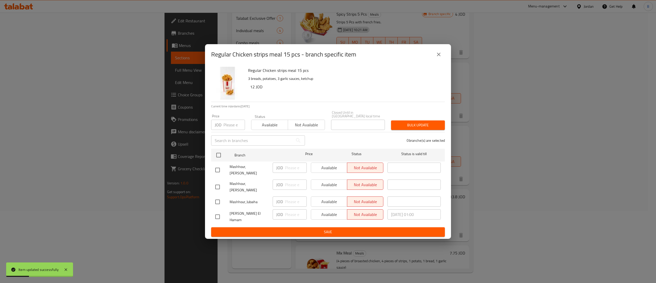
click at [434, 61] on button "close" at bounding box center [439, 54] width 12 height 12
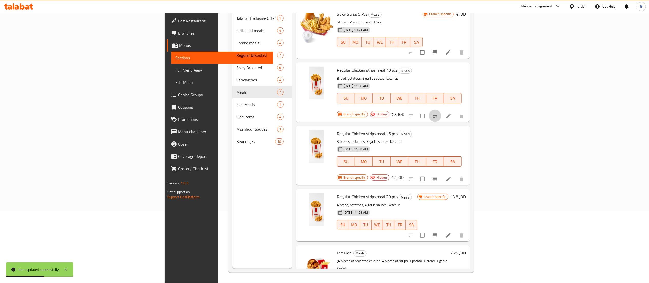
click at [438, 113] on icon "Branch-specific-item" at bounding box center [435, 116] width 6 height 6
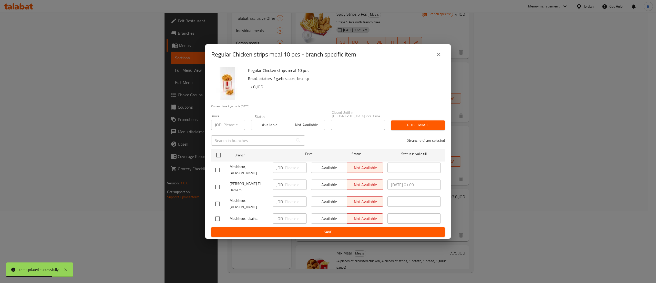
click at [441, 57] on icon "close" at bounding box center [439, 54] width 6 height 6
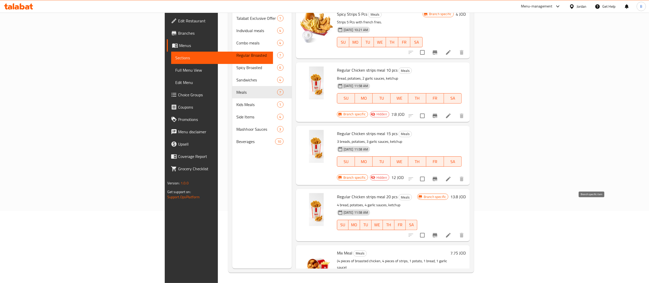
click at [438, 232] on icon "Branch-specific-item" at bounding box center [435, 235] width 6 height 6
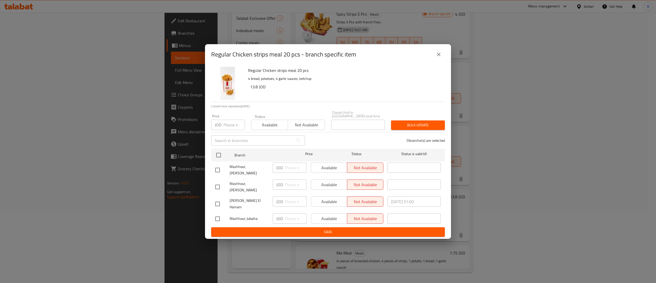
click at [440, 57] on icon "close" at bounding box center [439, 54] width 6 height 6
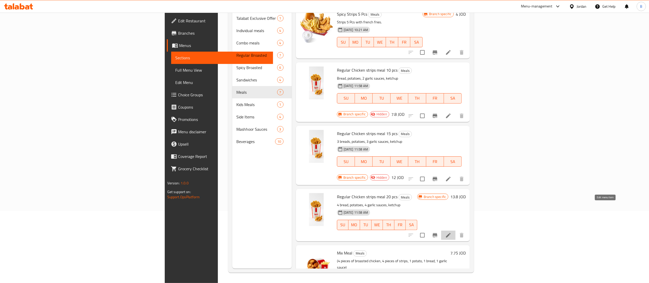
click at [451, 232] on icon at bounding box center [448, 235] width 6 height 6
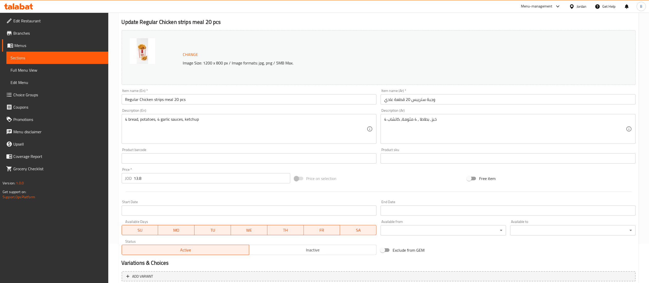
scroll to position [87, 0]
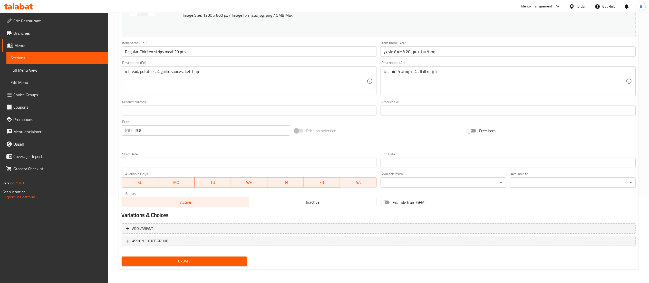
click at [286, 197] on button "Inactive" at bounding box center [312, 202] width 127 height 10
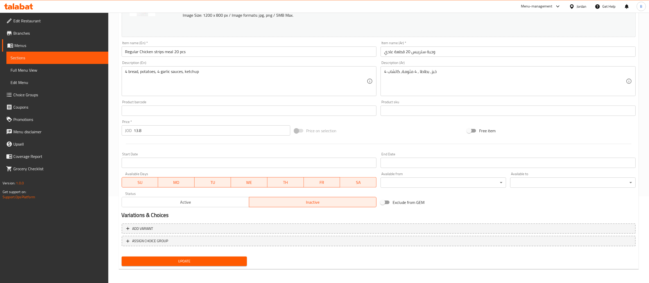
click at [229, 250] on nav at bounding box center [379, 250] width 514 height 4
click at [223, 258] on button "Update" at bounding box center [184, 260] width 125 height 9
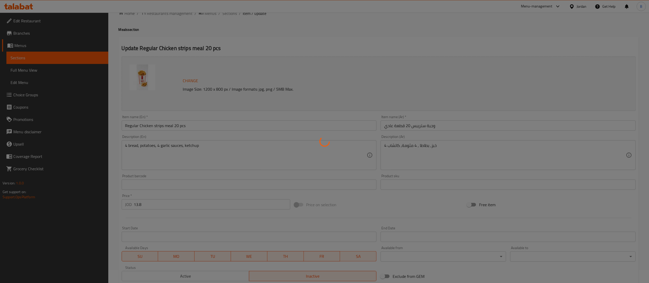
scroll to position [0, 0]
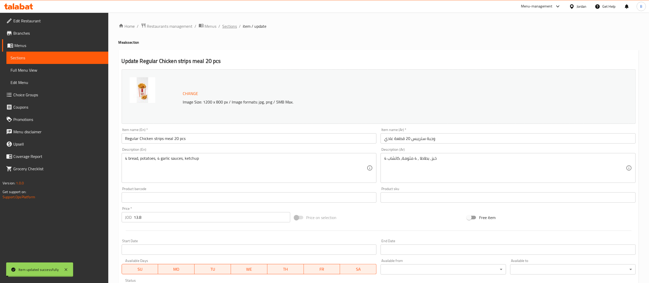
click at [228, 27] on span "Sections" at bounding box center [229, 26] width 15 height 6
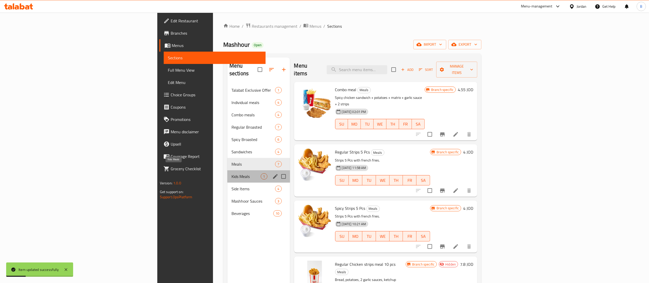
click at [231, 173] on span "Kids Meals" at bounding box center [245, 176] width 29 height 6
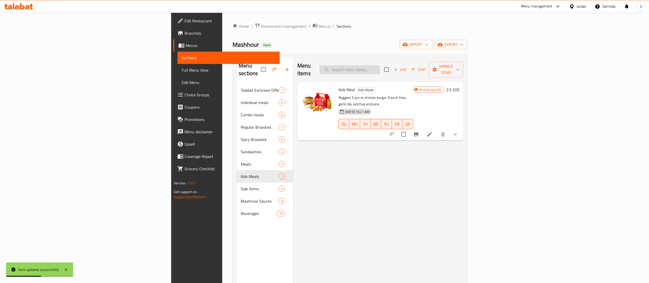
drag, startPoint x: 434, startPoint y: 69, endPoint x: 421, endPoint y: 67, distance: 13.4
click at [380, 68] on input "search" at bounding box center [349, 69] width 61 height 9
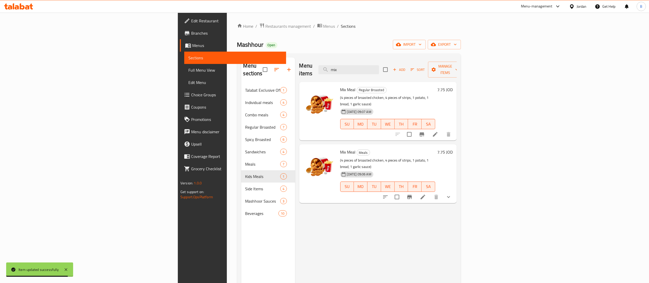
type input "mix"
drag, startPoint x: 415, startPoint y: 63, endPoint x: 287, endPoint y: 58, distance: 128.1
click at [348, 57] on div "Menu items mix Add Sort Manage items" at bounding box center [377, 69] width 157 height 24
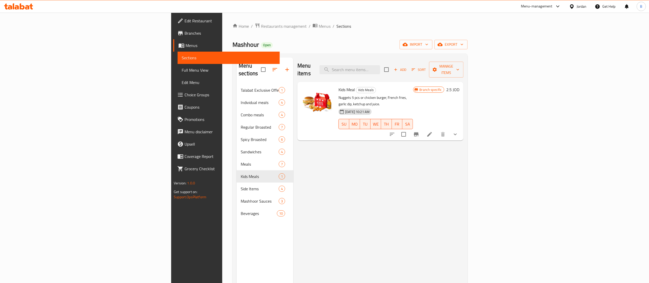
click at [459, 86] on h6 "2.5 JOD" at bounding box center [452, 89] width 13 height 7
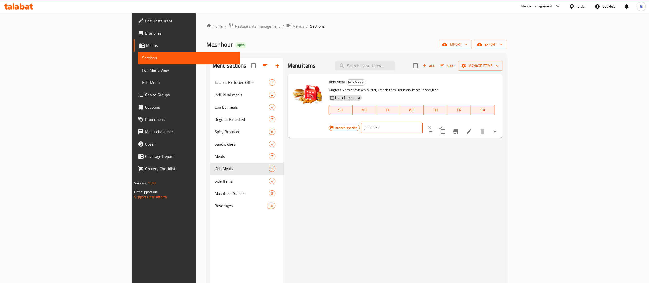
click at [423, 123] on input "2.5" at bounding box center [398, 128] width 50 height 10
type input "2.6"
drag, startPoint x: 572, startPoint y: 78, endPoint x: 562, endPoint y: 79, distance: 9.5
click at [501, 79] on div "Kids Meal Kids Meals Nuggets 5 pcs or chicken burger, French fries, garlic dip,…" at bounding box center [413, 105] width 174 height 59
drag, startPoint x: 568, startPoint y: 82, endPoint x: 535, endPoint y: 82, distance: 33.6
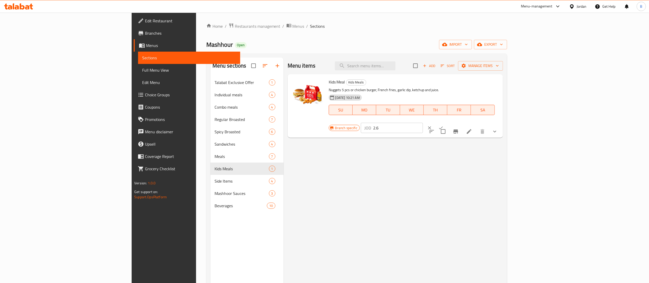
click at [454, 122] on div "Branch specific JOD 2.6 ​" at bounding box center [390, 127] width 125 height 11
click at [446, 122] on button "ok" at bounding box center [440, 127] width 11 height 11
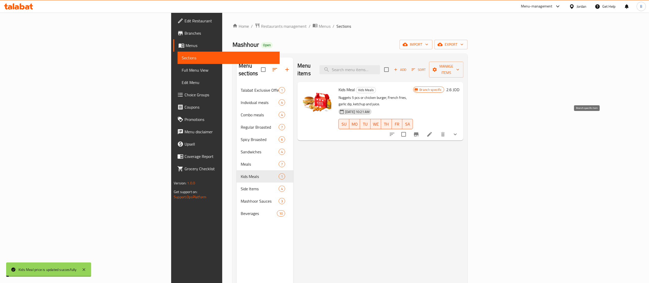
click at [418, 132] on icon "Branch-specific-item" at bounding box center [416, 134] width 5 height 4
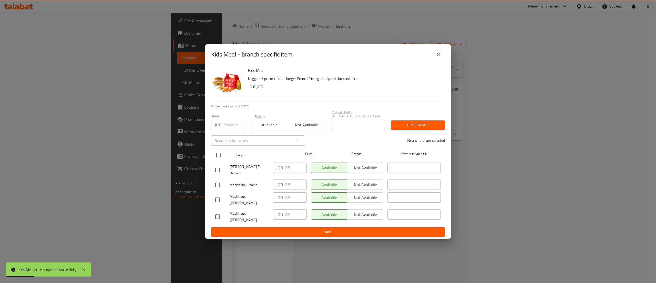
click at [218, 158] on input "checkbox" at bounding box center [218, 155] width 11 height 11
checkbox input "true"
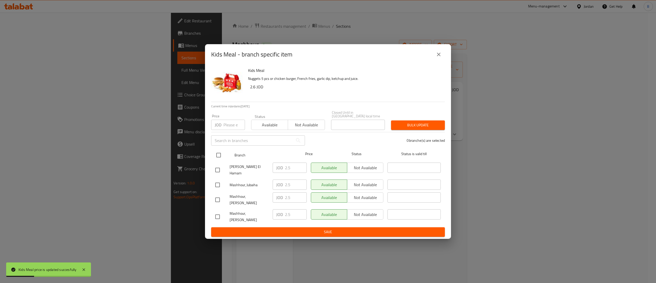
checkbox input "true"
click at [285, 167] on input "2.5" at bounding box center [296, 167] width 22 height 10
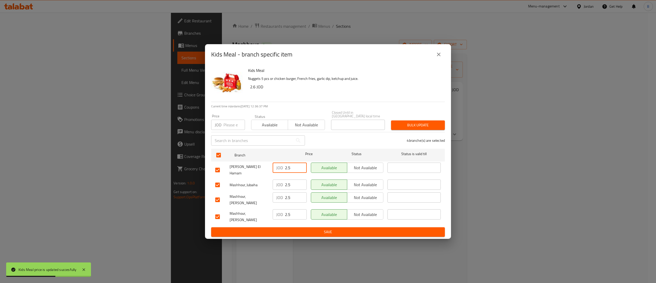
drag, startPoint x: 298, startPoint y: 170, endPoint x: 259, endPoint y: 174, distance: 39.7
click at [260, 173] on div "[PERSON_NAME] El Hamam JOD 2.5 ​ Available Not available ​" at bounding box center [328, 169] width 230 height 19
paste input "6"
type input "2.6"
drag, startPoint x: 290, startPoint y: 186, endPoint x: 262, endPoint y: 188, distance: 28.2
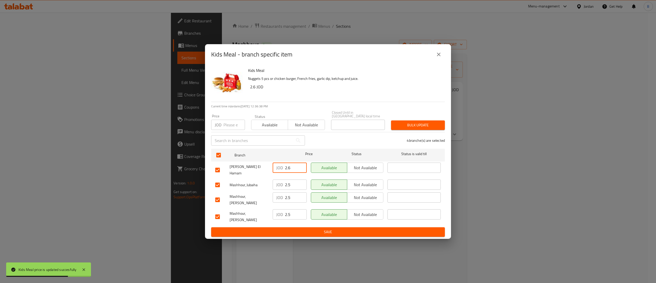
click at [264, 187] on div "Mashhour, [PERSON_NAME] 2.5 ​ Available Not available ​" at bounding box center [328, 184] width 230 height 15
paste input "6"
type input "2.6"
drag, startPoint x: 293, startPoint y: 202, endPoint x: 269, endPoint y: 203, distance: 24.7
click at [271, 203] on div "JOD 2.5 ​" at bounding box center [290, 199] width 38 height 19
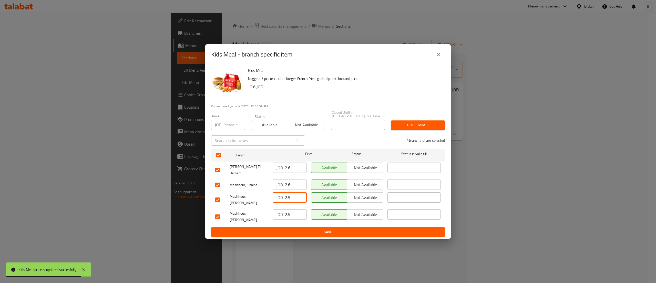
paste input "6"
type input "2.6"
drag, startPoint x: 299, startPoint y: 217, endPoint x: 292, endPoint y: 220, distance: 7.9
click at [275, 215] on div "JOD 2.5 ​" at bounding box center [290, 214] width 34 height 10
paste input "6"
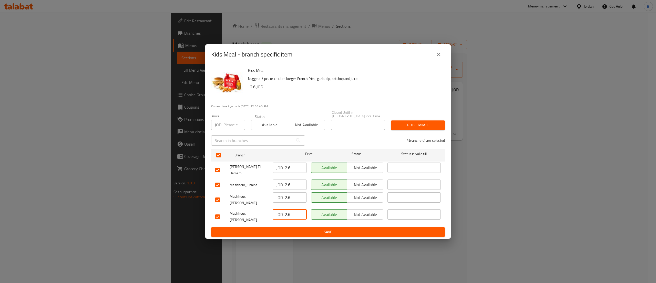
type input "2.6"
click at [298, 228] on span "Save" at bounding box center [328, 231] width 226 height 6
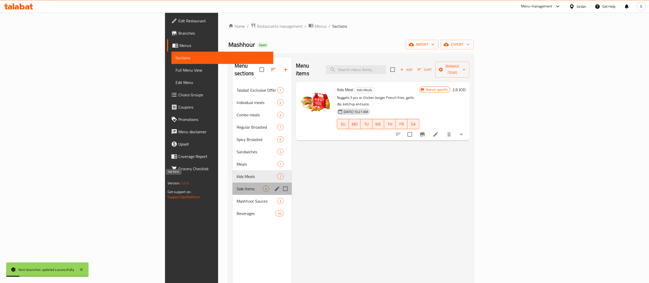
click at [236, 185] on span "Side Items" at bounding box center [249, 188] width 26 height 6
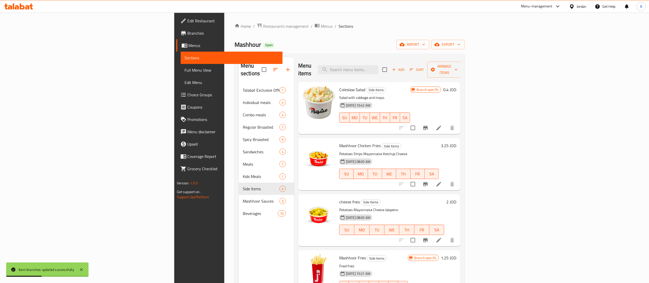
click at [458, 126] on div at bounding box center [426, 128] width 63 height 12
click at [428, 125] on icon "Branch-specific-item" at bounding box center [425, 128] width 6 height 6
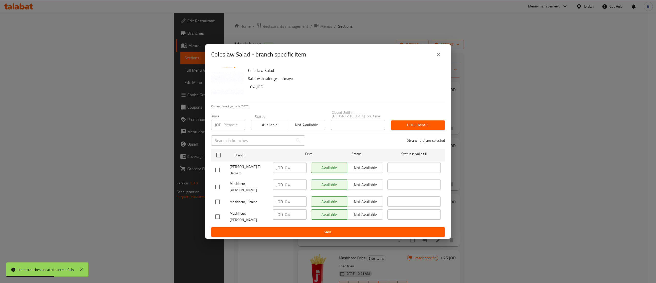
click at [441, 57] on icon "close" at bounding box center [439, 54] width 6 height 6
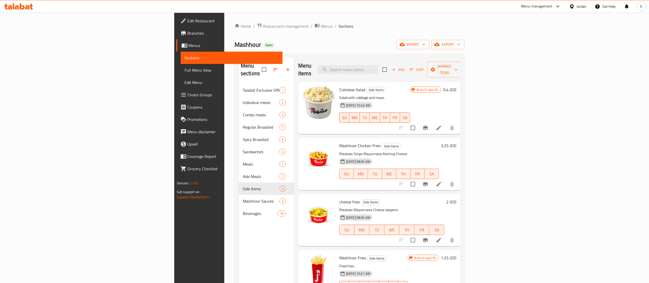
scroll to position [51, 0]
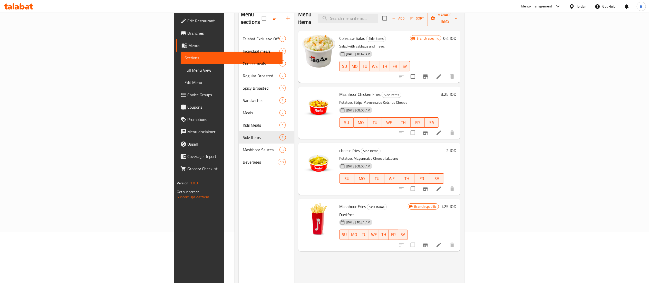
click at [456, 203] on h6 "1.25 JOD" at bounding box center [448, 206] width 15 height 7
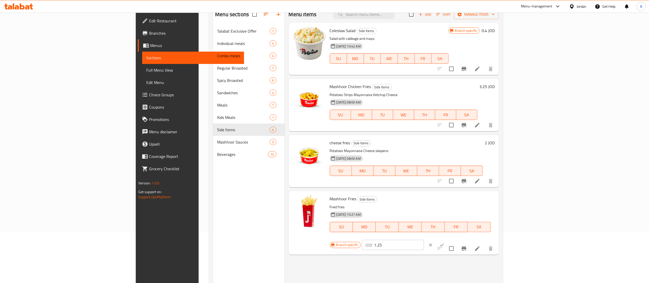
click at [424, 240] on input "1.25" at bounding box center [399, 245] width 50 height 10
drag, startPoint x: 535, startPoint y: 205, endPoint x: 434, endPoint y: 214, distance: 101.2
click at [440, 213] on div "Mashhoor Fries Side Items Fried fries [DATE] 10:21 AM SU MO TU WE TH FR [PERSON…" at bounding box center [411, 222] width 169 height 59
type input "1.30"
click at [444, 242] on icon "ok" at bounding box center [441, 244] width 5 height 5
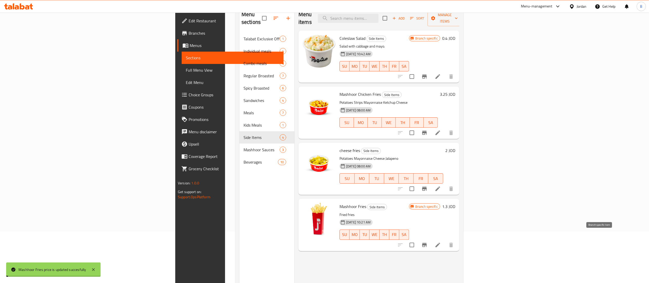
click at [427, 242] on icon "Branch-specific-item" at bounding box center [424, 245] width 6 height 6
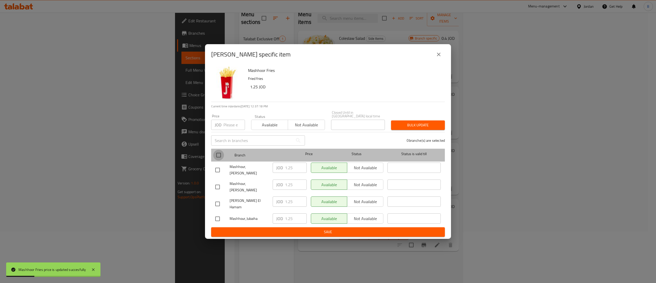
click at [222, 155] on input "checkbox" at bounding box center [218, 155] width 11 height 11
checkbox input "true"
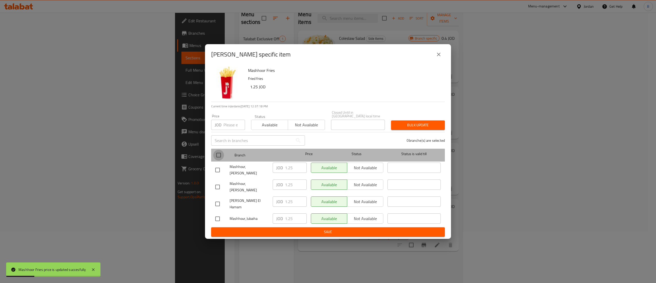
checkbox input "true"
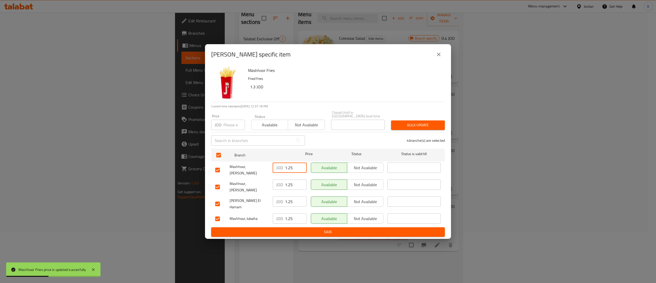
drag, startPoint x: 295, startPoint y: 172, endPoint x: 251, endPoint y: 170, distance: 43.4
click at [254, 170] on div "Mashhour, [PERSON_NAME] JOD 1.25 ​ Available Not available ​" at bounding box center [328, 169] width 230 height 19
paste input "30"
type input "1.30"
drag, startPoint x: 294, startPoint y: 182, endPoint x: 268, endPoint y: 184, distance: 25.7
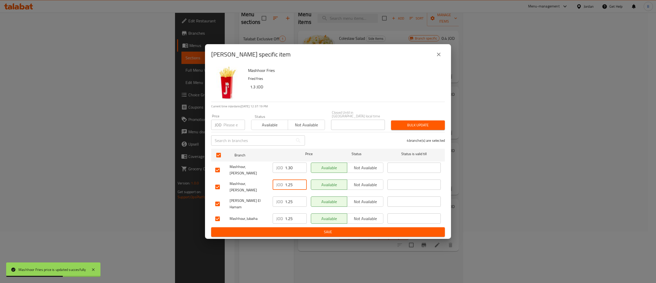
click at [277, 182] on div "JOD 1.25 ​" at bounding box center [290, 184] width 34 height 10
paste input "30"
type input "1.30"
drag, startPoint x: 296, startPoint y: 196, endPoint x: 265, endPoint y: 203, distance: 31.5
click at [266, 202] on div "[PERSON_NAME] El Hamam JOD 1.25 ​ Available Not available ​" at bounding box center [328, 203] width 230 height 19
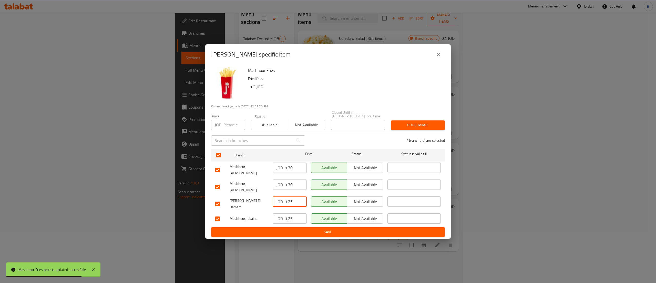
paste input "30"
type input "1.30"
drag, startPoint x: 296, startPoint y: 215, endPoint x: 272, endPoint y: 221, distance: 24.6
click at [282, 218] on div "JOD 1.25 ​" at bounding box center [290, 218] width 38 height 15
paste input "30"
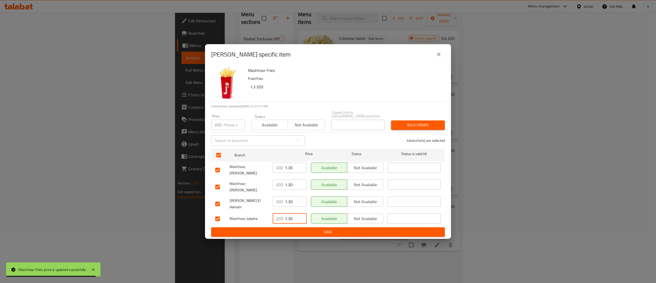
type input "1.30"
click at [291, 228] on span "Save" at bounding box center [328, 231] width 226 height 6
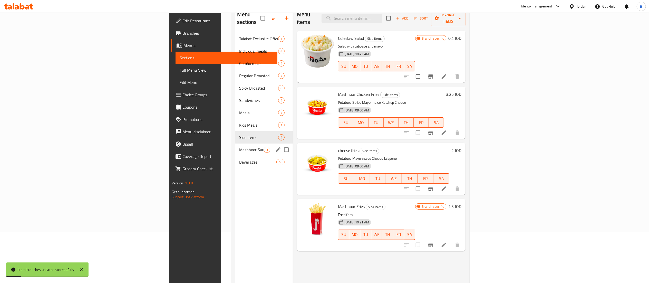
click at [239, 146] on span "Mashhoor Sauces" at bounding box center [251, 149] width 24 height 6
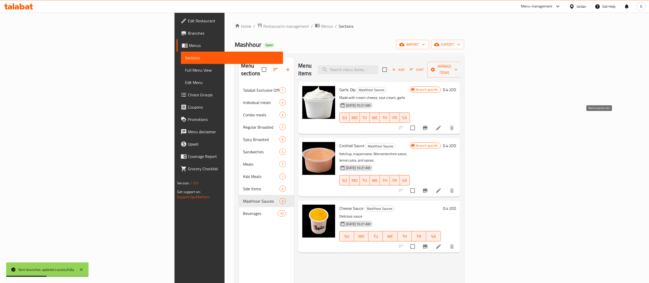
click at [427, 126] on icon "Branch-specific-item" at bounding box center [425, 128] width 5 height 4
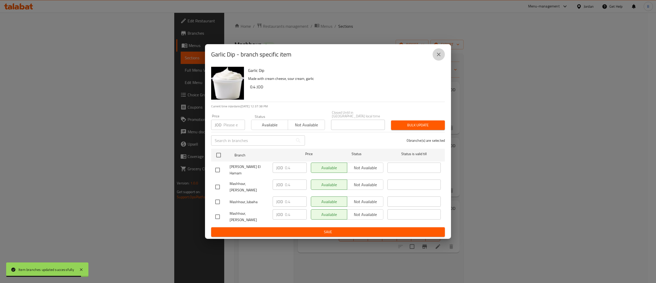
click at [437, 54] on button "close" at bounding box center [439, 54] width 12 height 12
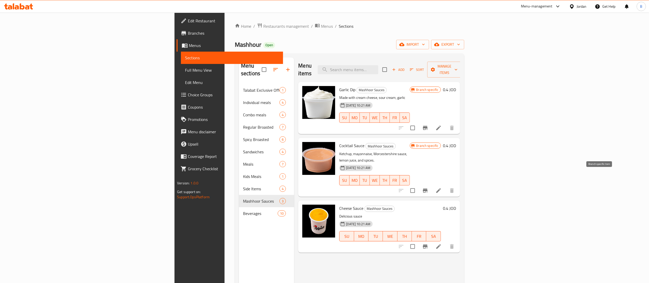
click at [427, 188] on icon "Branch-specific-item" at bounding box center [425, 190] width 5 height 4
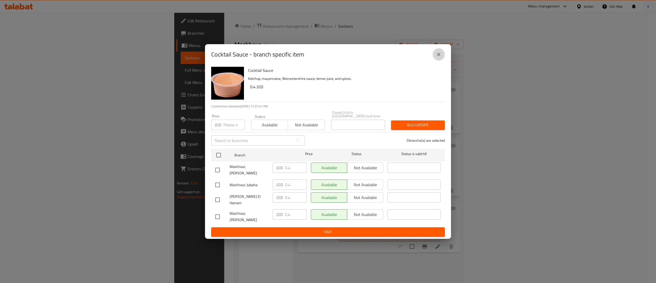
click at [438, 57] on icon "close" at bounding box center [439, 54] width 6 height 6
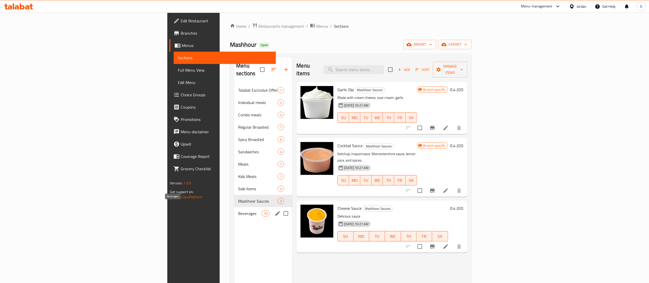
click at [238, 210] on span "Beverages" at bounding box center [249, 213] width 23 height 6
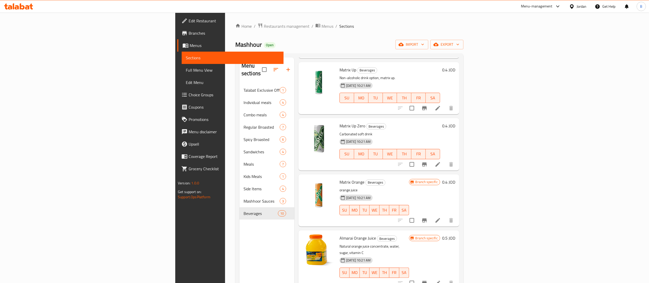
scroll to position [154, 0]
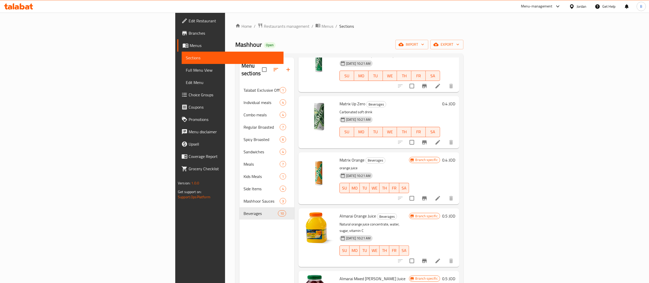
click at [426, 196] on icon "Branch-specific-item" at bounding box center [424, 198] width 5 height 4
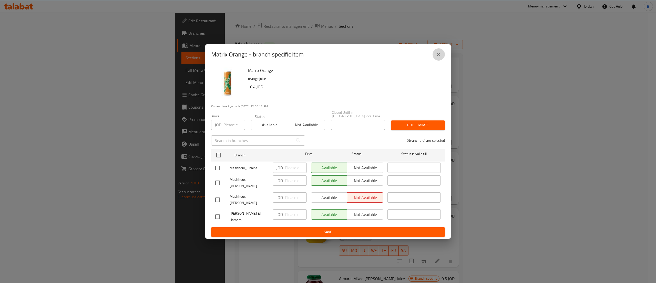
click at [440, 57] on icon "close" at bounding box center [439, 54] width 6 height 6
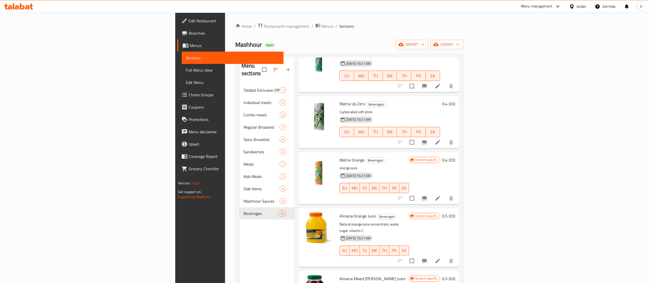
click at [455, 212] on h6 "0.5 JOD" at bounding box center [448, 215] width 13 height 7
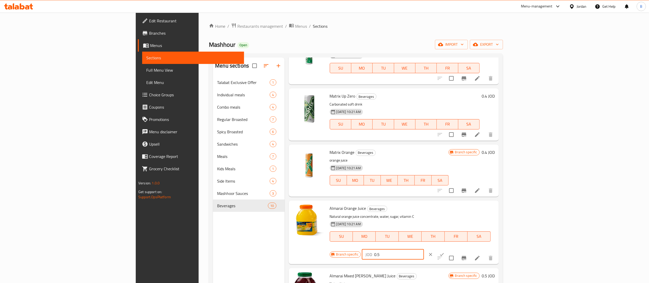
click at [424, 249] on input "0.5" at bounding box center [399, 254] width 50 height 10
drag, startPoint x: 571, startPoint y: 210, endPoint x: 508, endPoint y: 210, distance: 62.3
click at [455, 248] on div "Branch specific JOD 0.55 ​" at bounding box center [392, 253] width 125 height 11
type input "0.55"
click at [444, 252] on icon "ok" at bounding box center [441, 254] width 5 height 5
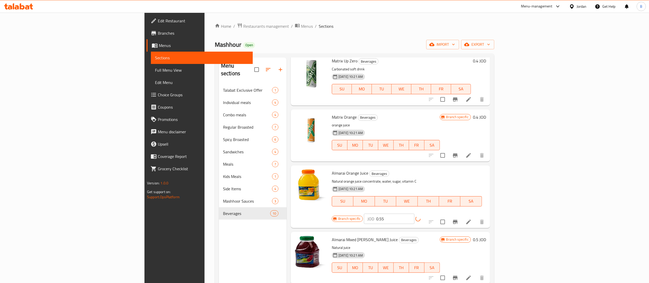
scroll to position [205, 0]
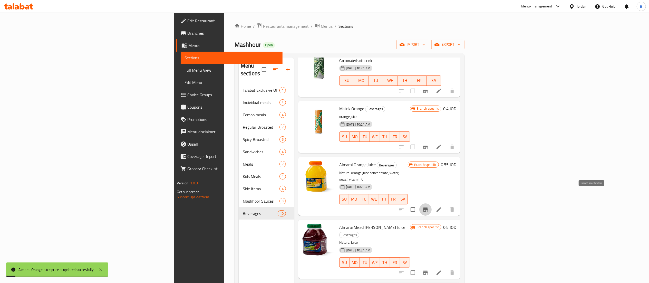
click at [427, 207] on icon "Branch-specific-item" at bounding box center [425, 209] width 5 height 4
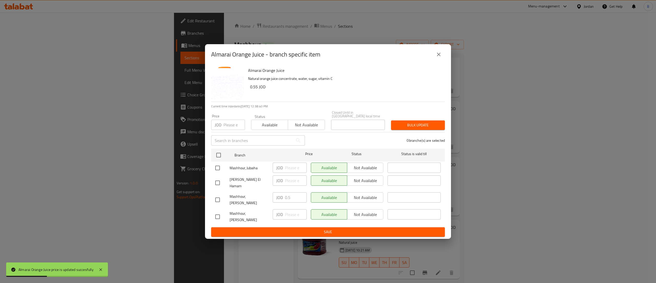
drag, startPoint x: 431, startPoint y: 62, endPoint x: 435, endPoint y: 61, distance: 4.7
click at [431, 61] on div "Almarai Orange Juice - branch specific item" at bounding box center [328, 54] width 234 height 12
click at [440, 56] on icon "close" at bounding box center [439, 55] width 4 height 4
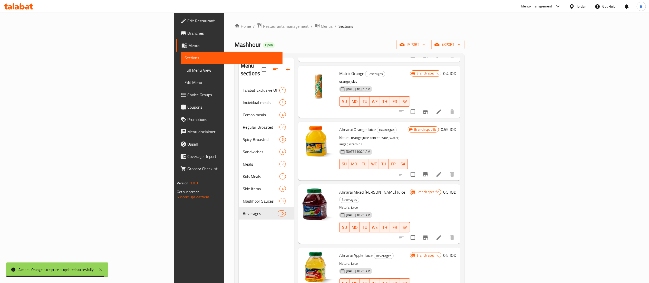
scroll to position [256, 0]
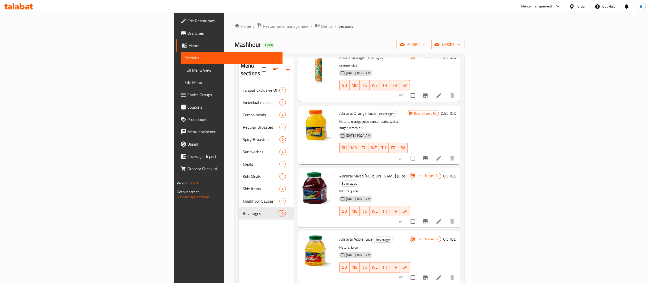
click at [456, 172] on h6 "0.5 JOD" at bounding box center [449, 175] width 13 height 7
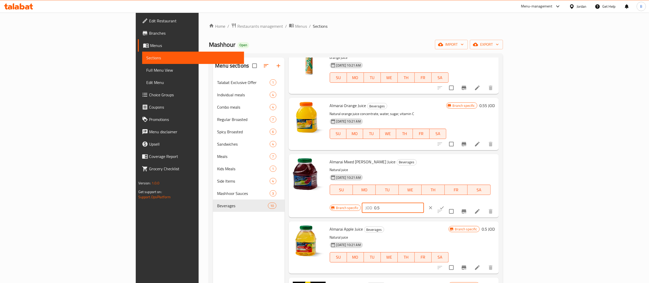
drag, startPoint x: 566, startPoint y: 161, endPoint x: 475, endPoint y: 162, distance: 91.3
click at [494, 161] on div "Almarai Mixed [PERSON_NAME] Juice Beverages Natural juice [DATE] 10:21 AM SU MO…" at bounding box center [411, 185] width 169 height 59
paste input "5"
type input "0.55"
click at [444, 205] on icon "ok" at bounding box center [441, 207] width 5 height 5
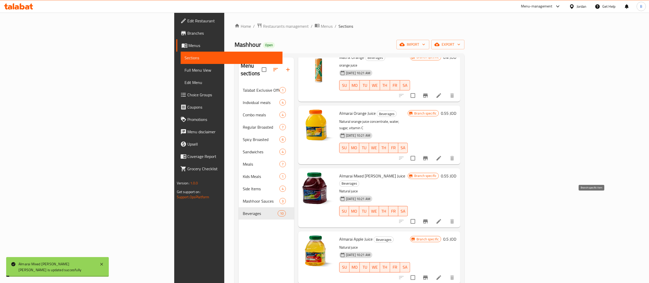
click at [428, 218] on icon "Branch-specific-item" at bounding box center [425, 221] width 6 height 6
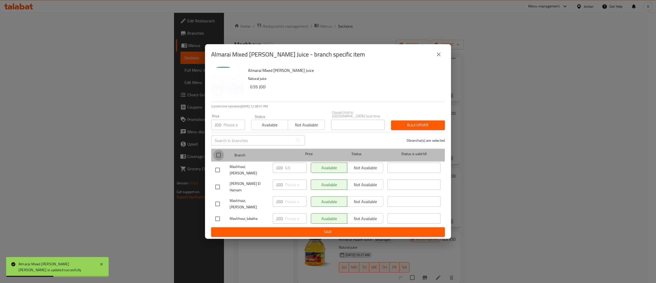
click at [216, 156] on input "checkbox" at bounding box center [218, 155] width 11 height 11
checkbox input "true"
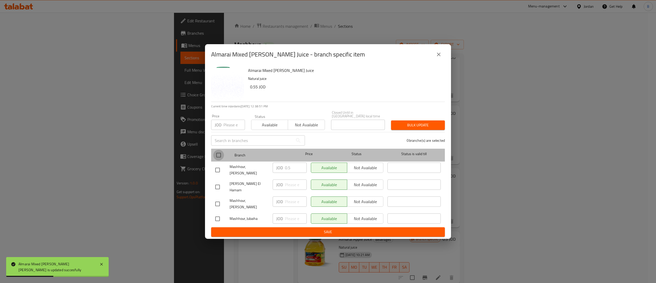
checkbox input "true"
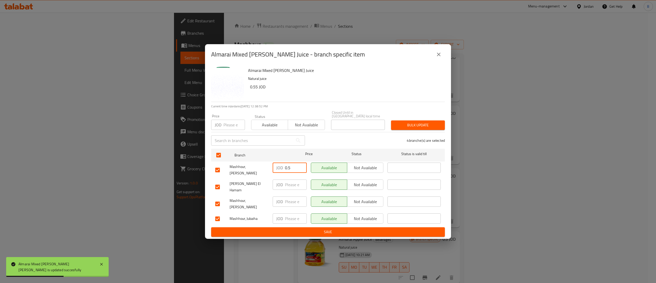
drag, startPoint x: 293, startPoint y: 169, endPoint x: 226, endPoint y: 179, distance: 67.4
click at [234, 176] on ul "Branch Price Status Status is valid till Mashhour, Al Rawabi JOD 0.5 ​ Availabl…" at bounding box center [328, 186] width 234 height 81
paste input "5"
type input "0.55"
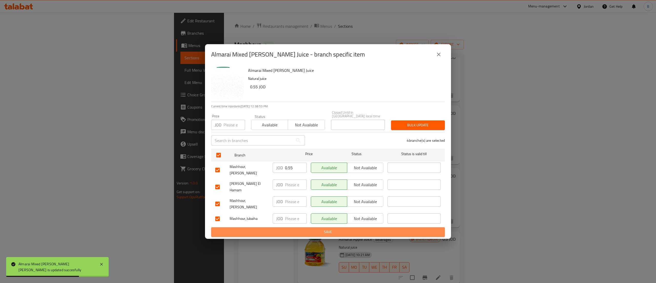
click at [328, 228] on span "Save" at bounding box center [328, 231] width 226 height 6
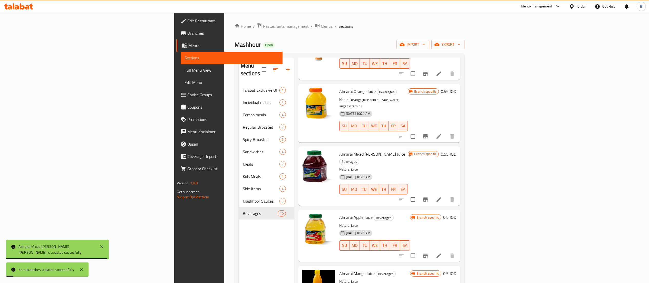
scroll to position [290, 0]
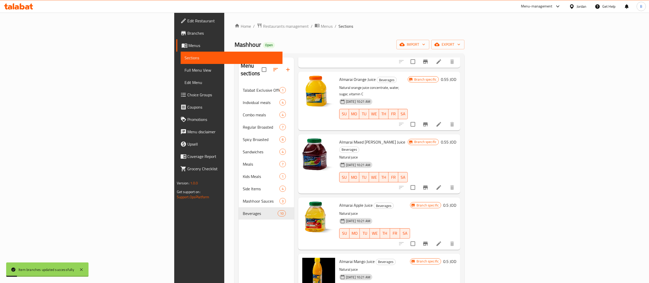
click at [456, 201] on h6 "0.5 JOD" at bounding box center [449, 204] width 13 height 7
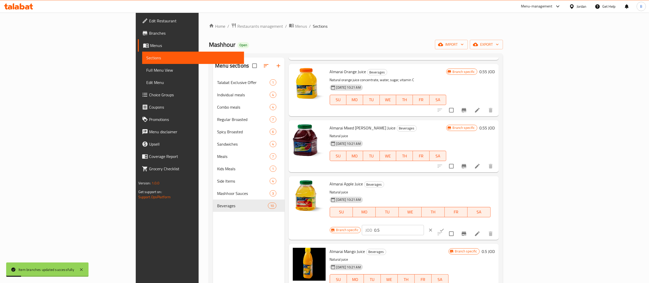
drag, startPoint x: 571, startPoint y: 185, endPoint x: 515, endPoint y: 188, distance: 56.2
click at [424, 225] on div "JOD 0.5 ​" at bounding box center [393, 230] width 62 height 10
paste input "5"
type input "0.55"
click at [447, 224] on button "ok" at bounding box center [441, 229] width 11 height 11
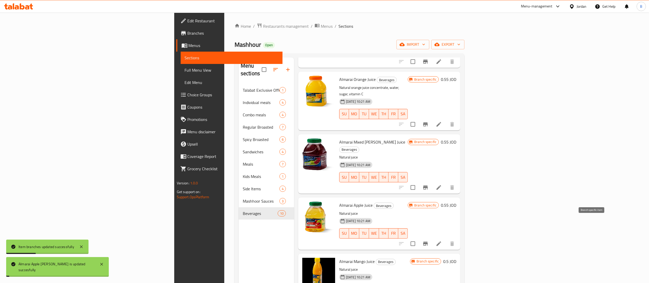
click at [427, 241] on icon "Branch-specific-item" at bounding box center [425, 243] width 5 height 4
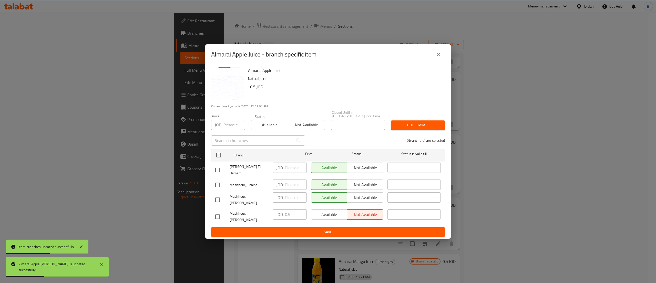
click at [218, 156] on input "checkbox" at bounding box center [218, 155] width 11 height 11
checkbox input "true"
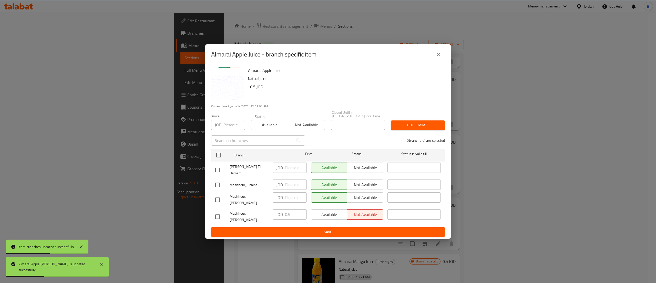
checkbox input "true"
drag, startPoint x: 296, startPoint y: 212, endPoint x: 246, endPoint y: 218, distance: 50.7
click at [254, 217] on div "Mashhour, [PERSON_NAME] JOD 0.5 ​ Available Not available ​" at bounding box center [328, 216] width 230 height 19
paste input "5"
type input "0.55"
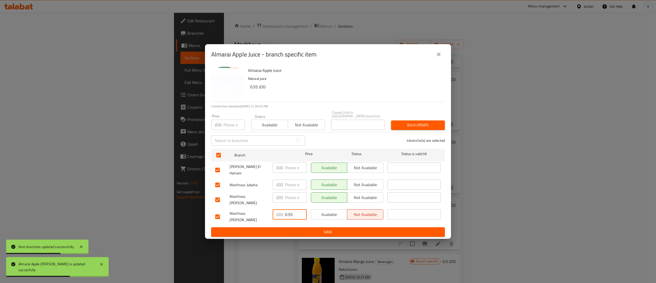
click at [287, 228] on span "Save" at bounding box center [328, 231] width 226 height 6
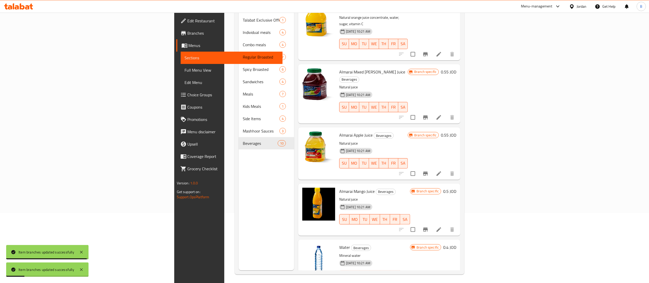
scroll to position [72, 0]
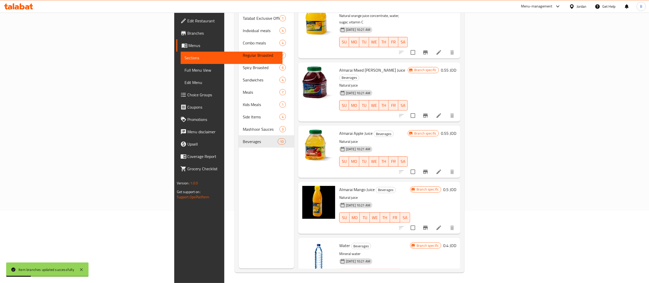
click at [456, 186] on h6 "0.5 JOD" at bounding box center [449, 189] width 13 height 7
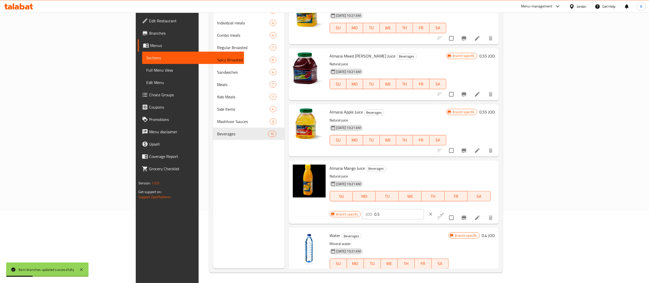
drag, startPoint x: 551, startPoint y: 171, endPoint x: 522, endPoint y: 171, distance: 28.5
click at [455, 208] on div "Branch specific JOD 0.5 ​" at bounding box center [392, 213] width 125 height 11
paste input "5"
type input "0.55"
click at [444, 213] on icon "ok" at bounding box center [442, 214] width 4 height 3
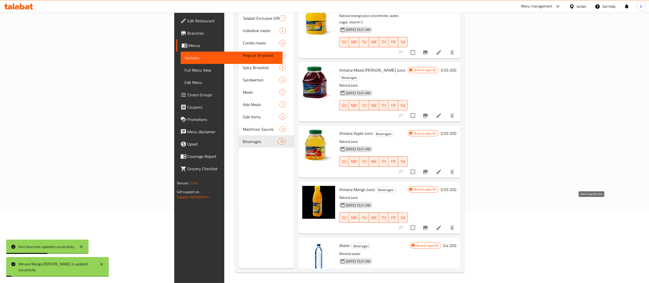
click at [428, 224] on icon "Branch-specific-item" at bounding box center [425, 227] width 6 height 6
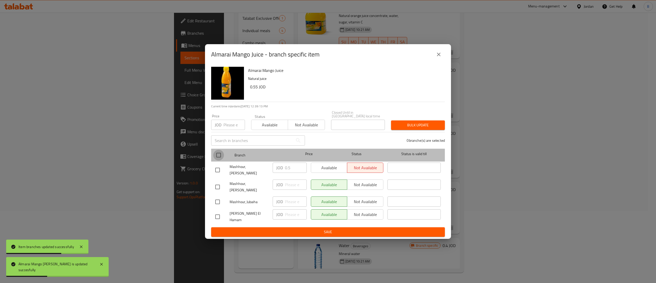
click at [222, 157] on input "checkbox" at bounding box center [218, 155] width 11 height 11
checkbox input "true"
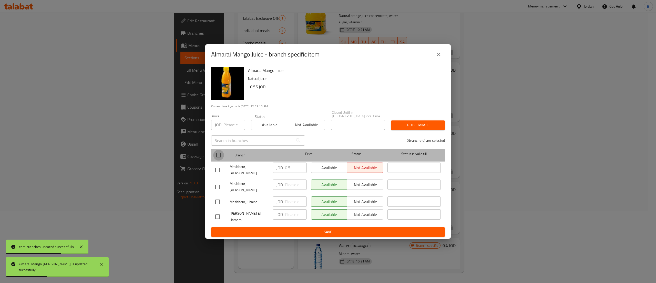
checkbox input "true"
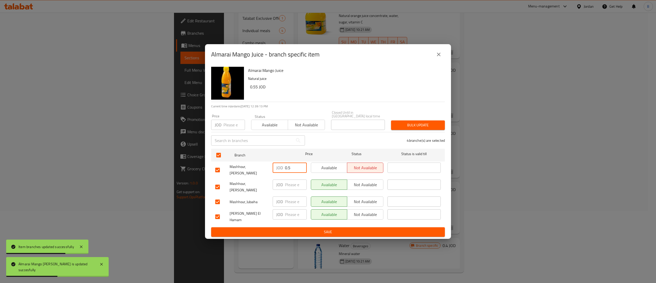
drag, startPoint x: 290, startPoint y: 171, endPoint x: 243, endPoint y: 175, distance: 46.9
click at [253, 169] on div "Mashhour, [PERSON_NAME] JOD 0.5 ​ Available Not available ​" at bounding box center [328, 169] width 230 height 19
paste input "5"
type input "0.55"
click at [320, 228] on span "Save" at bounding box center [328, 231] width 226 height 6
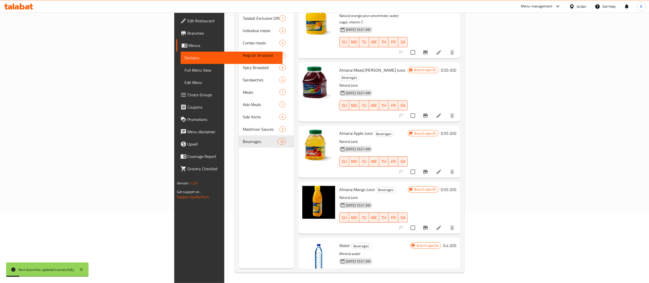
click at [428, 281] on icon "Branch-specific-item" at bounding box center [425, 284] width 6 height 6
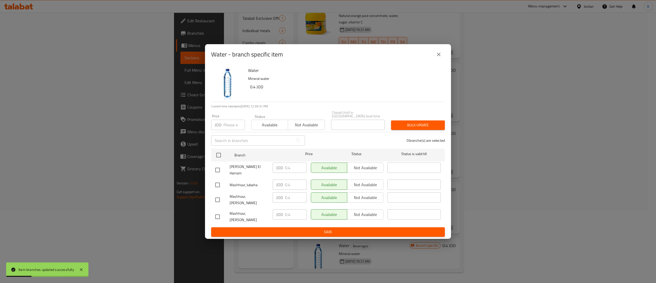
click at [439, 57] on icon "close" at bounding box center [439, 54] width 6 height 6
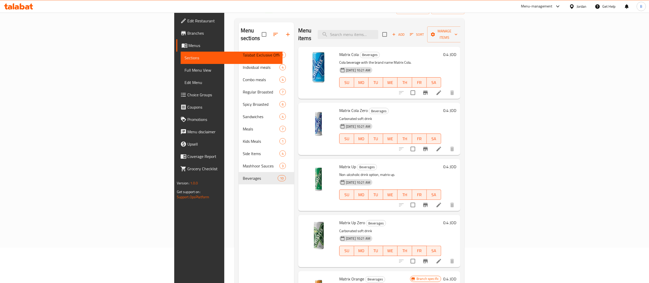
scroll to position [0, 0]
